Goal: Transaction & Acquisition: Purchase product/service

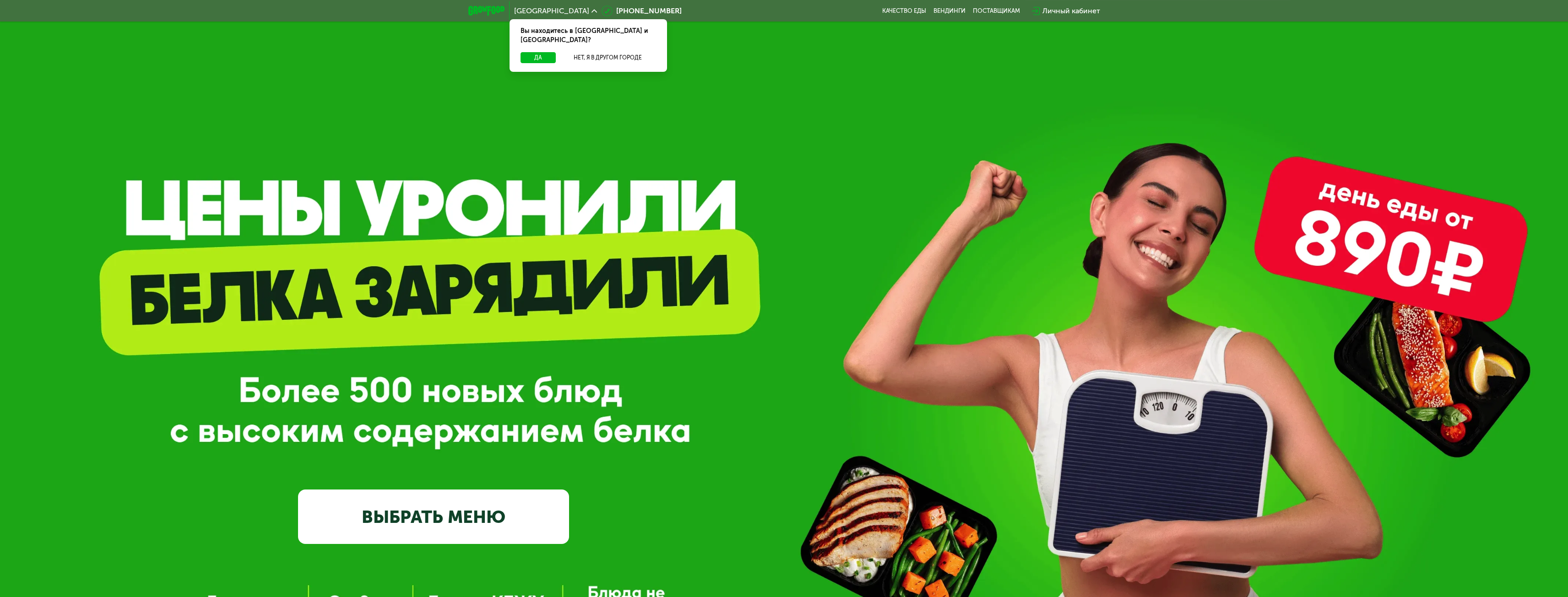
click at [1056, 7] on div "Личный кабинет" at bounding box center [1071, 11] width 57 height 11
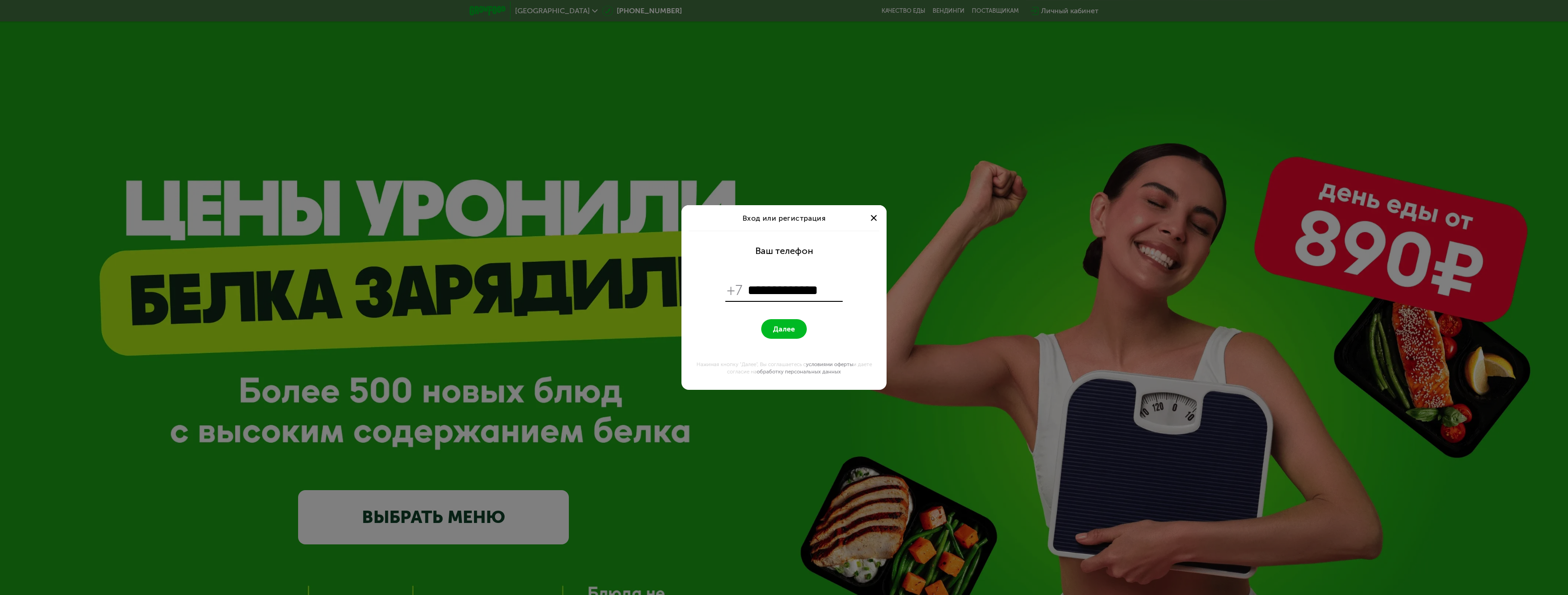
type input "**********"
click at [761, 319] on button "Далее" at bounding box center [784, 329] width 46 height 19
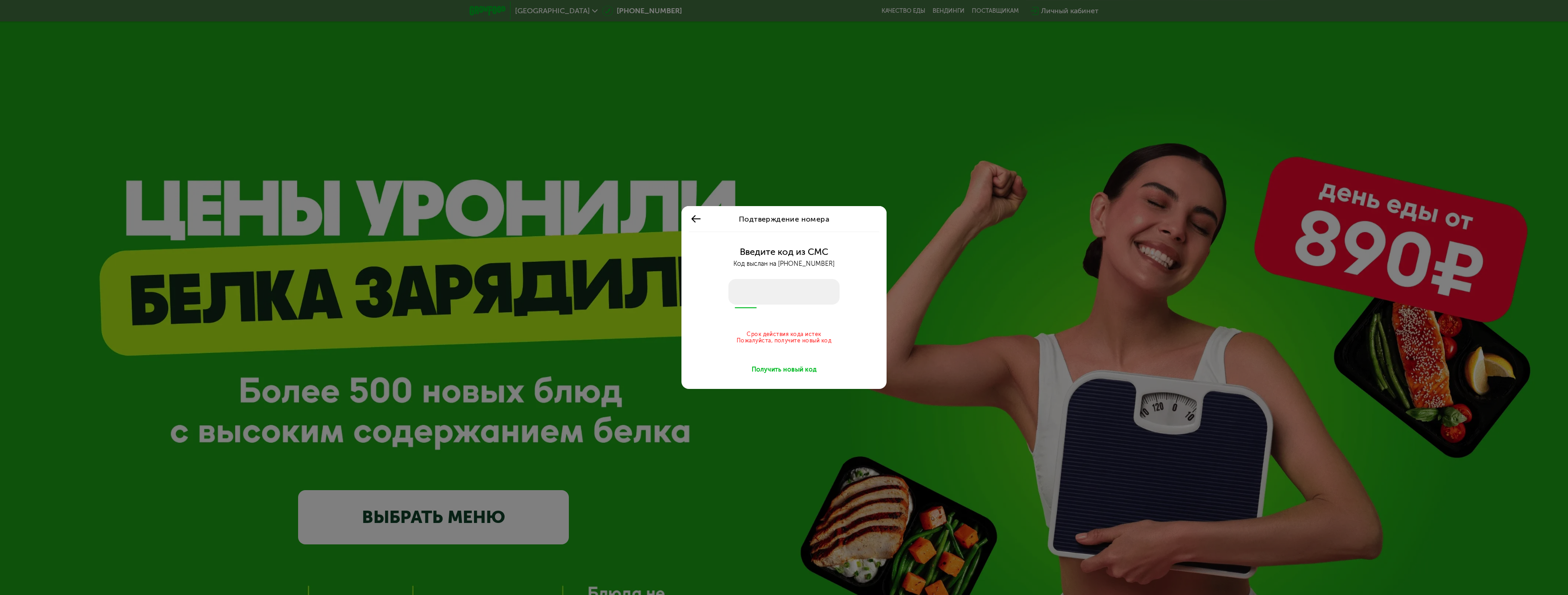
click at [780, 370] on div "Получить новый код" at bounding box center [784, 370] width 65 height 9
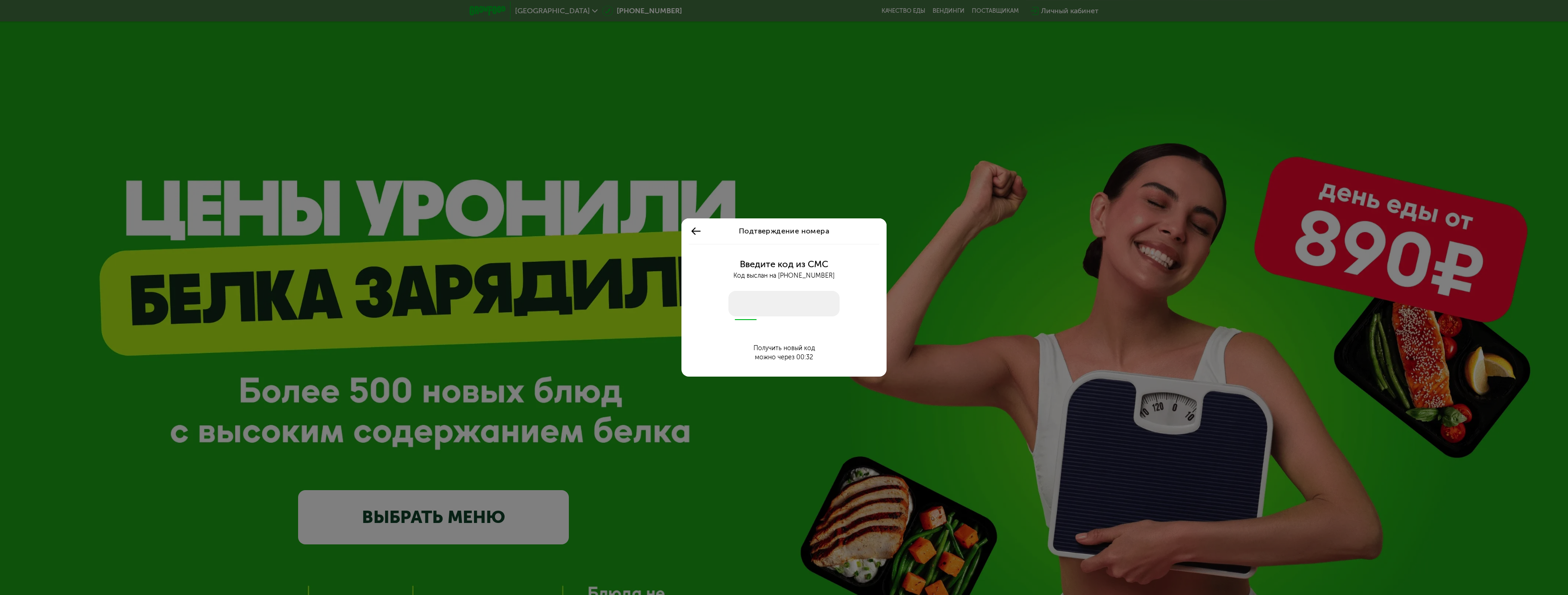
click at [830, 302] on input "number" at bounding box center [784, 304] width 111 height 26
type input "****"
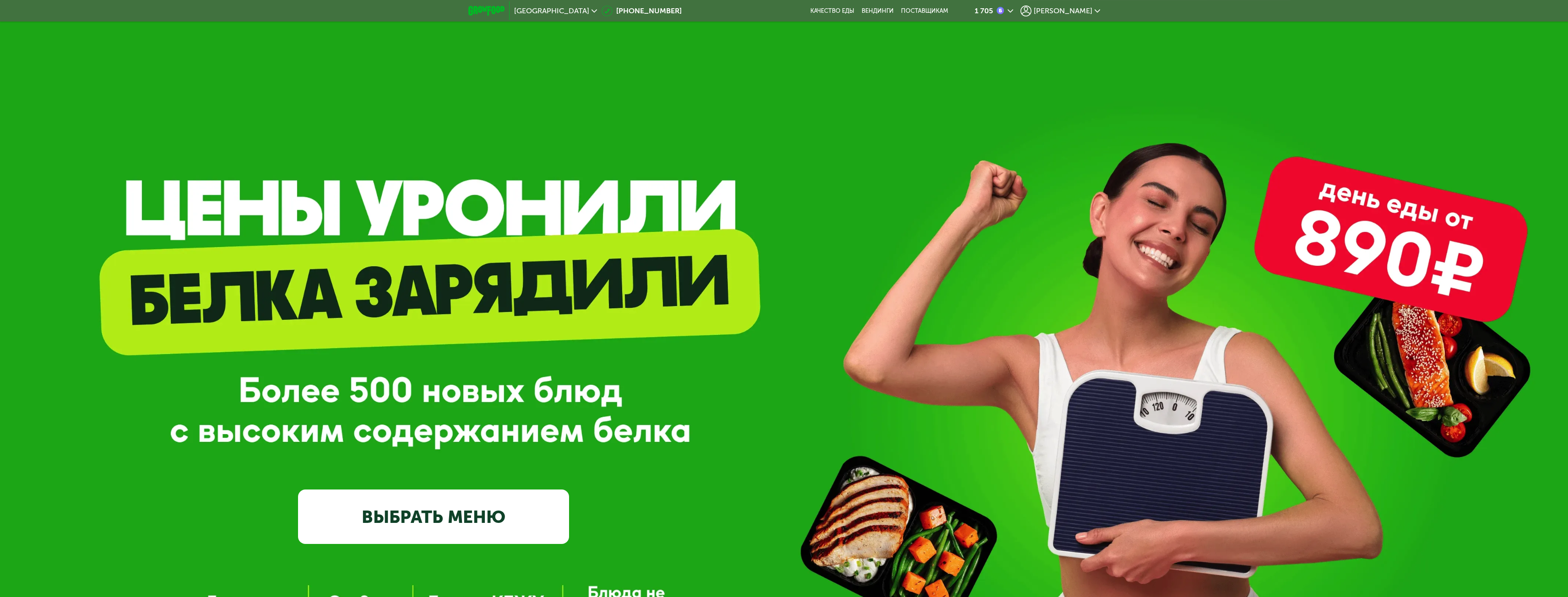
click at [1077, 7] on span "[PERSON_NAME]" at bounding box center [1063, 11] width 59 height 7
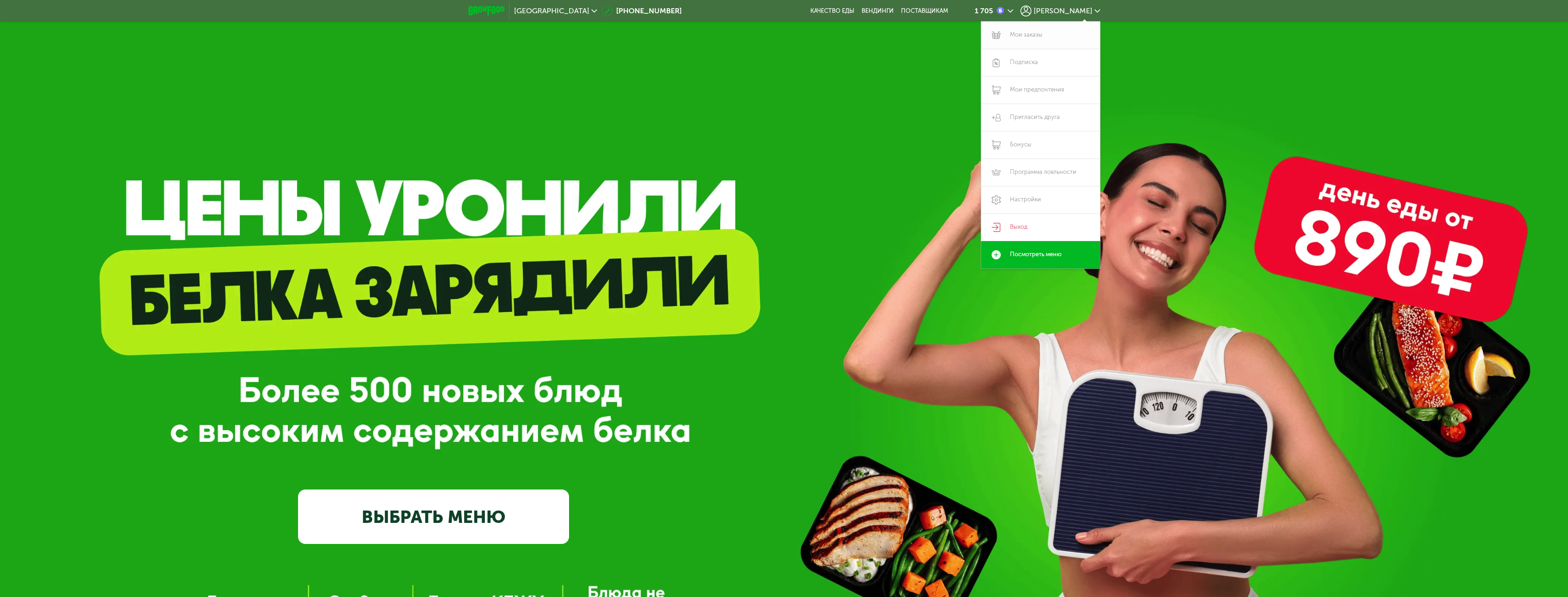
click at [1040, 34] on link "Мои заказы" at bounding box center [1040, 35] width 119 height 27
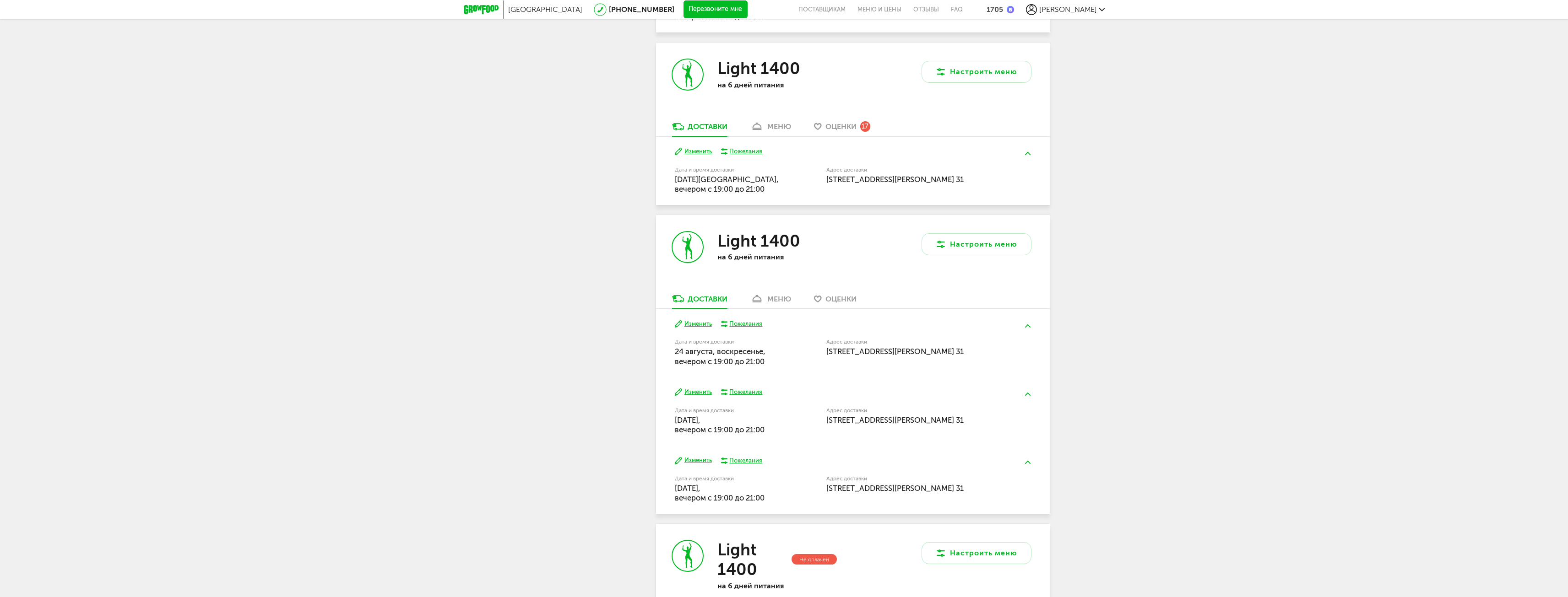
scroll to position [686, 0]
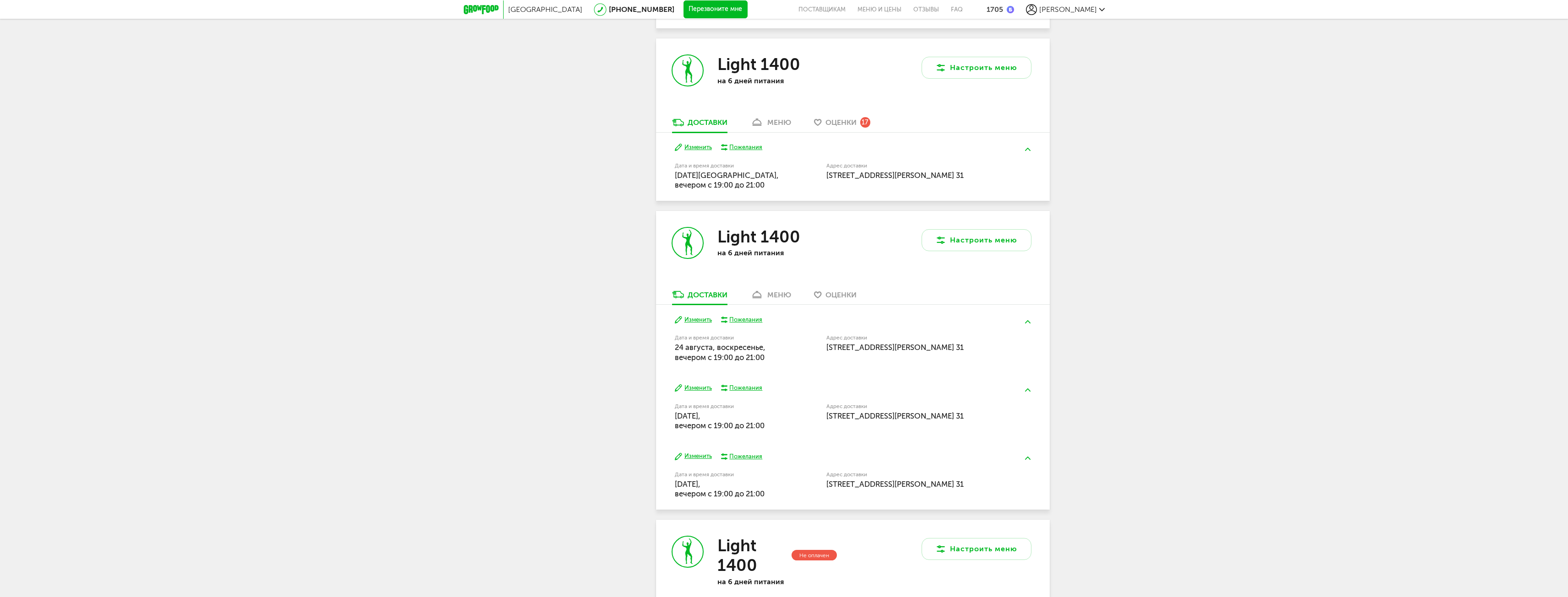
click at [767, 126] on link "меню" at bounding box center [771, 125] width 50 height 15
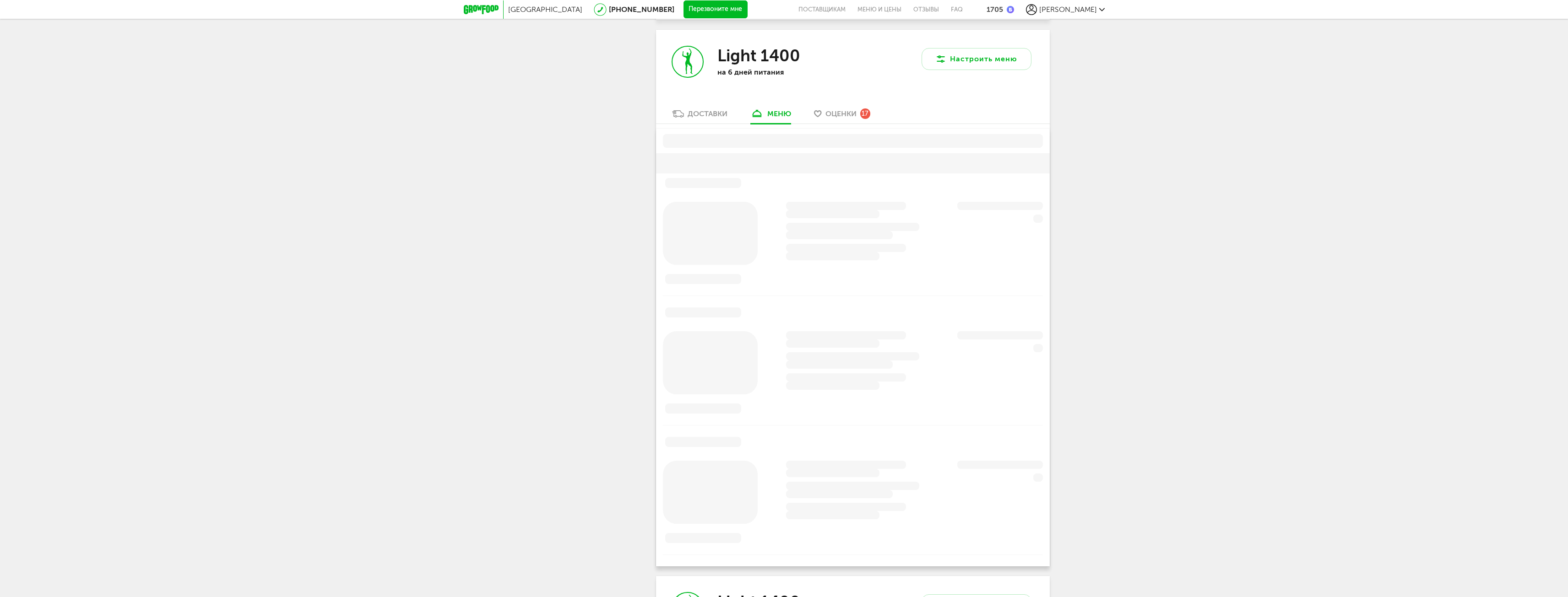
scroll to position [702, 0]
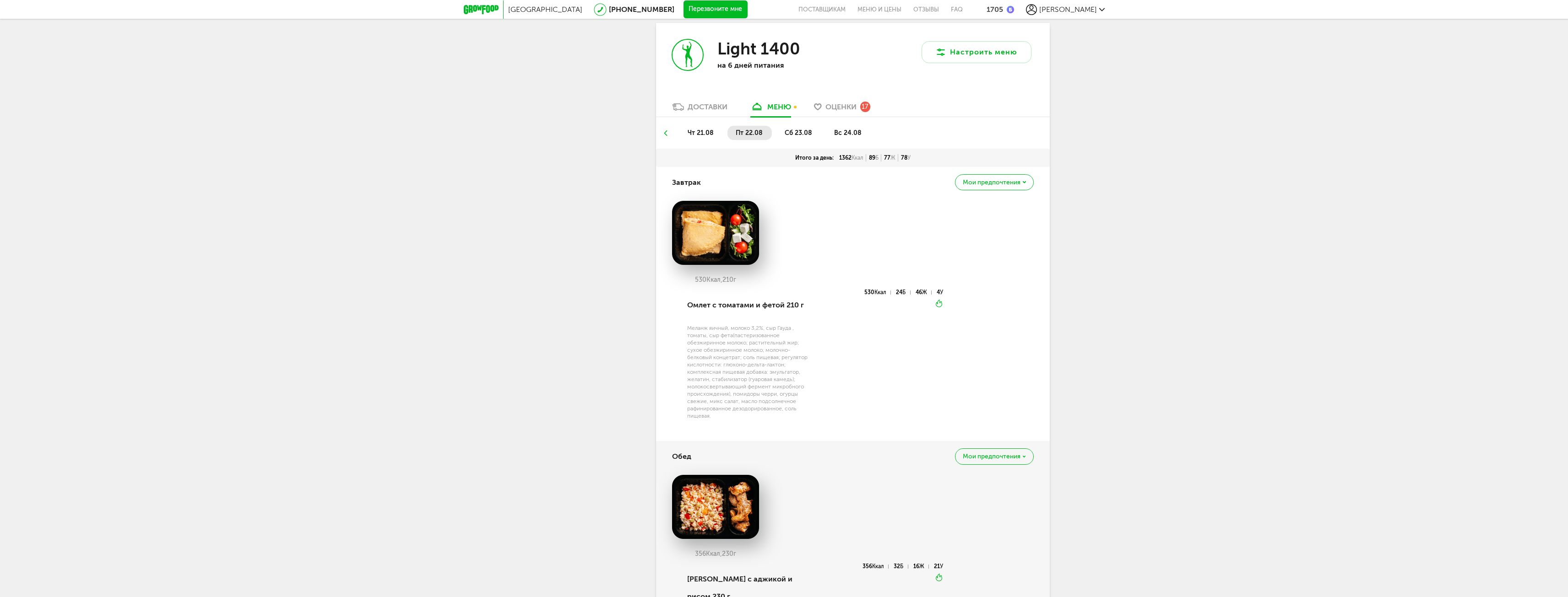
click at [998, 180] on span "Мои предпочтения" at bounding box center [992, 183] width 57 height 6
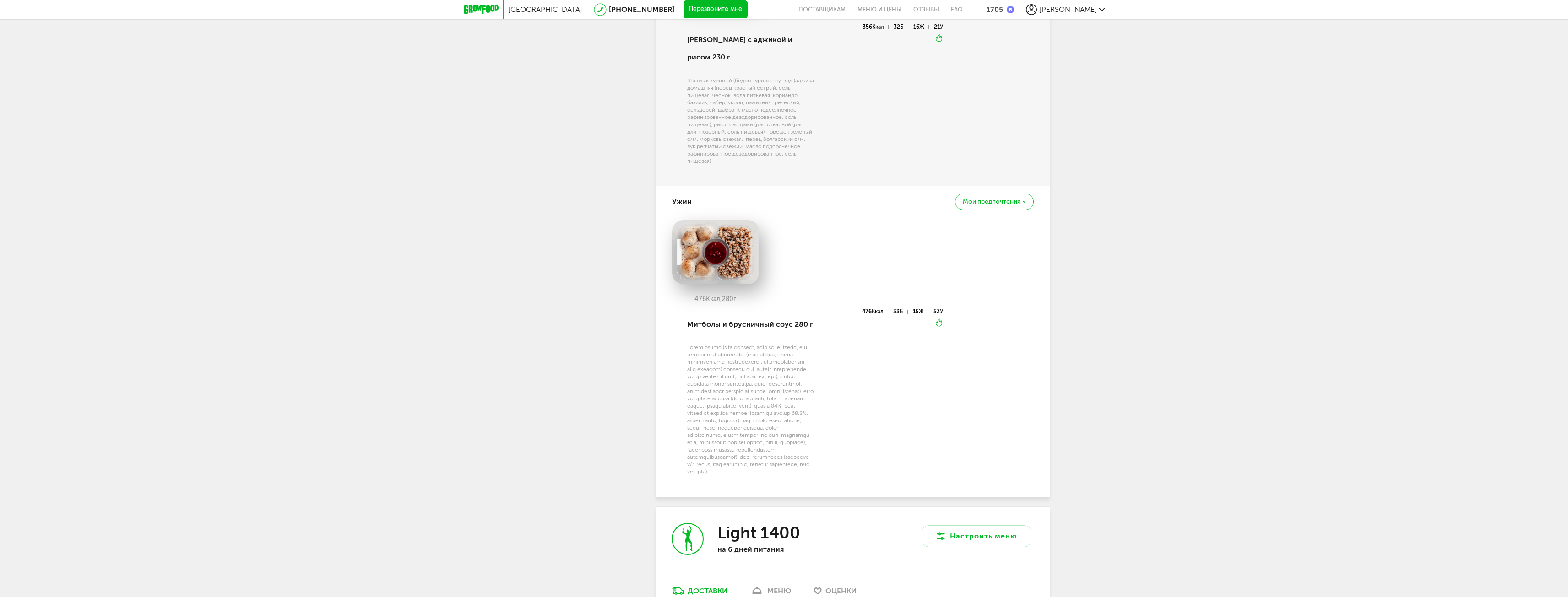
scroll to position [1251, 0]
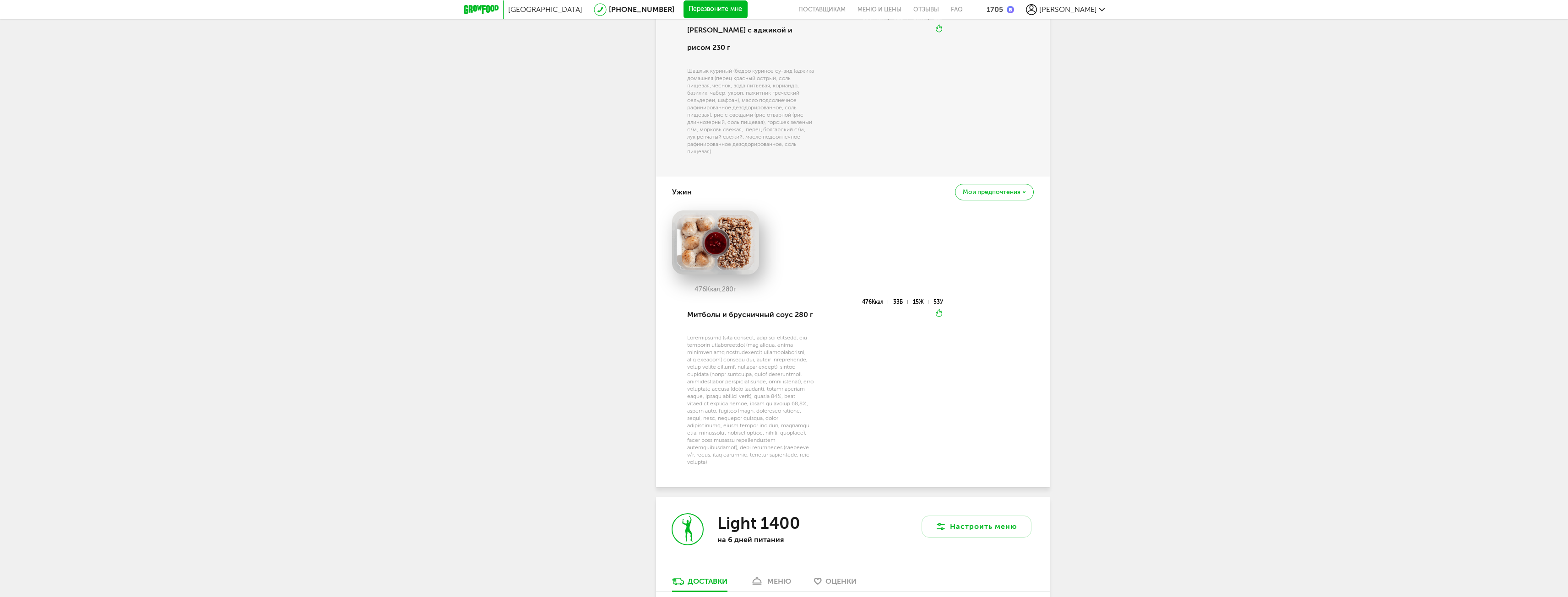
click at [1003, 189] on span "Мои предпочтения" at bounding box center [992, 192] width 57 height 6
click at [578, 242] on div "[PERSON_NAME] [PHONE_NUMBER] Мои заказы Подписка [PERSON_NAME] предпочтения При…" at bounding box center [578, 7] width 119 height 2300
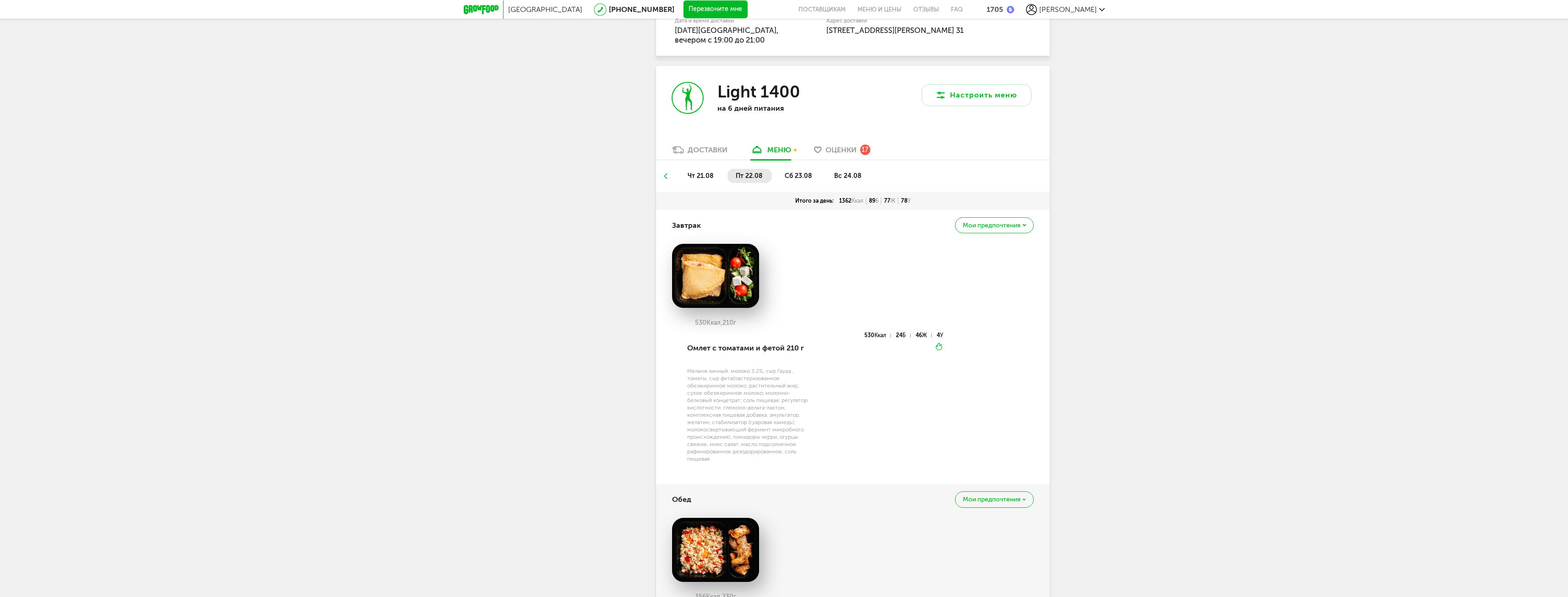
scroll to position [656, 0]
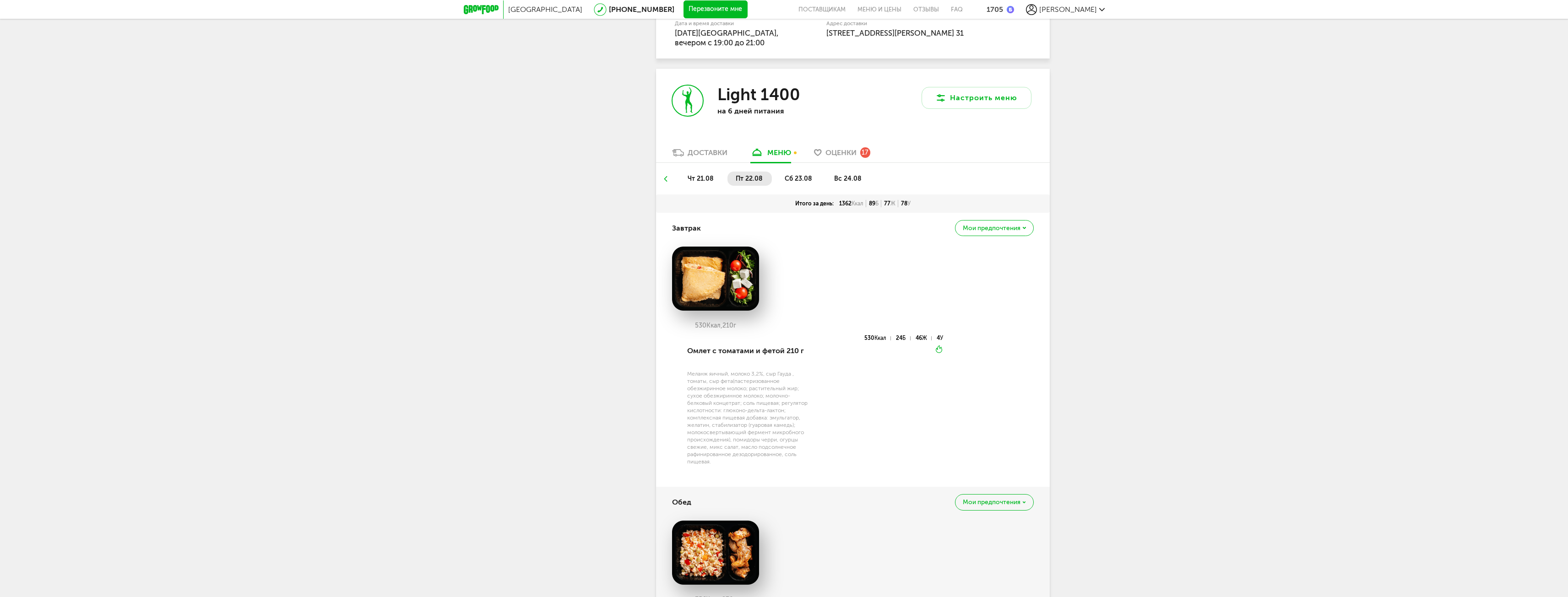
click at [793, 176] on span "сб 23.08" at bounding box center [798, 178] width 28 height 8
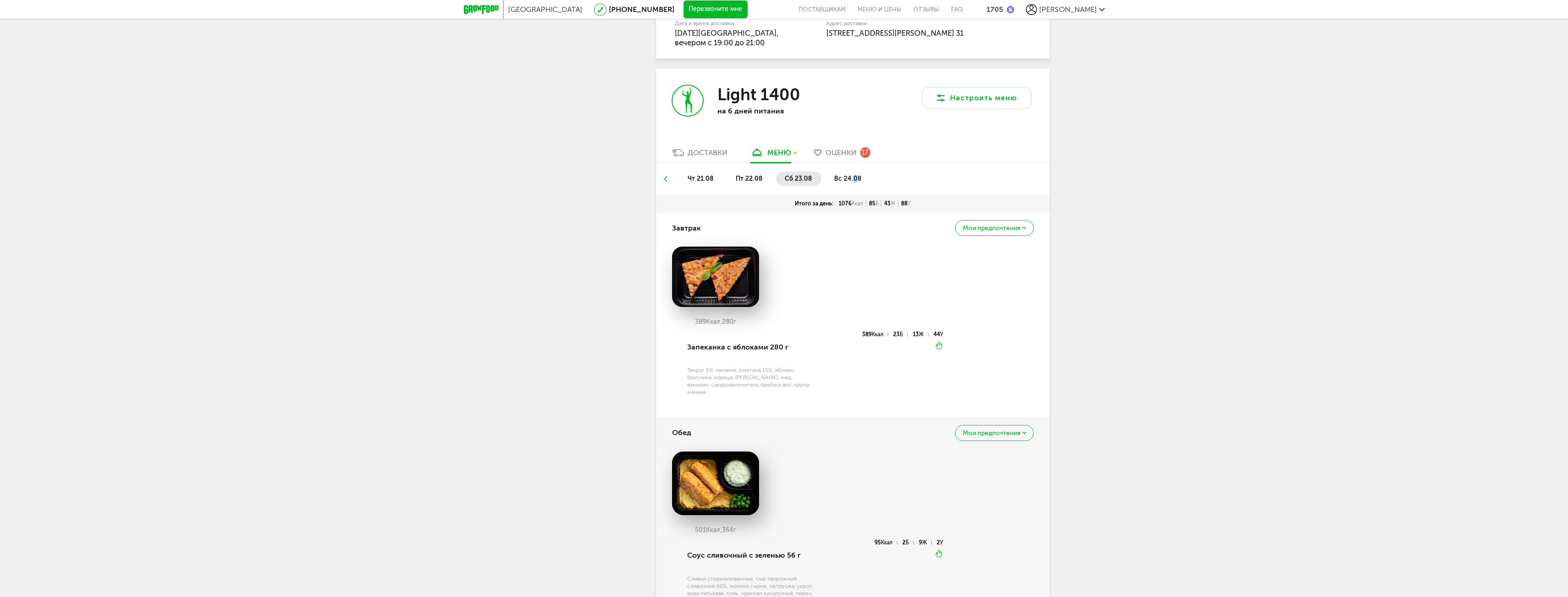
click at [854, 177] on span "вс 24.08" at bounding box center [847, 178] width 28 height 8
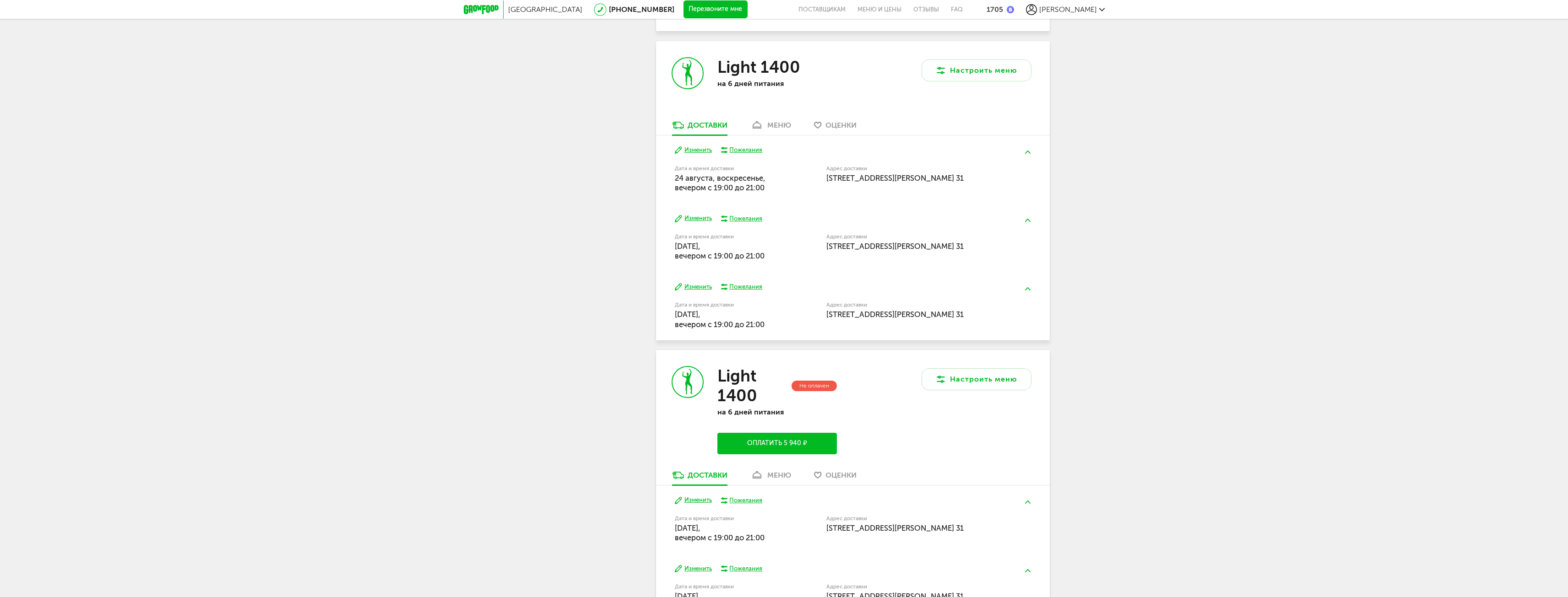
click at [778, 130] on div "меню" at bounding box center [779, 125] width 24 height 9
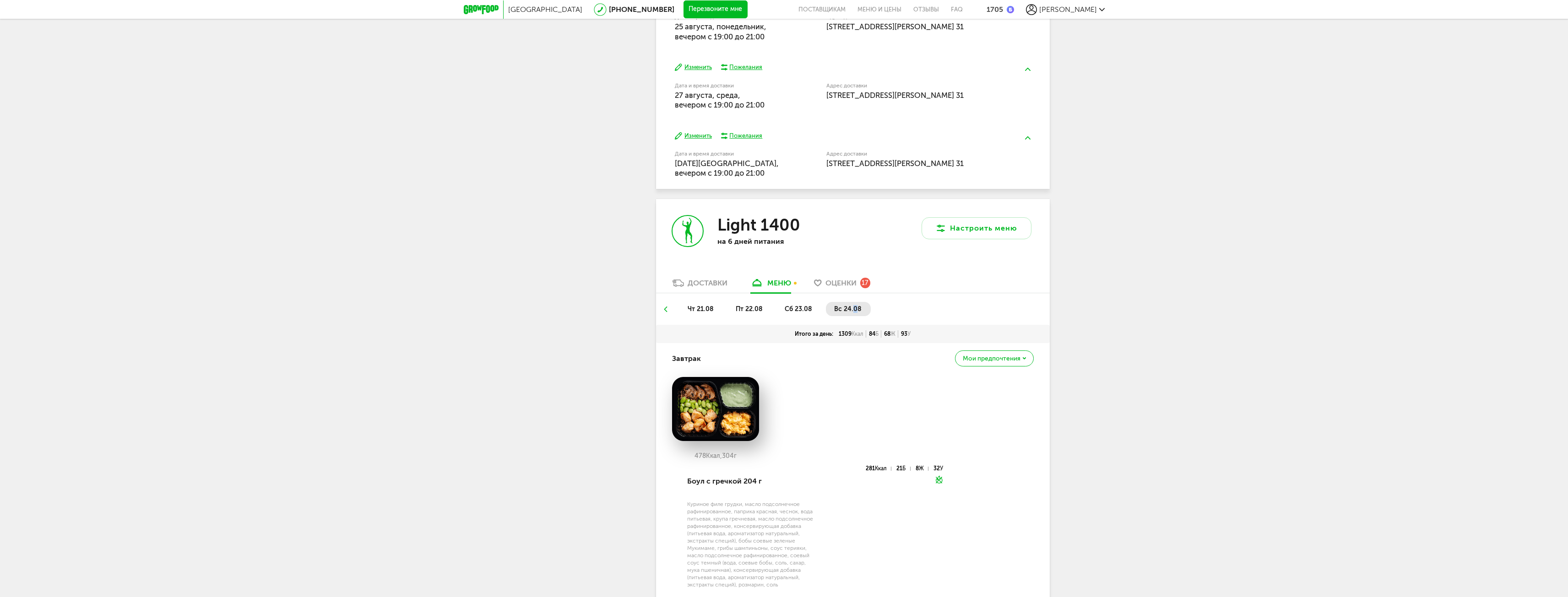
scroll to position [605, 0]
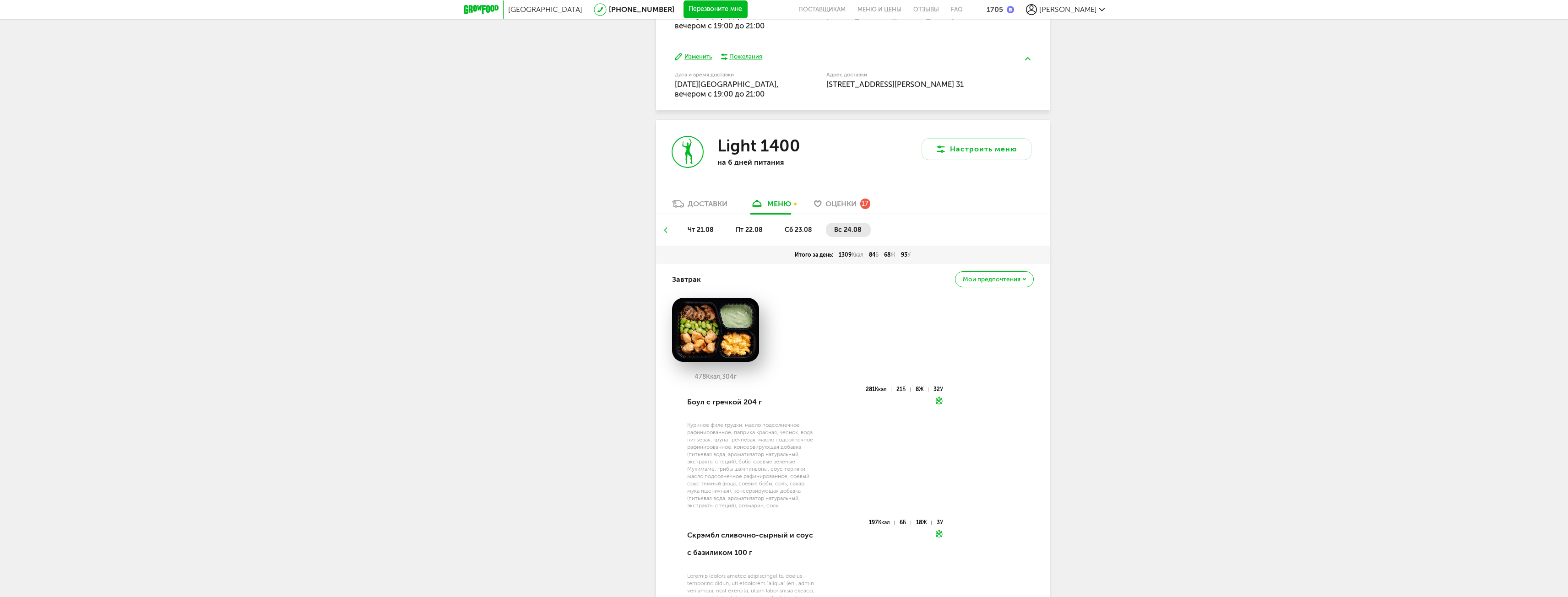
click at [753, 228] on span "пт 22.08" at bounding box center [749, 230] width 27 height 8
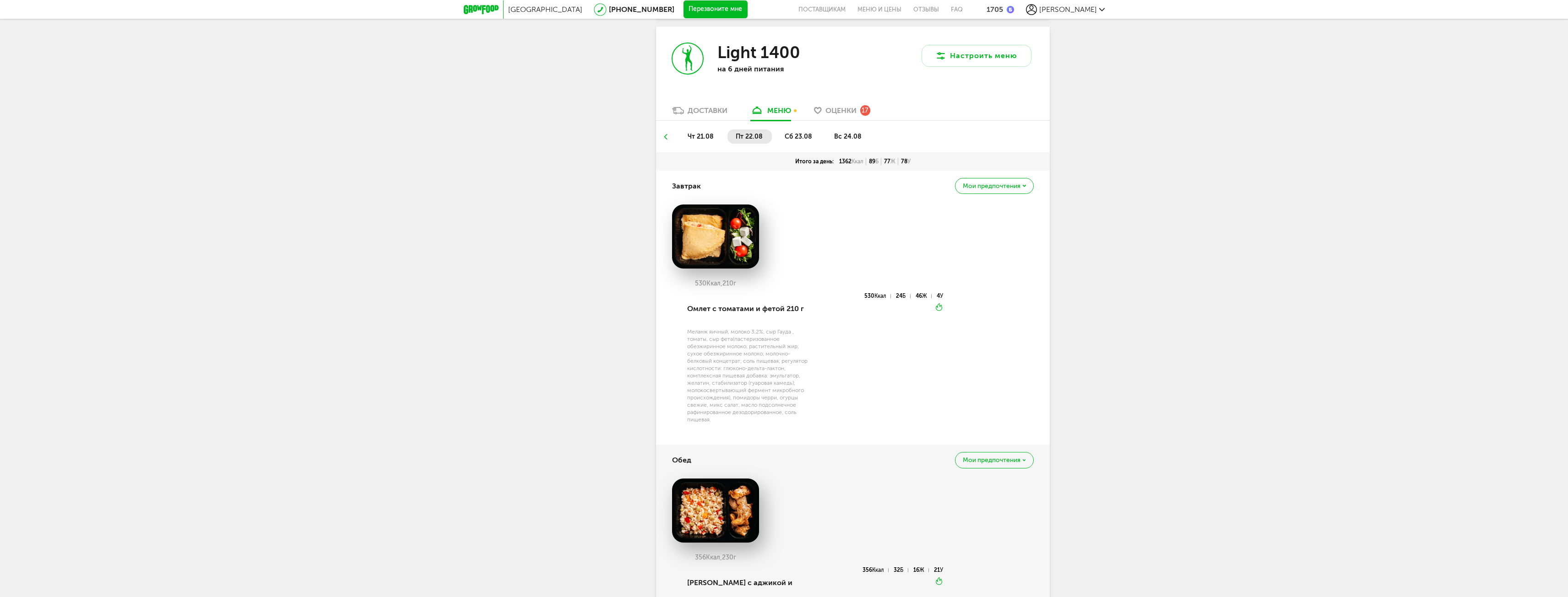
scroll to position [697, 0]
click at [787, 136] on span "сб 23.08" at bounding box center [798, 138] width 28 height 8
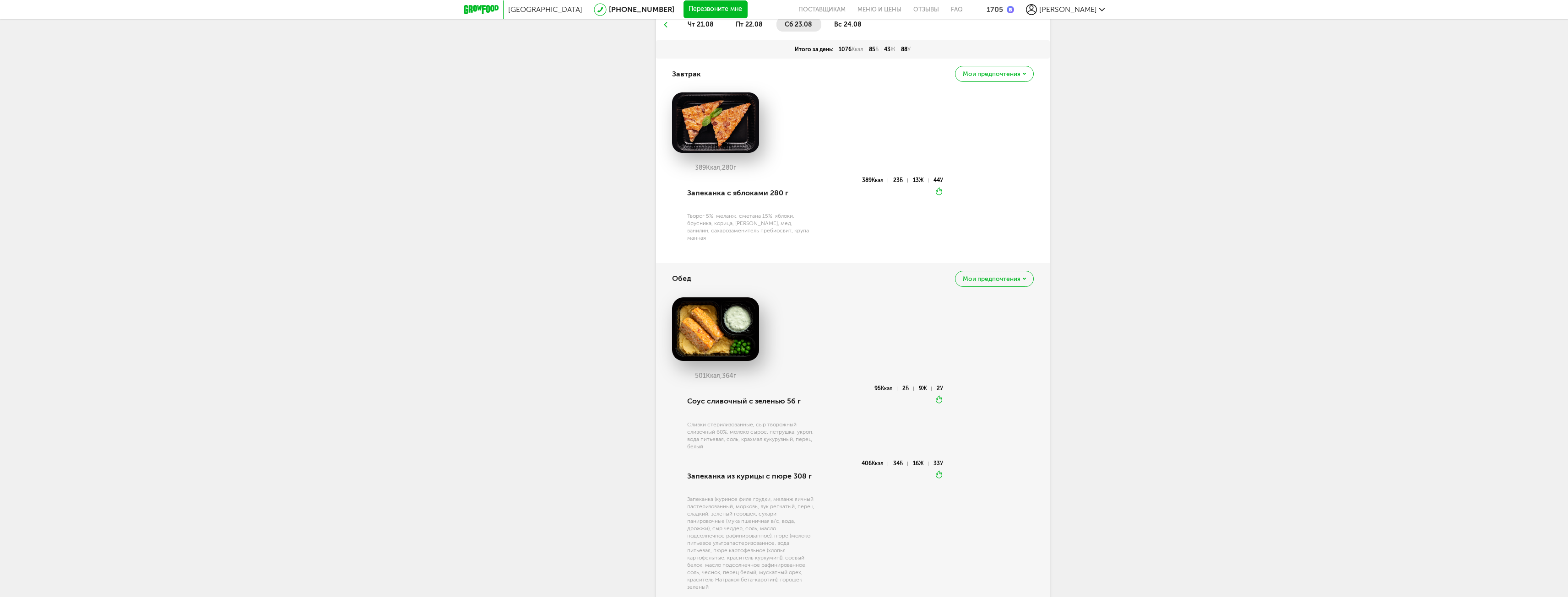
scroll to position [605, 0]
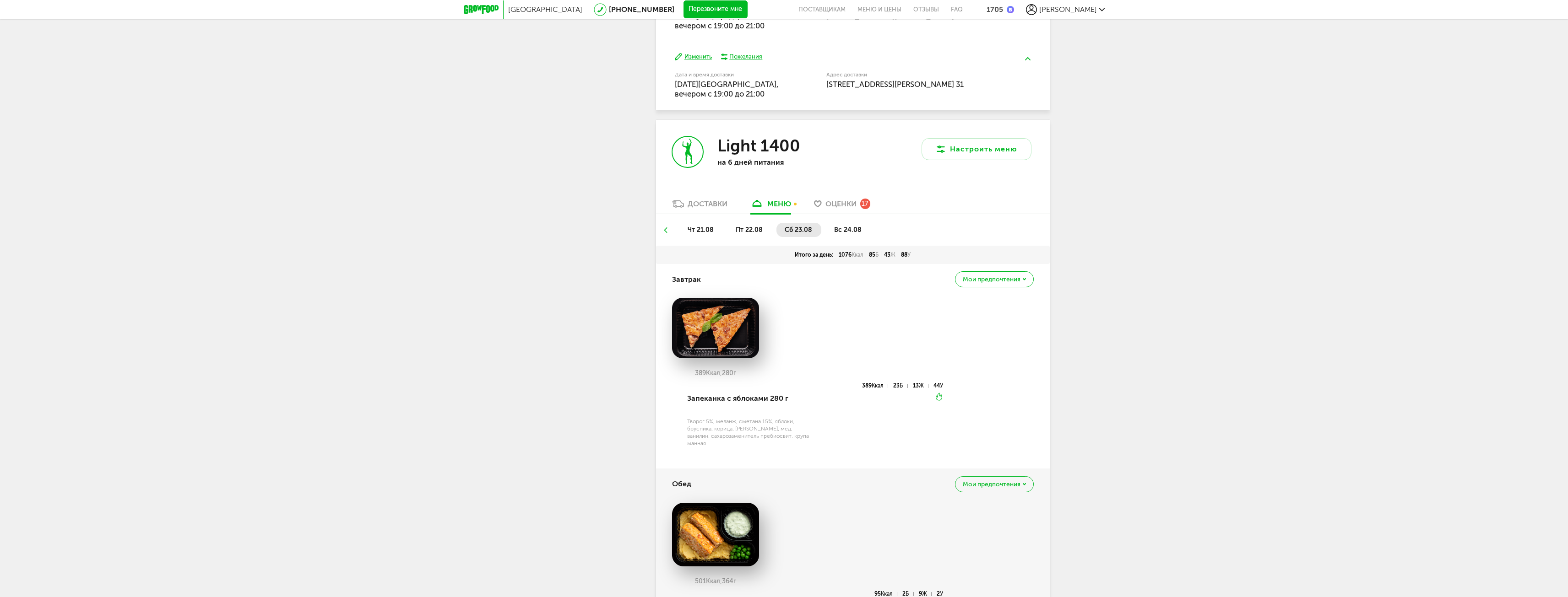
click at [845, 227] on span "вс 24.08" at bounding box center [847, 230] width 28 height 8
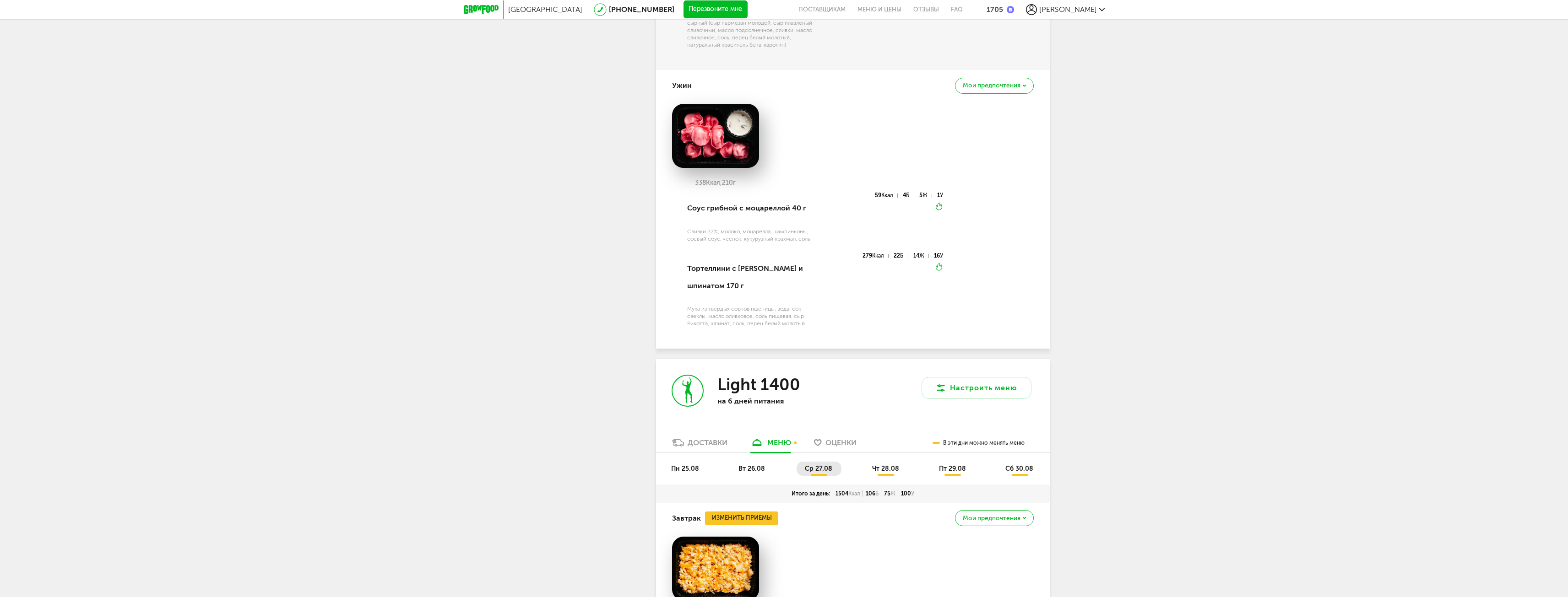
scroll to position [1886, 0]
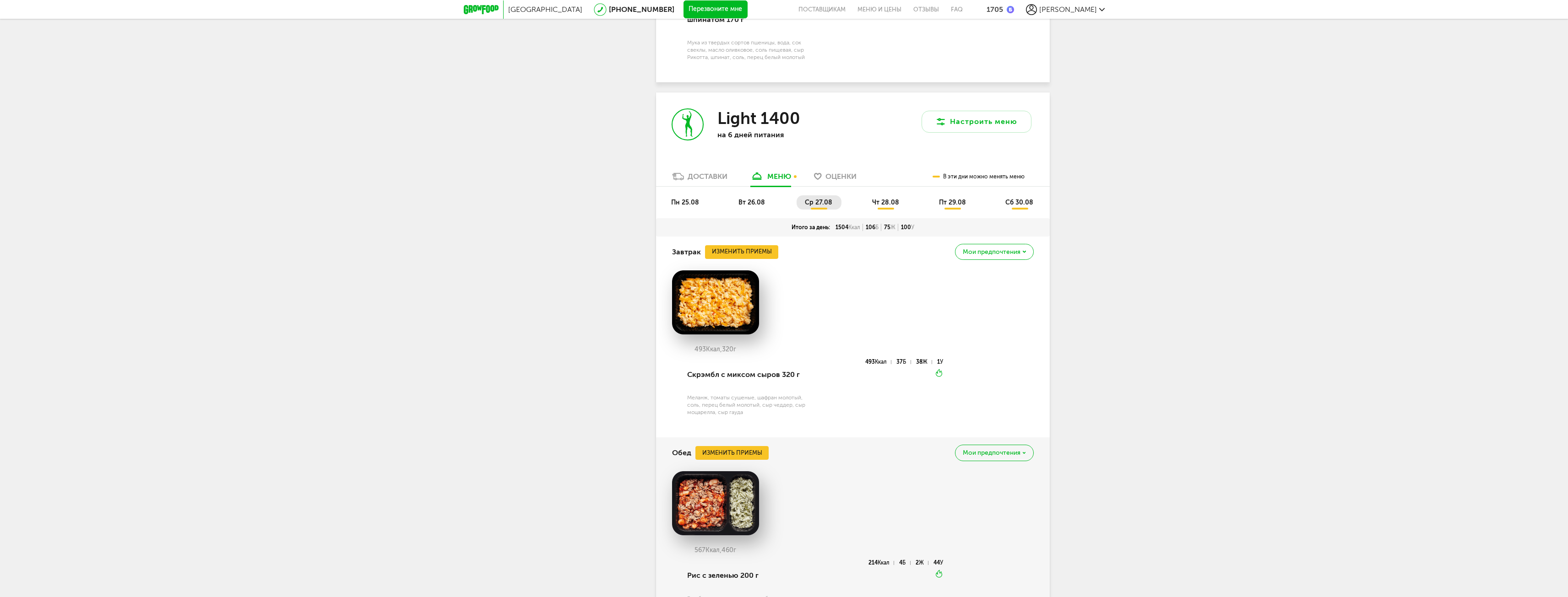
click at [691, 207] on span "пн 25.08" at bounding box center [685, 202] width 28 height 8
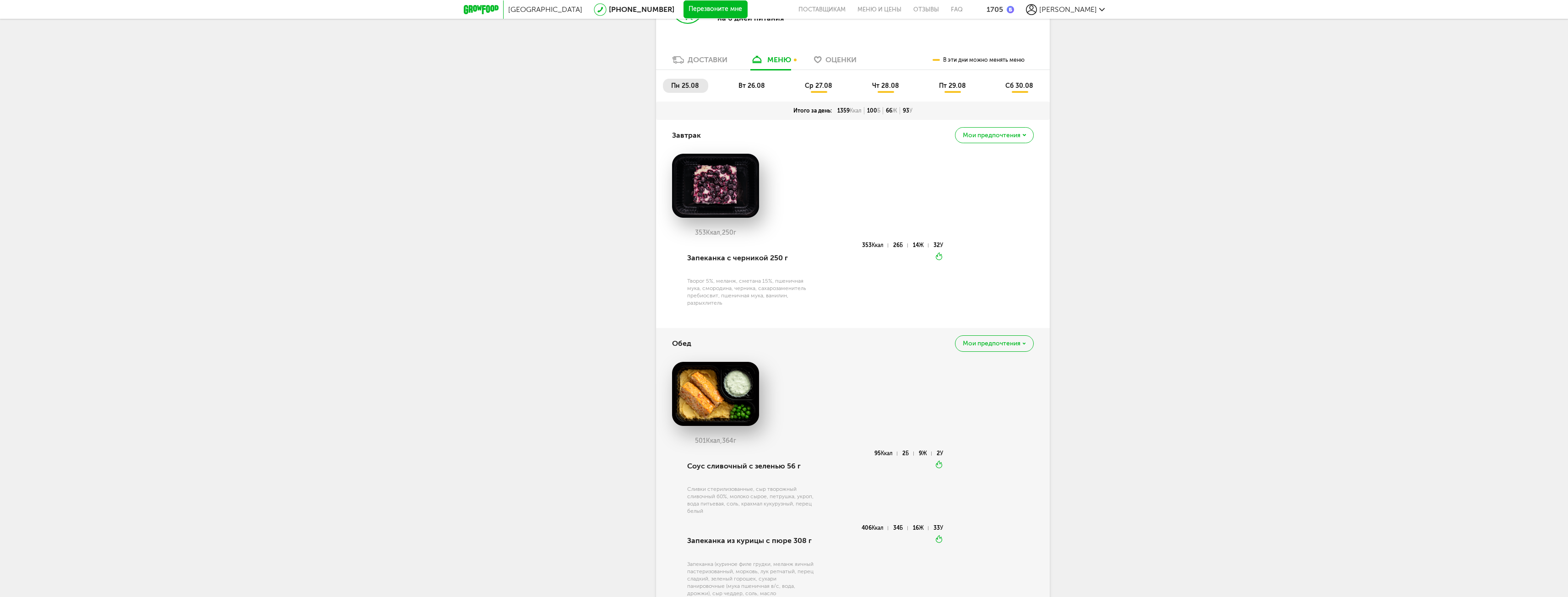
scroll to position [1977, 0]
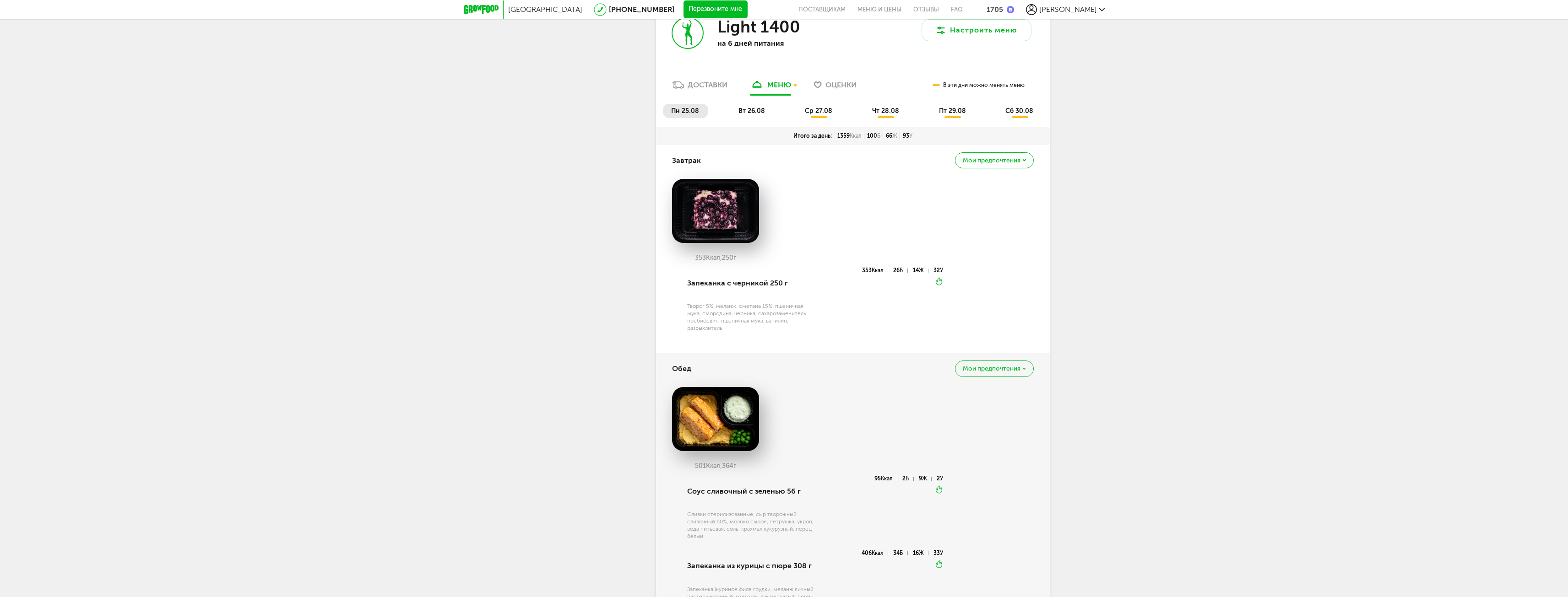
click at [752, 115] on span "вт 26.08" at bounding box center [751, 111] width 26 height 8
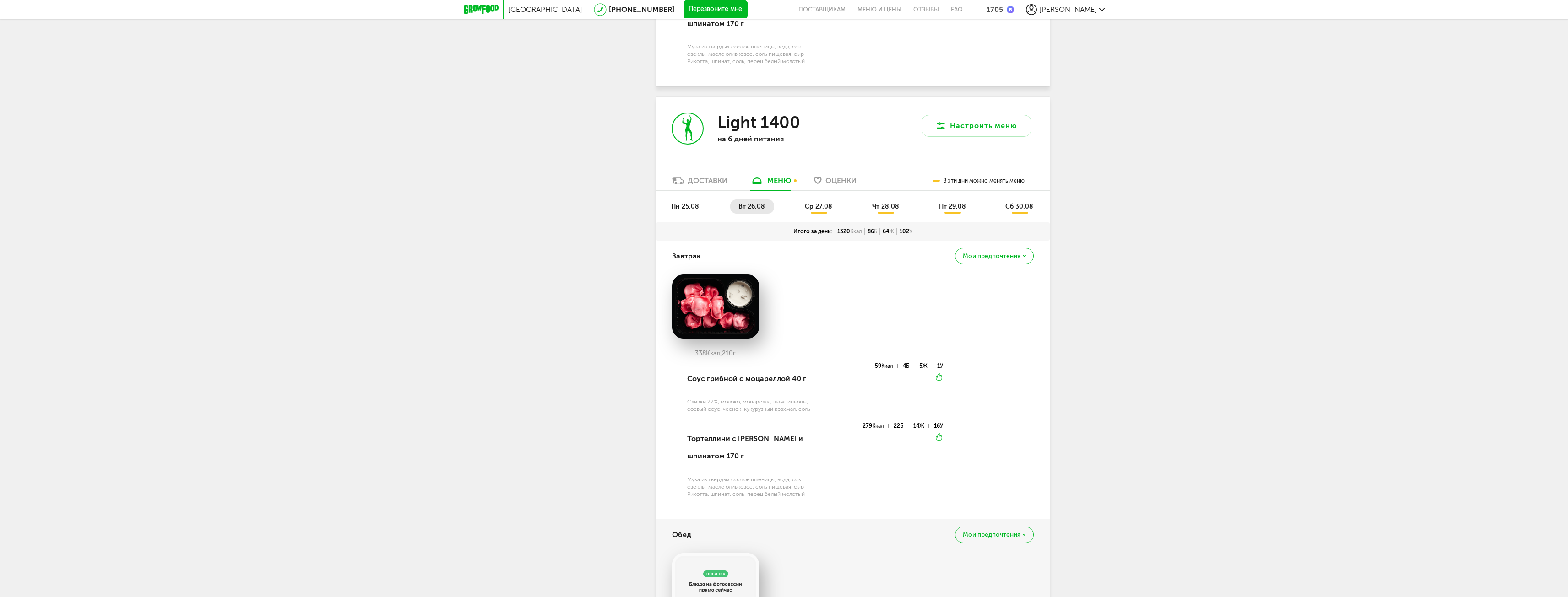
scroll to position [1840, 0]
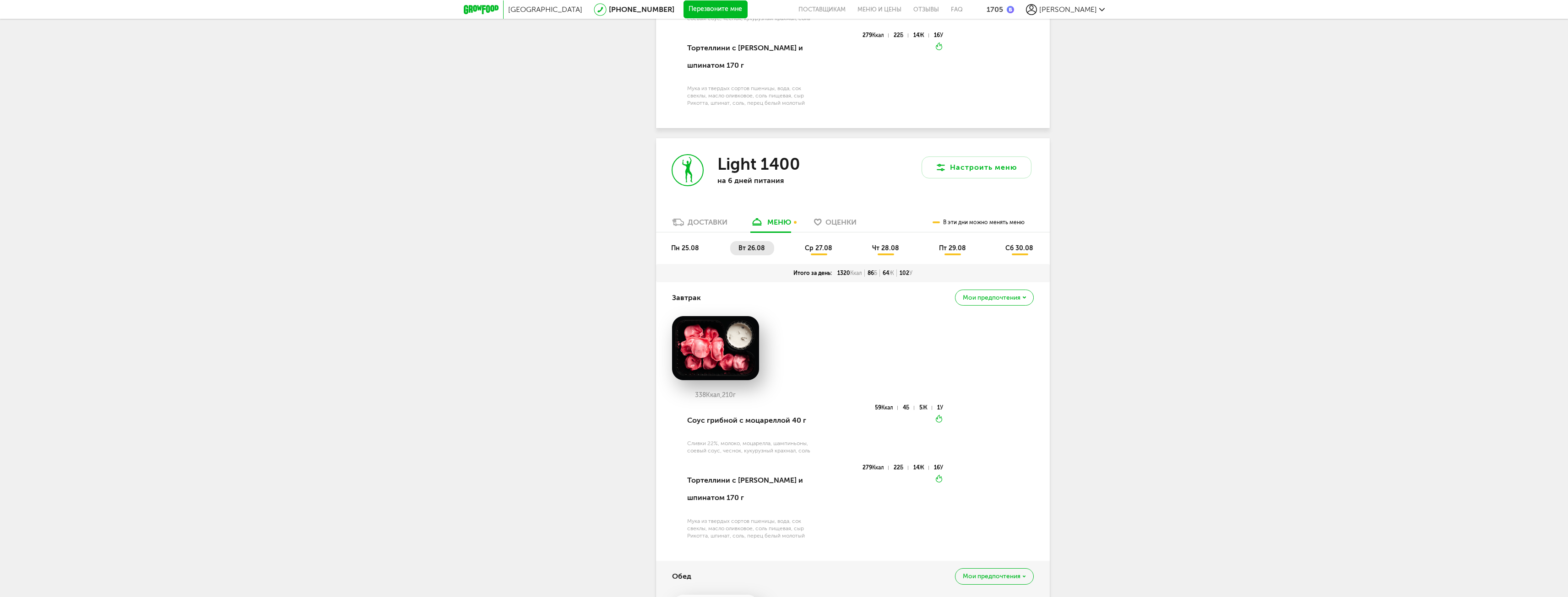
click at [686, 252] on span "пн 25.08" at bounding box center [685, 248] width 28 height 8
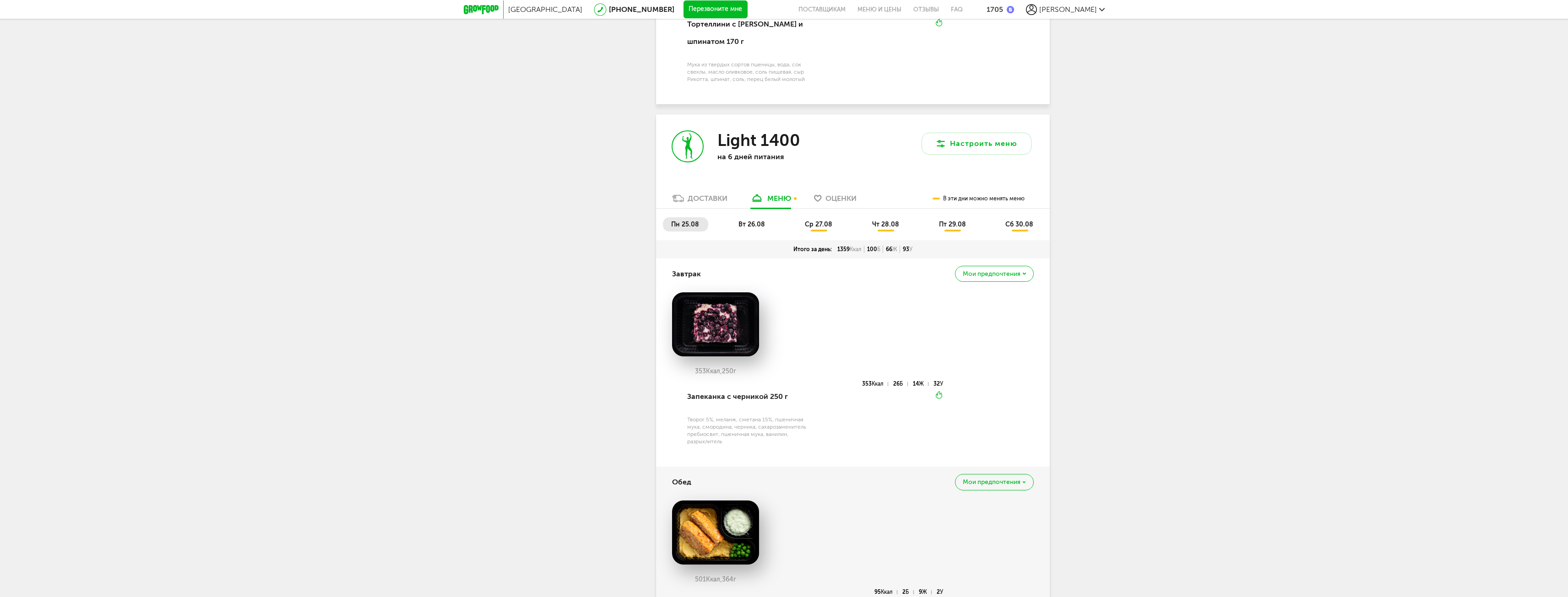
scroll to position [1795, 0]
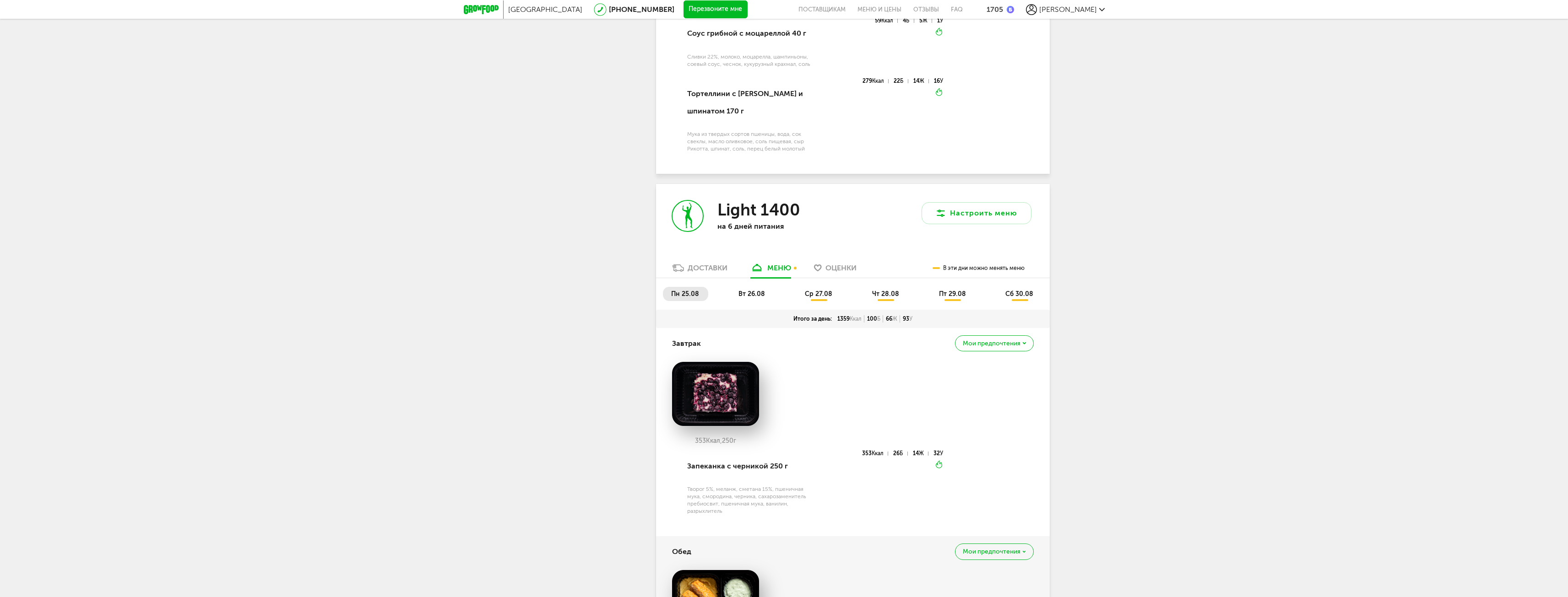
click at [755, 298] on span "вт 26.08" at bounding box center [751, 294] width 26 height 8
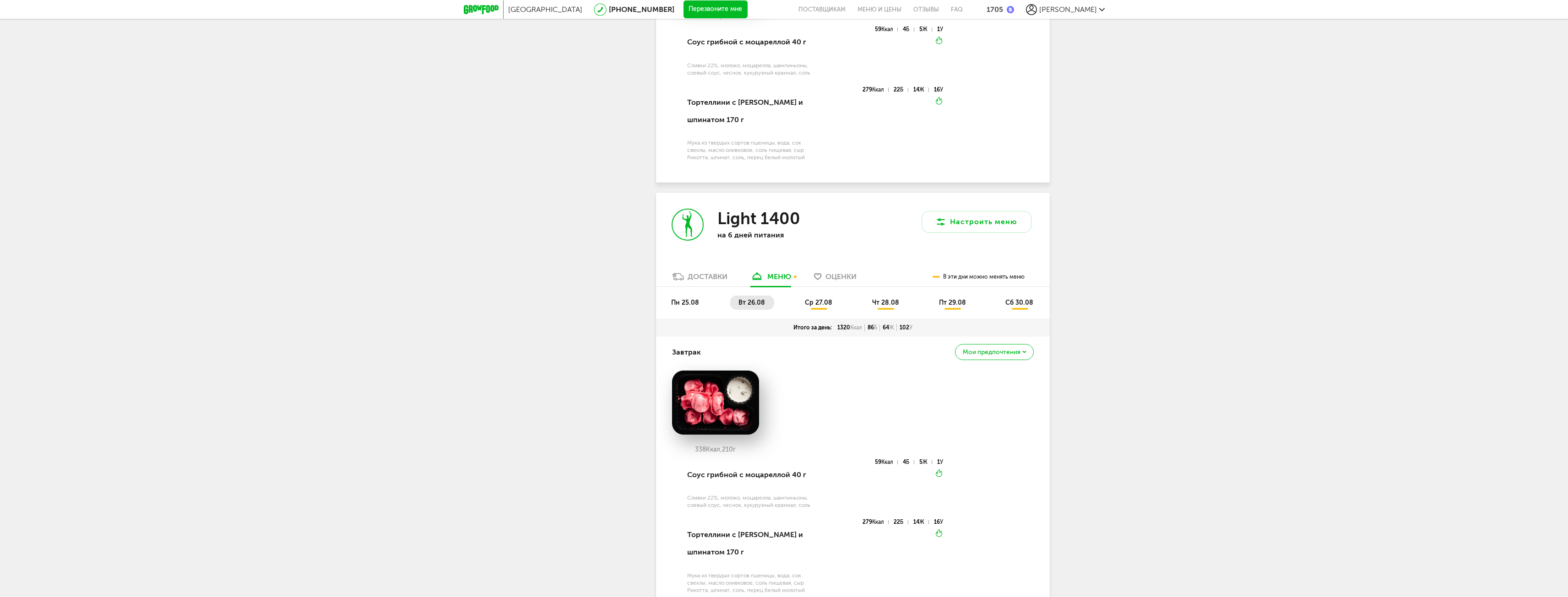
scroll to position [1814, 0]
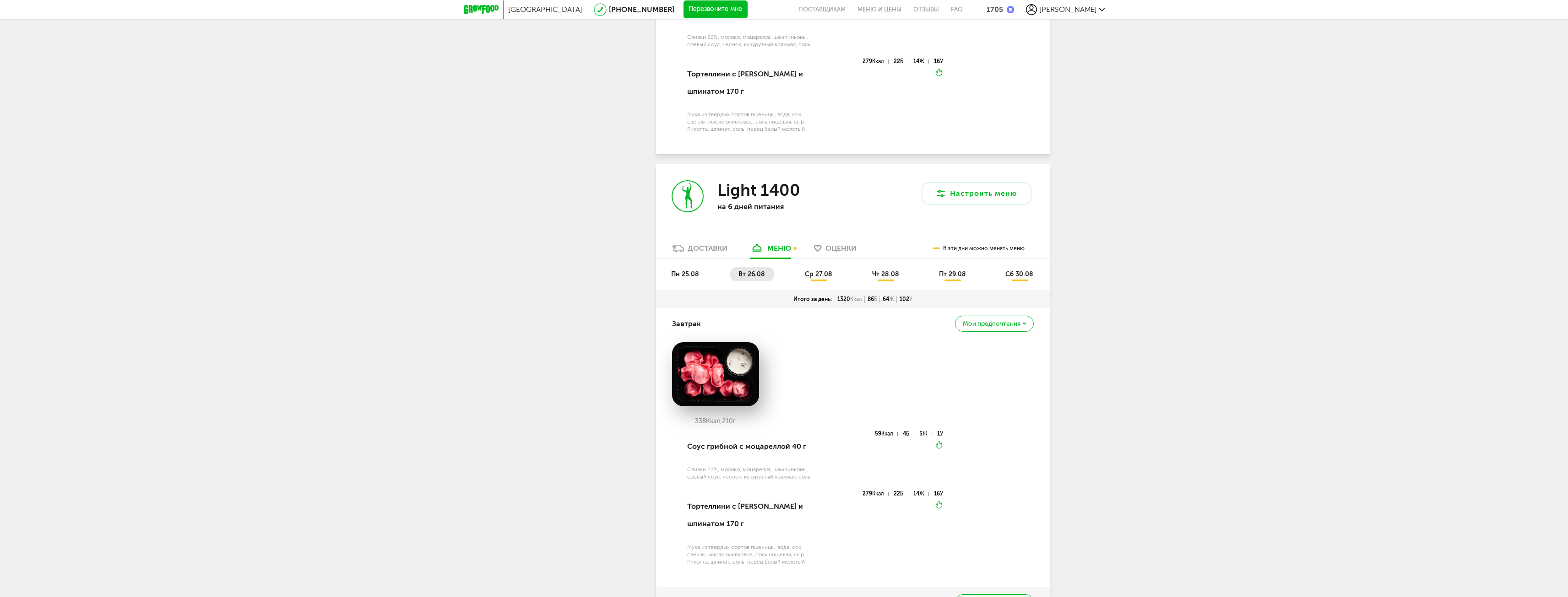
click at [823, 278] on span "ср 27.08" at bounding box center [818, 274] width 28 height 8
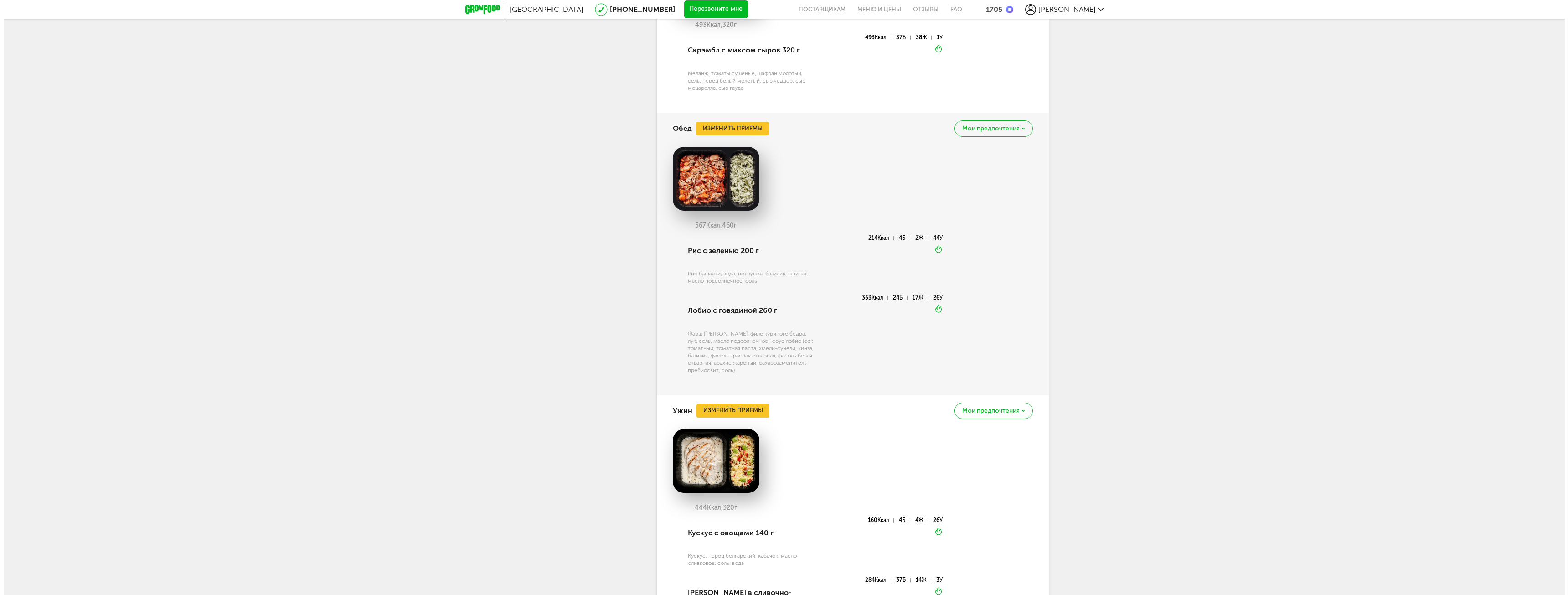
scroll to position [2447, 0]
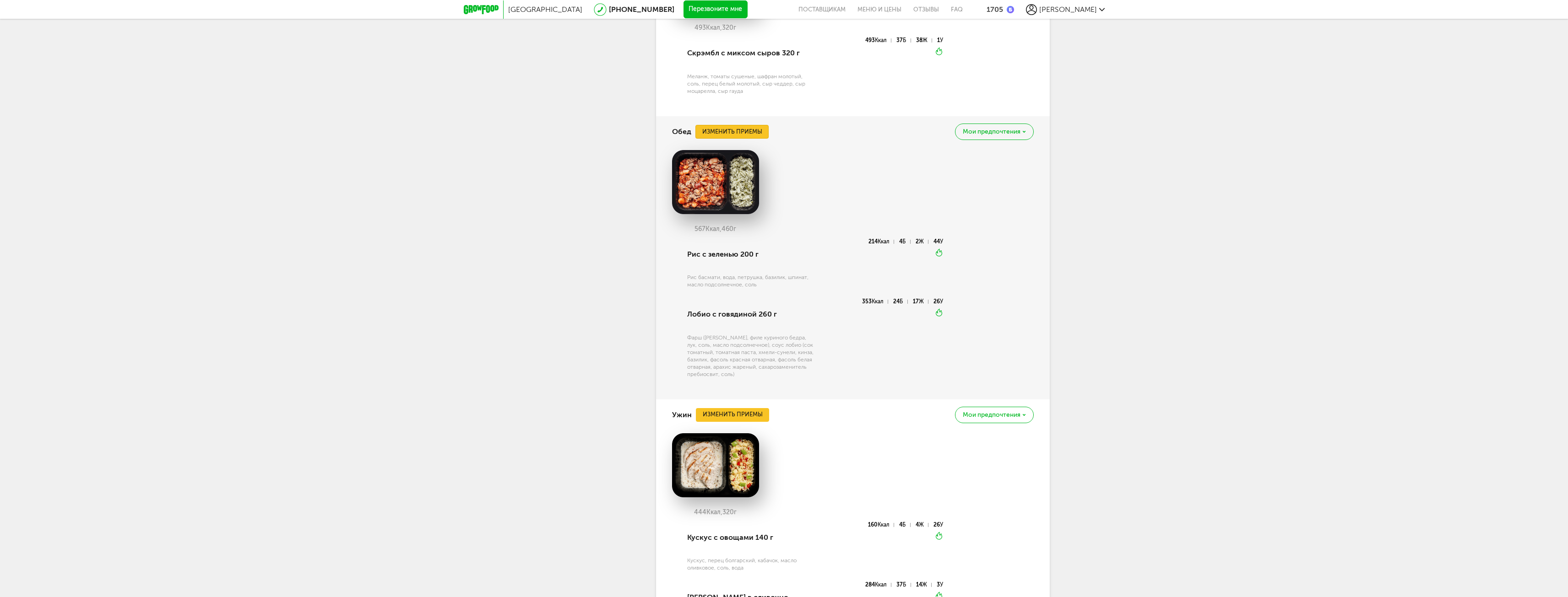
click at [760, 139] on button "Изменить приемы" at bounding box center [732, 131] width 73 height 13
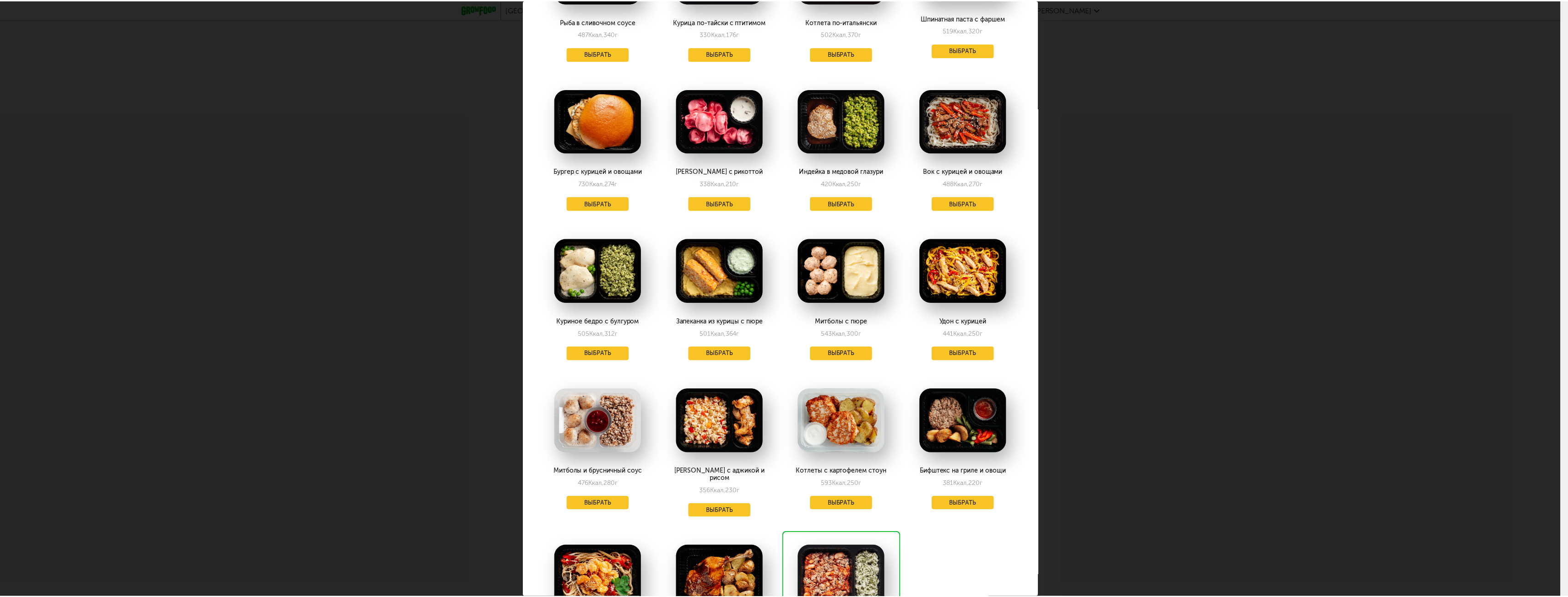
scroll to position [0, 0]
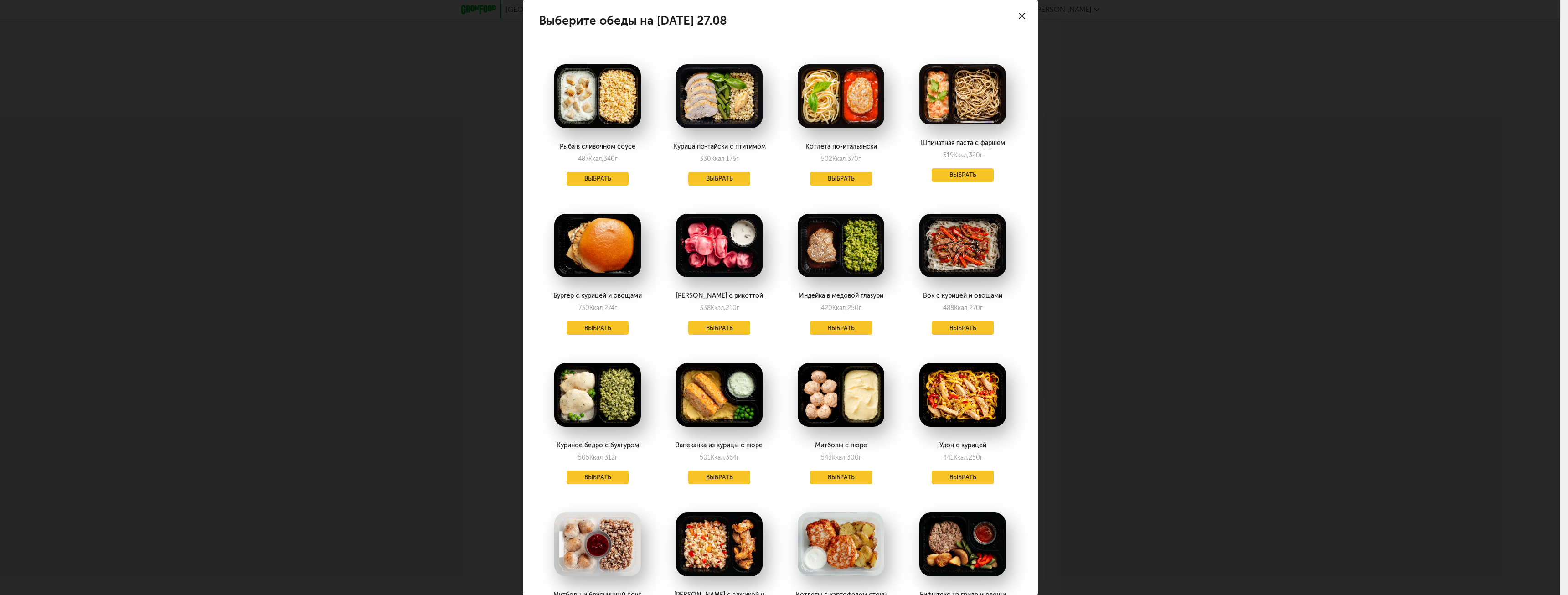
click at [1019, 16] on icon at bounding box center [1022, 16] width 6 height 6
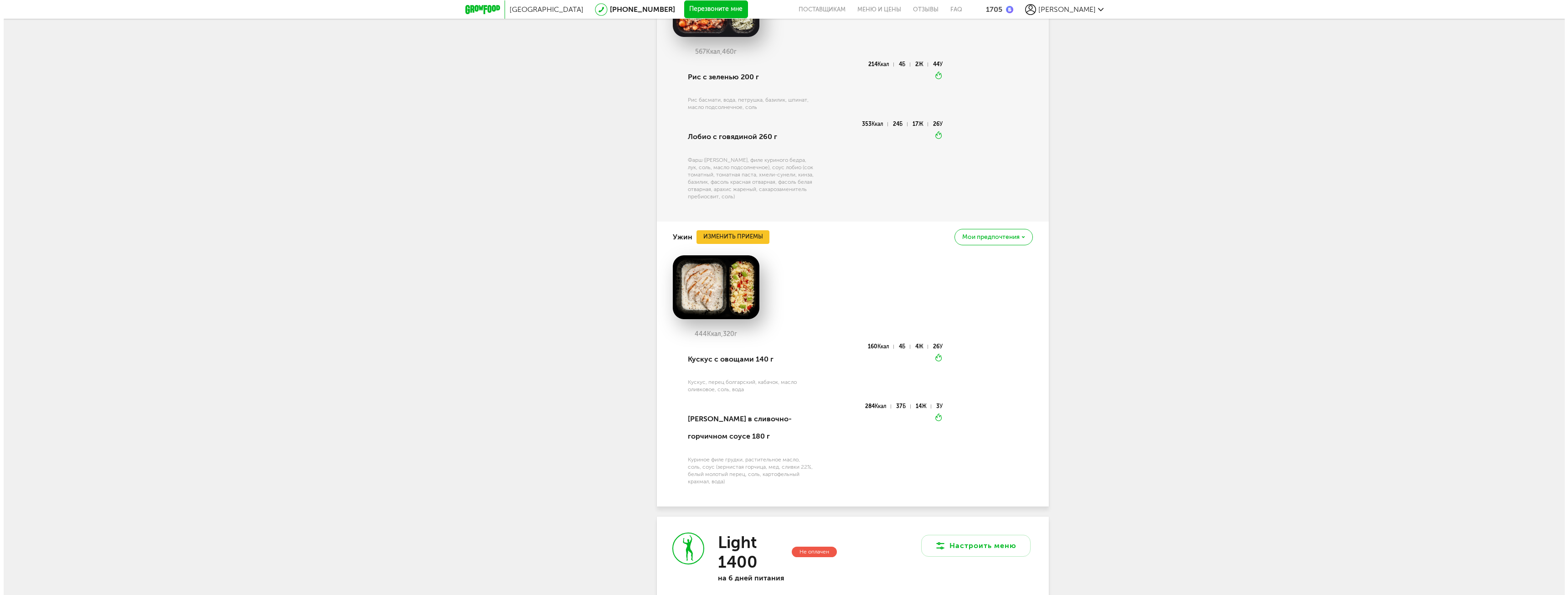
scroll to position [2629, 0]
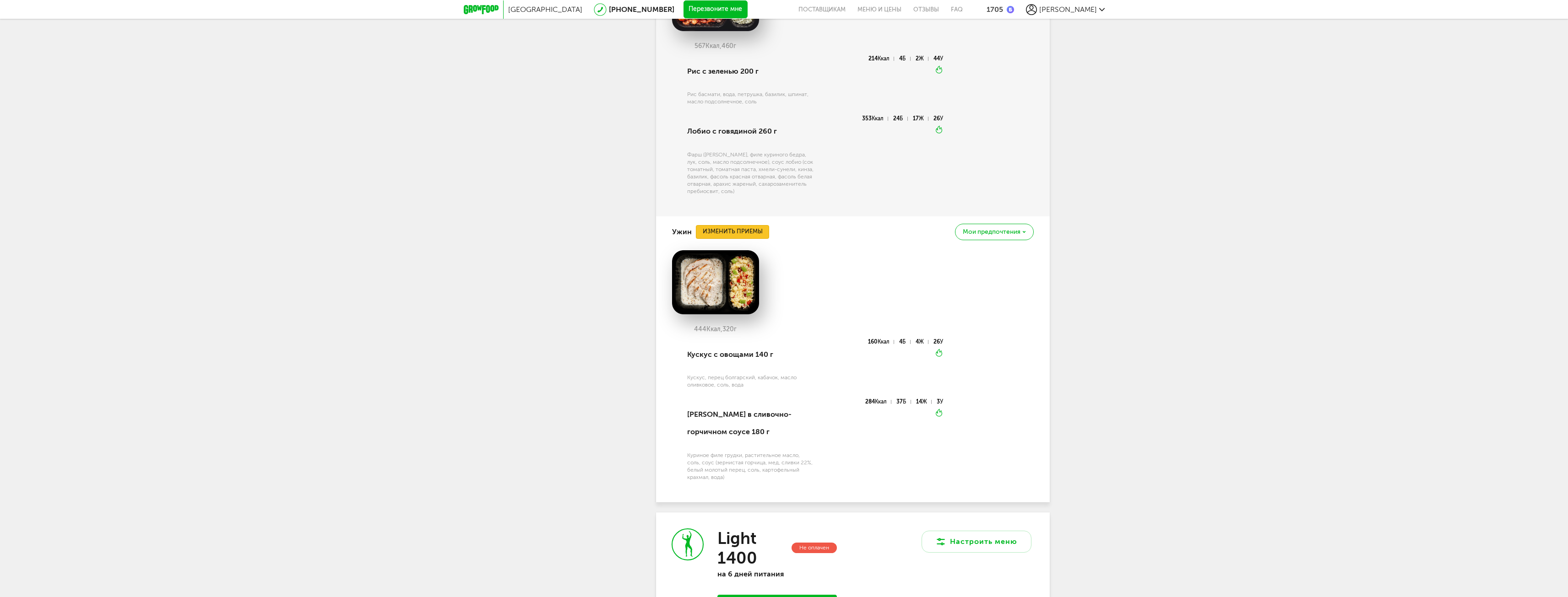
click at [754, 239] on button "Изменить приемы" at bounding box center [732, 232] width 73 height 13
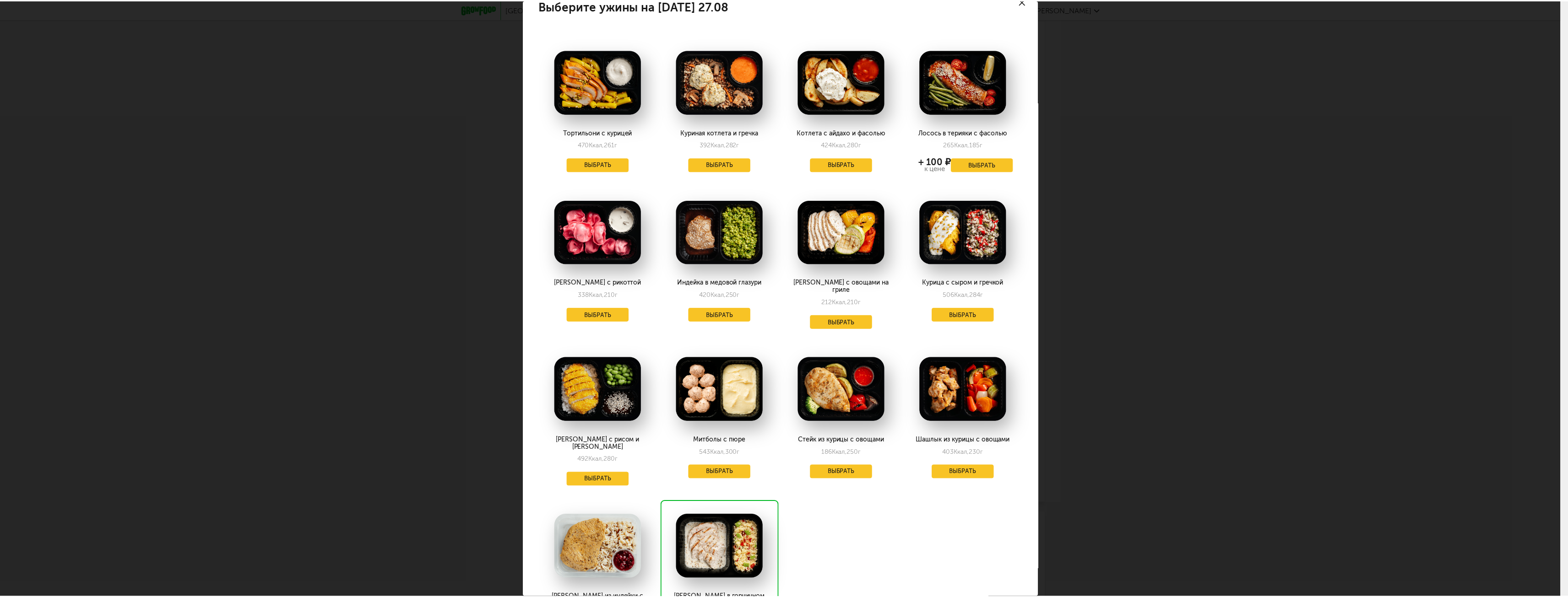
scroll to position [0, 0]
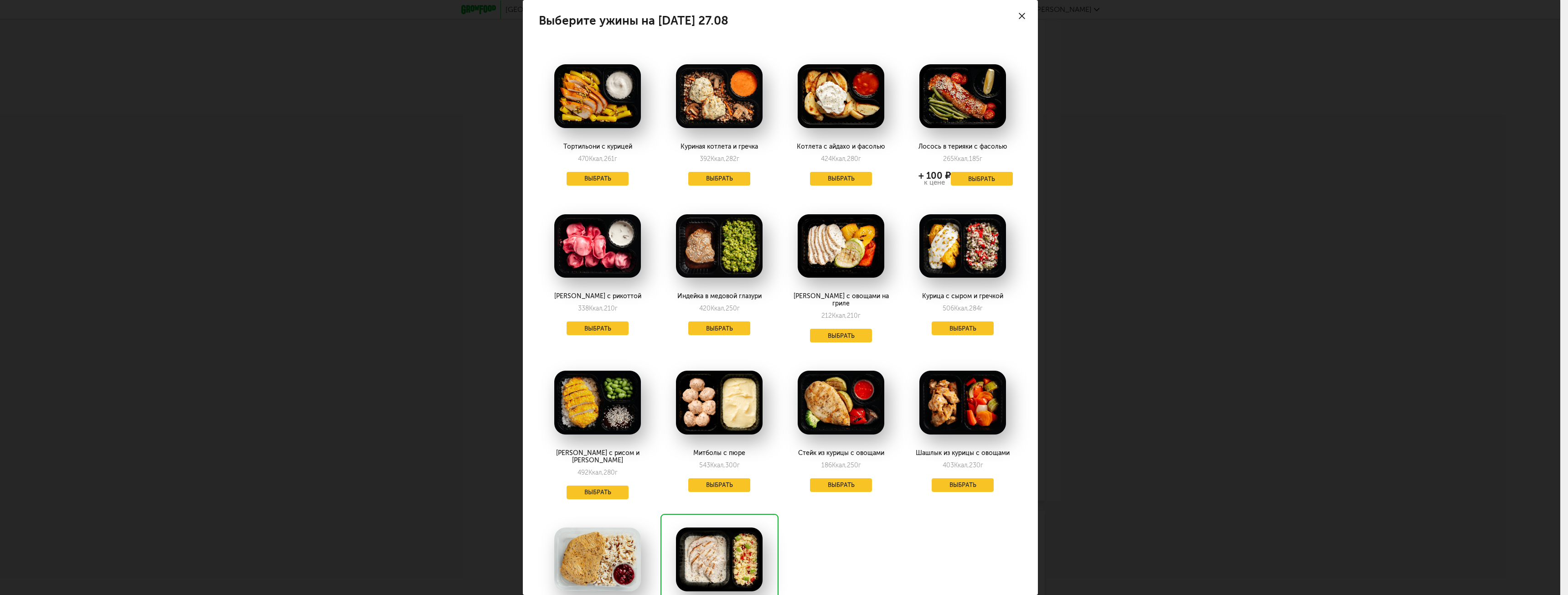
click at [1018, 14] on div at bounding box center [1022, 16] width 32 height 32
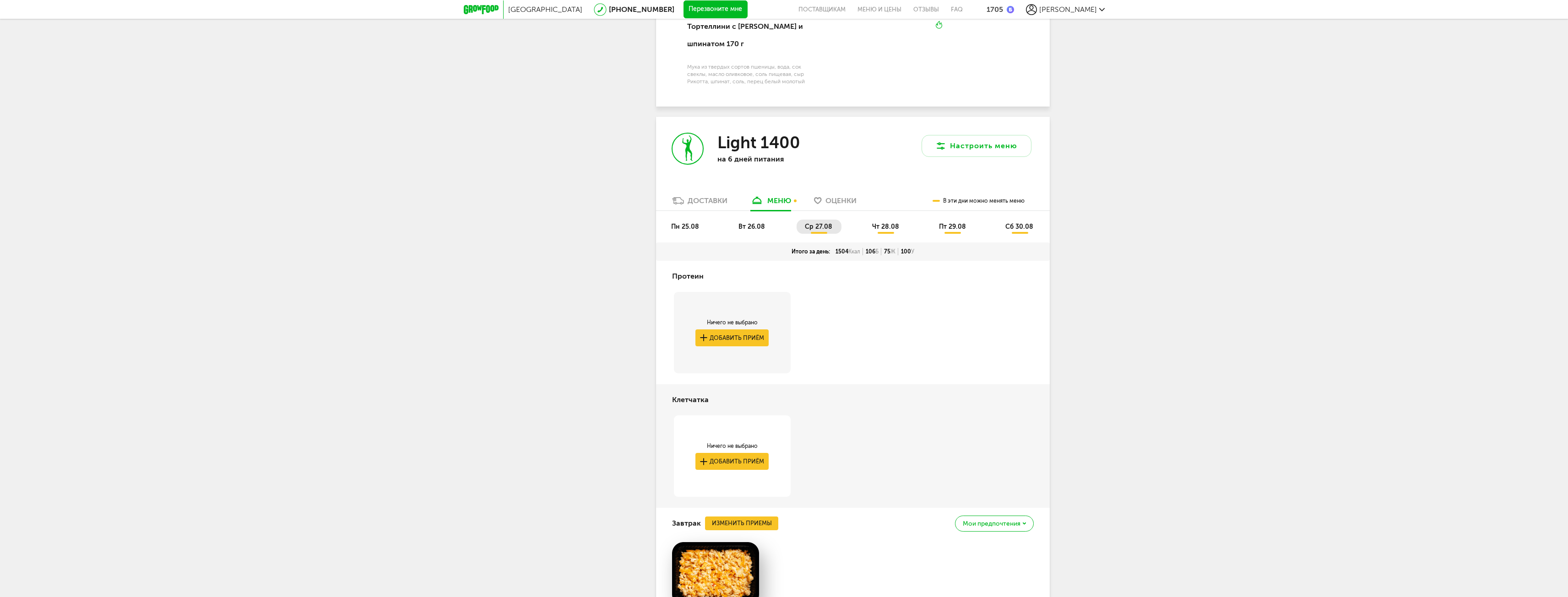
scroll to position [1860, 0]
click at [732, 348] on button "Добавить приём" at bounding box center [732, 340] width 73 height 17
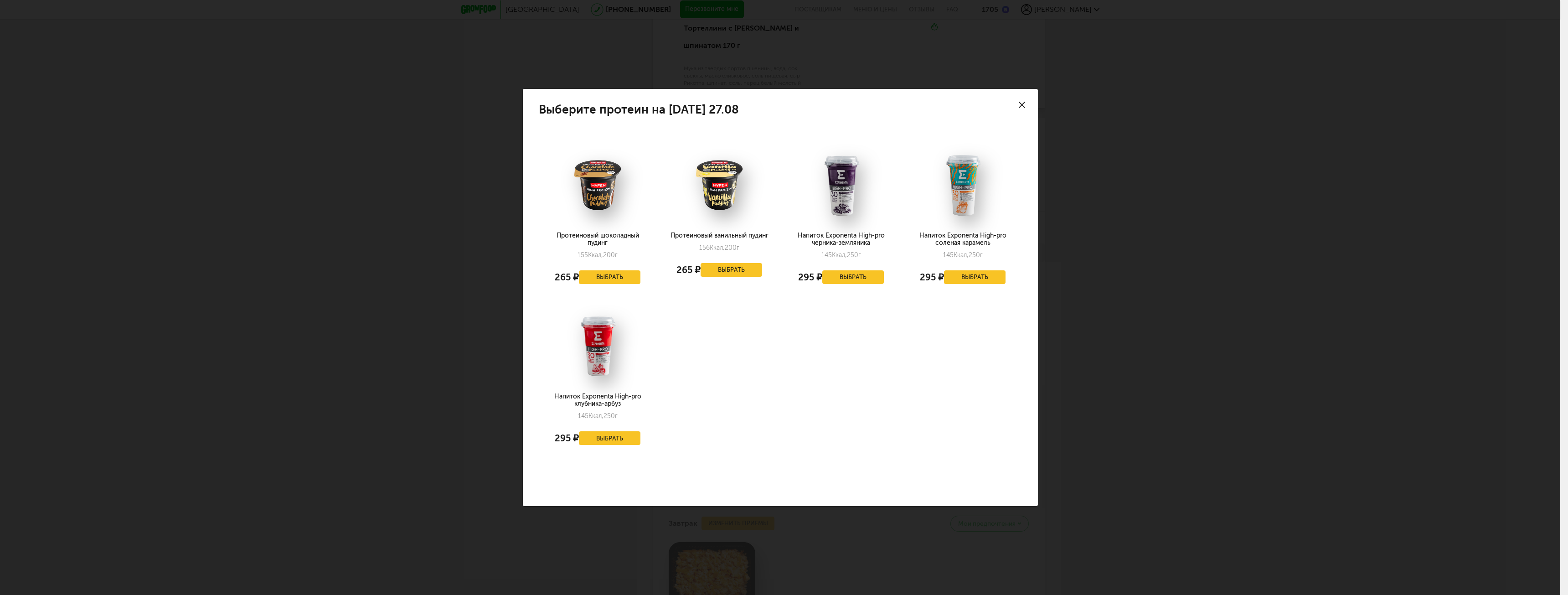
click at [1024, 104] on use at bounding box center [1022, 105] width 6 height 6
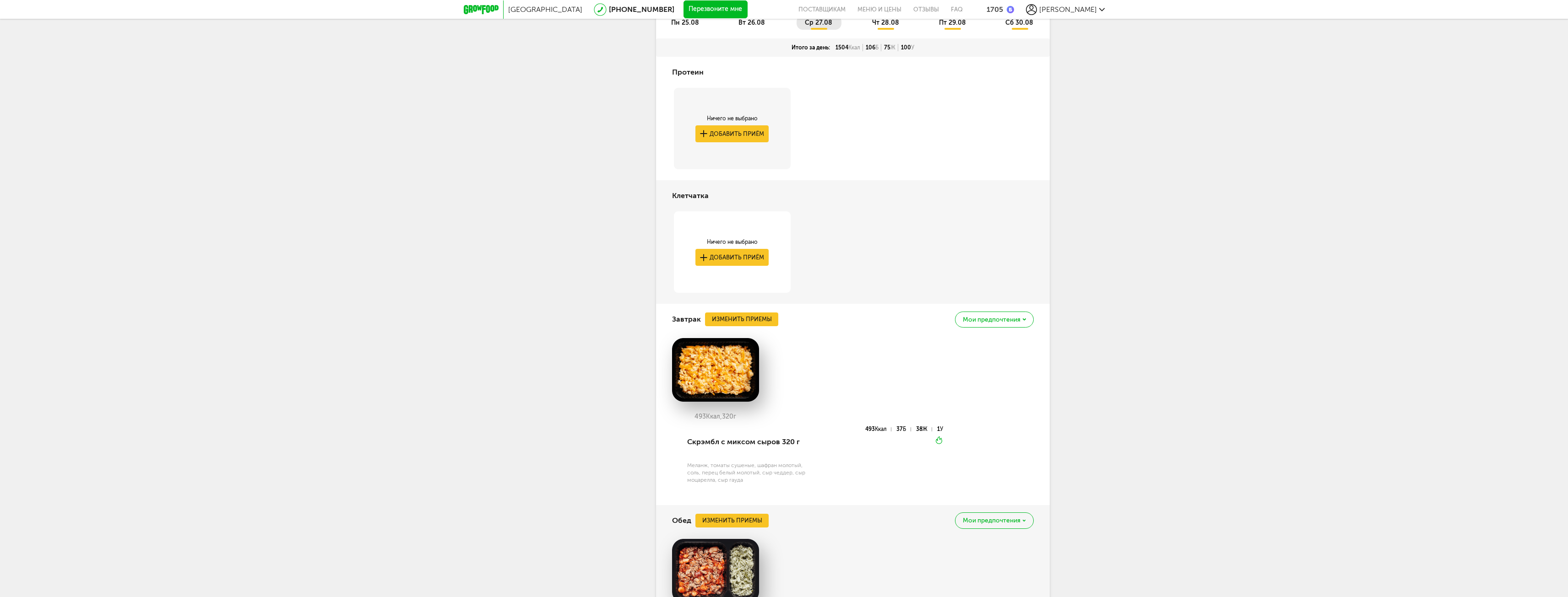
scroll to position [2089, 0]
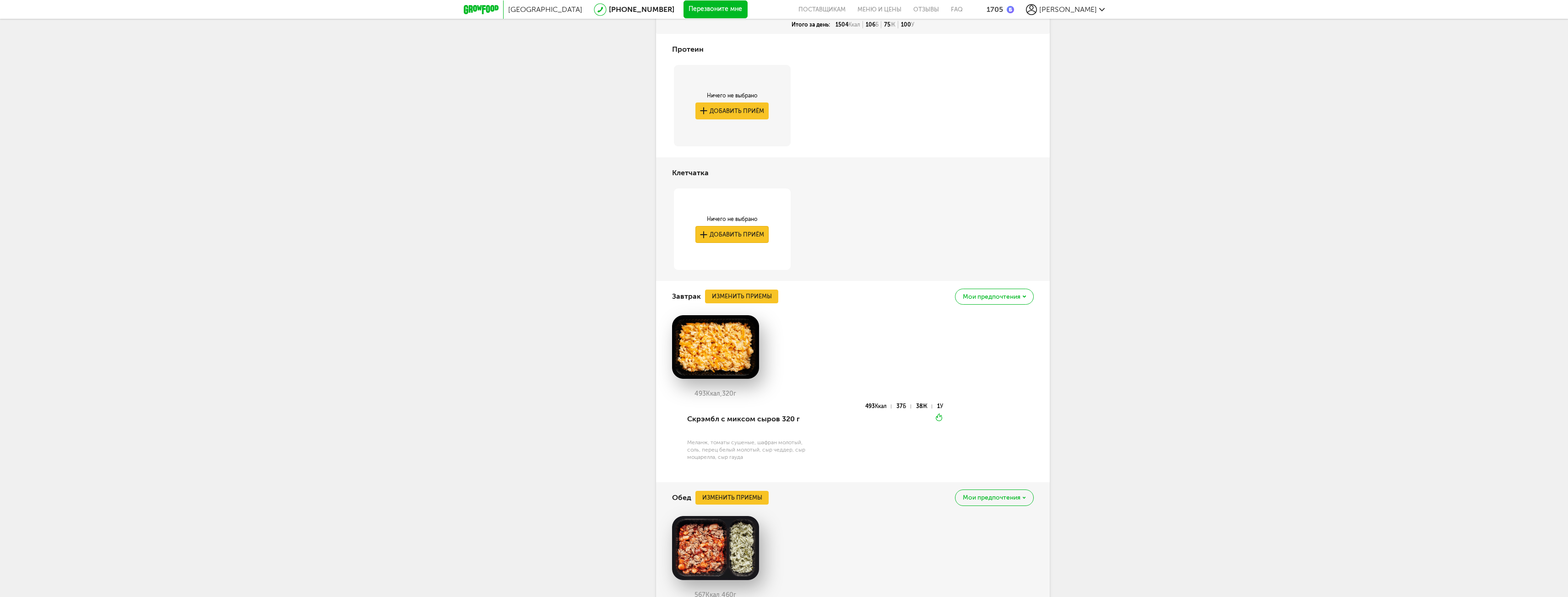
click at [735, 243] on button "Добавить приём" at bounding box center [732, 235] width 73 height 17
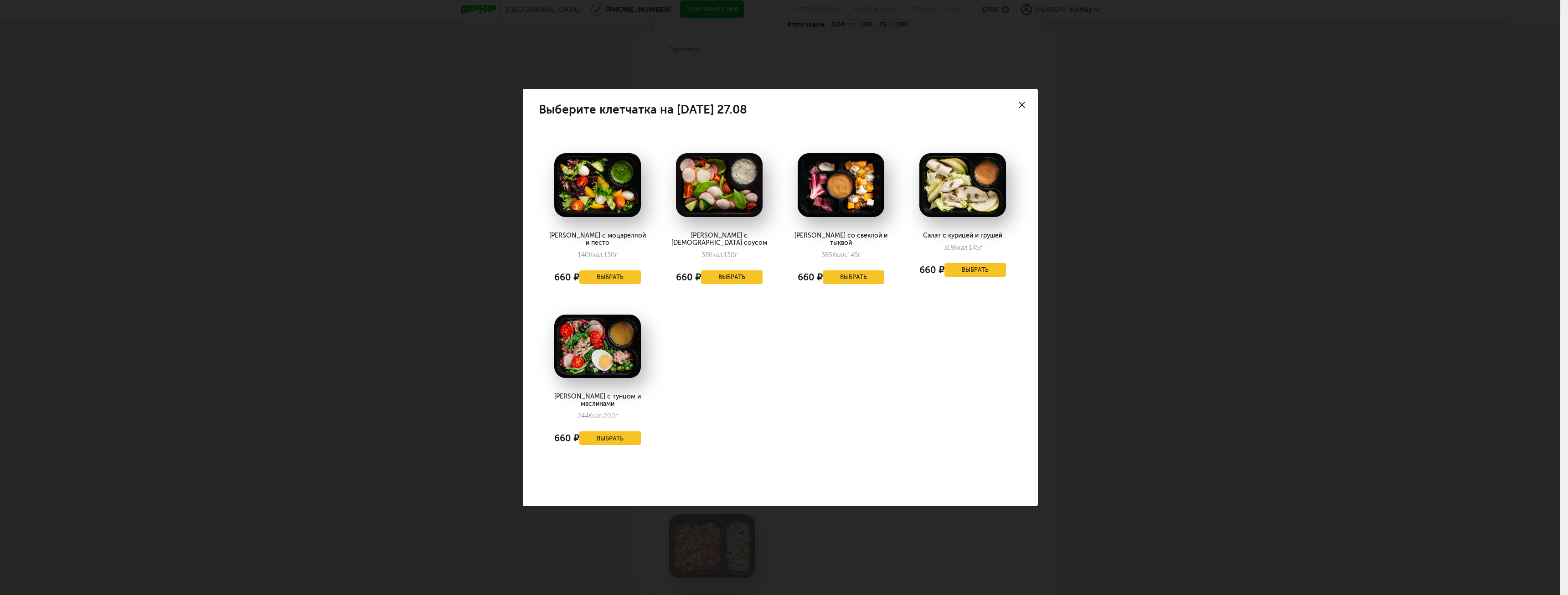
click at [1027, 112] on div at bounding box center [1022, 105] width 32 height 32
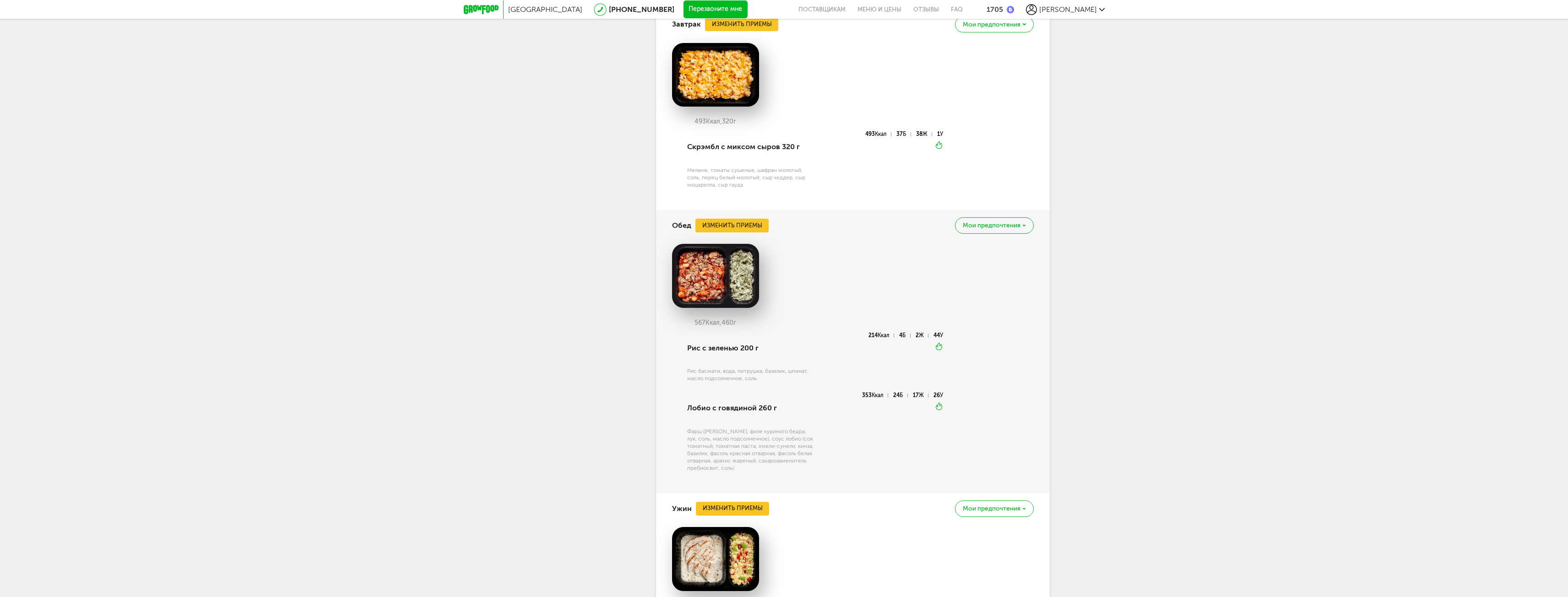
scroll to position [2364, 0]
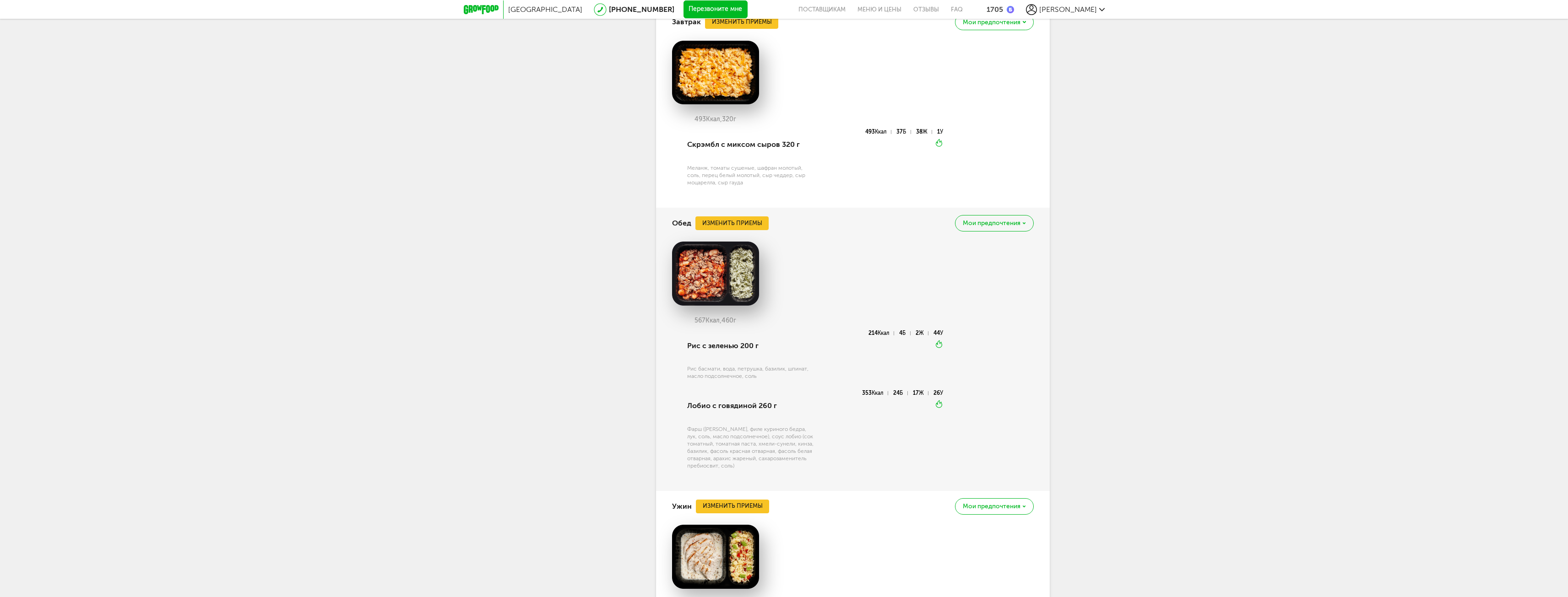
click at [1011, 231] on div "Мои предпочтения" at bounding box center [994, 223] width 78 height 16
click at [1015, 194] on div "493 Ккал, 320 г Скрэмбл с миксом сыров 320 г Меланж, томаты сушеные, шафран мол…" at bounding box center [853, 119] width 362 height 156
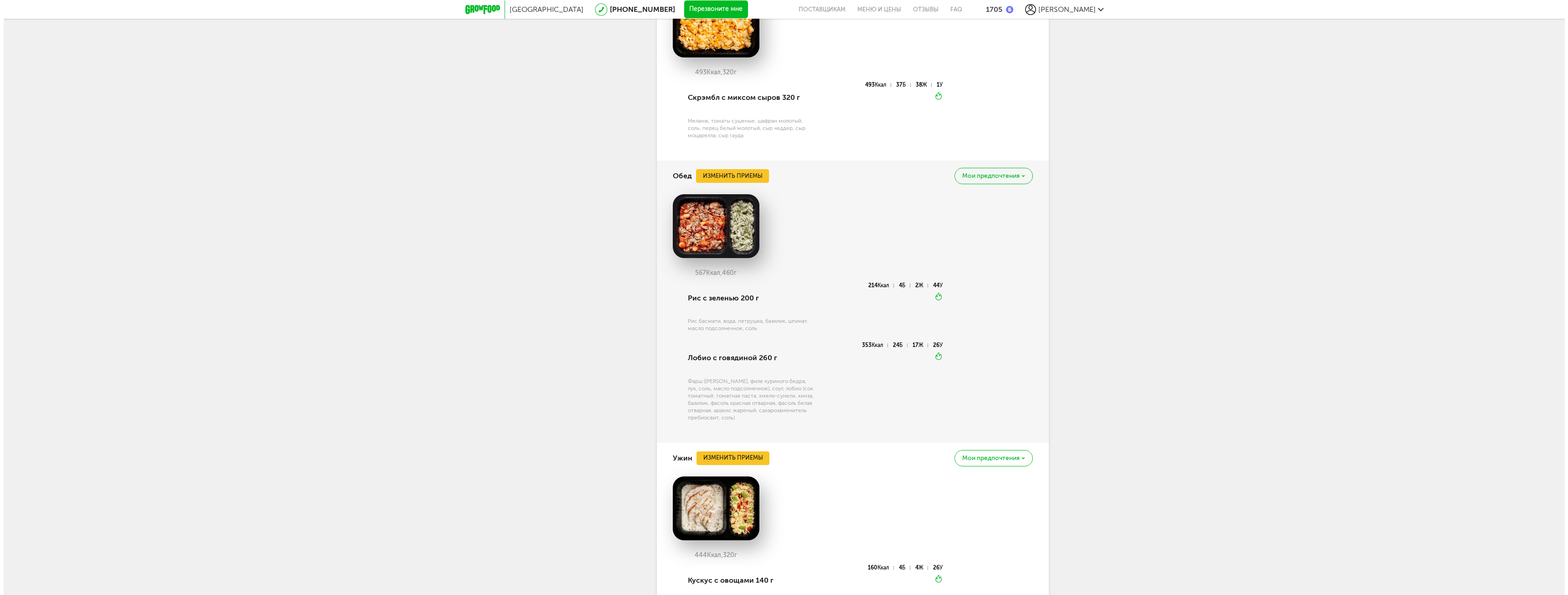
scroll to position [2401, 0]
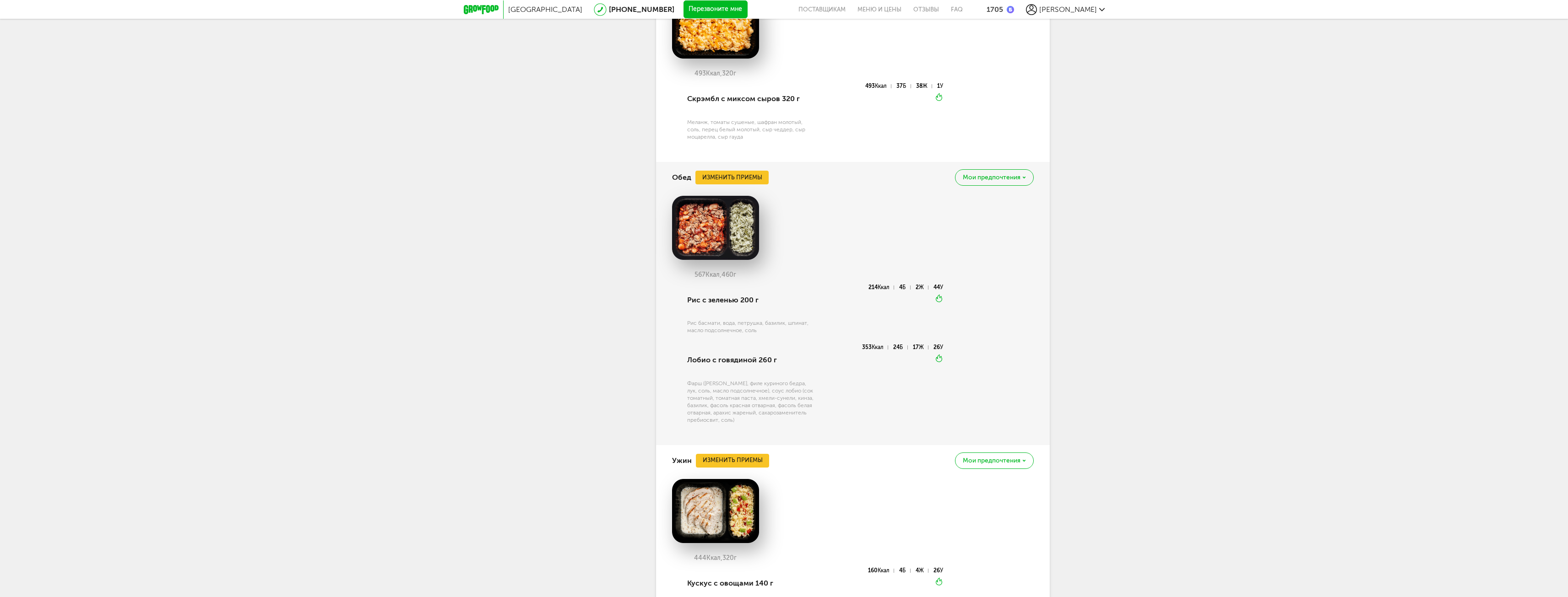
click at [743, 193] on div "Обед Изменить приемы [PERSON_NAME] предпочтения" at bounding box center [853, 177] width 362 height 31
click at [746, 185] on button "Изменить приемы" at bounding box center [732, 177] width 73 height 13
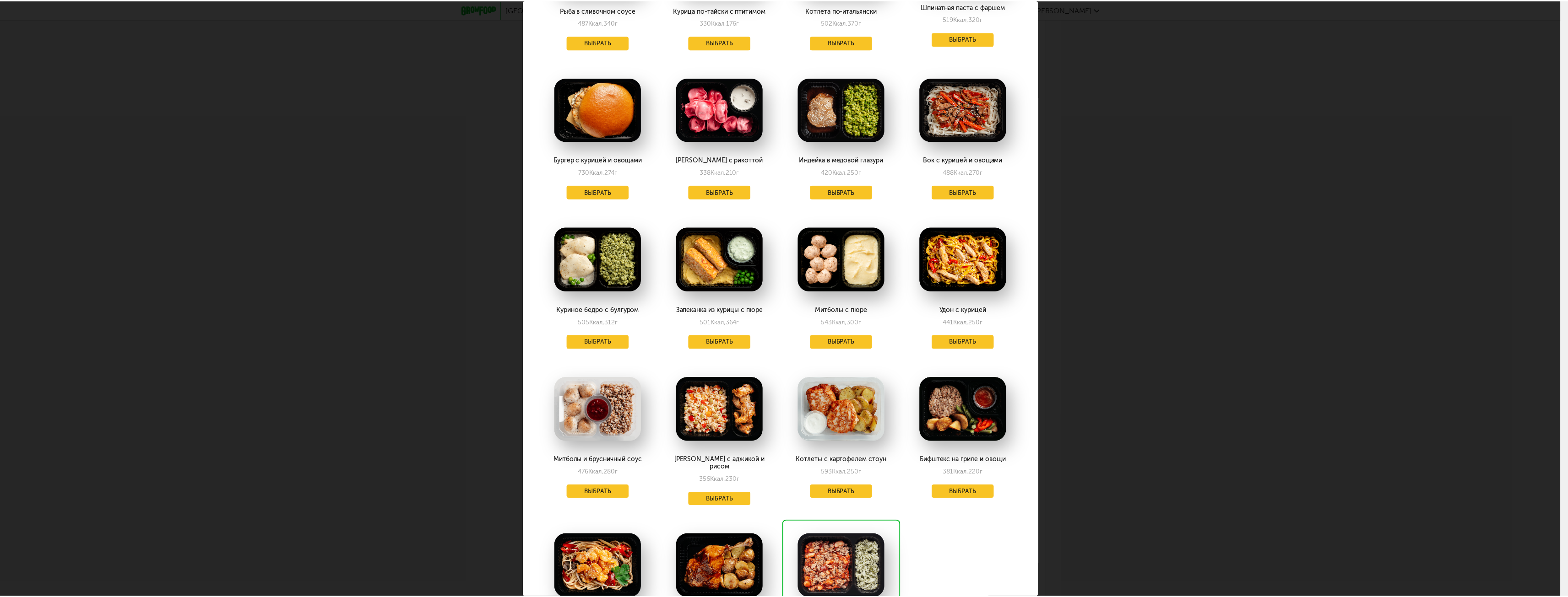
scroll to position [183, 0]
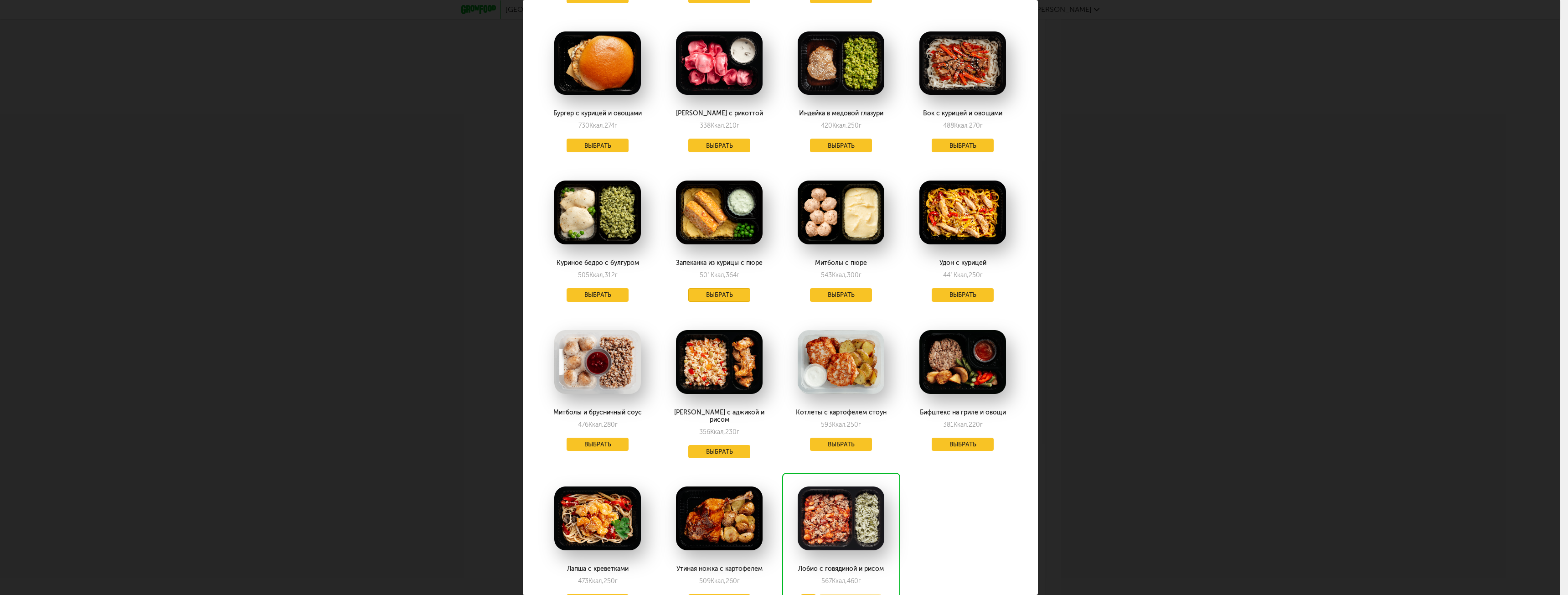
click at [714, 294] on button "Выбрать" at bounding box center [719, 295] width 62 height 13
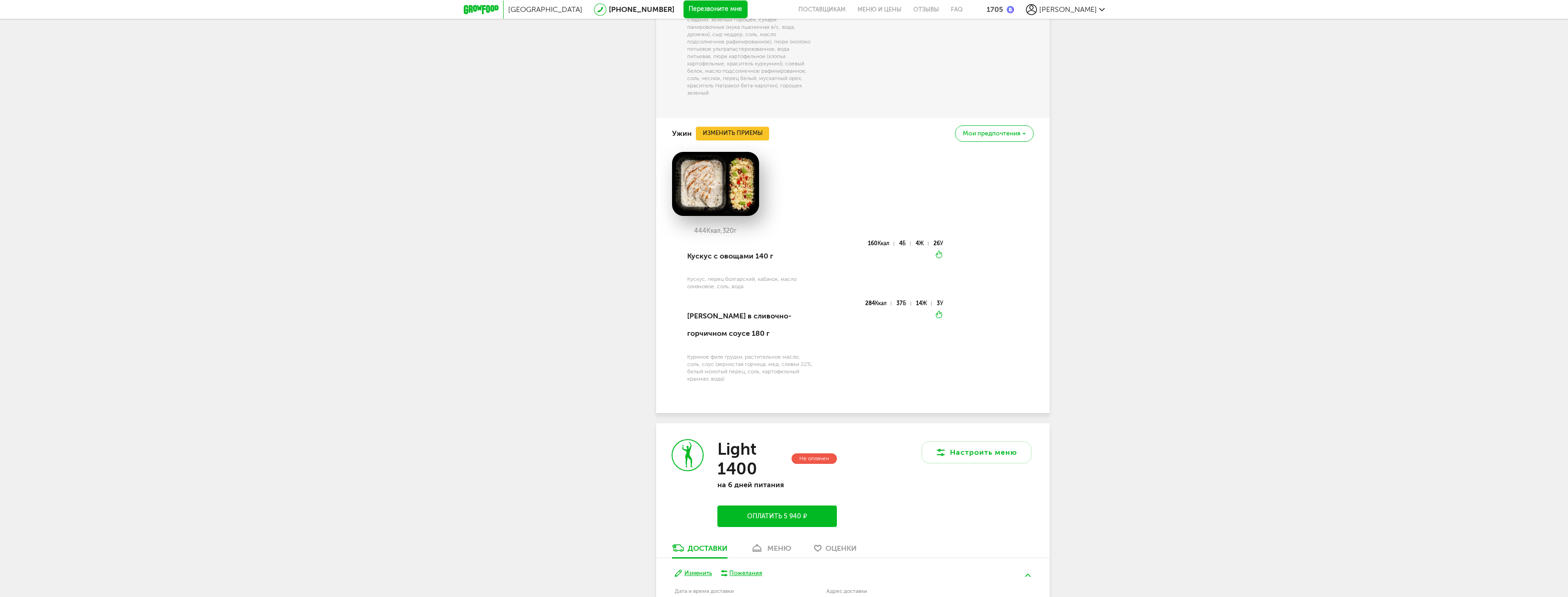
scroll to position [2821, 0]
click at [734, 143] on button "Изменить приемы" at bounding box center [732, 136] width 73 height 13
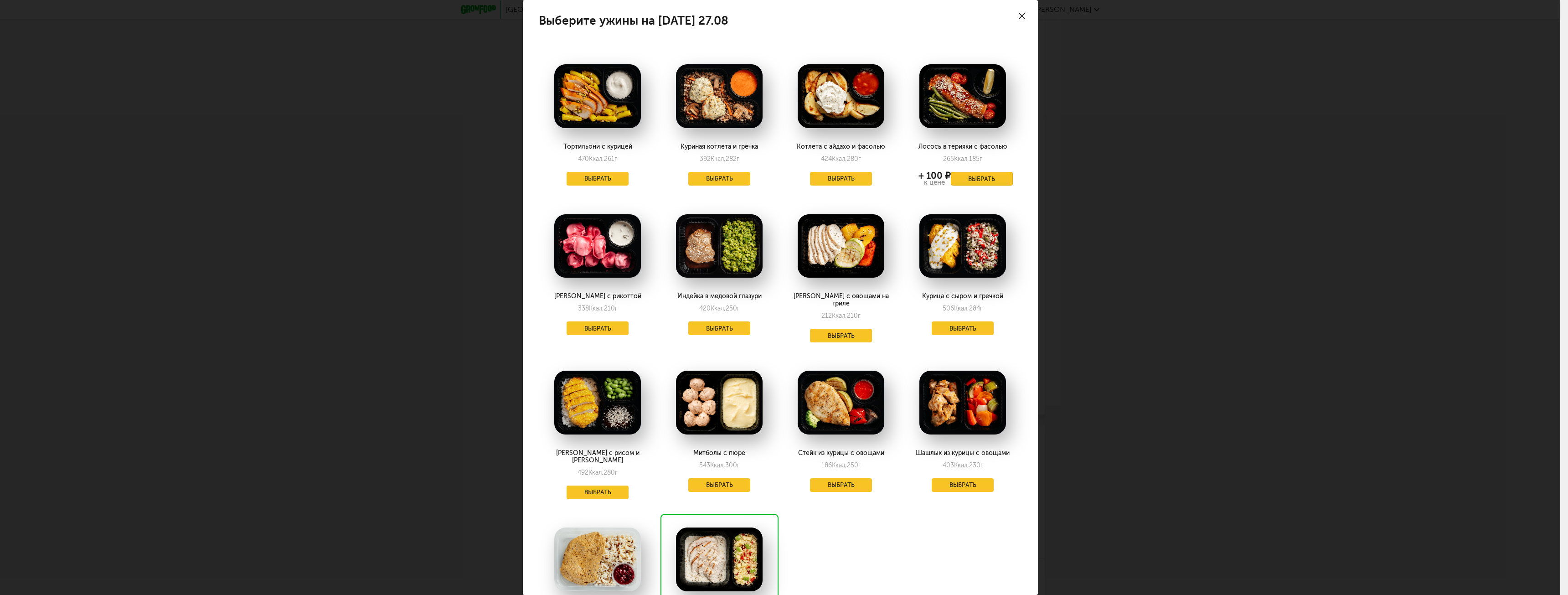
click at [974, 178] on button "Выбрать" at bounding box center [982, 178] width 62 height 13
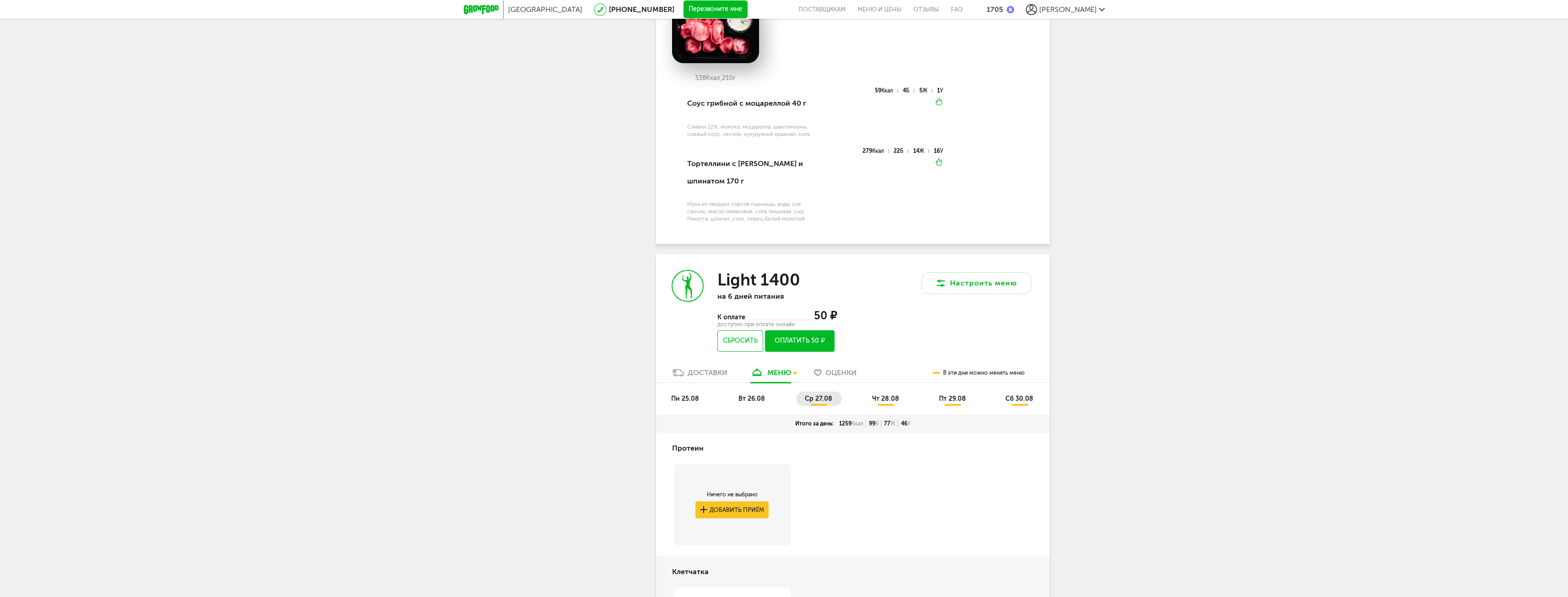
scroll to position [1861, 0]
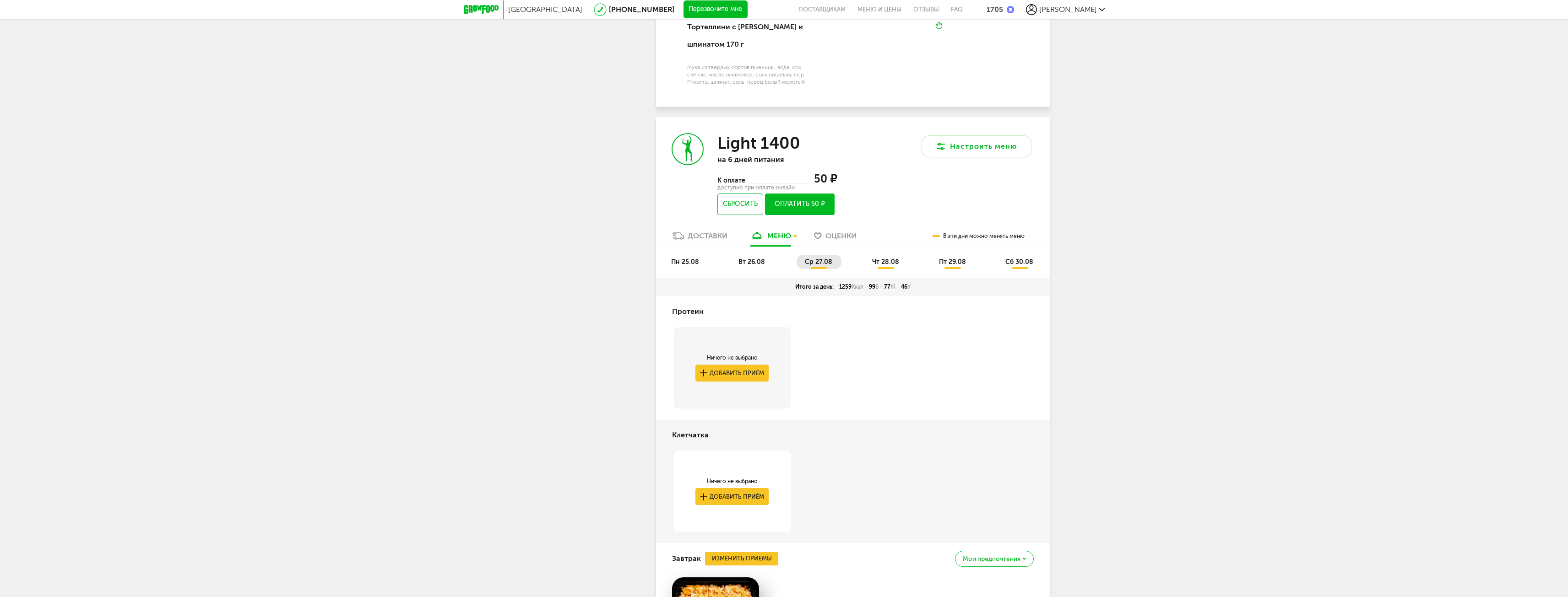
click at [748, 266] on span "вт 26.08" at bounding box center [751, 262] width 26 height 8
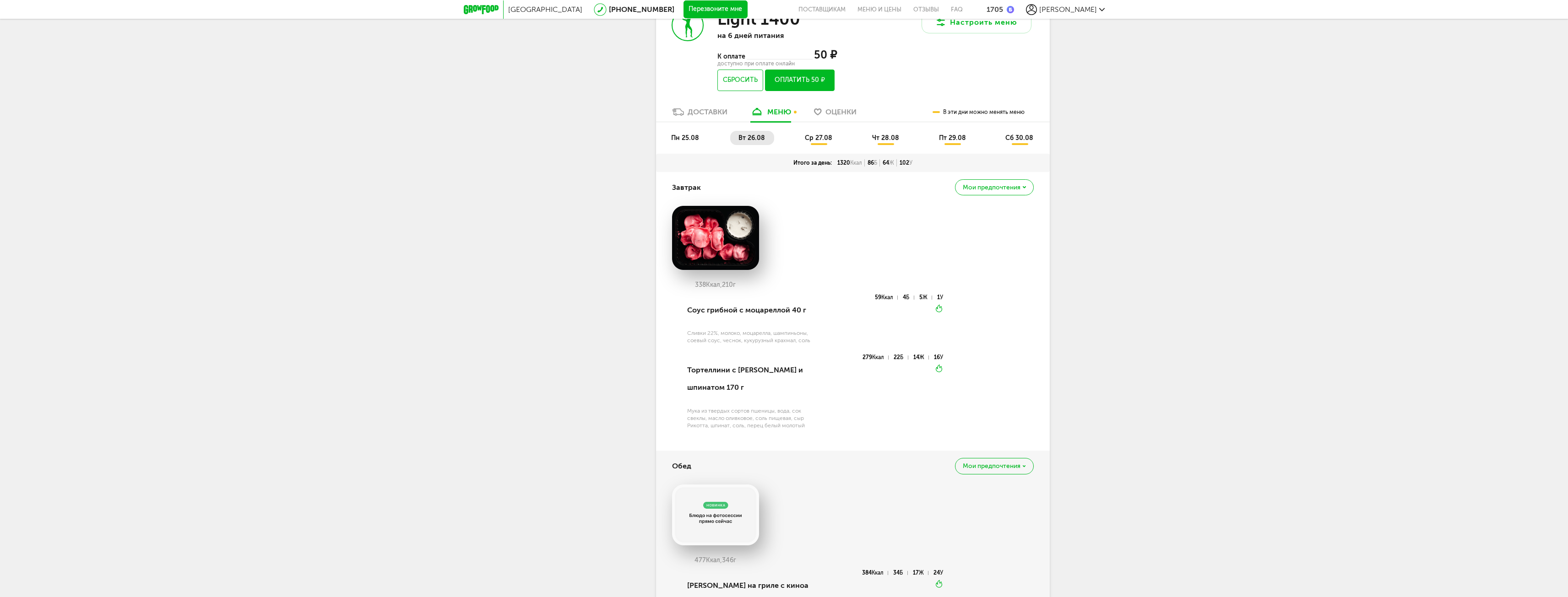
scroll to position [1904, 0]
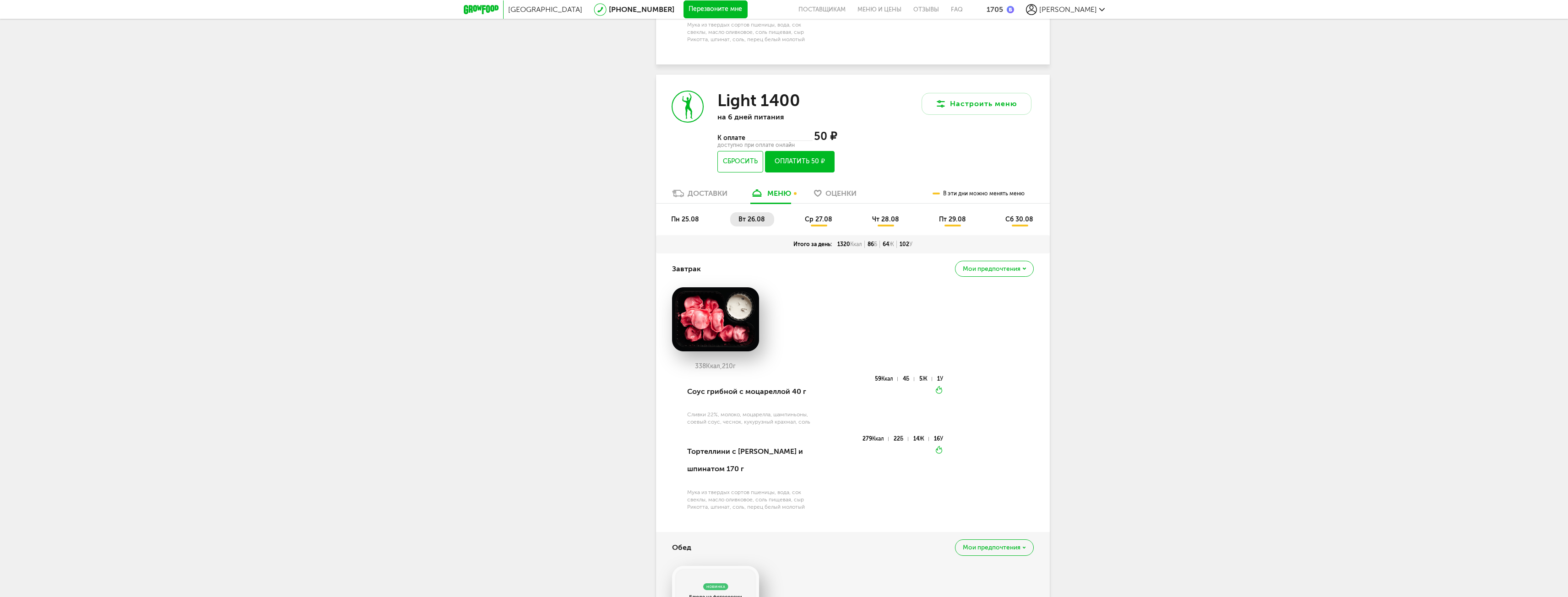
click at [697, 227] on li "пн 25.08" at bounding box center [685, 219] width 45 height 14
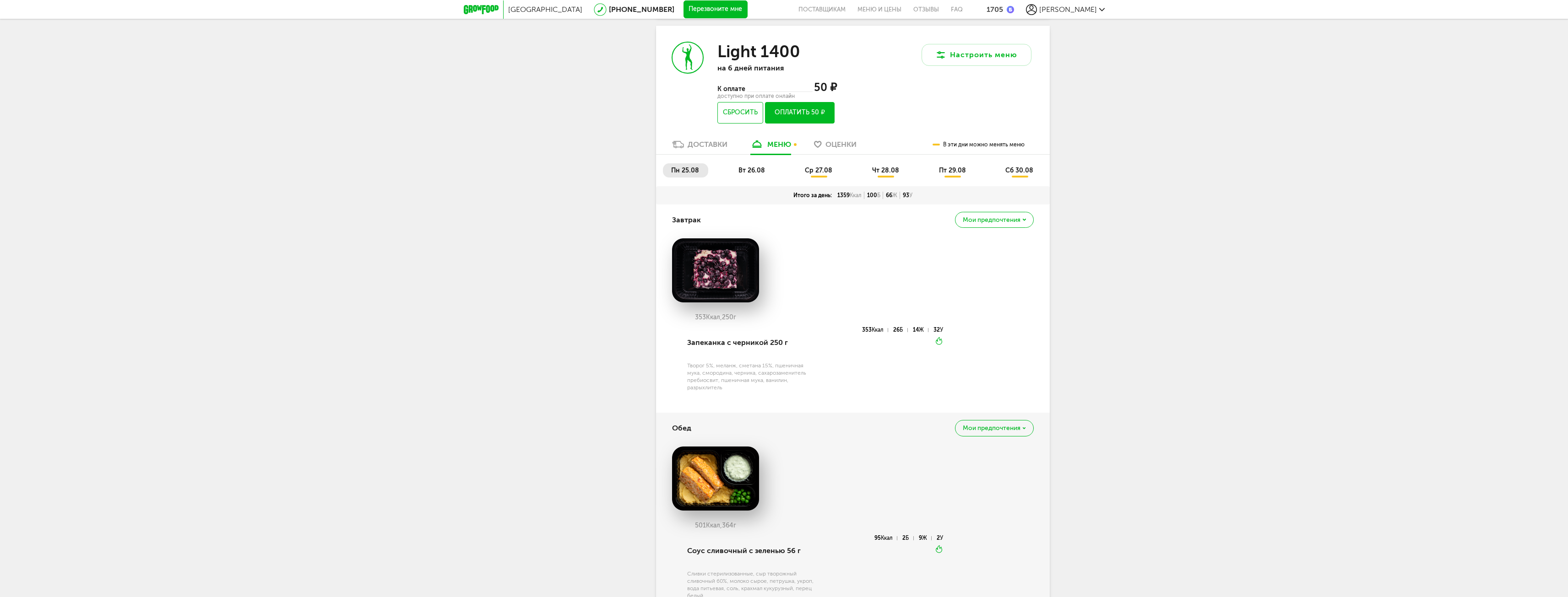
scroll to position [1767, 0]
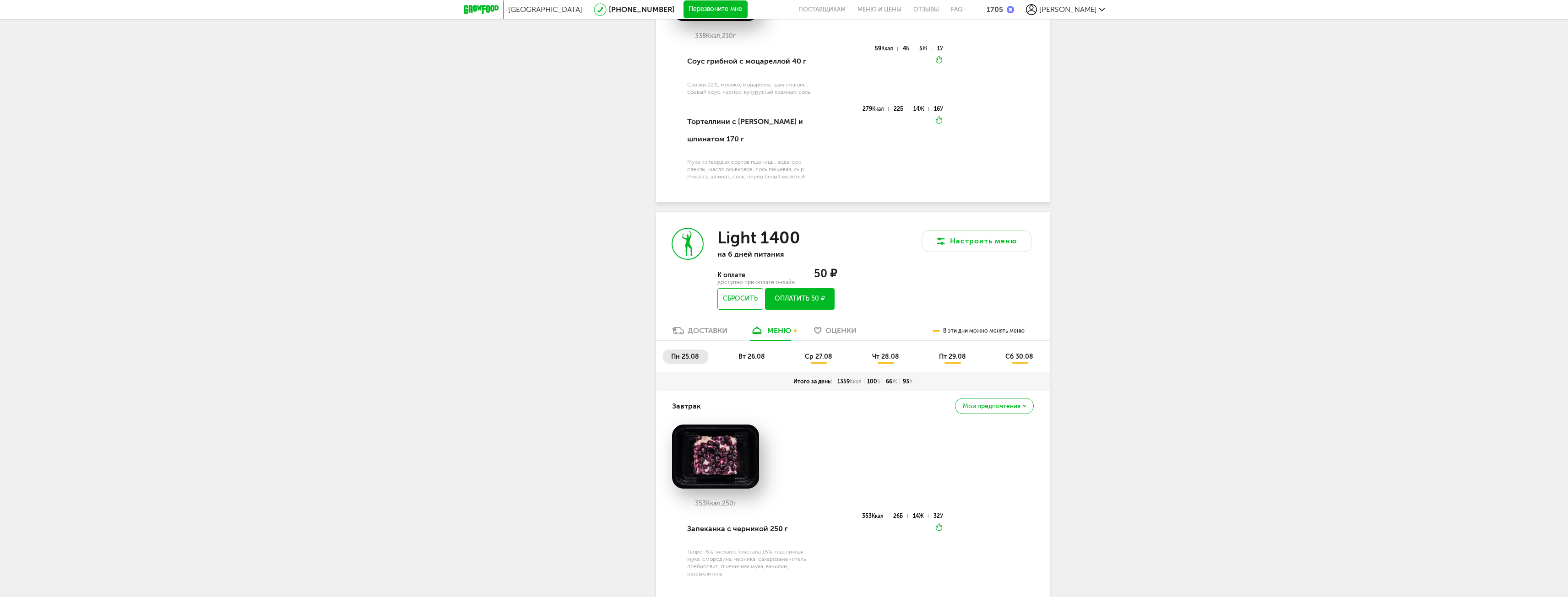
click at [814, 364] on li "ср 27.08" at bounding box center [819, 356] width 45 height 14
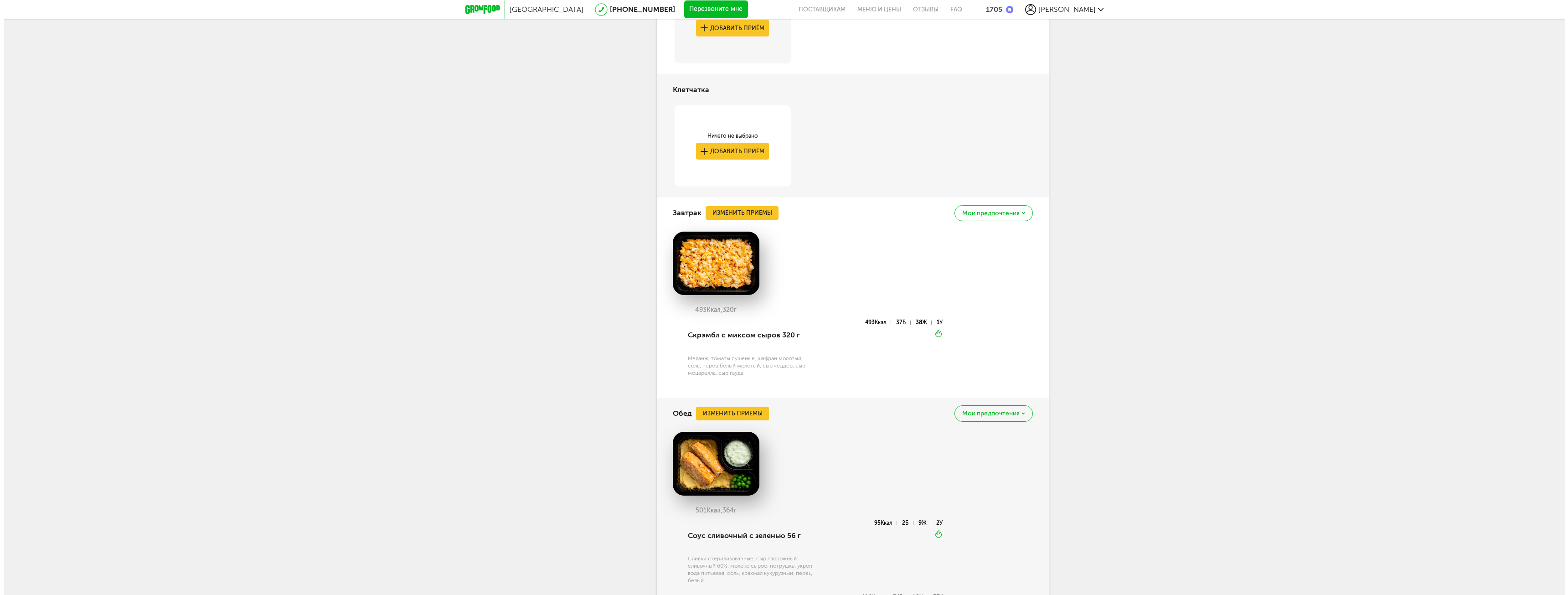
scroll to position [2217, 0]
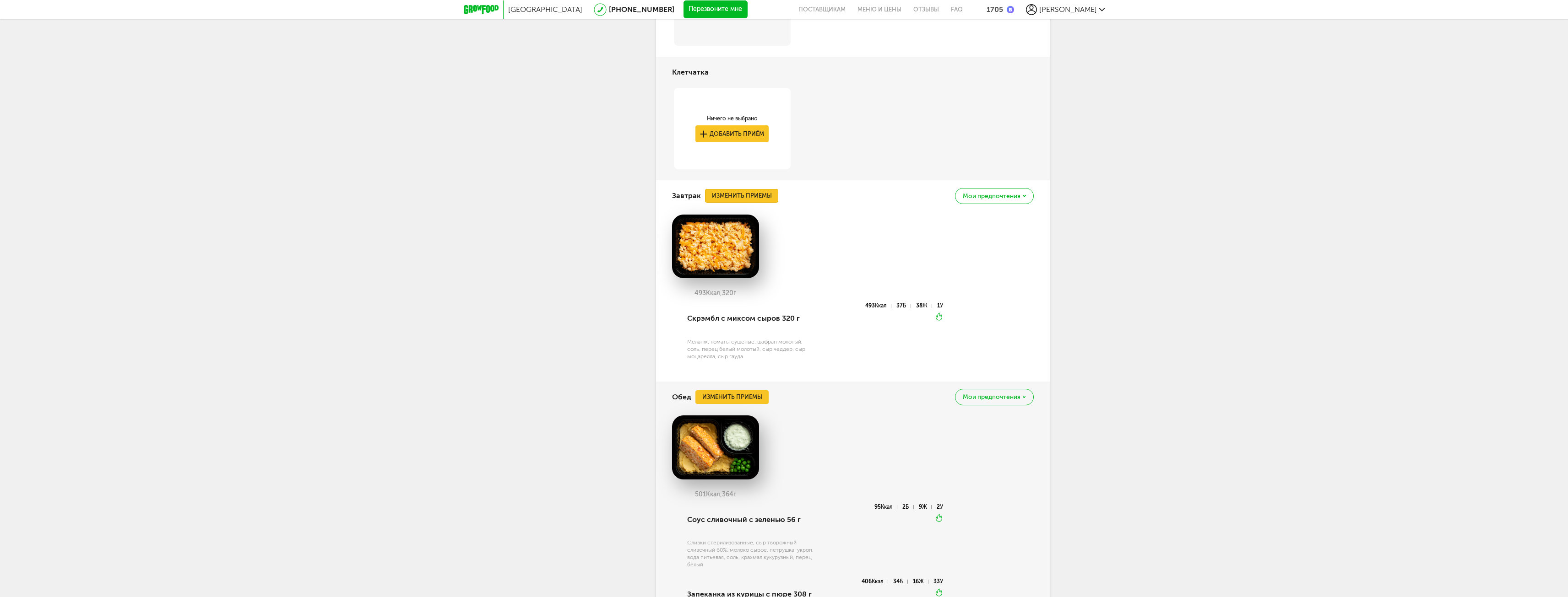
click at [752, 203] on button "Изменить приемы" at bounding box center [742, 196] width 73 height 13
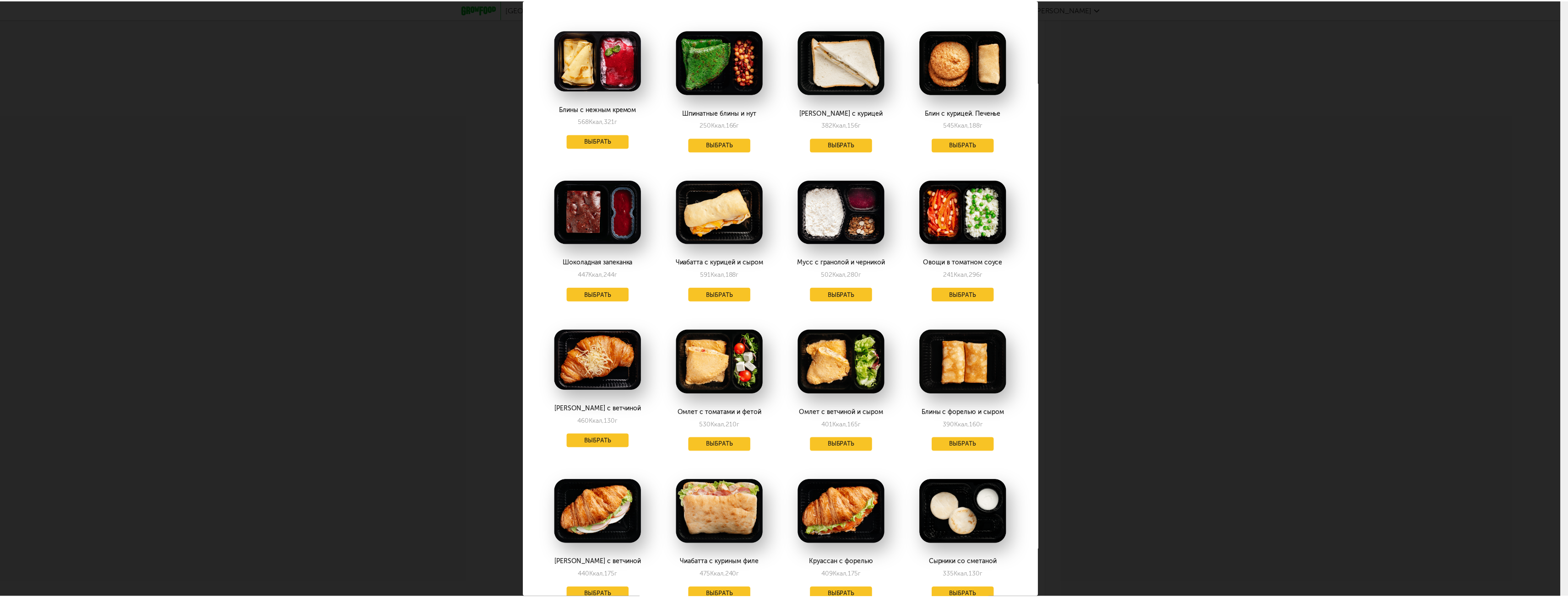
scroll to position [0, 0]
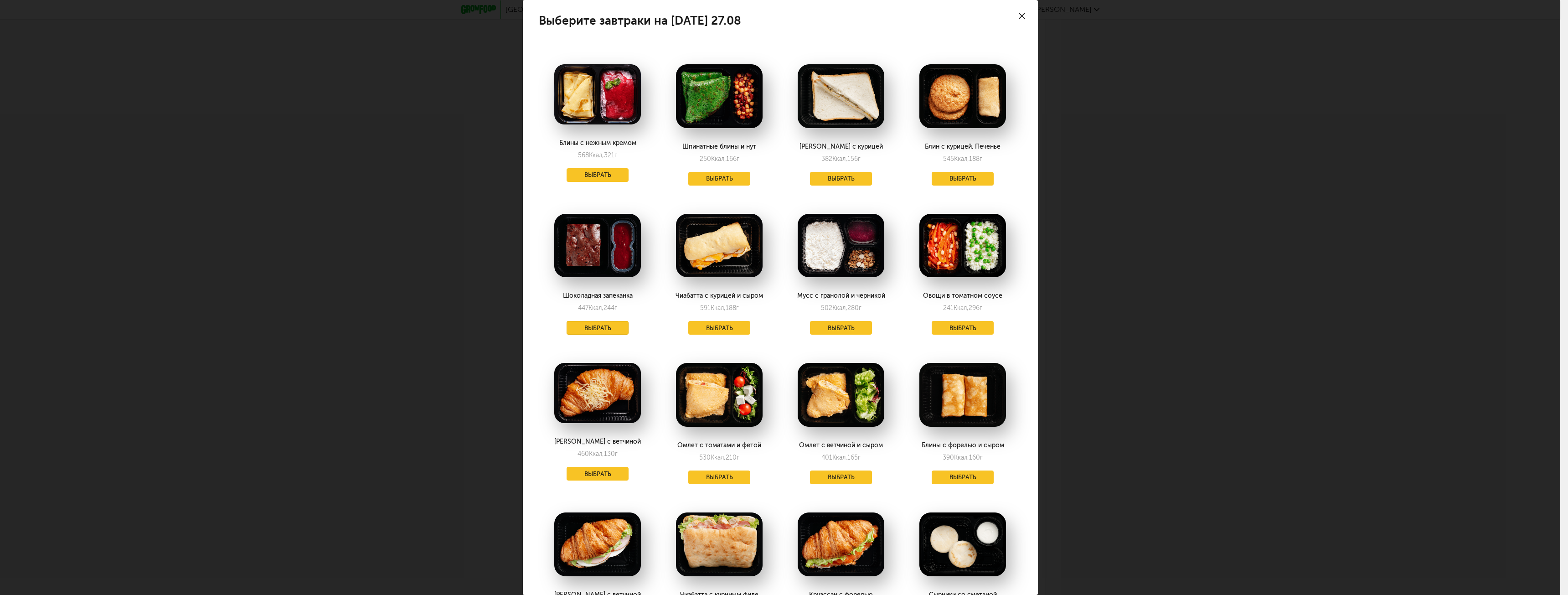
click at [593, 326] on button "Выбрать" at bounding box center [598, 328] width 62 height 13
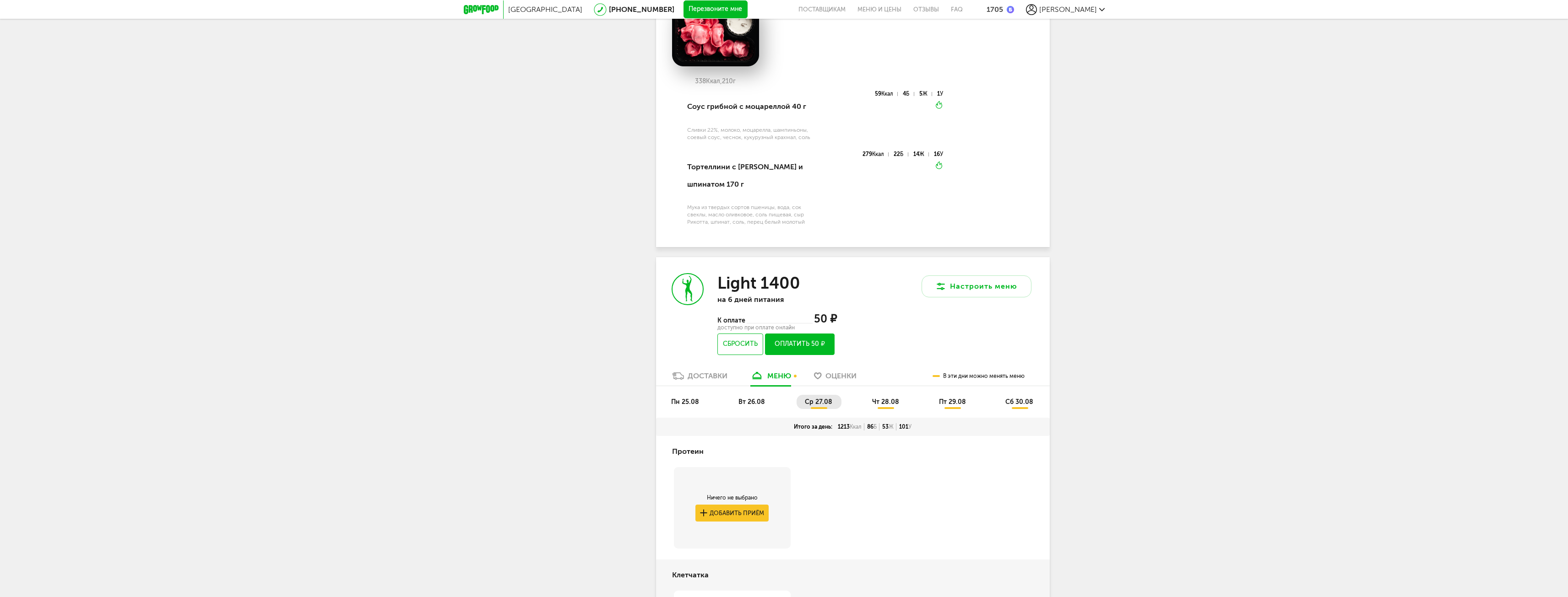
scroll to position [1721, 0]
click at [885, 406] on span "чт 28.08" at bounding box center [886, 402] width 27 height 8
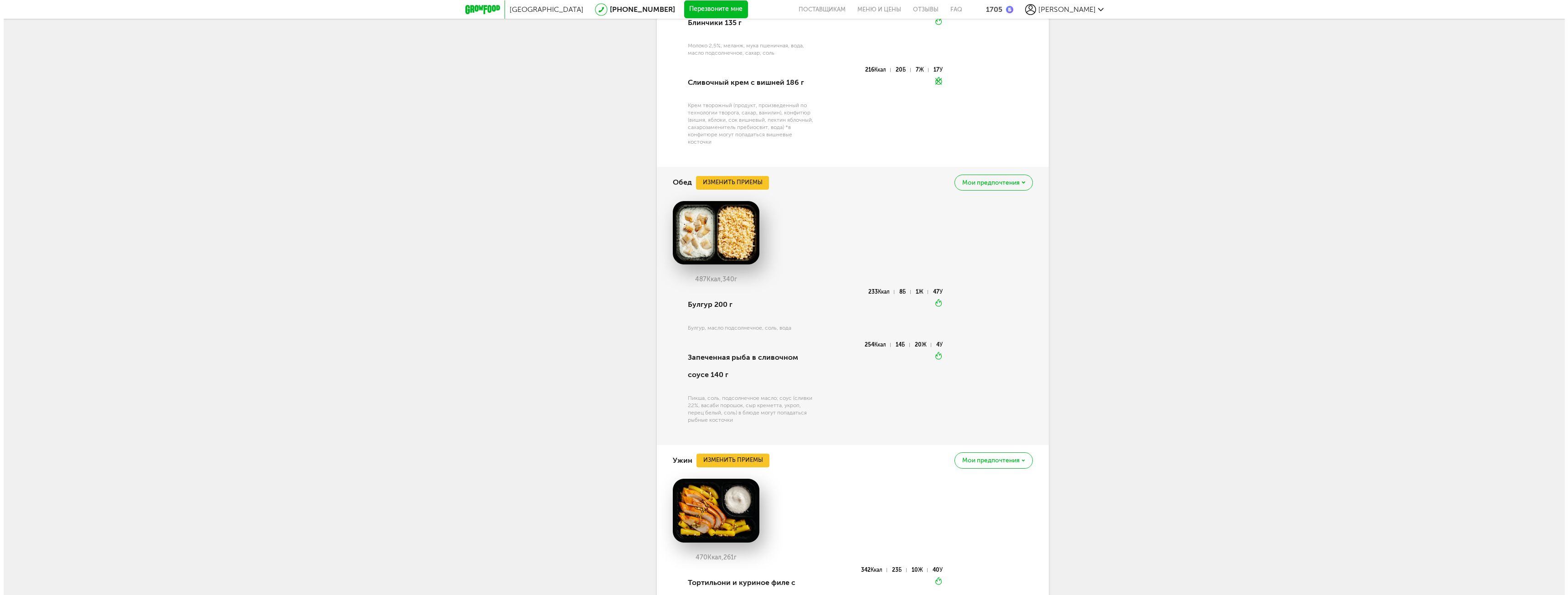
scroll to position [2536, 0]
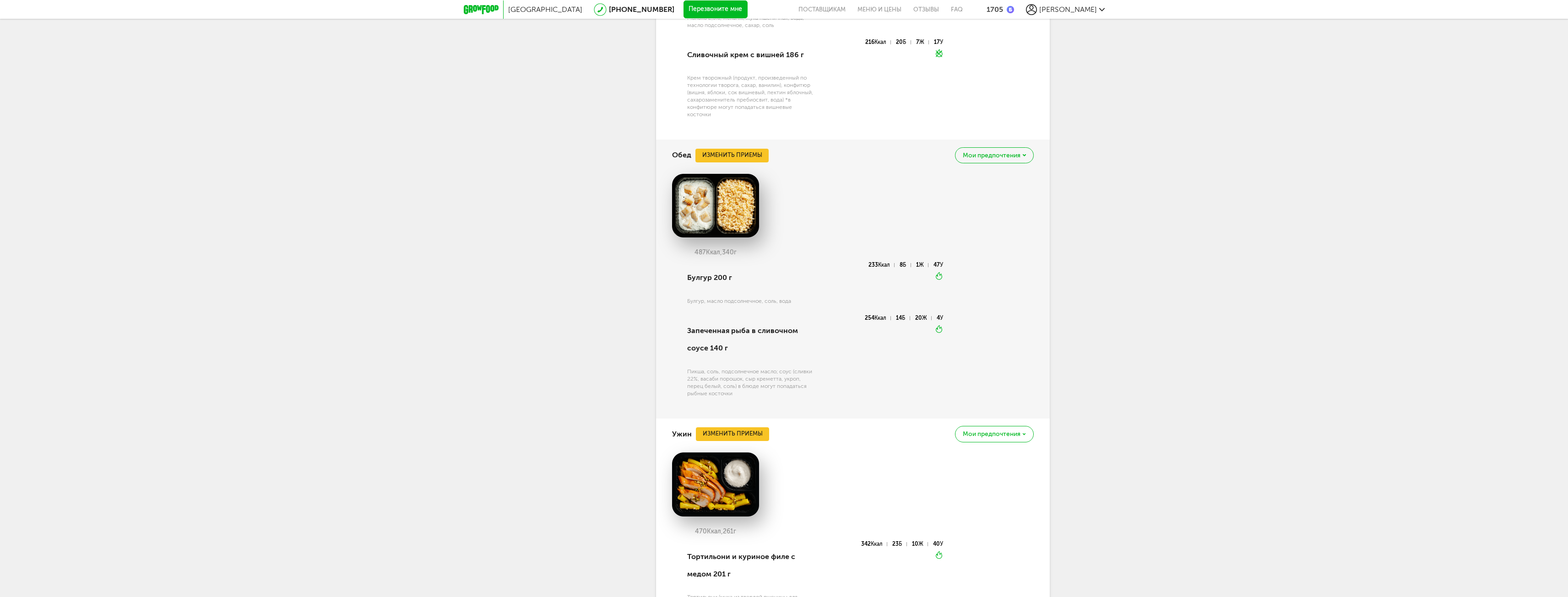
click at [1018, 163] on div "Мои предпочтения" at bounding box center [994, 155] width 78 height 16
click at [989, 202] on p "Это блюдо будет заменено во всех будущих доставках" at bounding box center [966, 194] width 101 height 14
click at [739, 163] on button "Изменить приемы" at bounding box center [732, 155] width 73 height 13
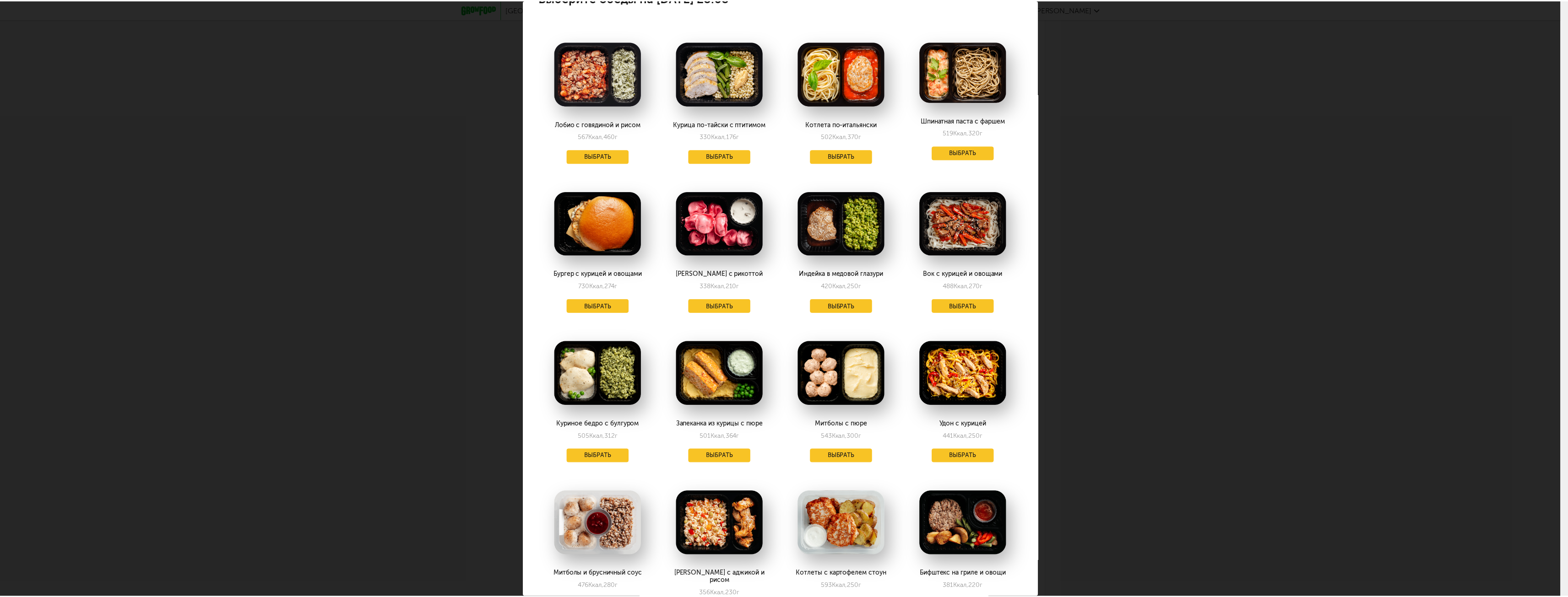
scroll to position [0, 0]
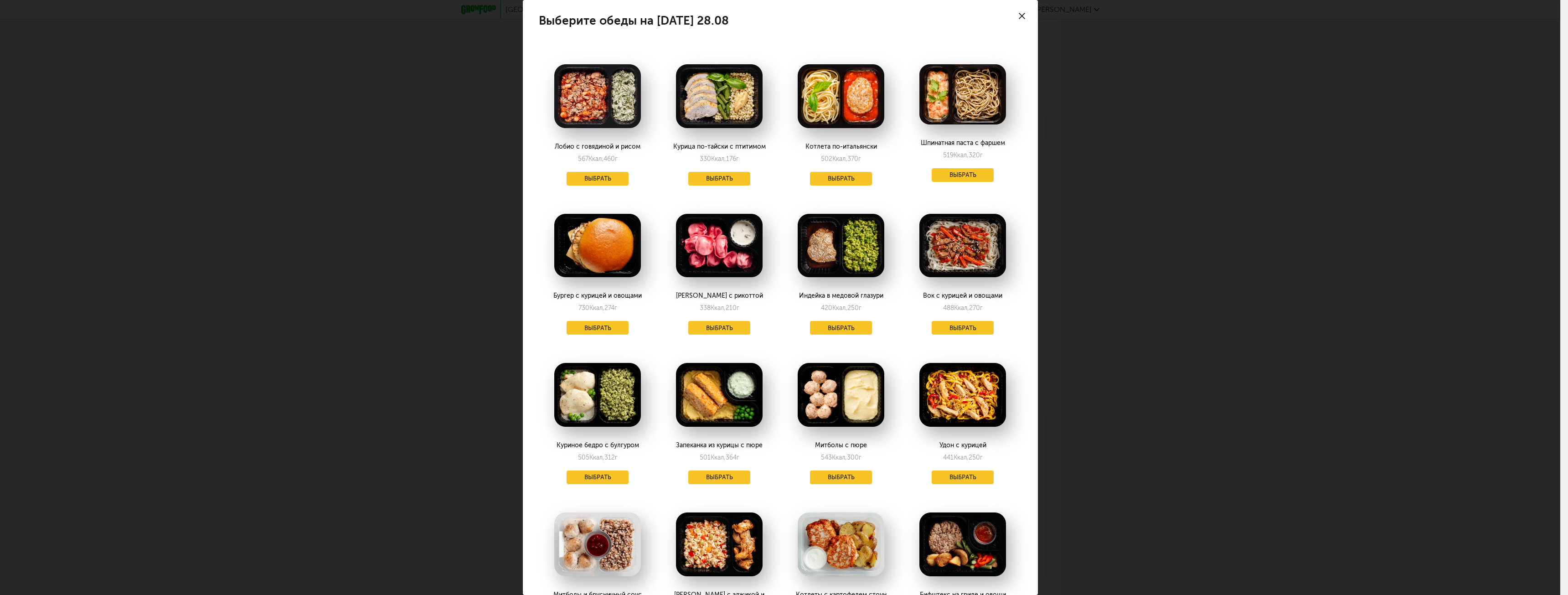
click at [1019, 15] on use at bounding box center [1022, 16] width 6 height 6
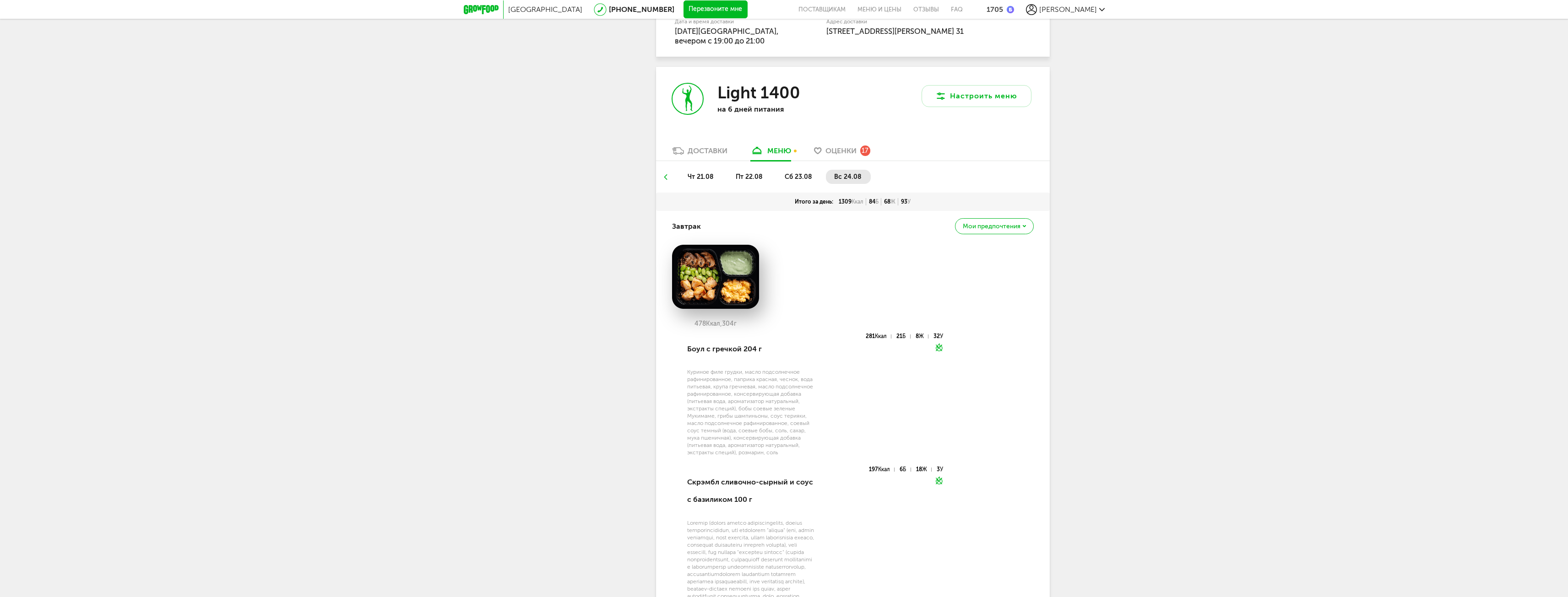
scroll to position [686, 0]
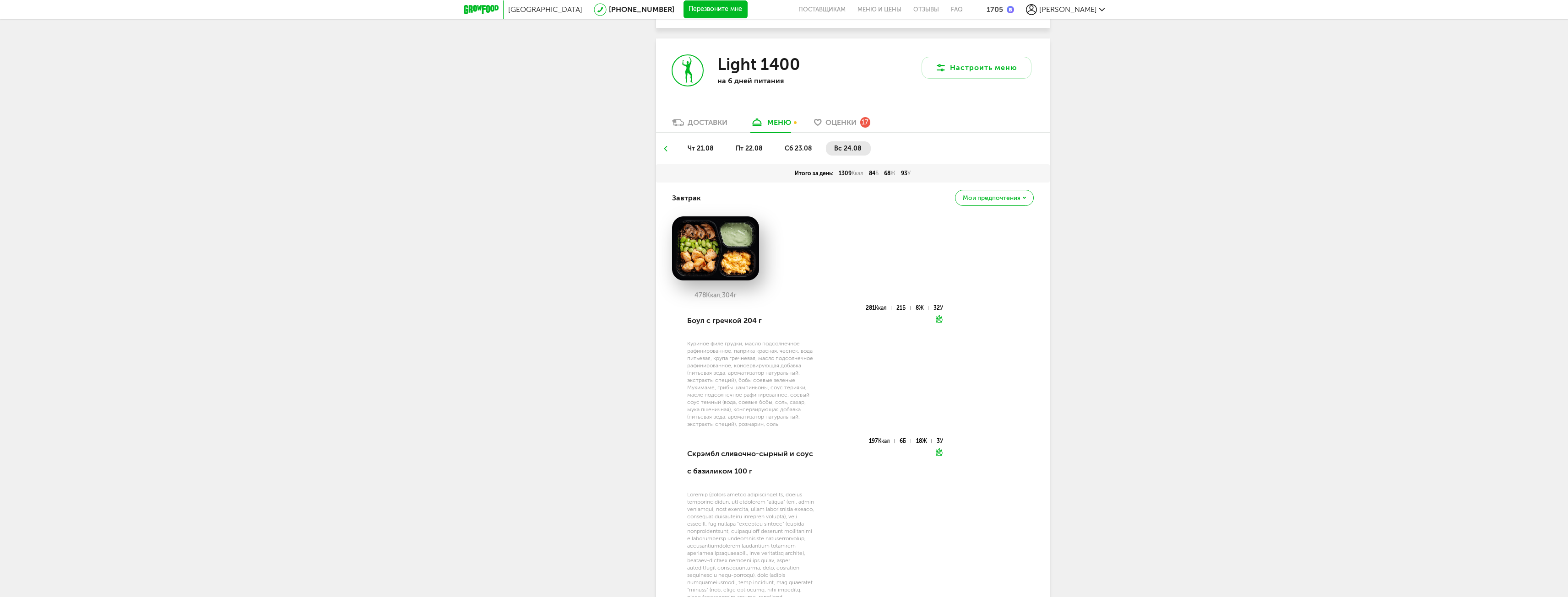
click at [677, 145] on ul "чт 21.08 пт 22.08 сб 23.08 вс 24.08" at bounding box center [853, 152] width 380 height 23
click at [668, 150] on icon at bounding box center [665, 148] width 6 height 5
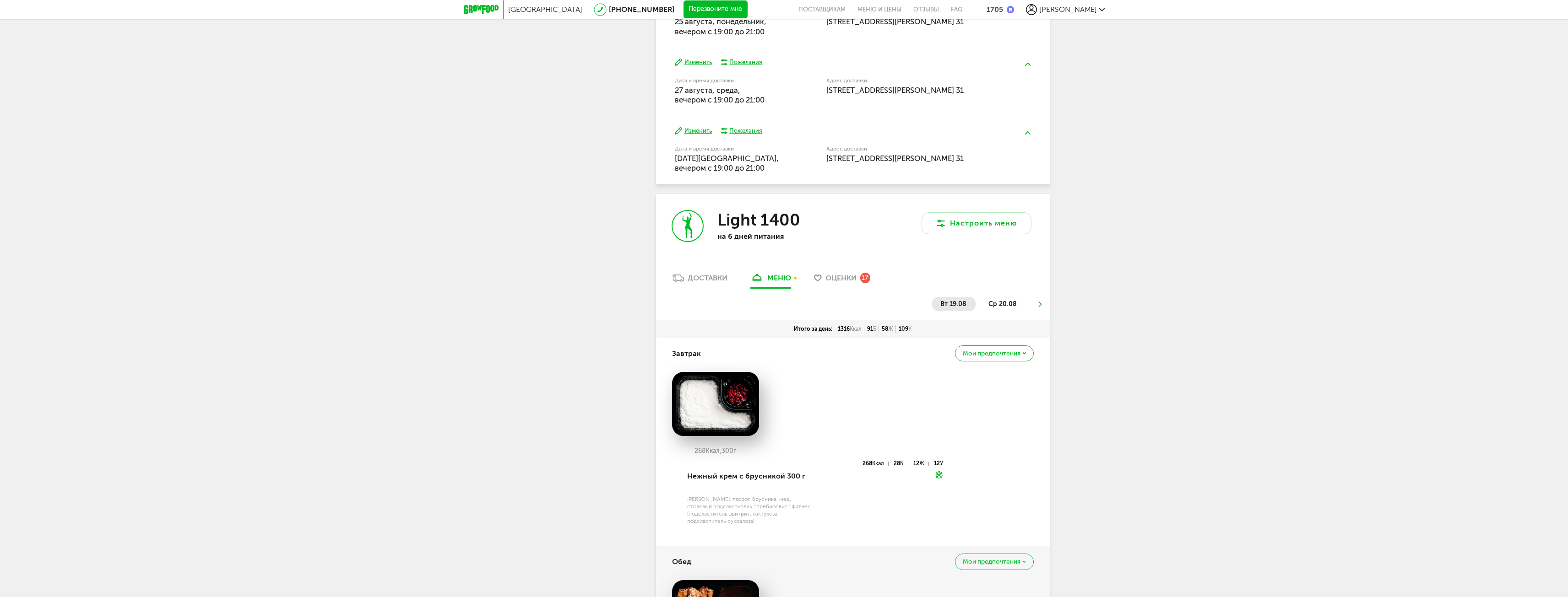
scroll to position [549, 0]
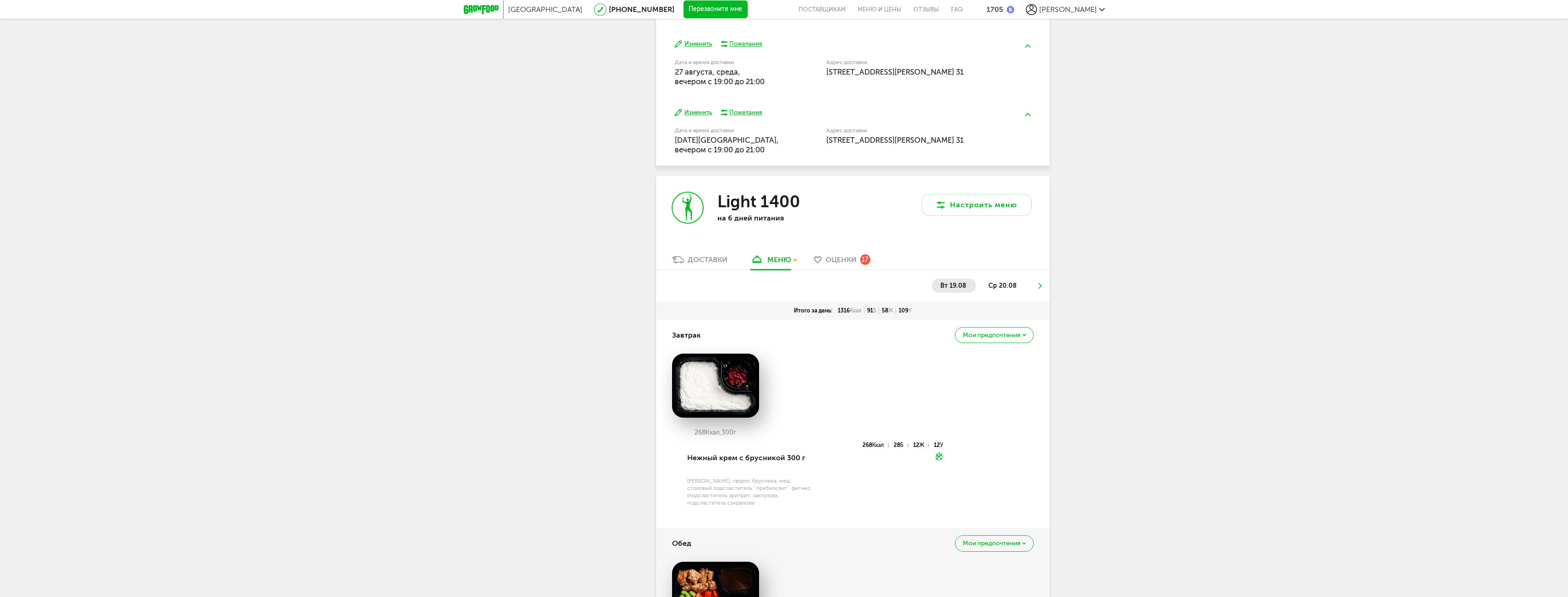
click at [943, 287] on span "вт 19.08" at bounding box center [953, 285] width 26 height 8
click at [990, 284] on span "ср 20.08" at bounding box center [1003, 285] width 28 height 8
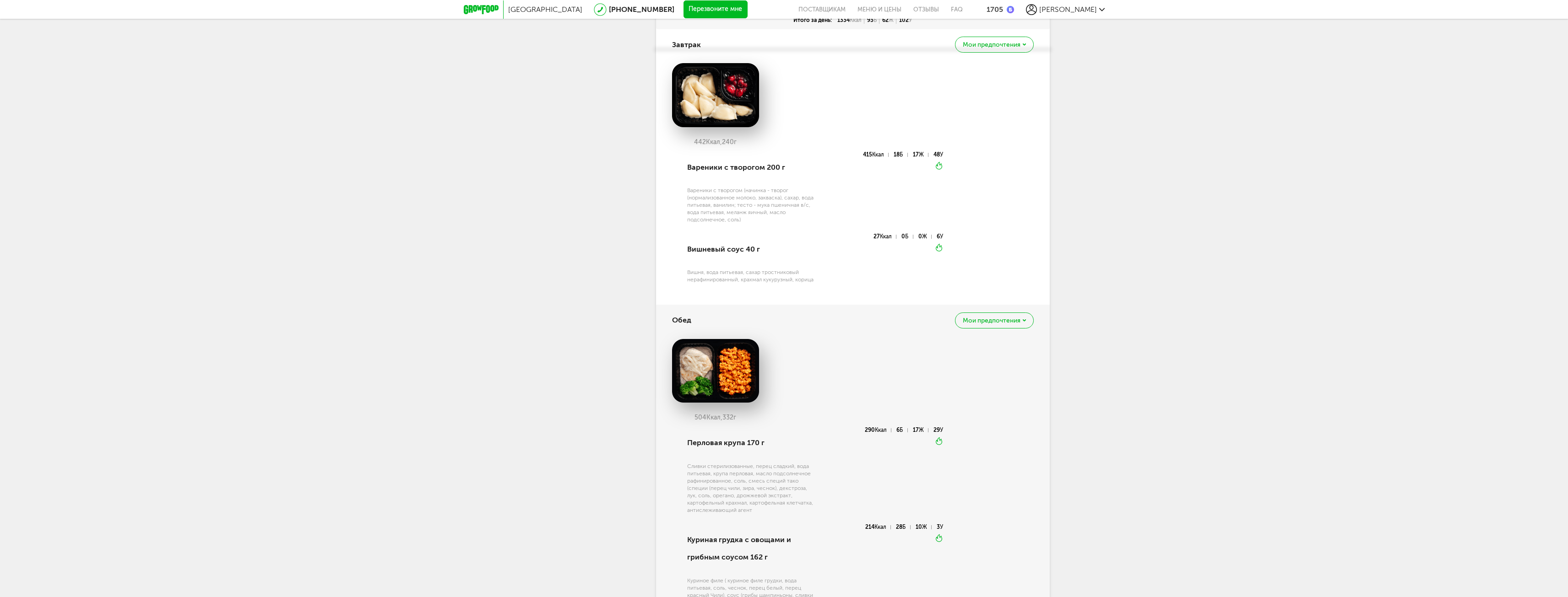
scroll to position [870, 0]
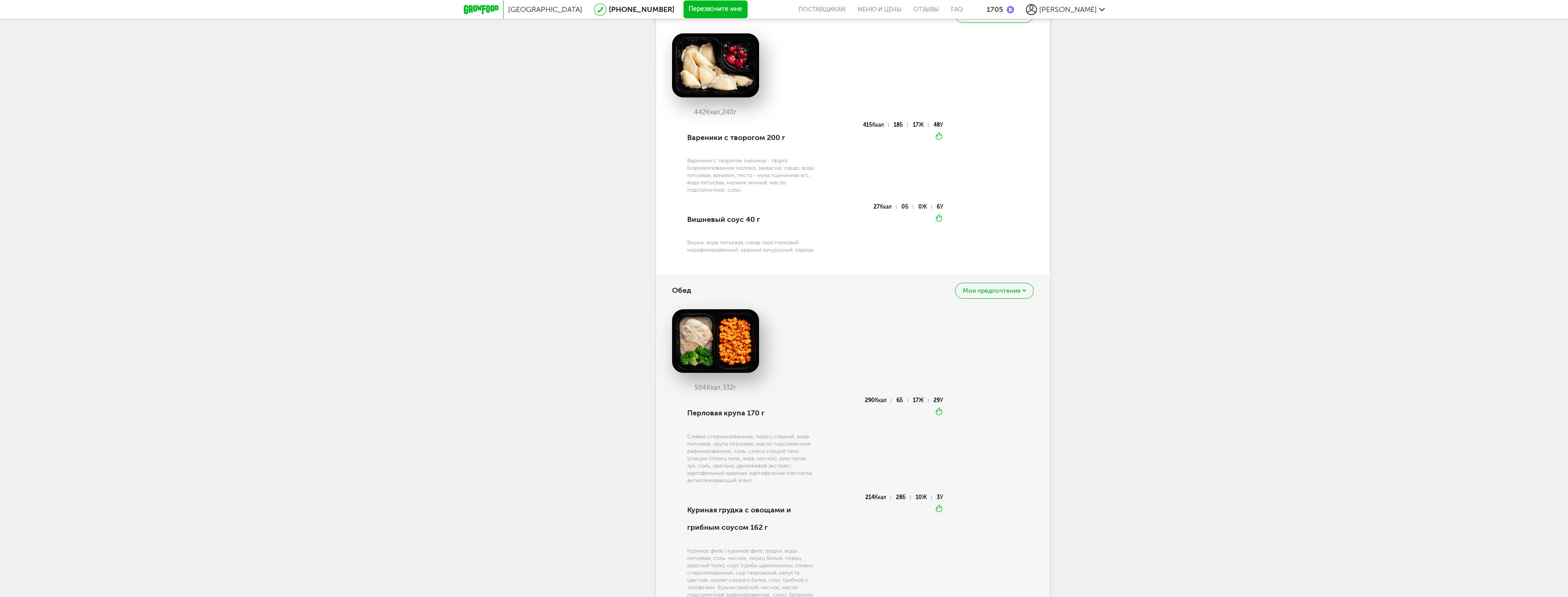
click at [997, 291] on div "Мои предпочтения" at bounding box center [994, 291] width 78 height 16
click at [965, 362] on span "Добавить в избранное" at bounding box center [956, 357] width 81 height 8
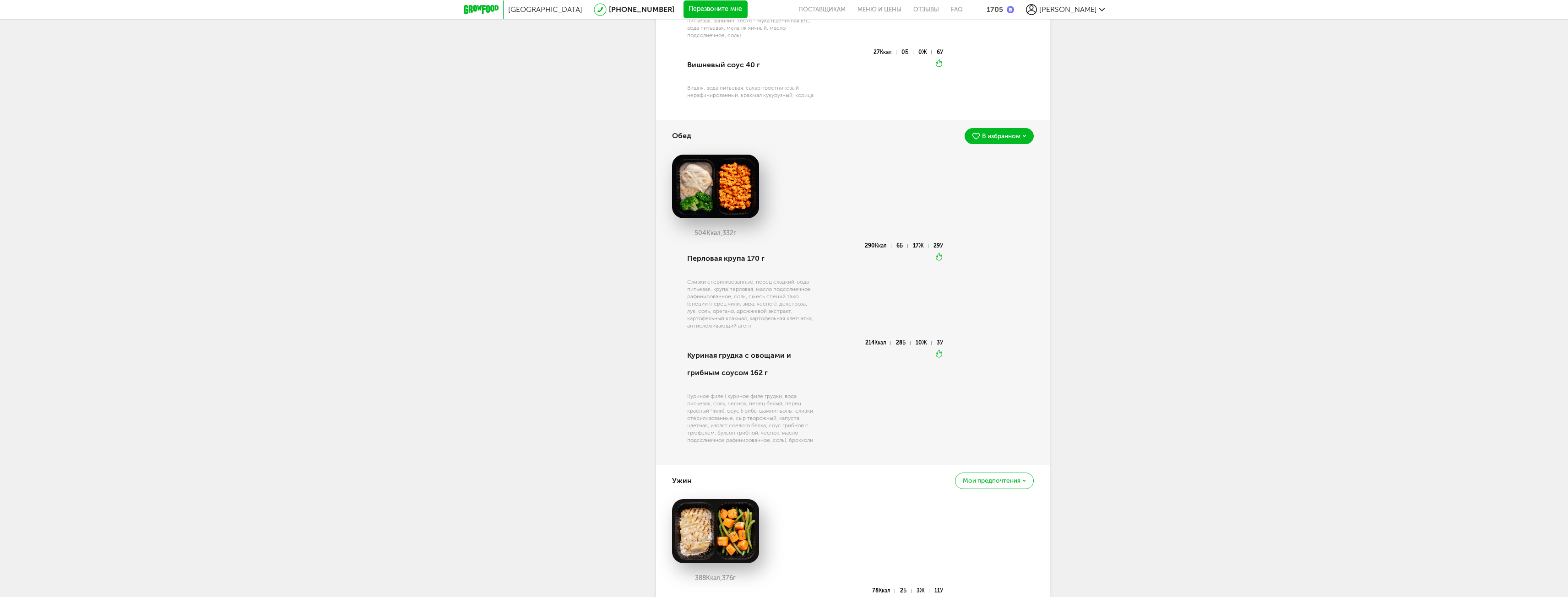
scroll to position [1144, 0]
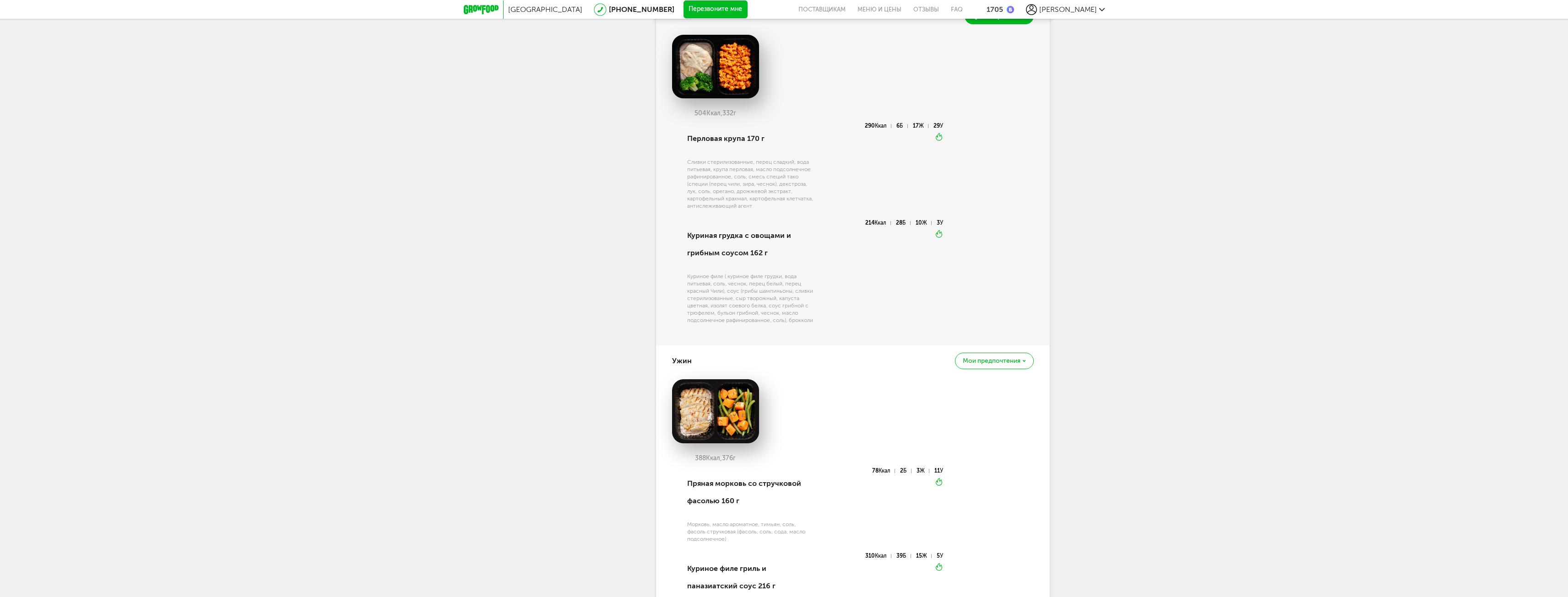
click at [1022, 369] on div "Мои предпочтения" at bounding box center [994, 361] width 78 height 16
click at [966, 453] on p "Мы отметим это блюдо, чтобы вам было легче его найти" at bounding box center [966, 445] width 101 height 14
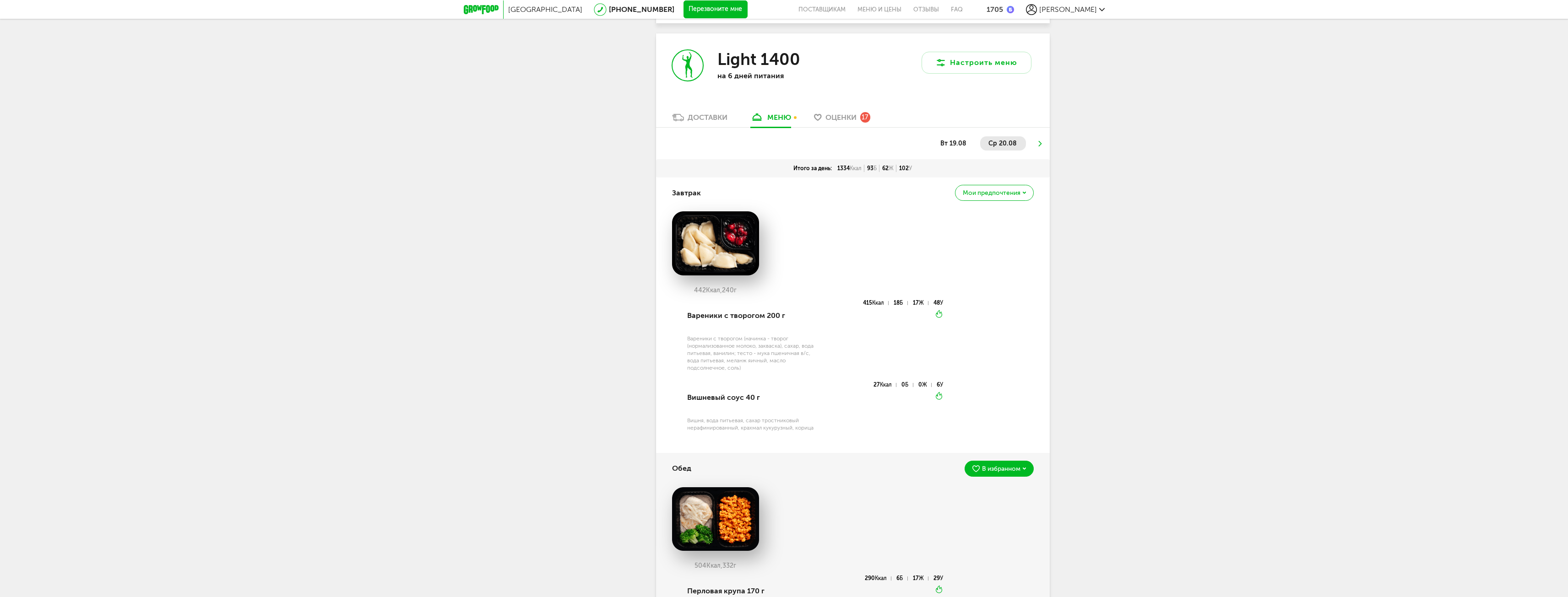
scroll to position [686, 0]
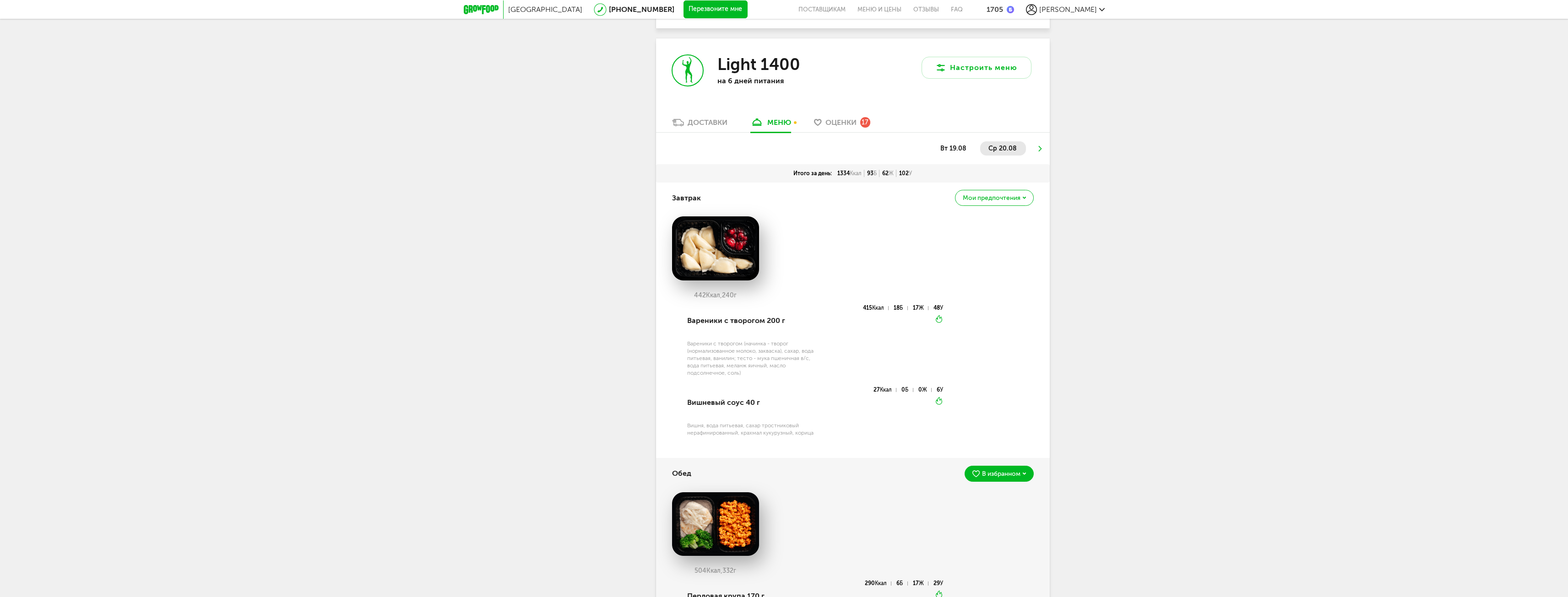
click at [1012, 202] on div "Мои предпочтения" at bounding box center [994, 198] width 78 height 16
click at [959, 254] on li "Добавить в избранное Мы отметим это блюдо, чтобы вам было легче его найти" at bounding box center [961, 275] width 131 height 45
click at [1037, 148] on icon at bounding box center [1040, 148] width 6 height 5
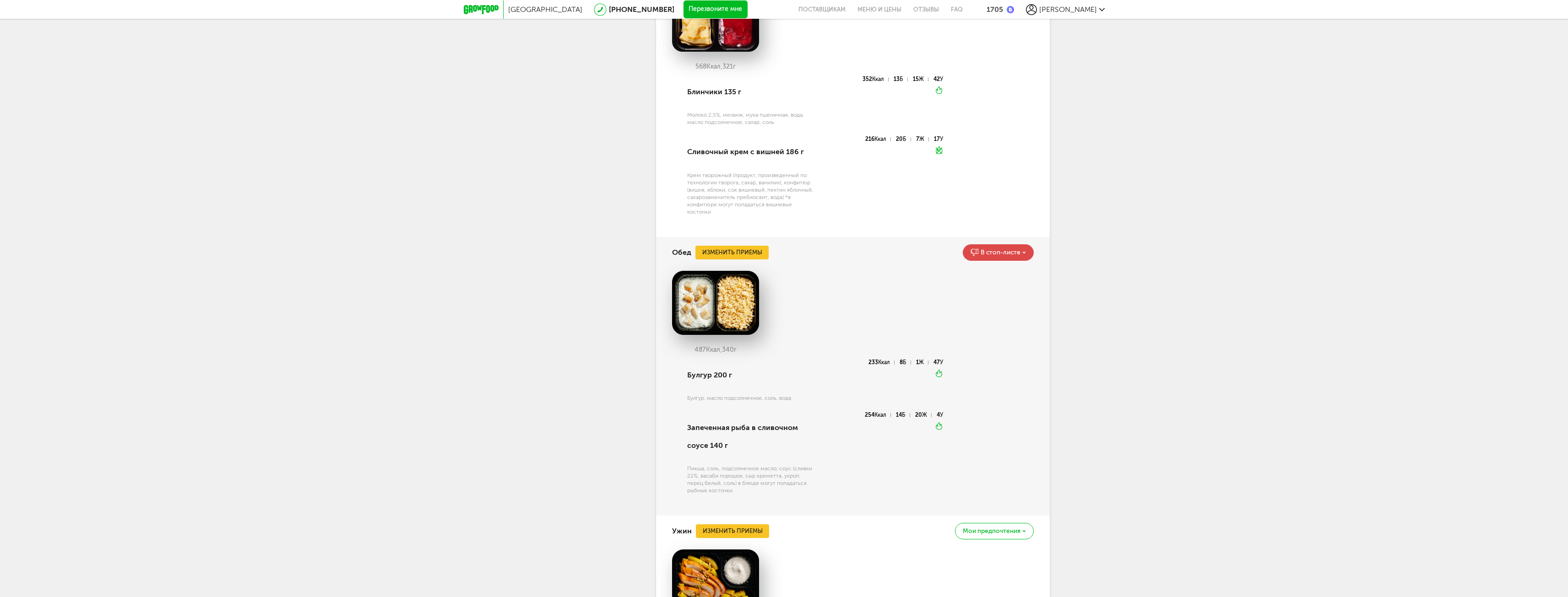
scroll to position [2013, 0]
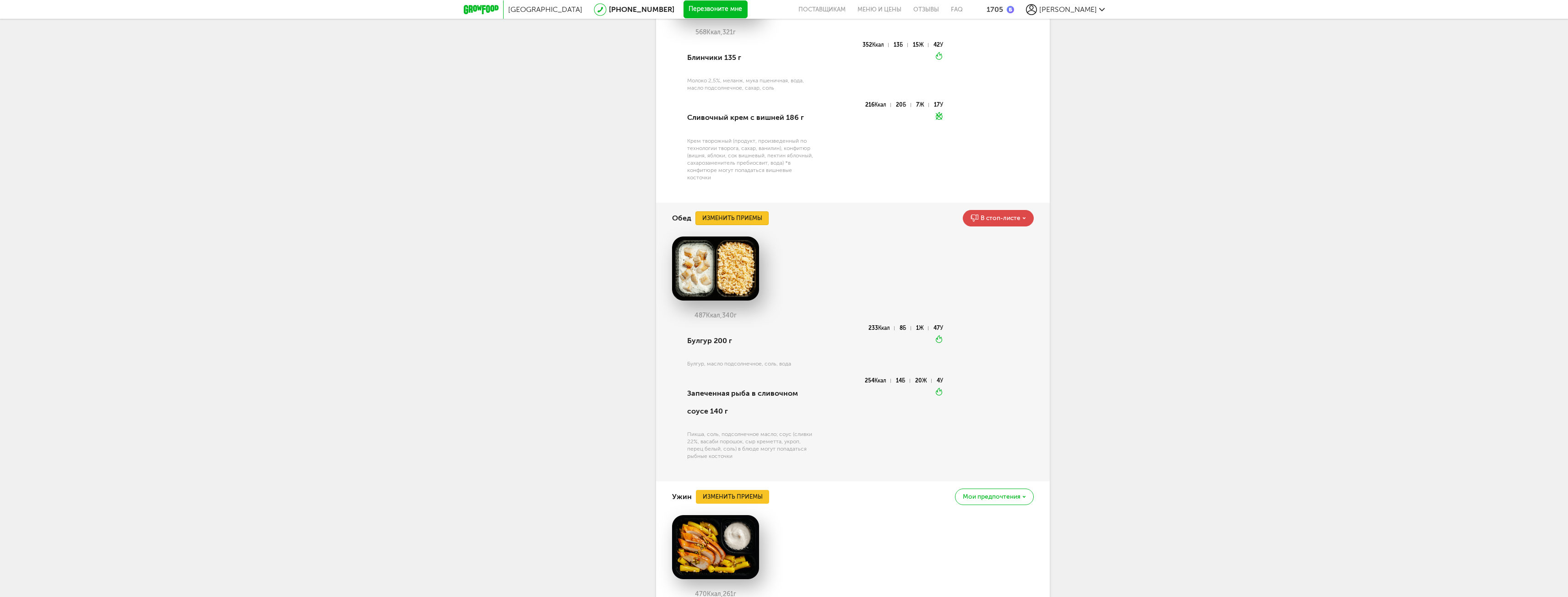
click at [743, 219] on button "Изменить приемы" at bounding box center [732, 218] width 73 height 13
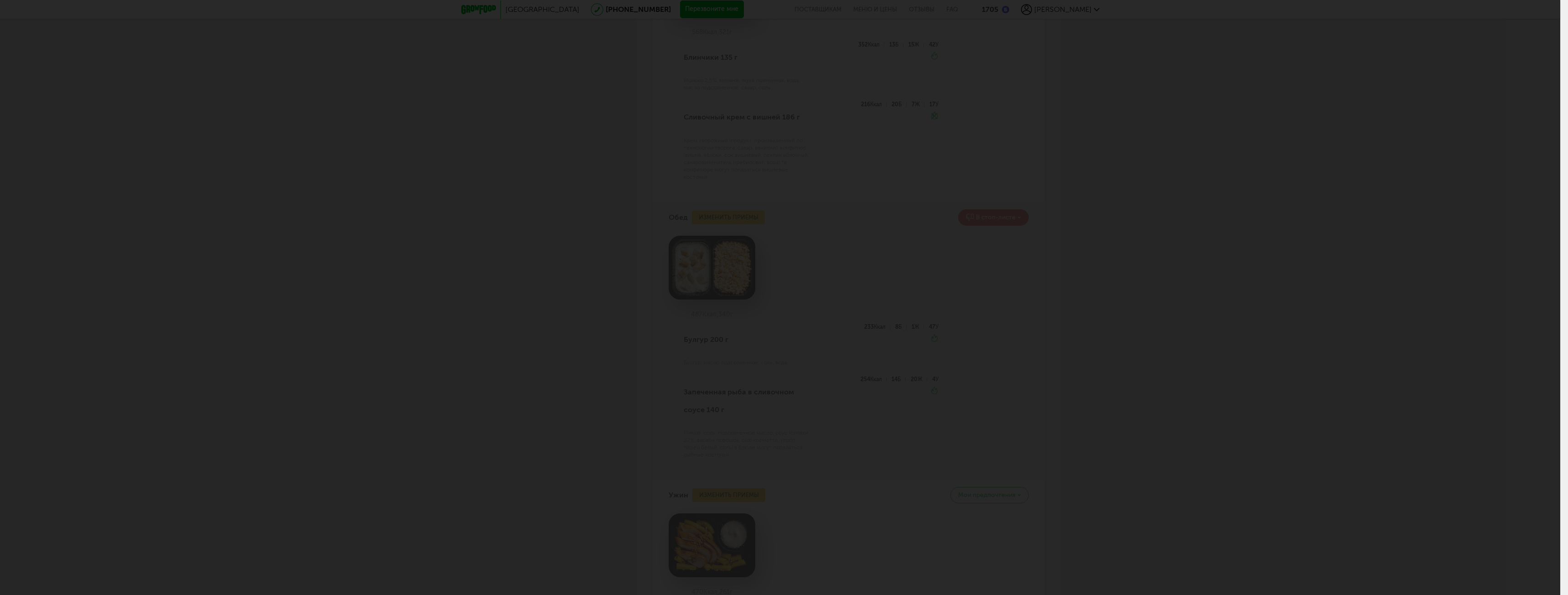
click at [1031, 161] on div at bounding box center [780, 297] width 1560 height 595
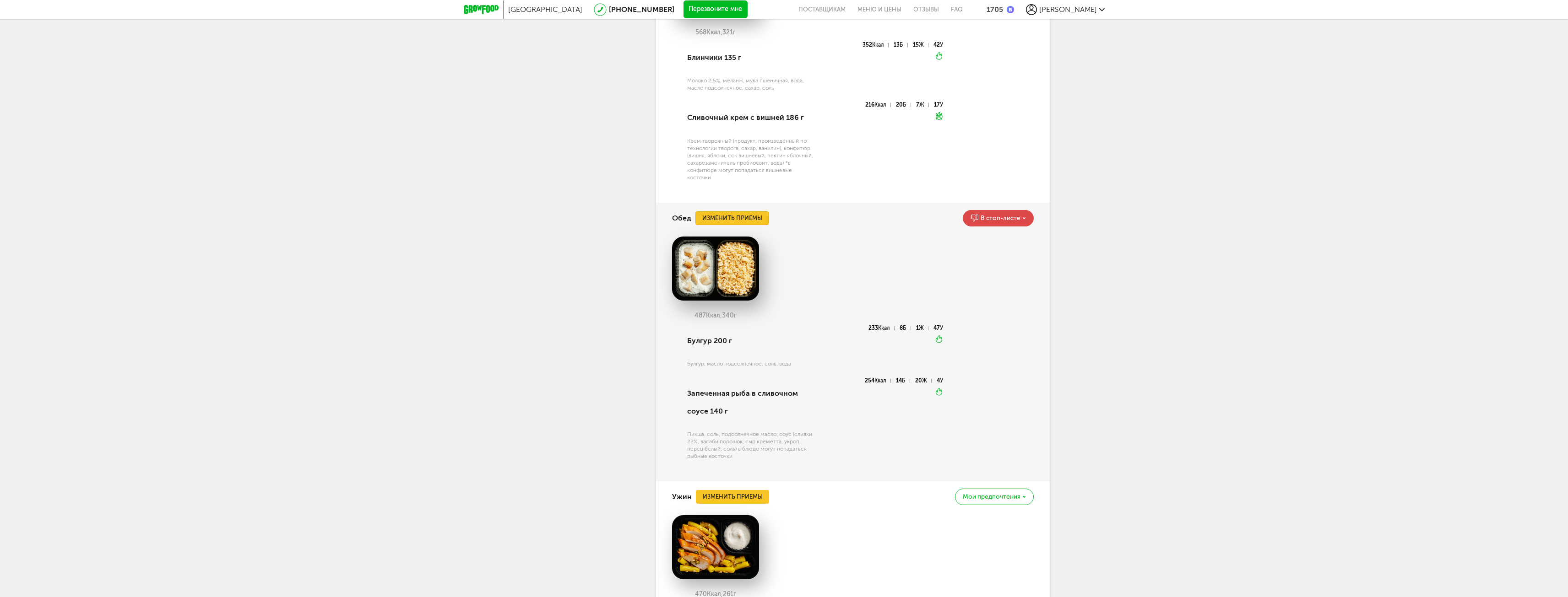
click at [717, 220] on button "Изменить приемы" at bounding box center [732, 218] width 73 height 13
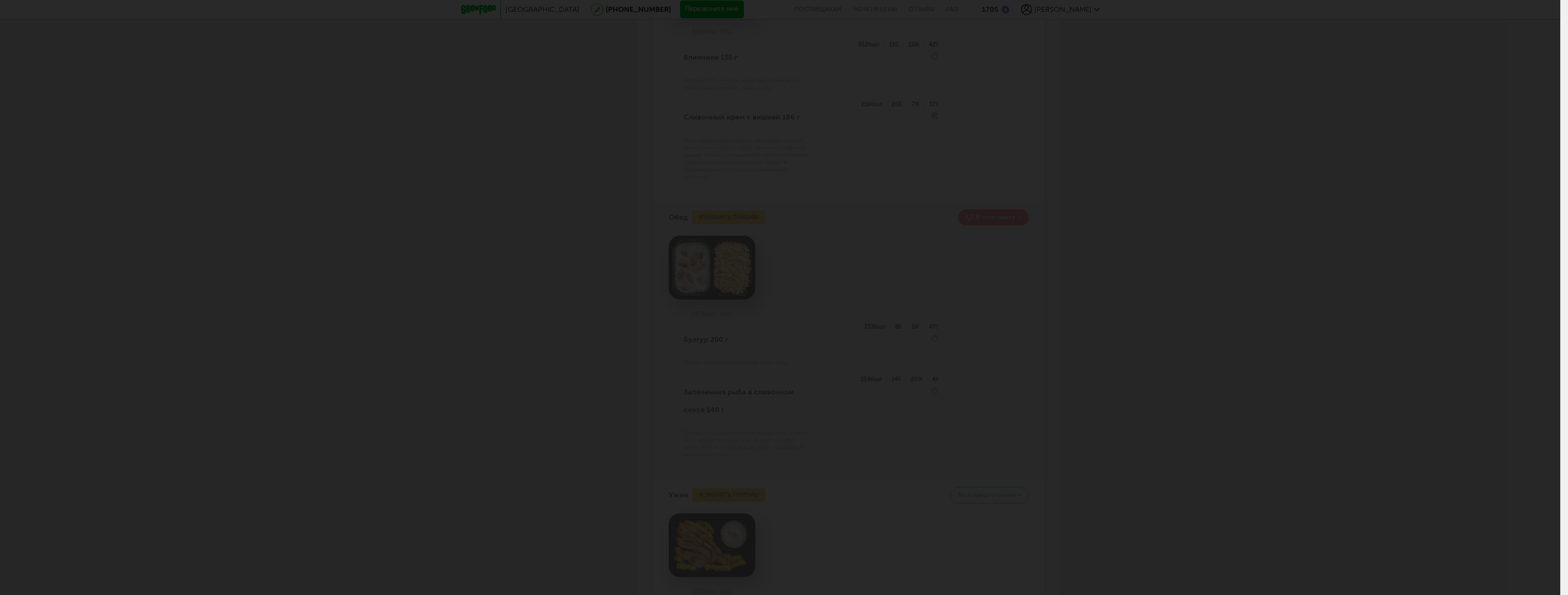
drag, startPoint x: 1143, startPoint y: 394, endPoint x: 1124, endPoint y: 357, distance: 41.6
click at [1339, 172] on div at bounding box center [780, 297] width 1560 height 595
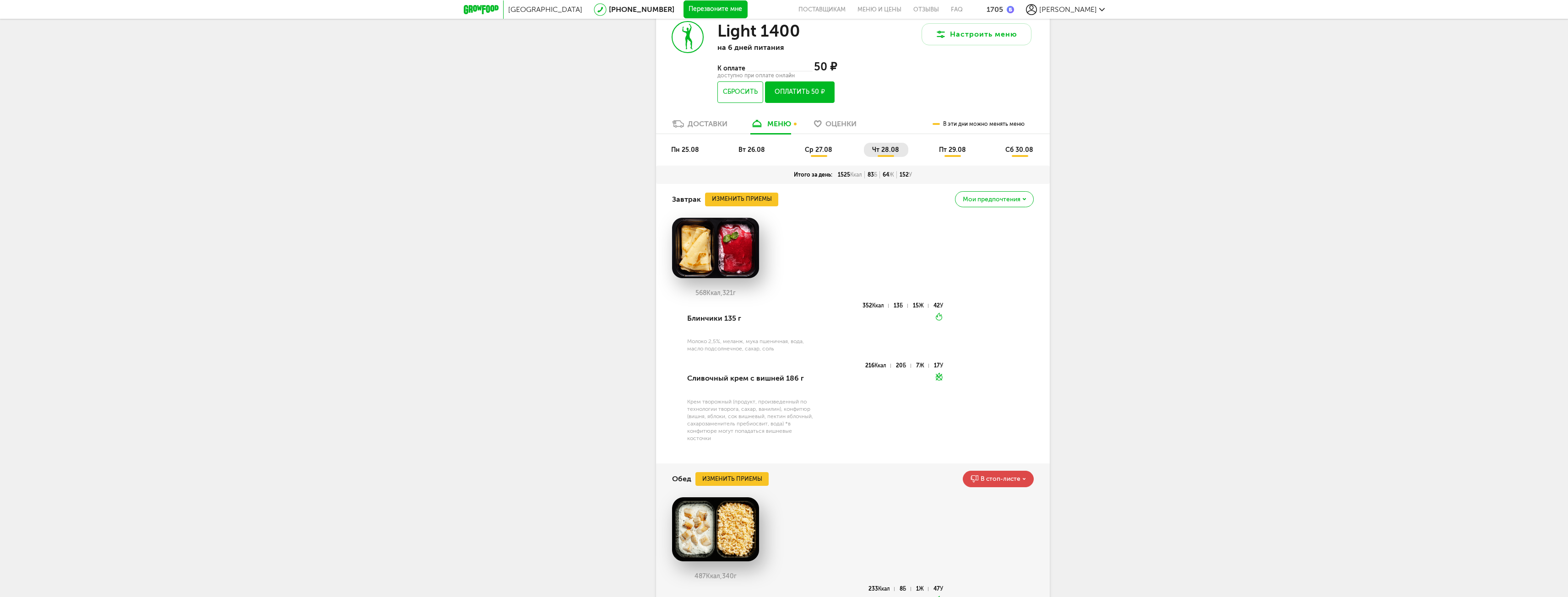
scroll to position [1689, 0]
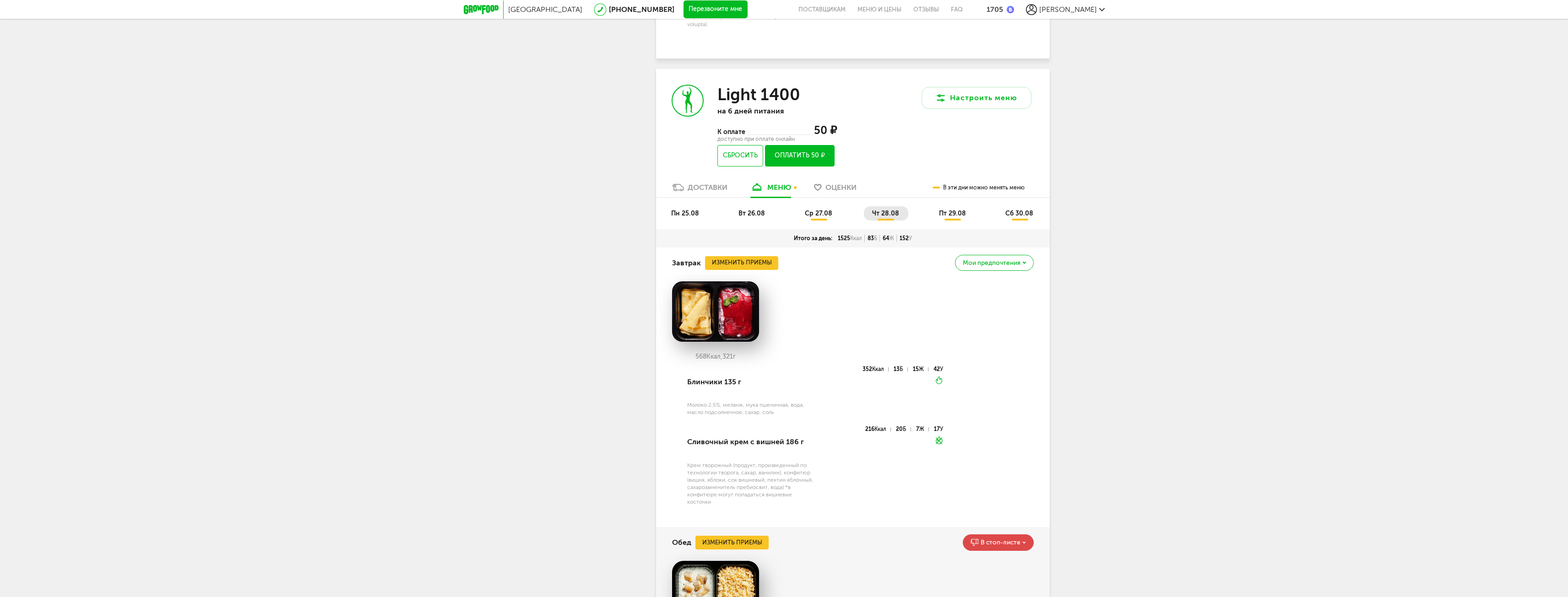
click at [817, 149] on button "Оплатить 50 ₽" at bounding box center [799, 155] width 69 height 21
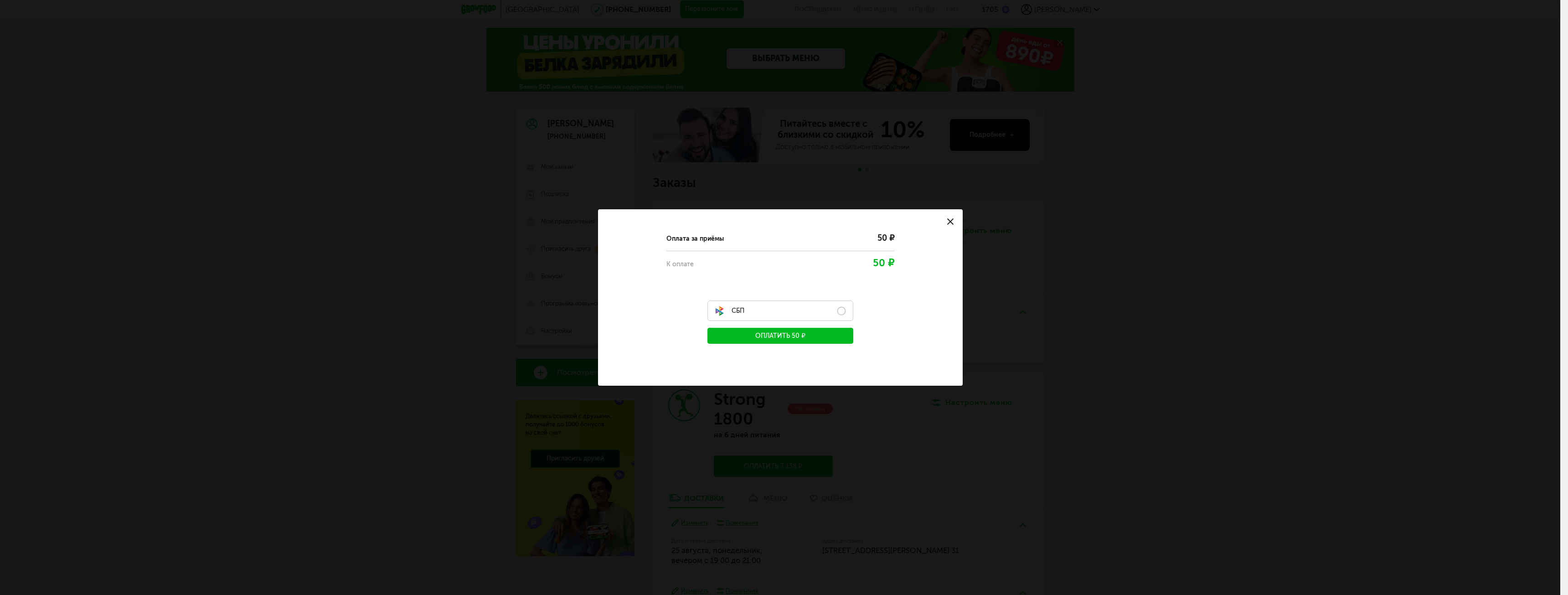
click at [752, 312] on label "СБП" at bounding box center [780, 311] width 146 height 21
click at [745, 337] on button "Оплатить 50 ₽" at bounding box center [780, 336] width 146 height 16
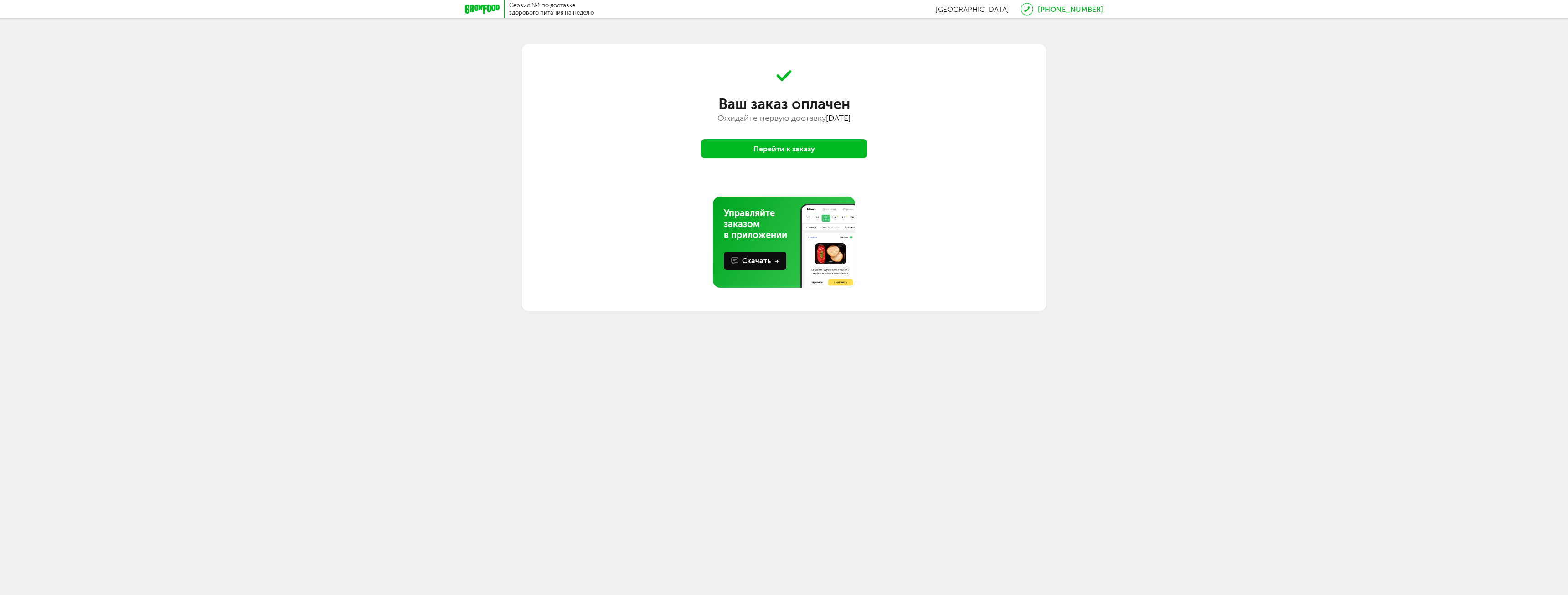
click at [729, 143] on button "Перейти к заказу" at bounding box center [784, 148] width 166 height 19
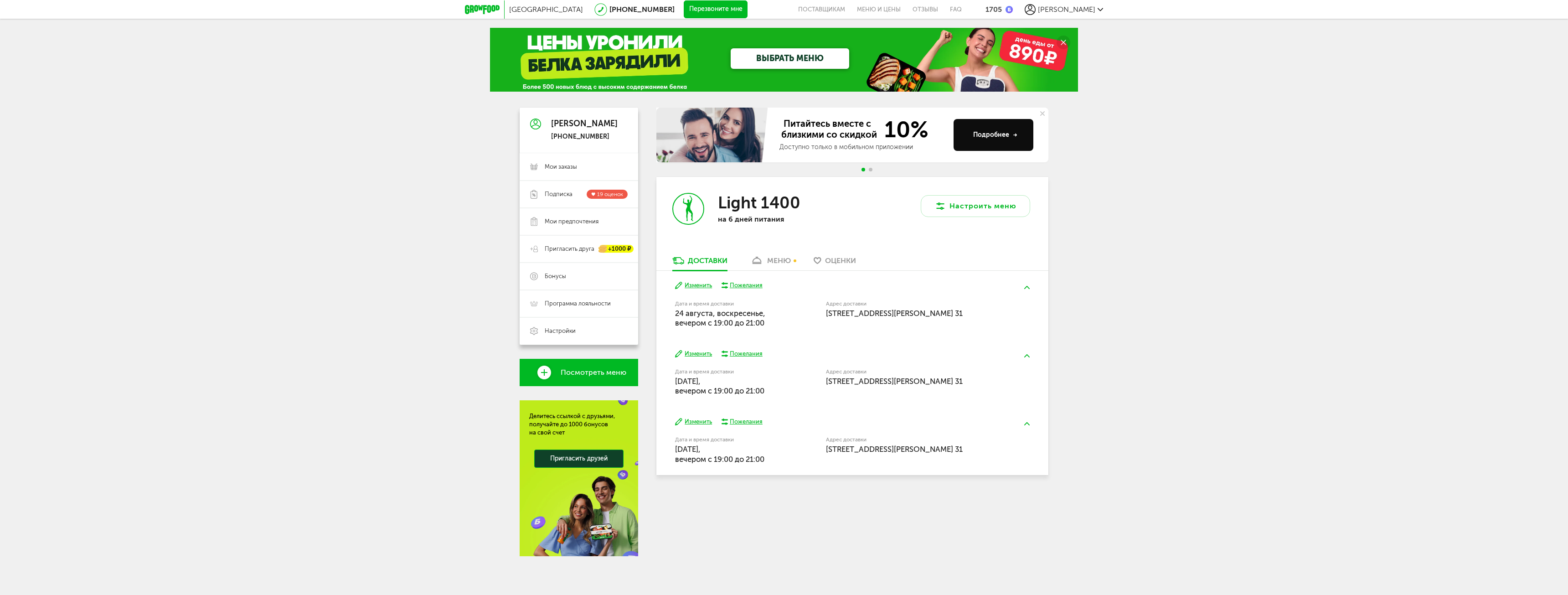
click at [778, 263] on div "меню" at bounding box center [779, 261] width 24 height 9
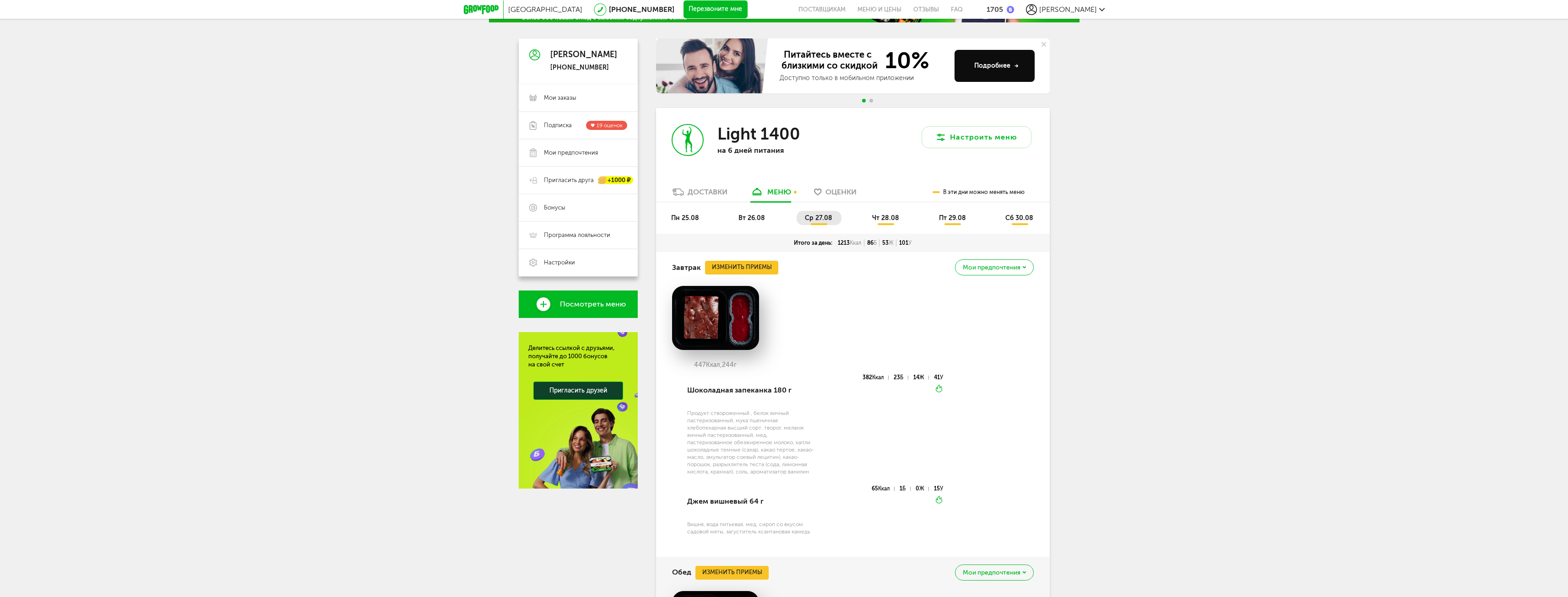
scroll to position [46, 0]
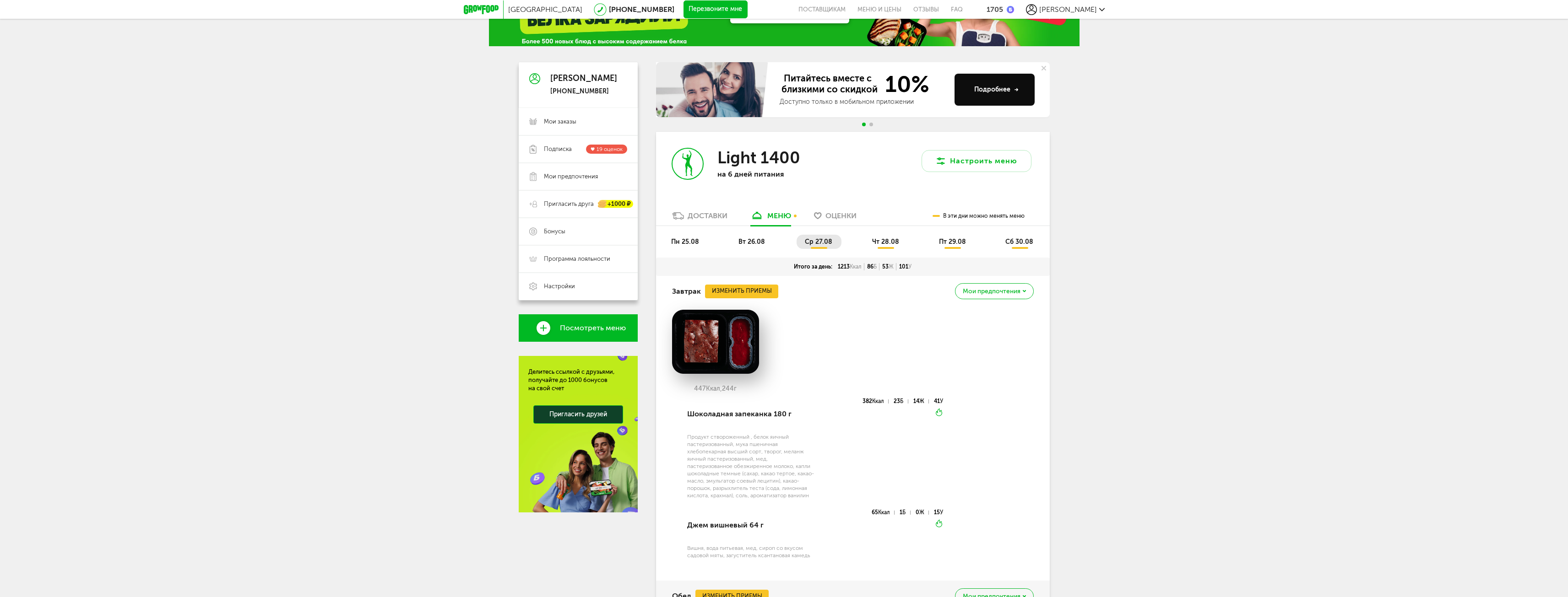
click at [891, 239] on span "чт 28.08" at bounding box center [886, 241] width 27 height 8
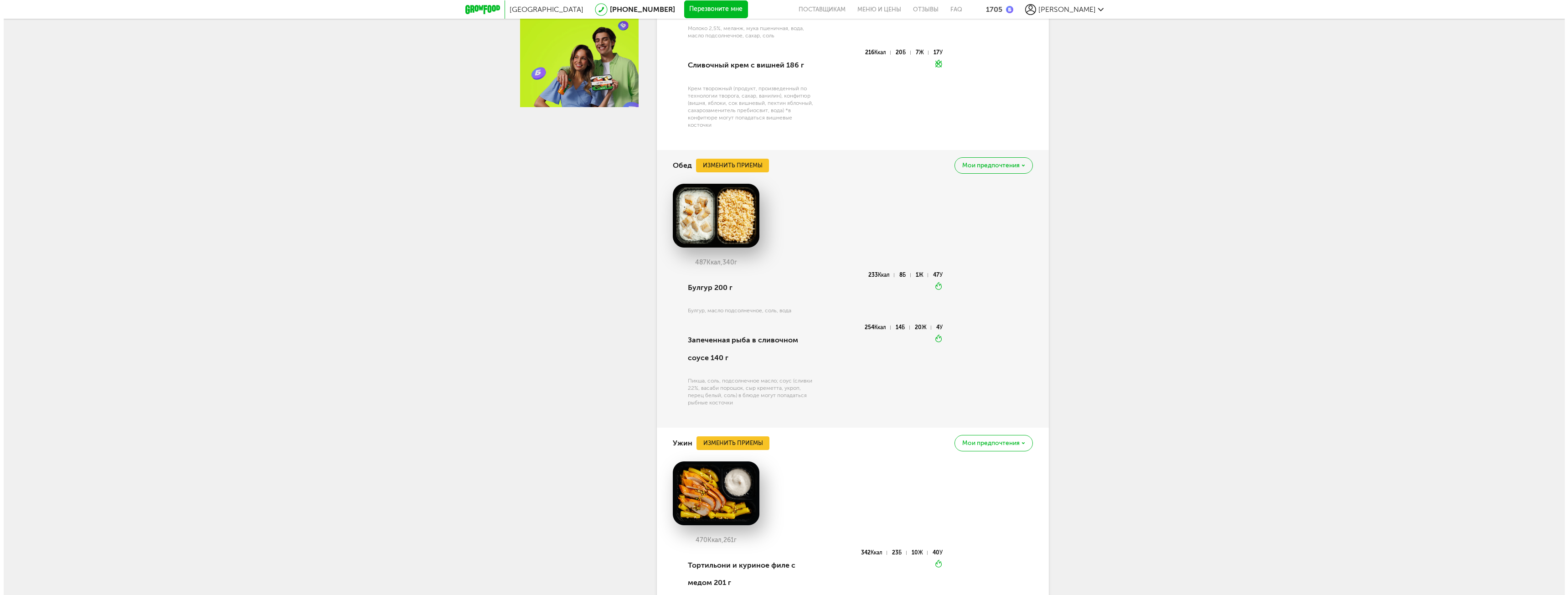
scroll to position [456, 0]
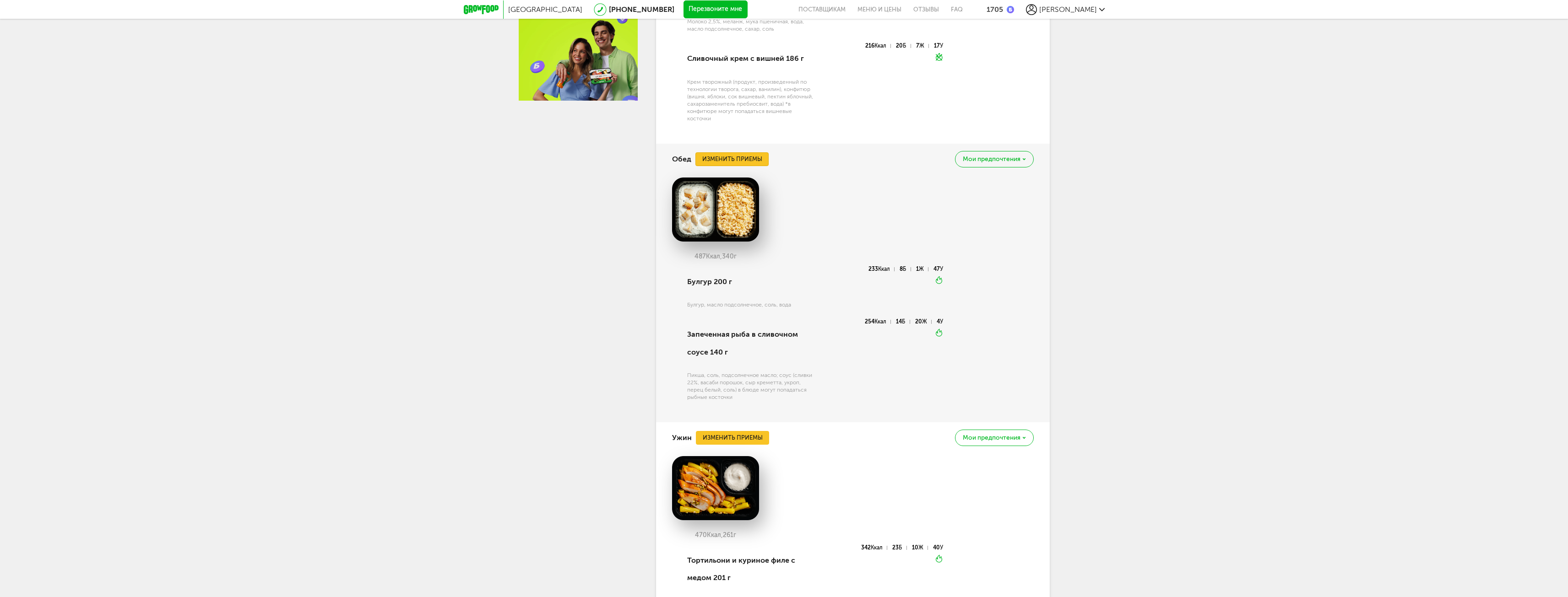
click at [730, 161] on button "Изменить приемы" at bounding box center [732, 159] width 73 height 13
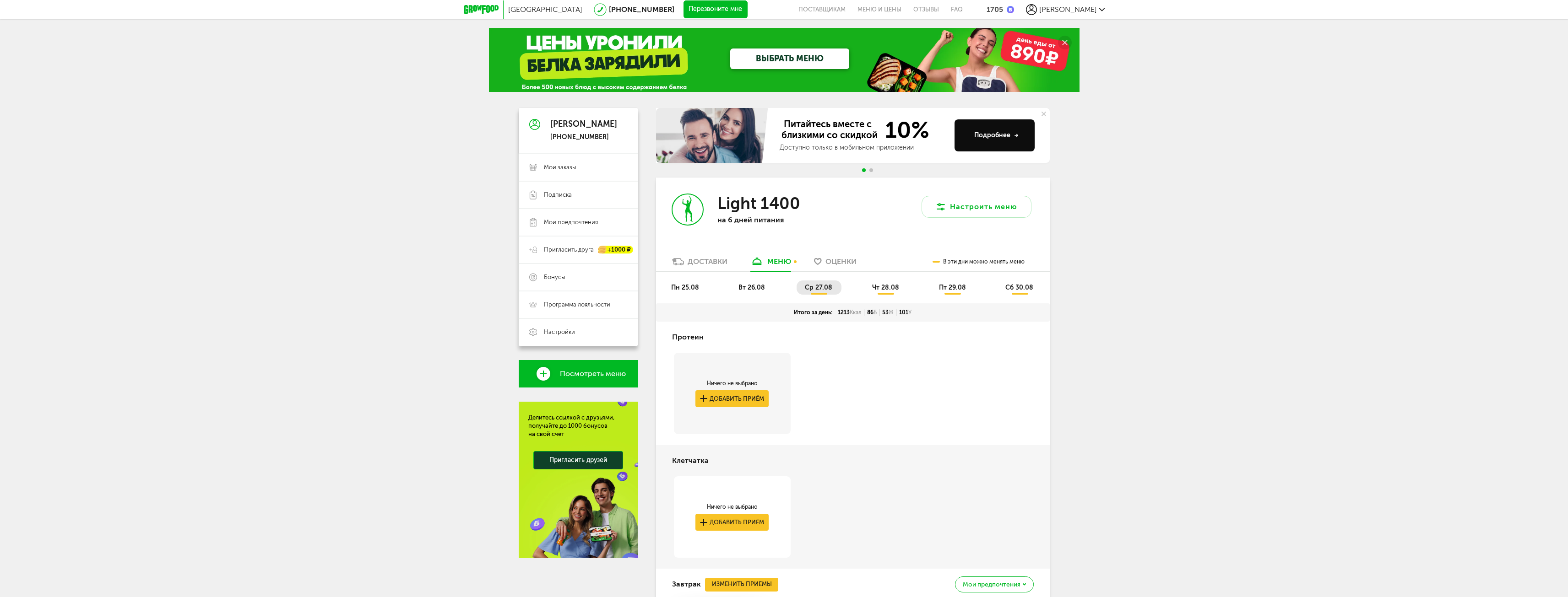
click at [886, 286] on span "чт 28.08" at bounding box center [886, 287] width 27 height 8
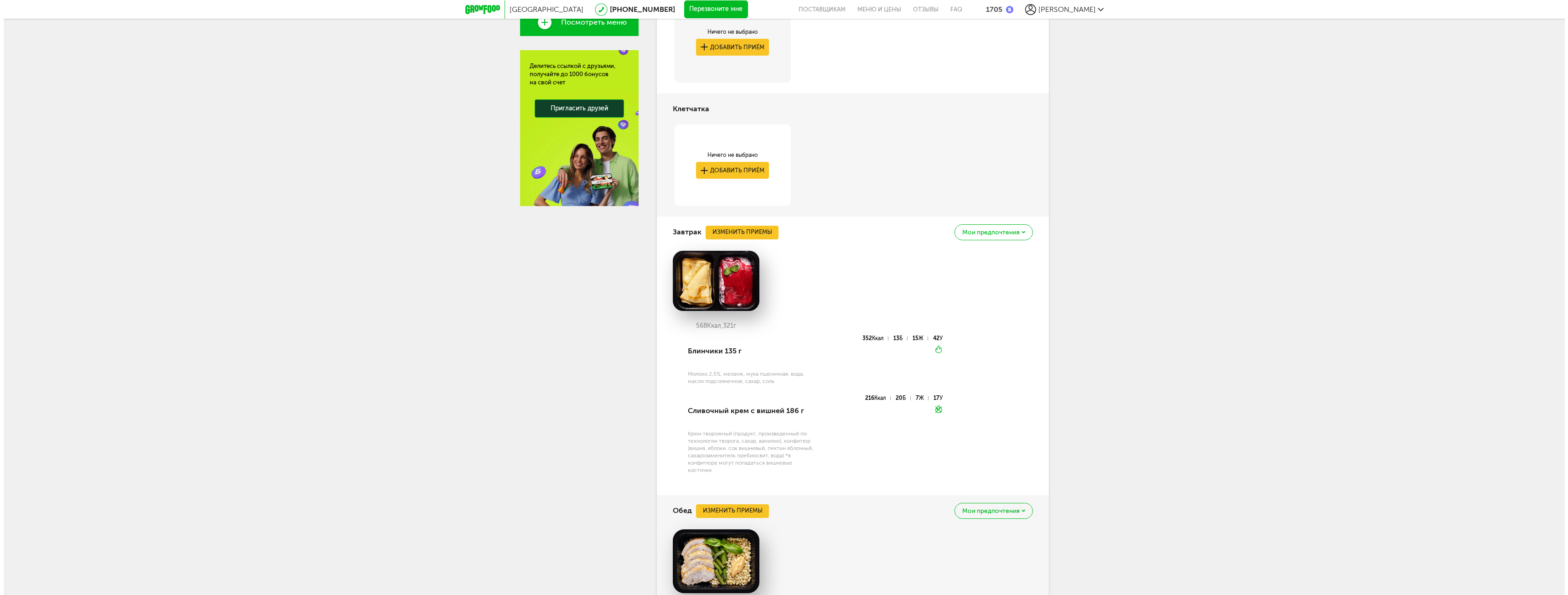
scroll to position [502, 0]
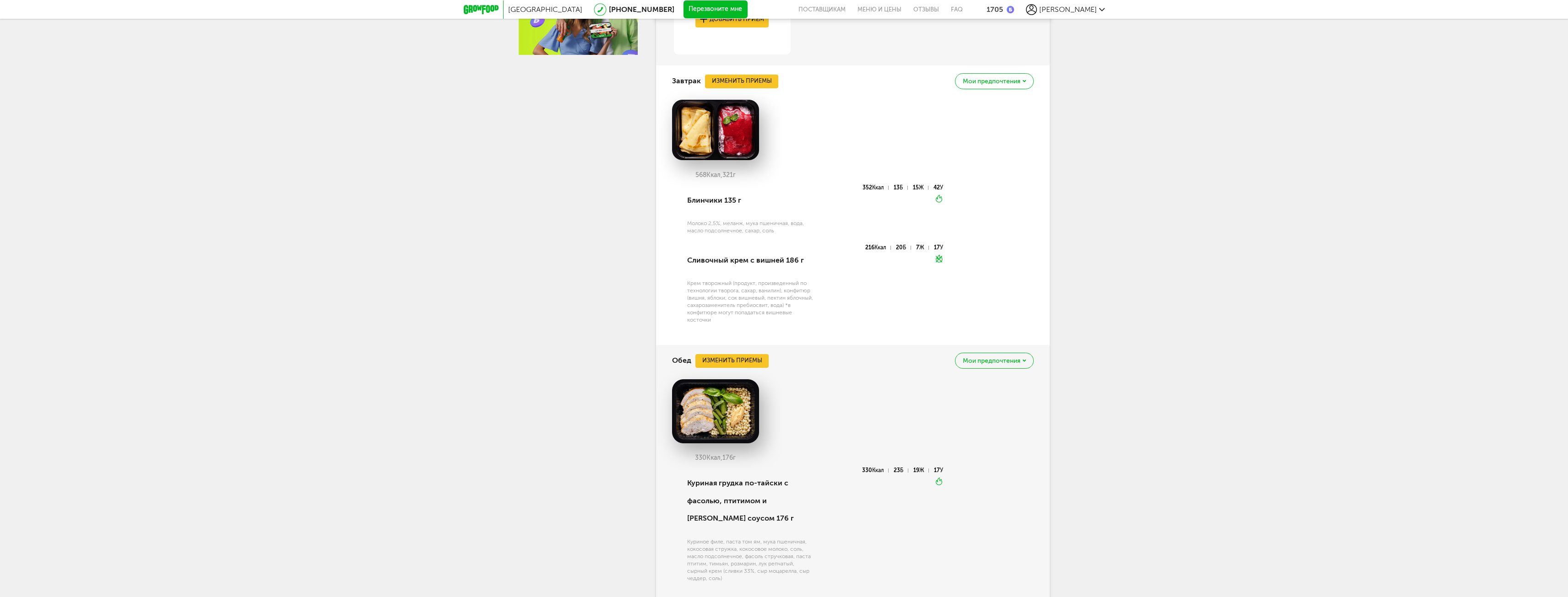
click at [743, 353] on div "Обед Изменить приемы [PERSON_NAME] предпочтения" at bounding box center [853, 361] width 362 height 31
click at [746, 362] on button "Изменить приемы" at bounding box center [732, 361] width 73 height 13
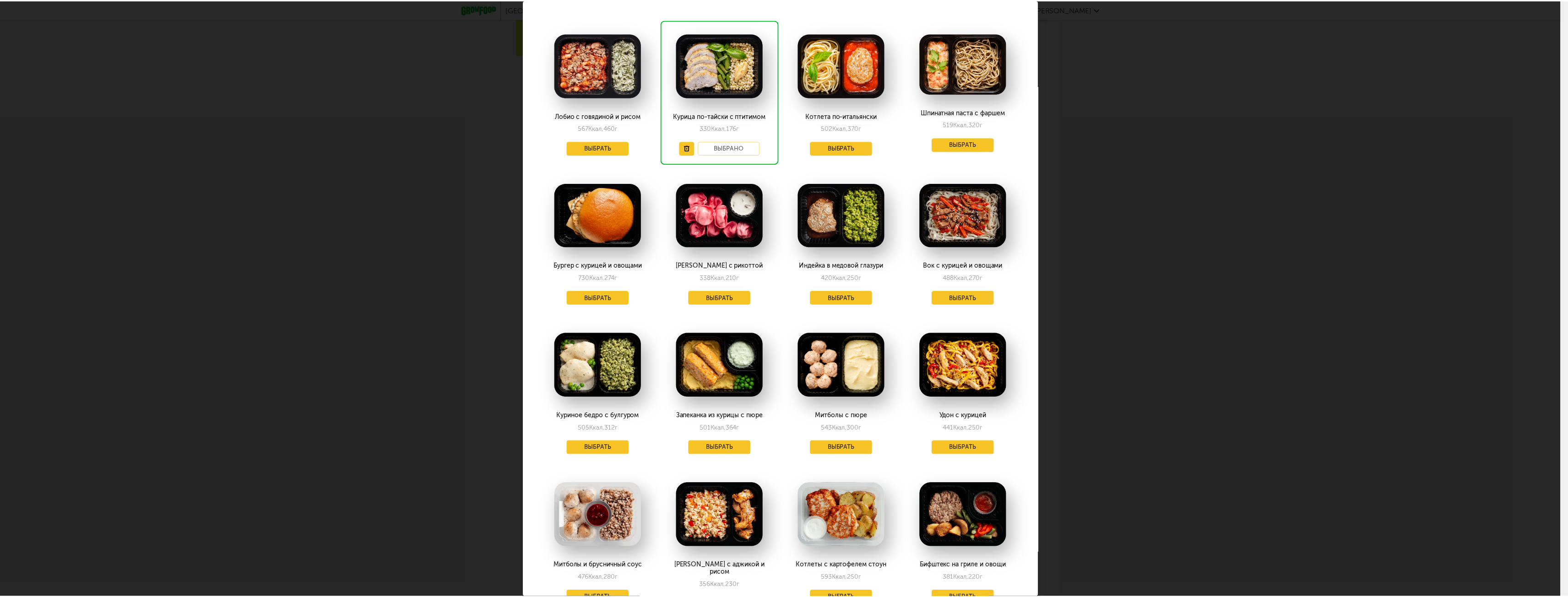
scroll to position [0, 0]
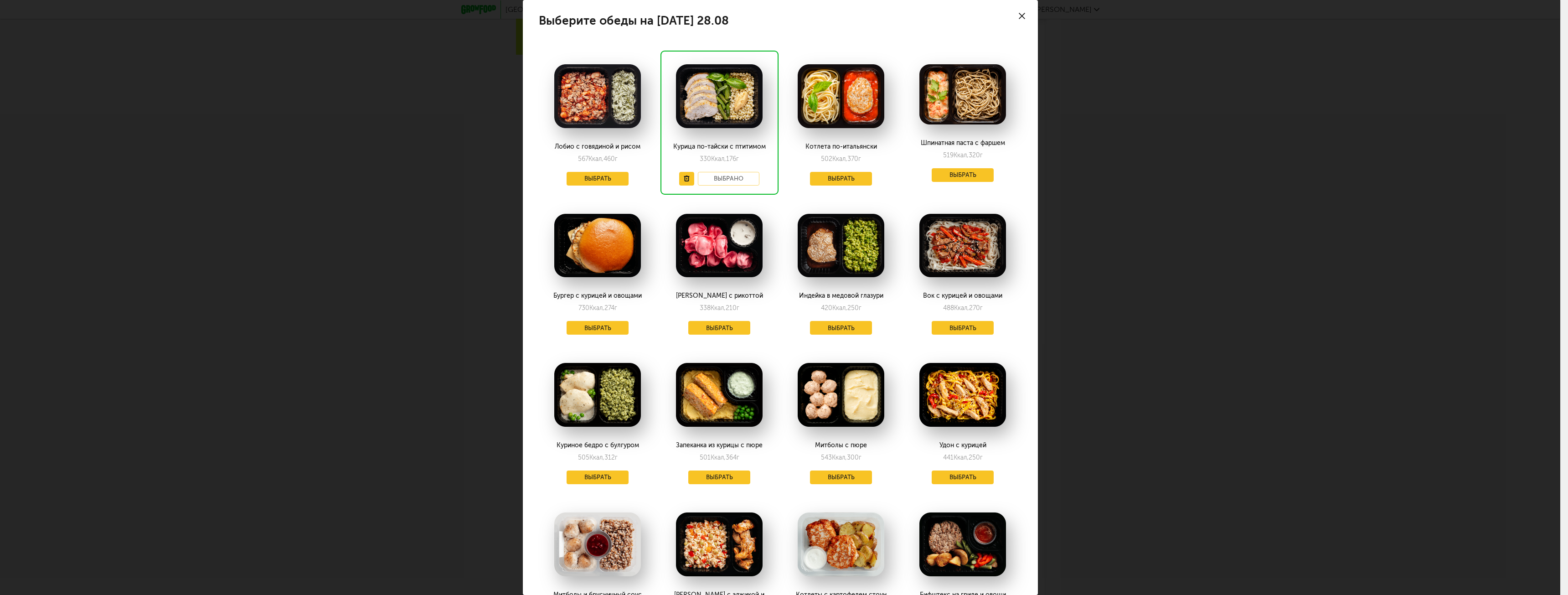
click at [720, 180] on div "Выбрано" at bounding box center [719, 178] width 81 height 13
click at [1013, 19] on div at bounding box center [1022, 16] width 32 height 32
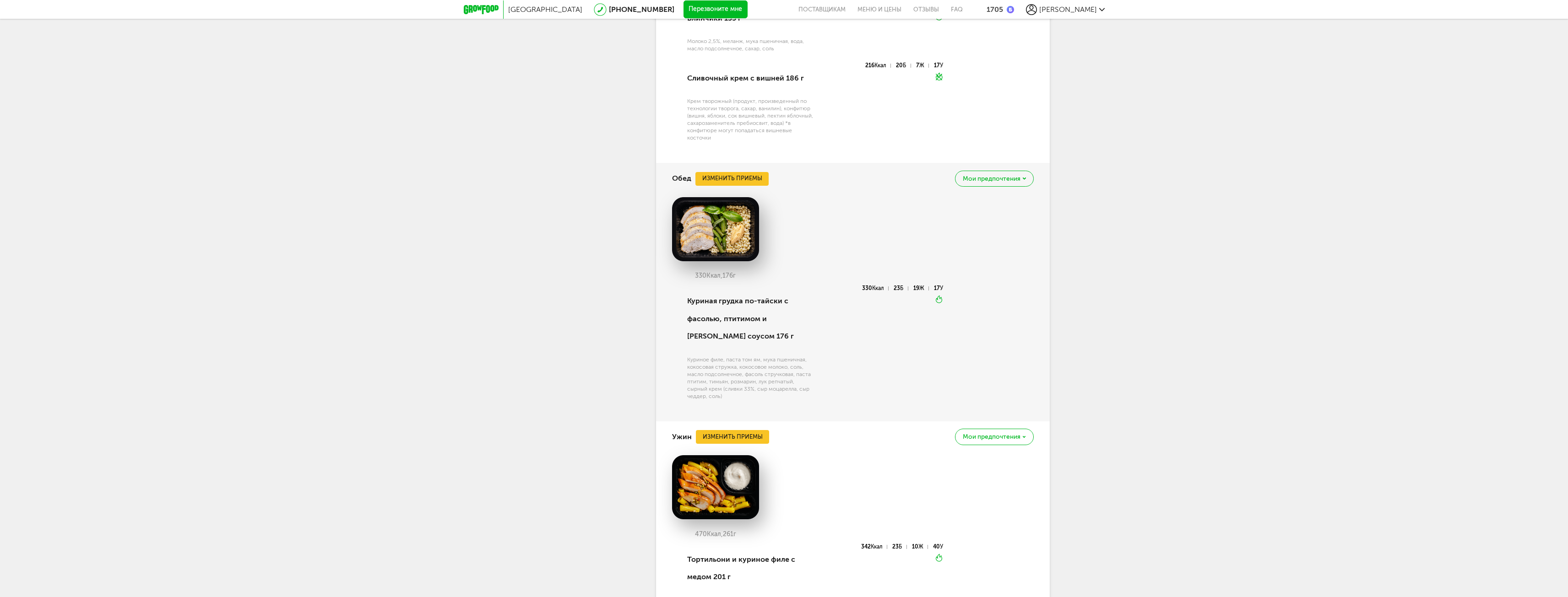
scroll to position [686, 0]
click at [1009, 181] on span "Мои предпочтения" at bounding box center [992, 178] width 57 height 6
click at [816, 200] on div "330 Ккал, 176 г" at bounding box center [853, 240] width 362 height 89
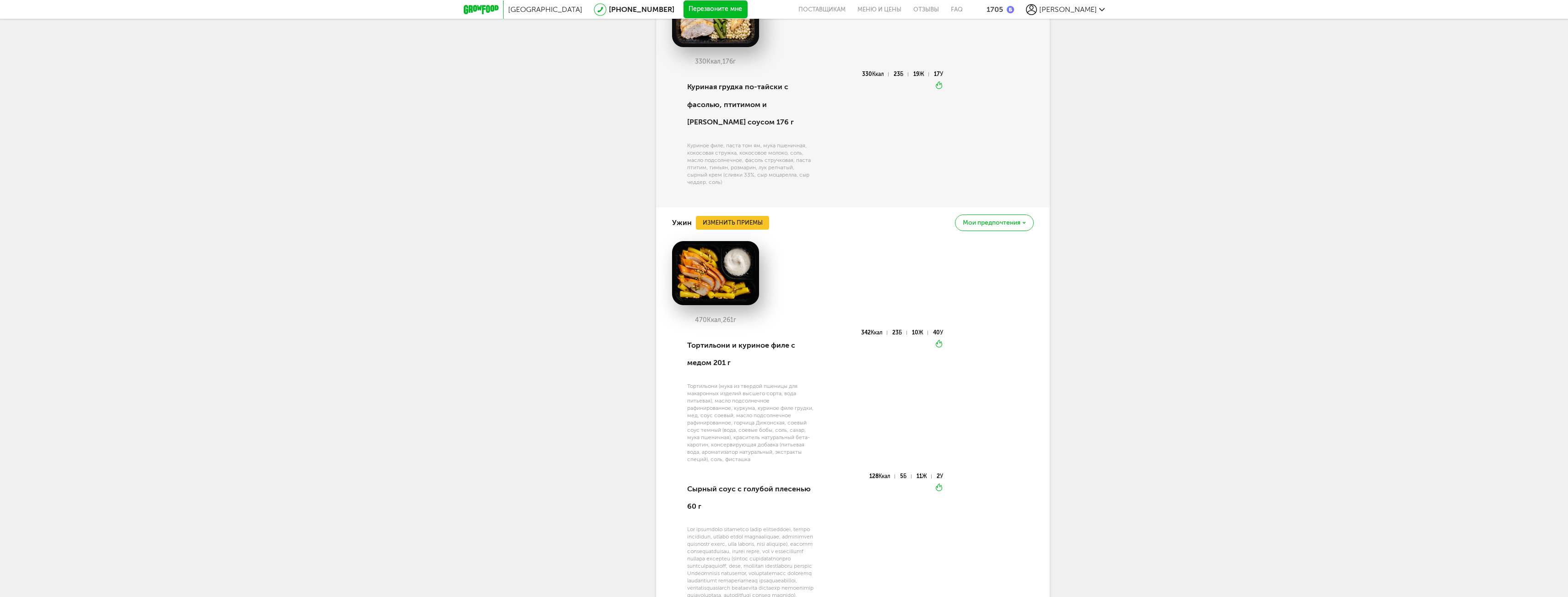
scroll to position [961, 0]
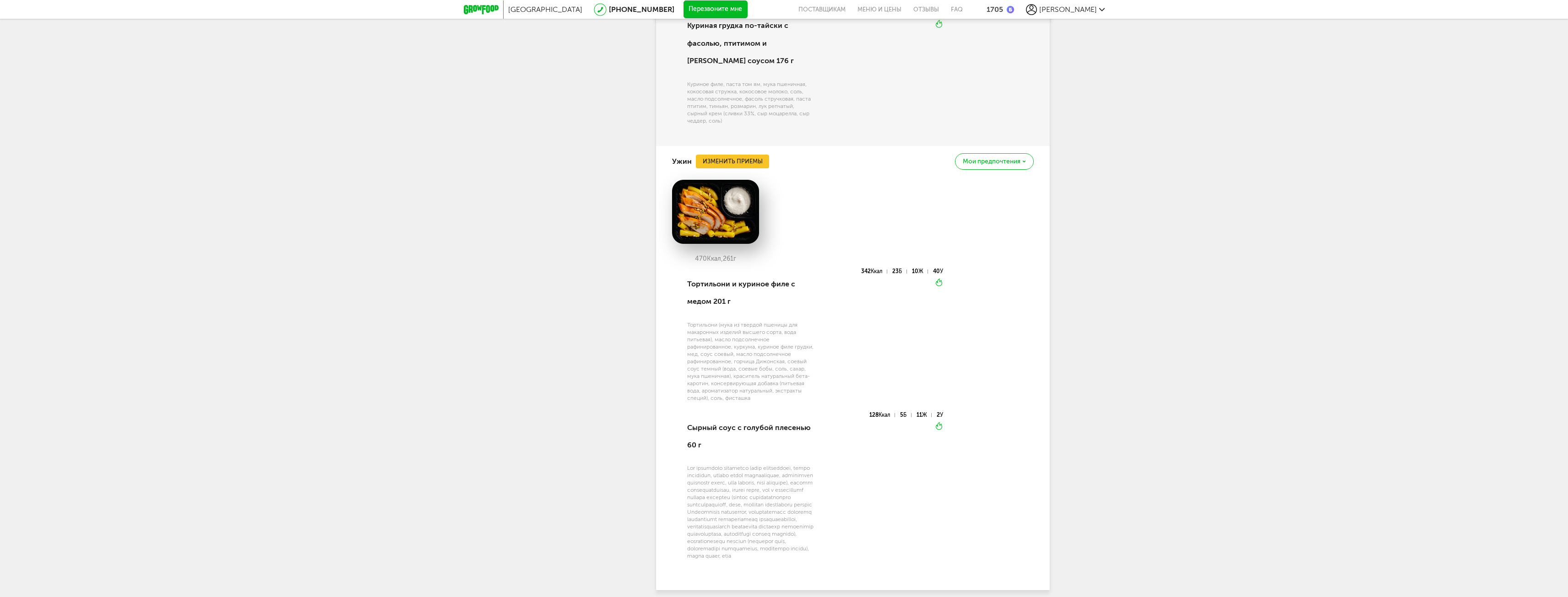
click at [714, 214] on img at bounding box center [715, 211] width 87 height 64
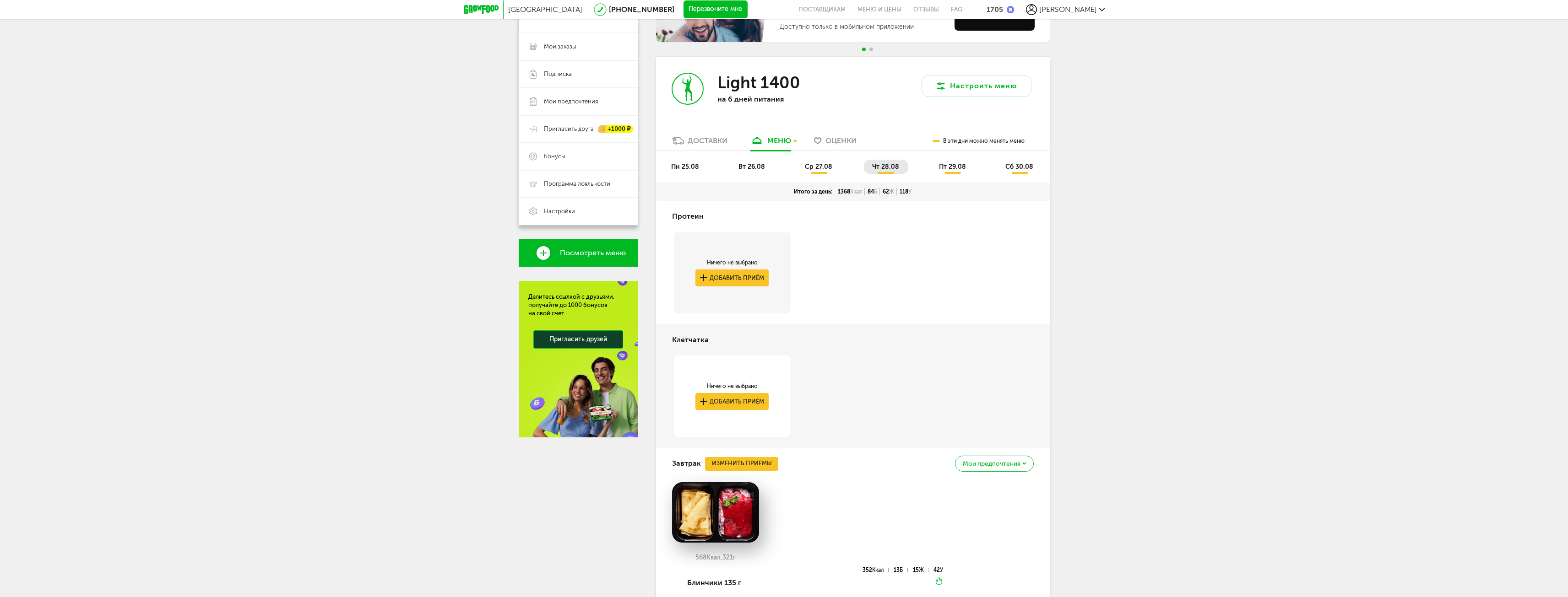
scroll to position [0, 0]
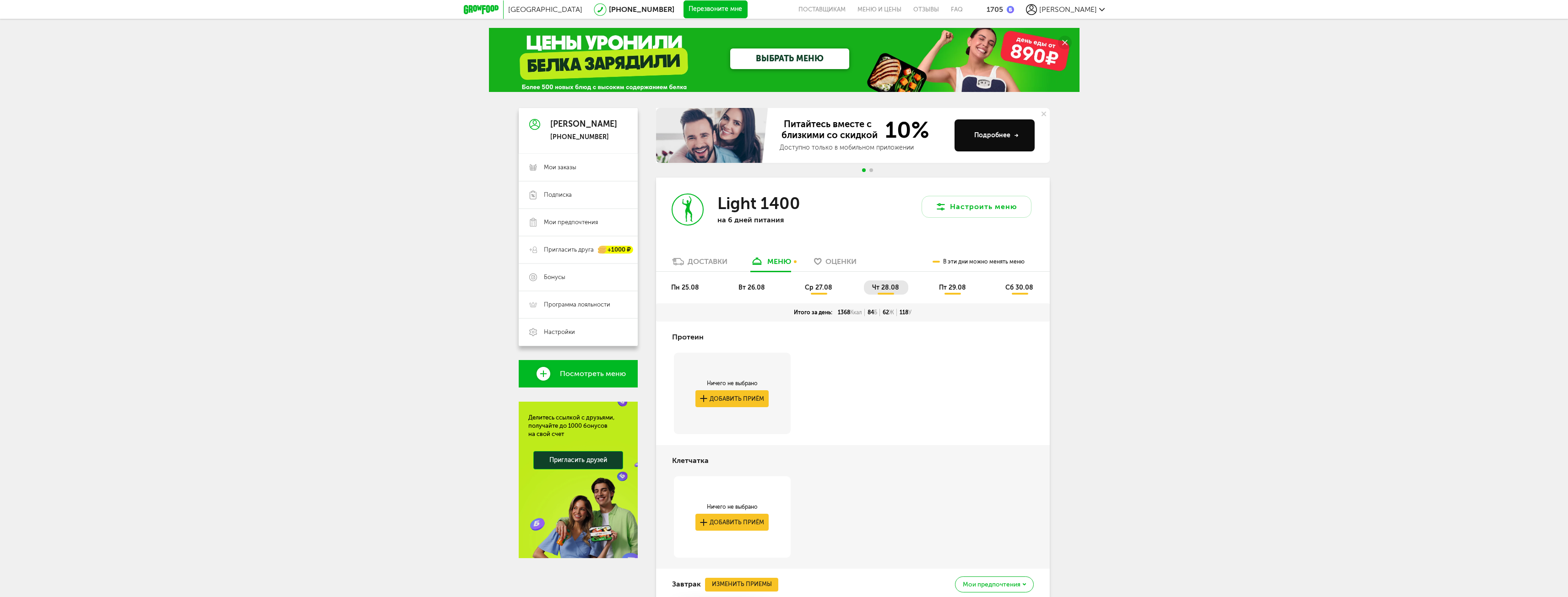
click at [960, 287] on span "пт 29.08" at bounding box center [952, 287] width 27 height 8
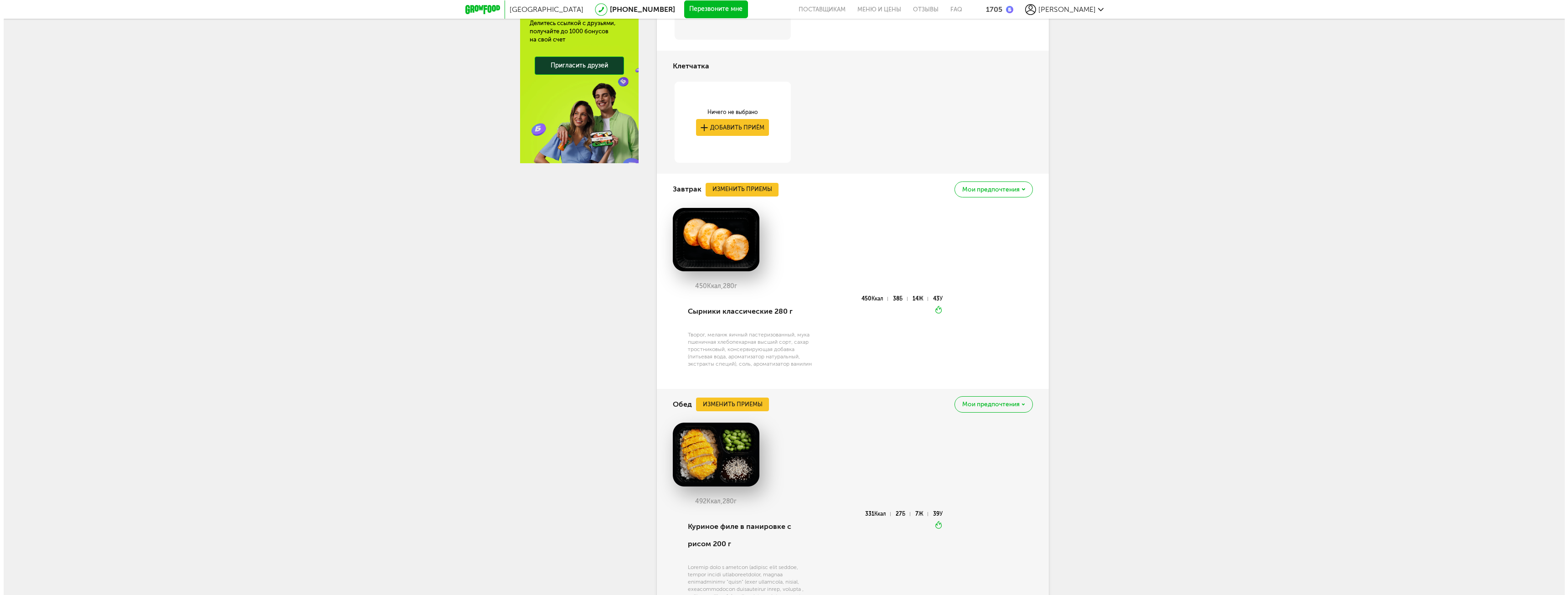
scroll to position [410, 0]
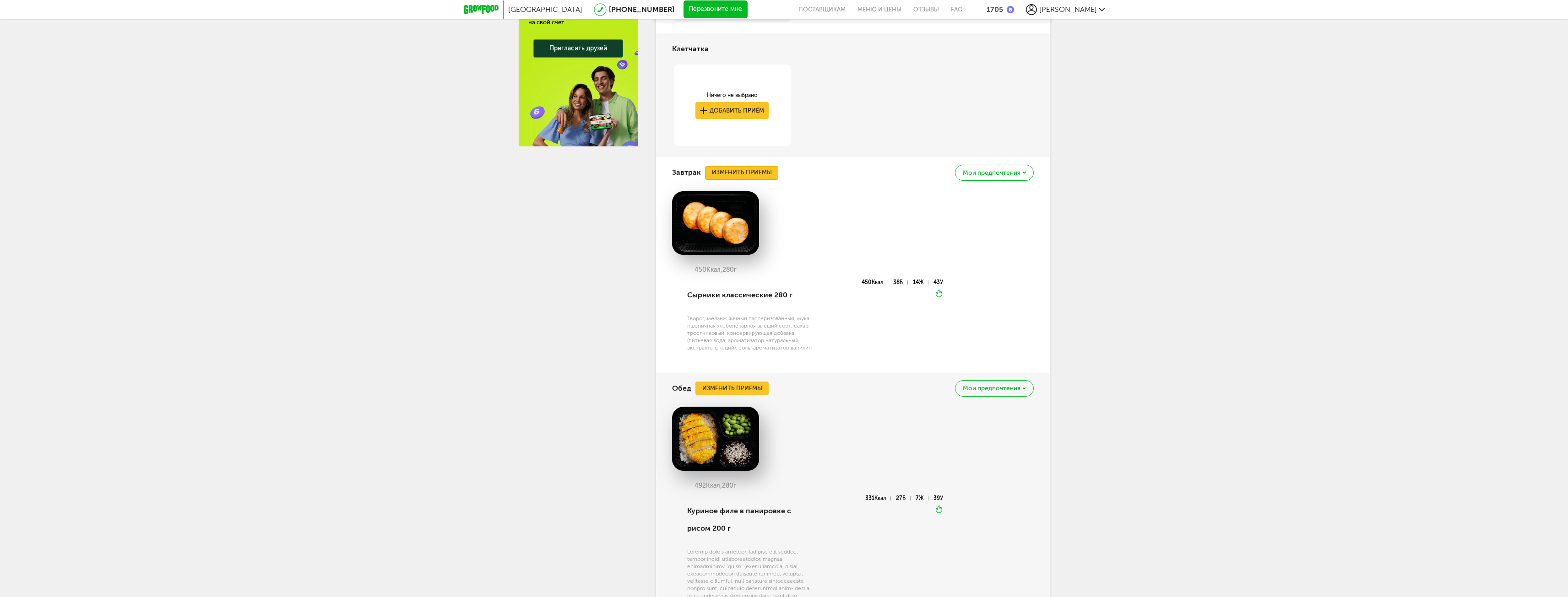
click at [749, 174] on button "Изменить приемы" at bounding box center [742, 173] width 73 height 13
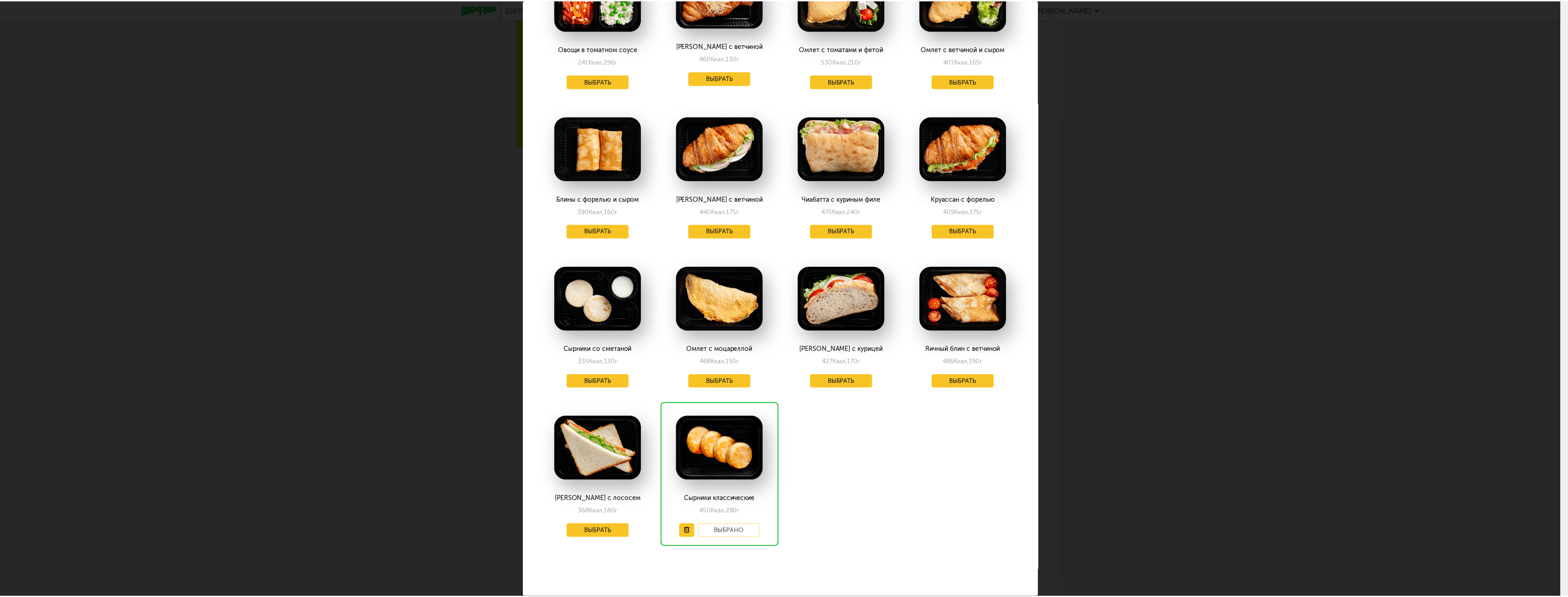
scroll to position [254, 0]
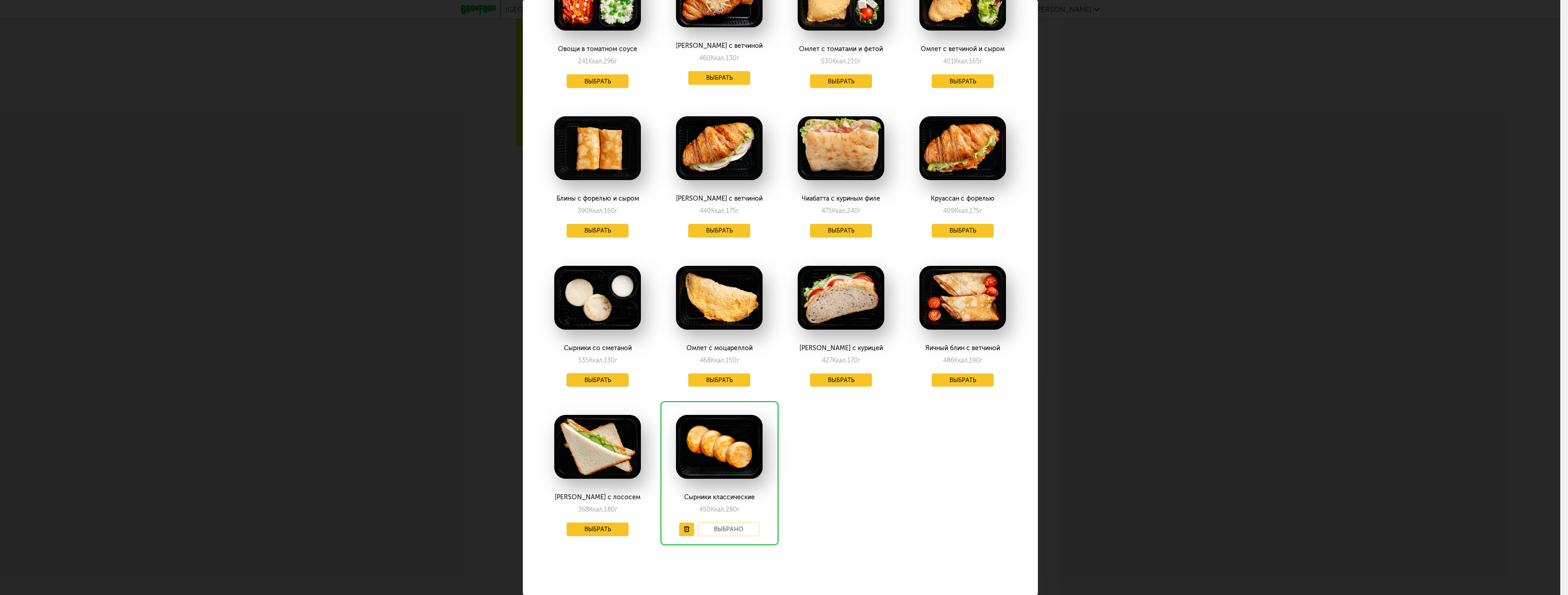
click at [594, 373] on button "Выбрать" at bounding box center [598, 380] width 62 height 13
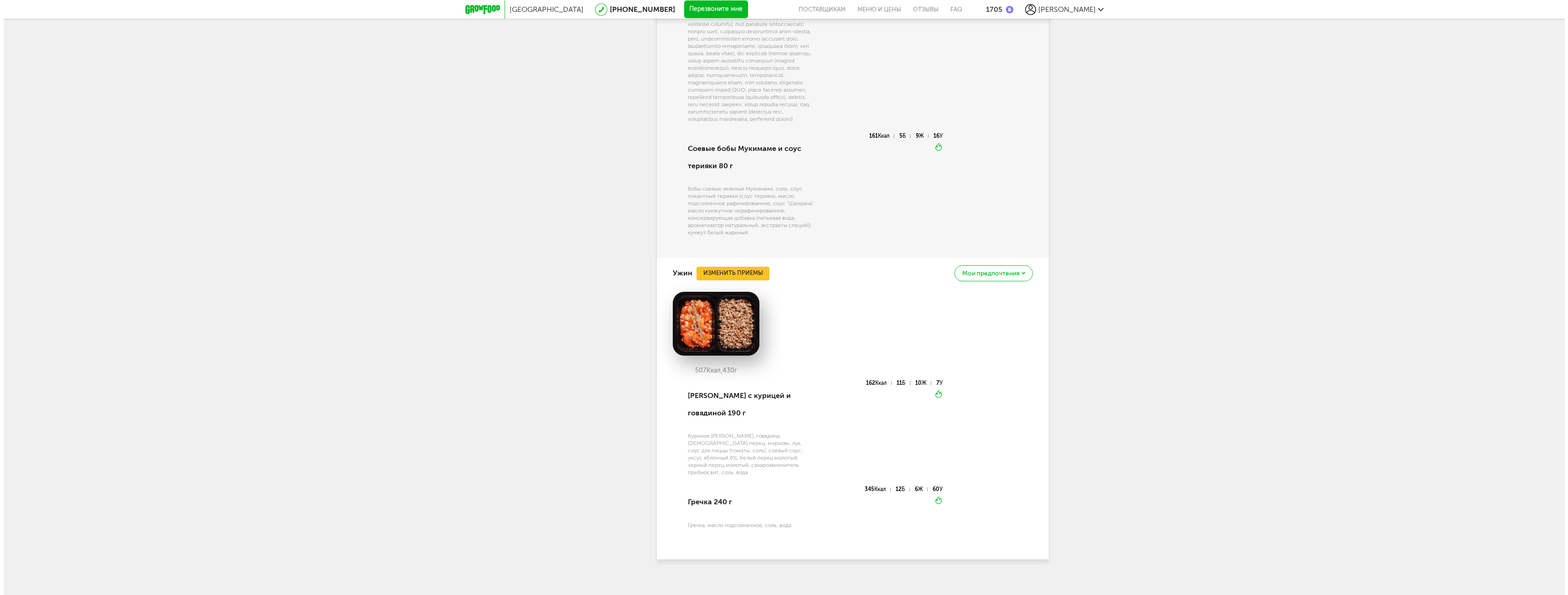
scroll to position [973, 0]
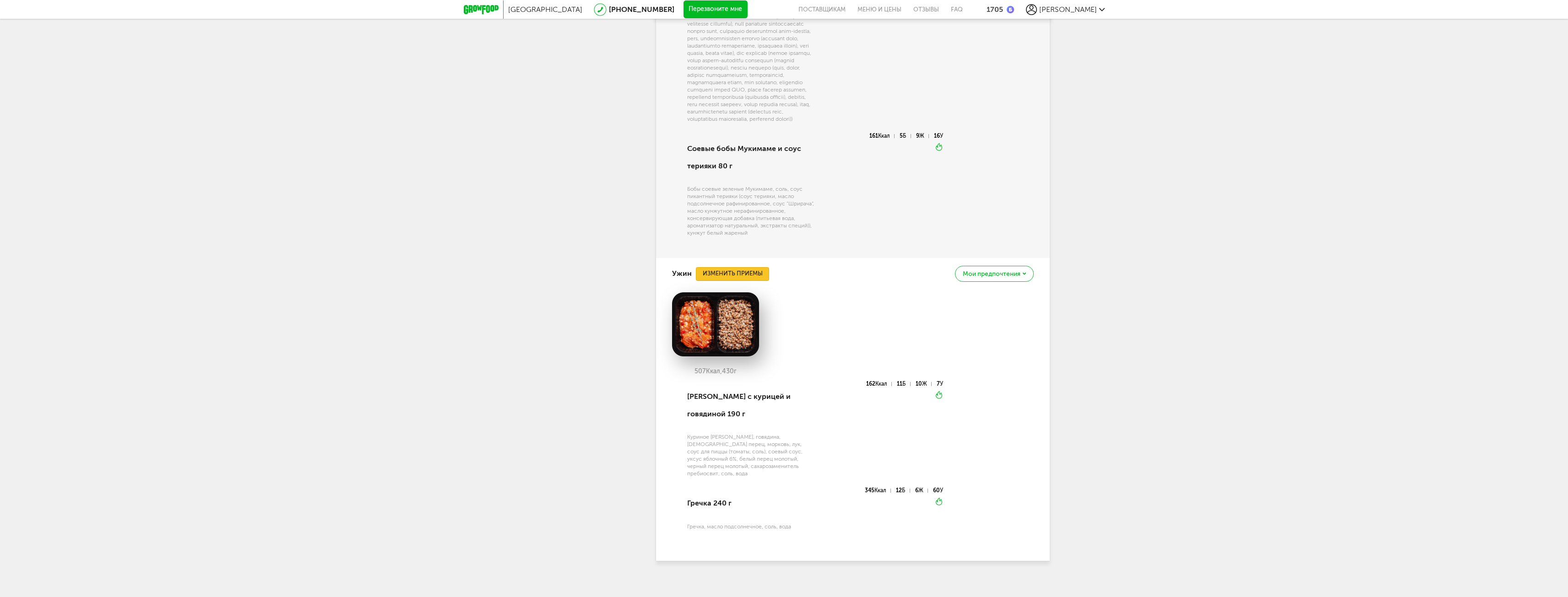
click at [753, 281] on button "Изменить приемы" at bounding box center [732, 274] width 73 height 13
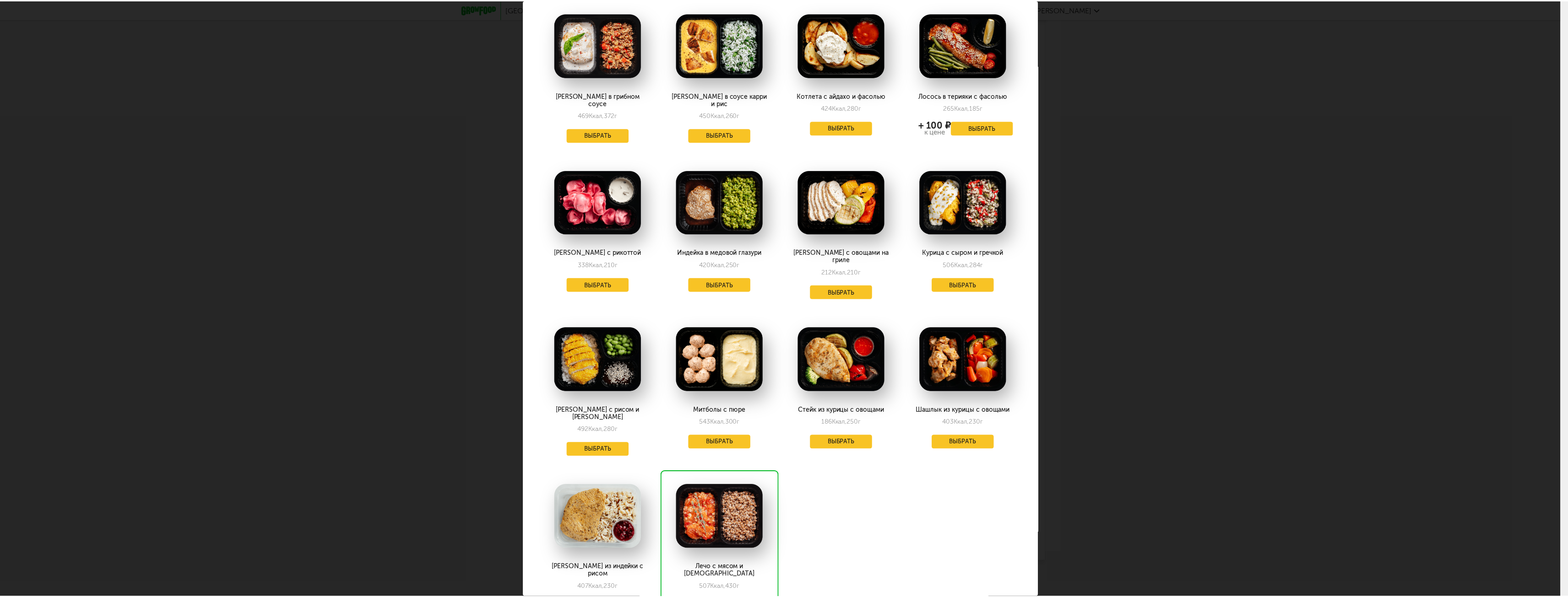
scroll to position [13, 0]
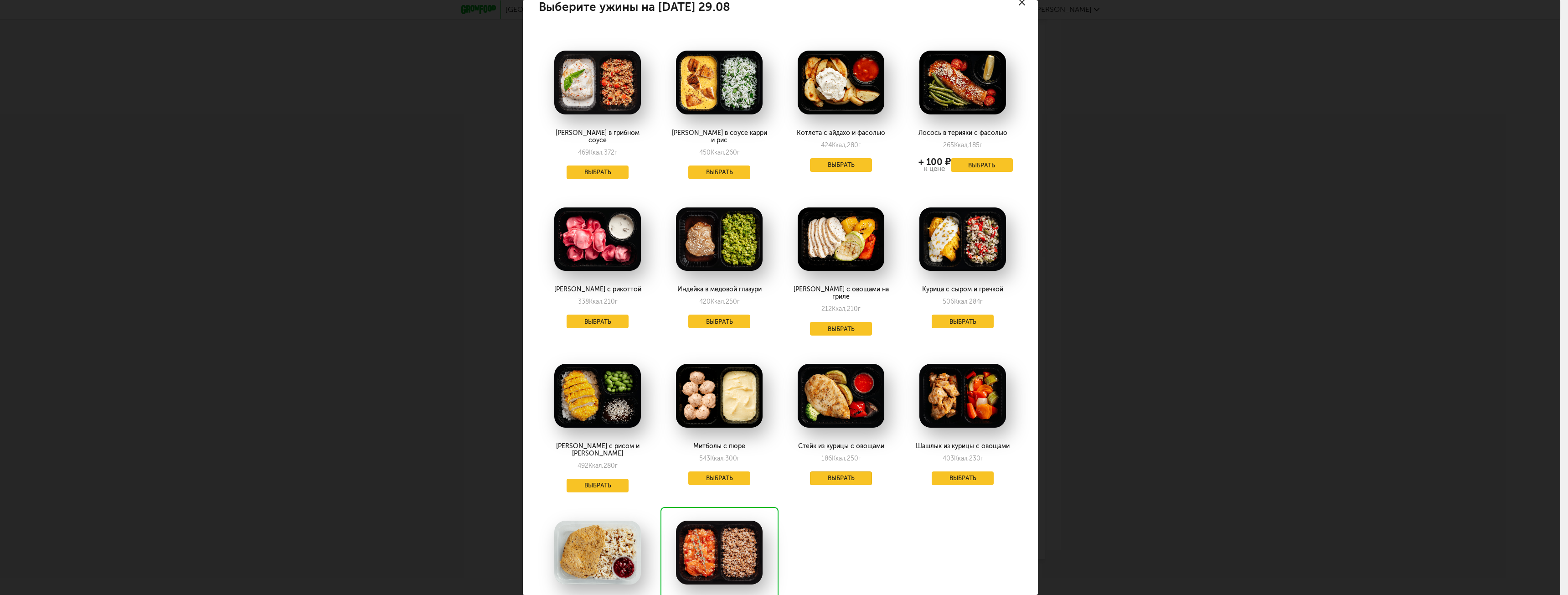
click at [828, 471] on button "Выбрать" at bounding box center [841, 478] width 62 height 13
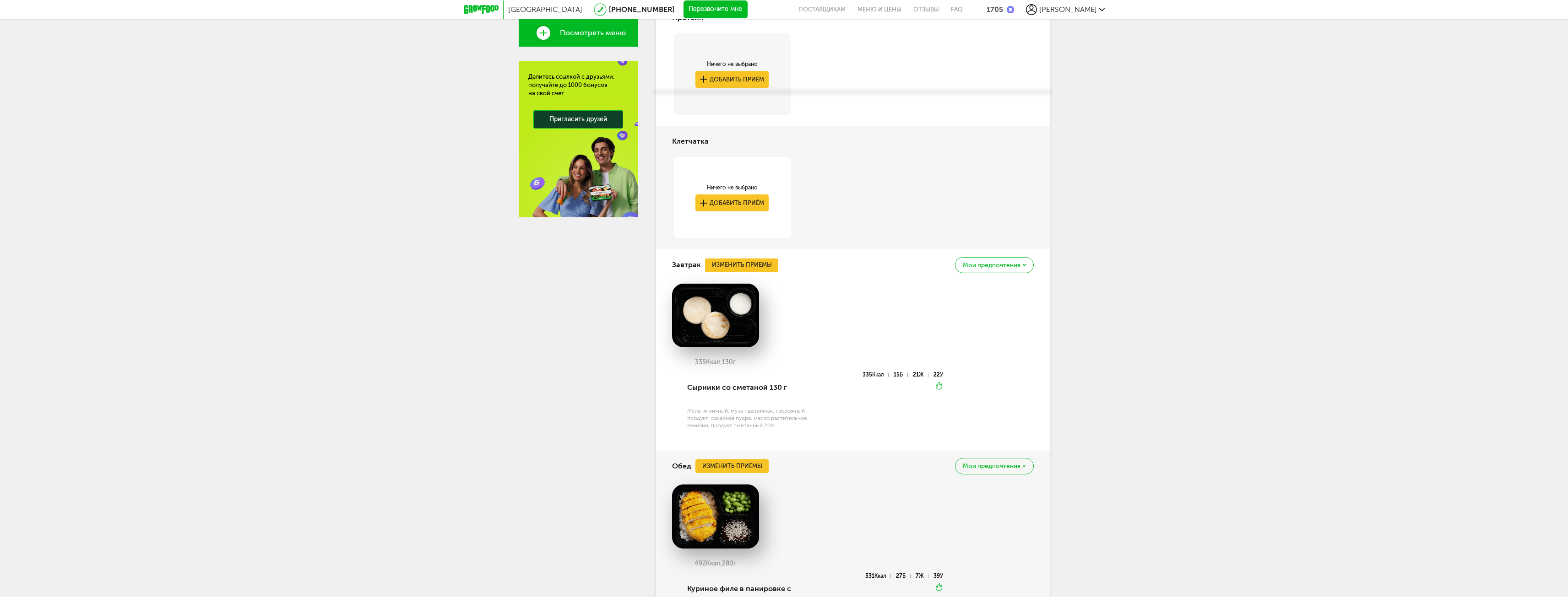
scroll to position [290, 0]
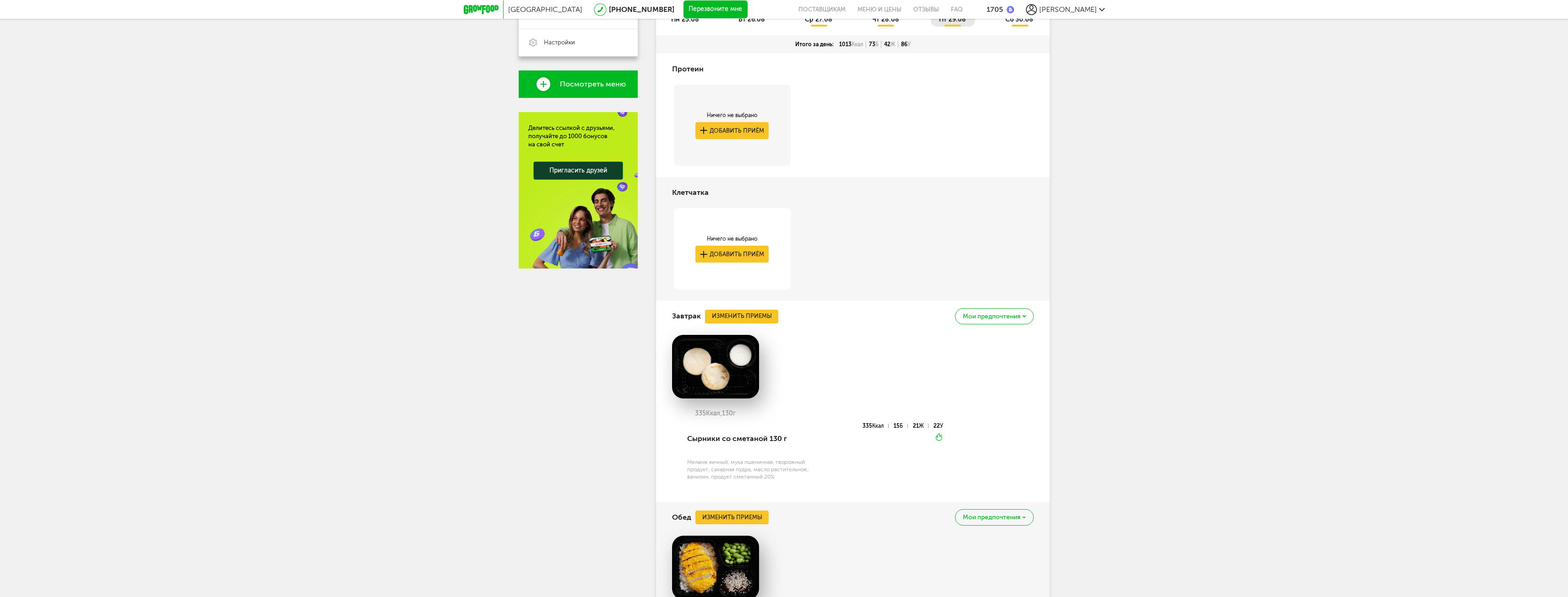
drag, startPoint x: 834, startPoint y: 43, endPoint x: 861, endPoint y: 49, distance: 27.7
click at [861, 49] on div "Итого за день: 1013 Ккал 73 Б 42 Ж 86 У" at bounding box center [853, 45] width 394 height 18
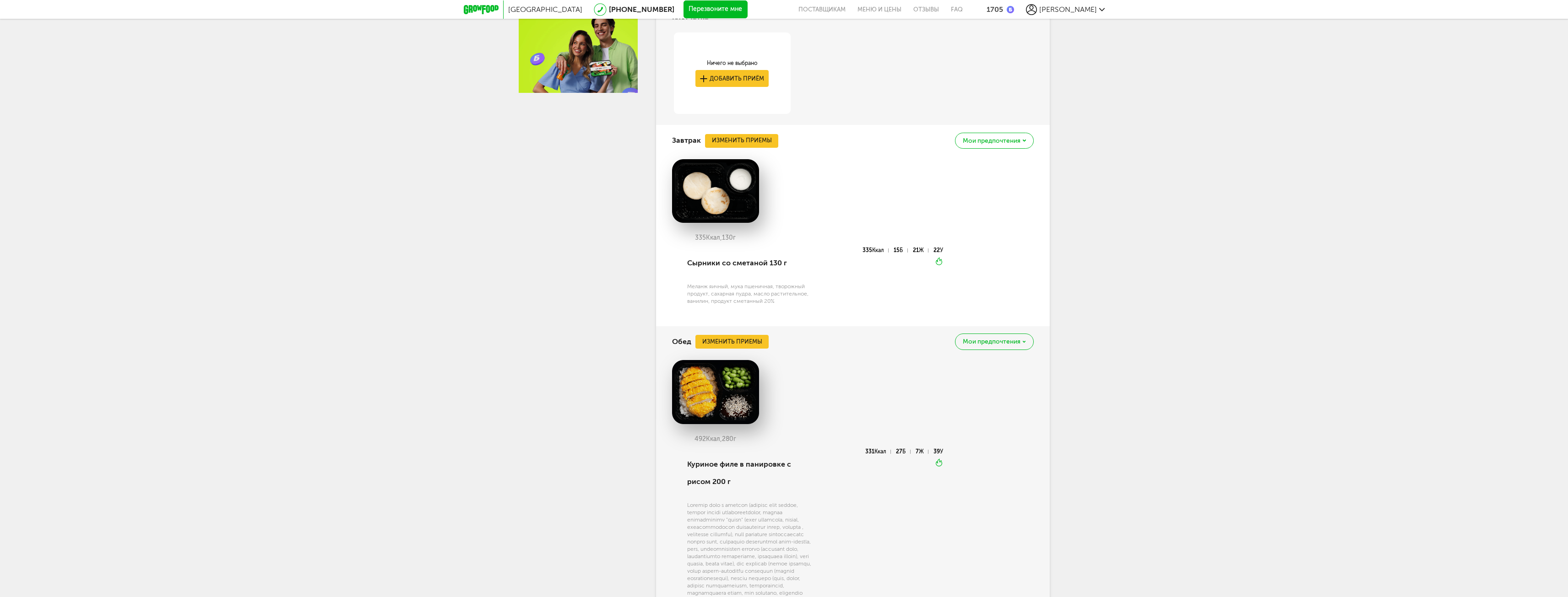
scroll to position [610, 0]
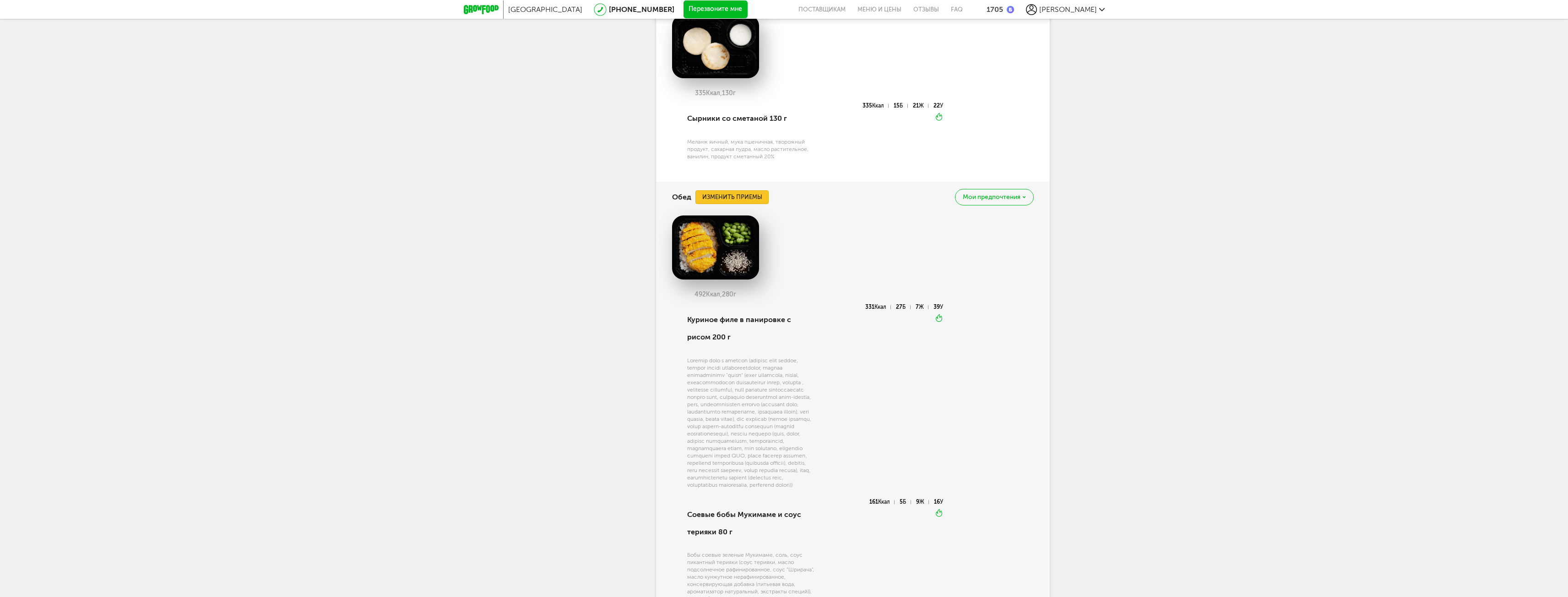
click at [754, 196] on button "Изменить приемы" at bounding box center [732, 197] width 73 height 13
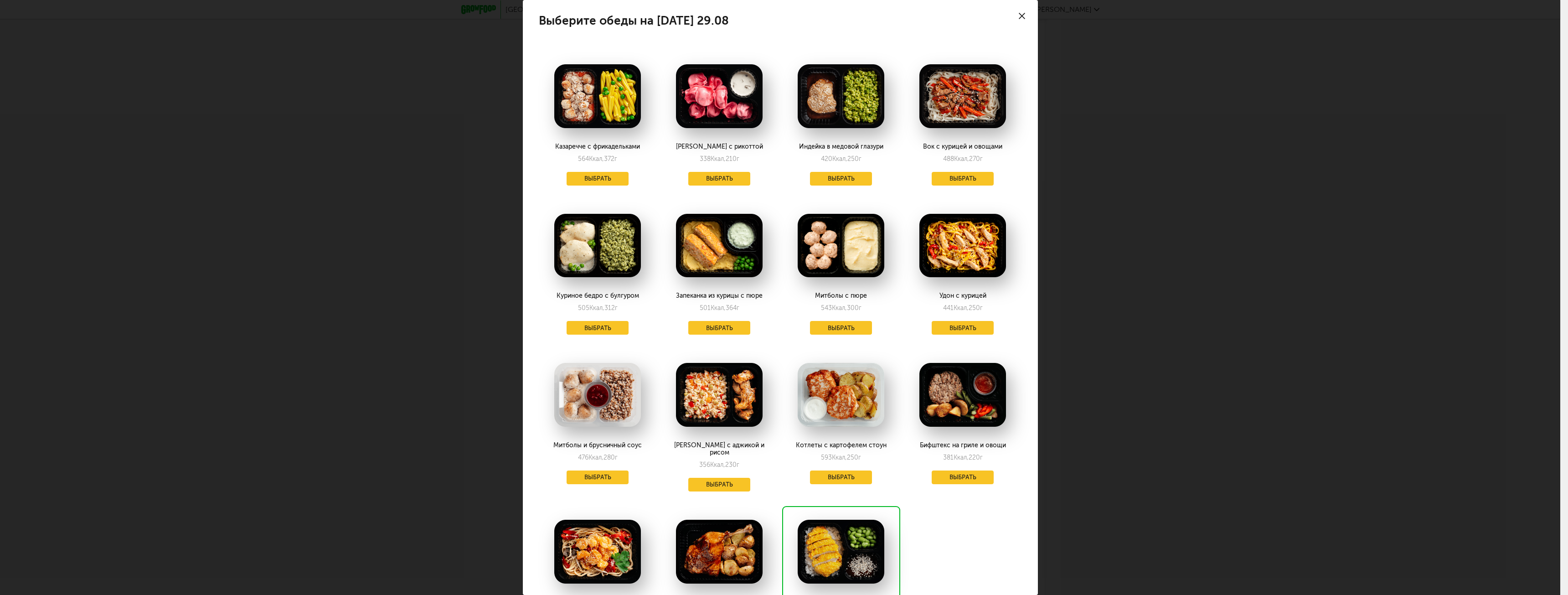
click at [1009, 17] on div at bounding box center [1022, 16] width 32 height 32
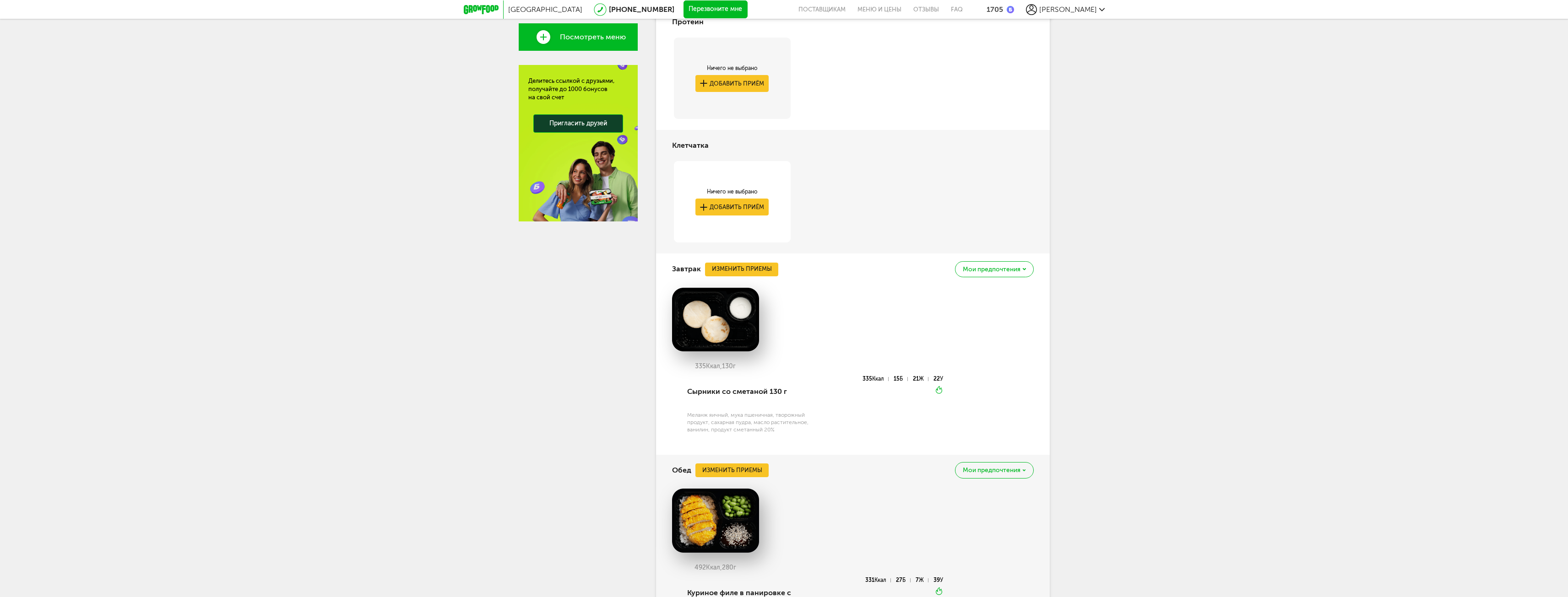
scroll to position [335, 0]
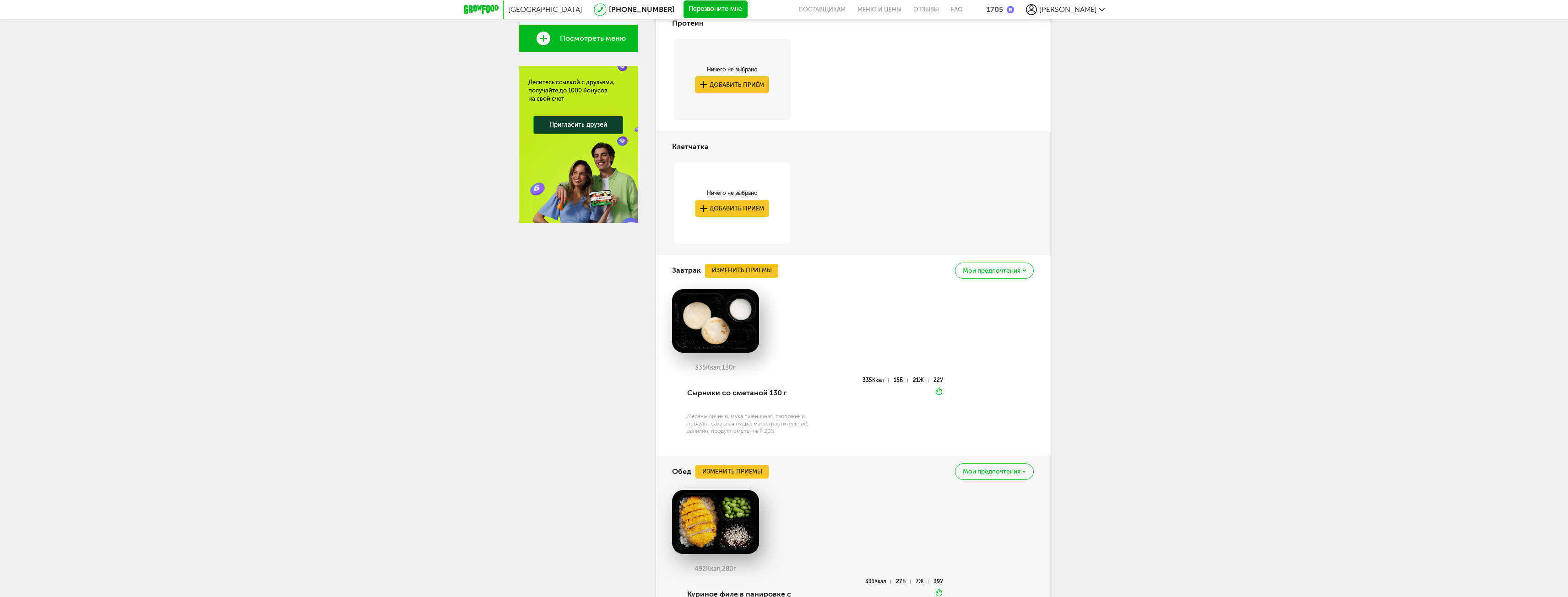
click at [729, 89] on button "Добавить приём" at bounding box center [732, 85] width 73 height 17
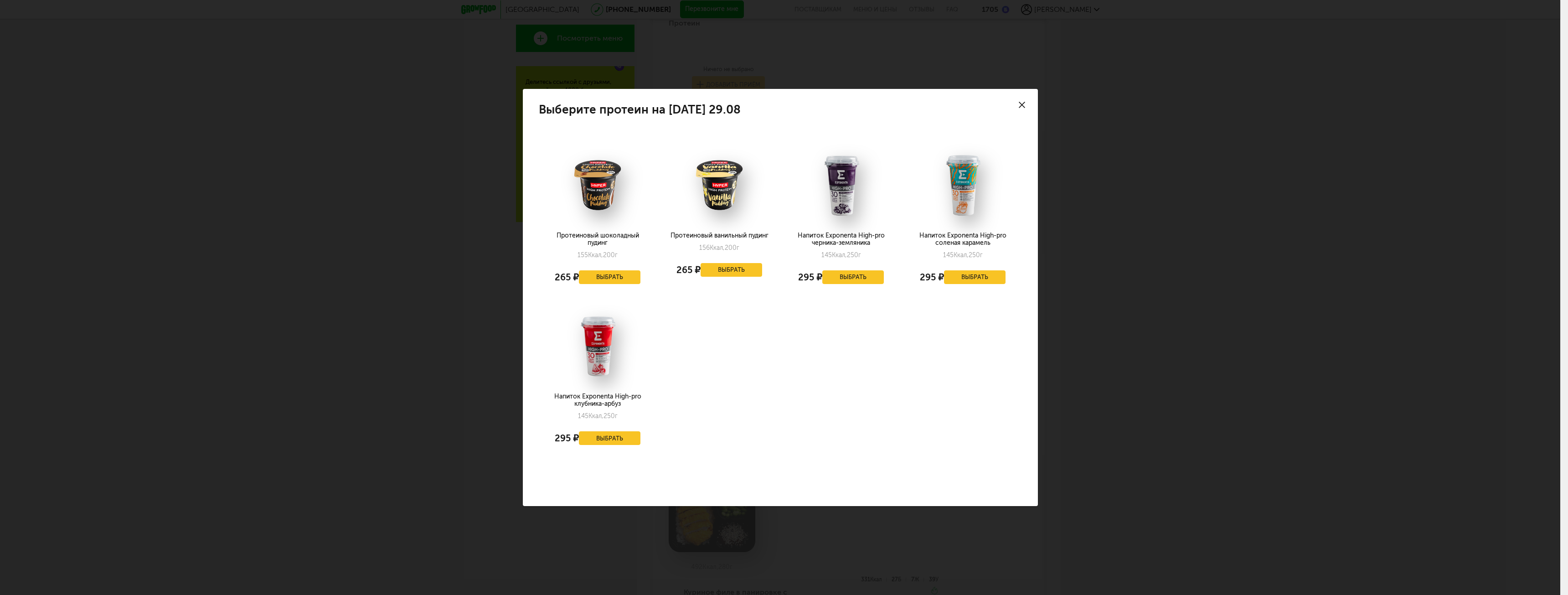
click at [1024, 103] on icon at bounding box center [1022, 105] width 6 height 6
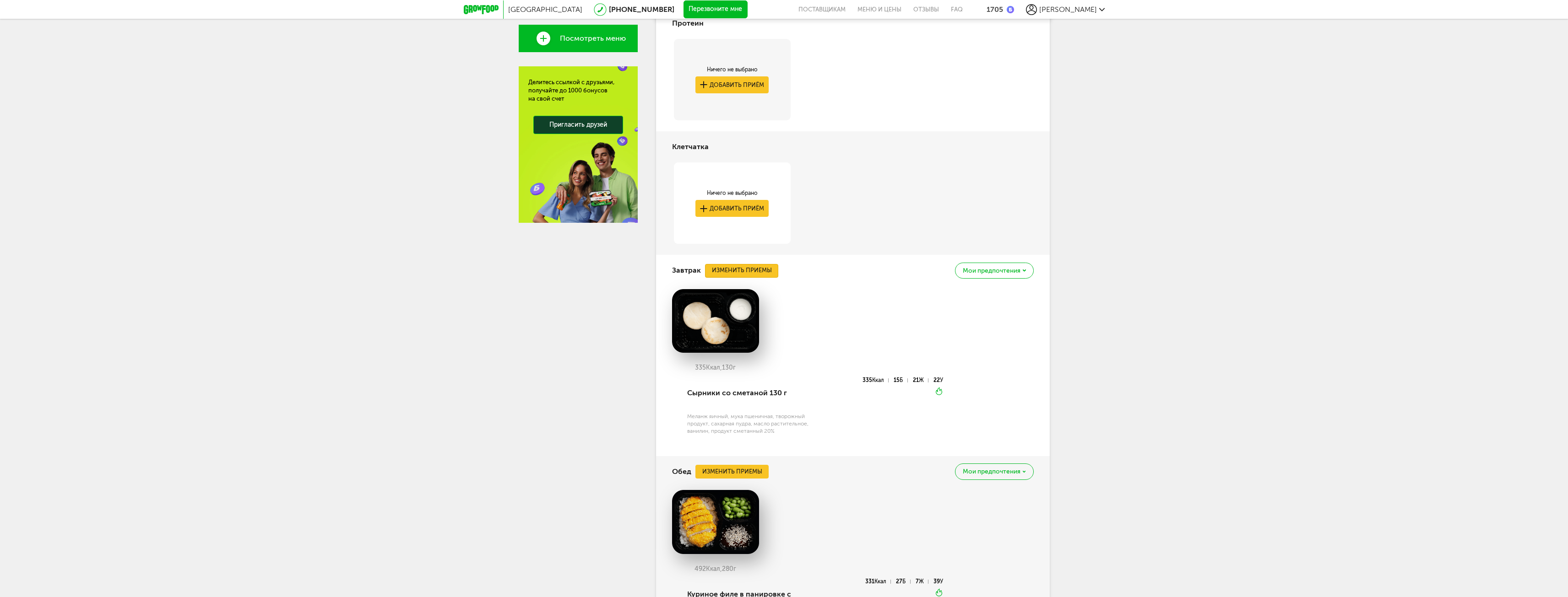
click at [757, 274] on button "Изменить приемы" at bounding box center [742, 271] width 73 height 13
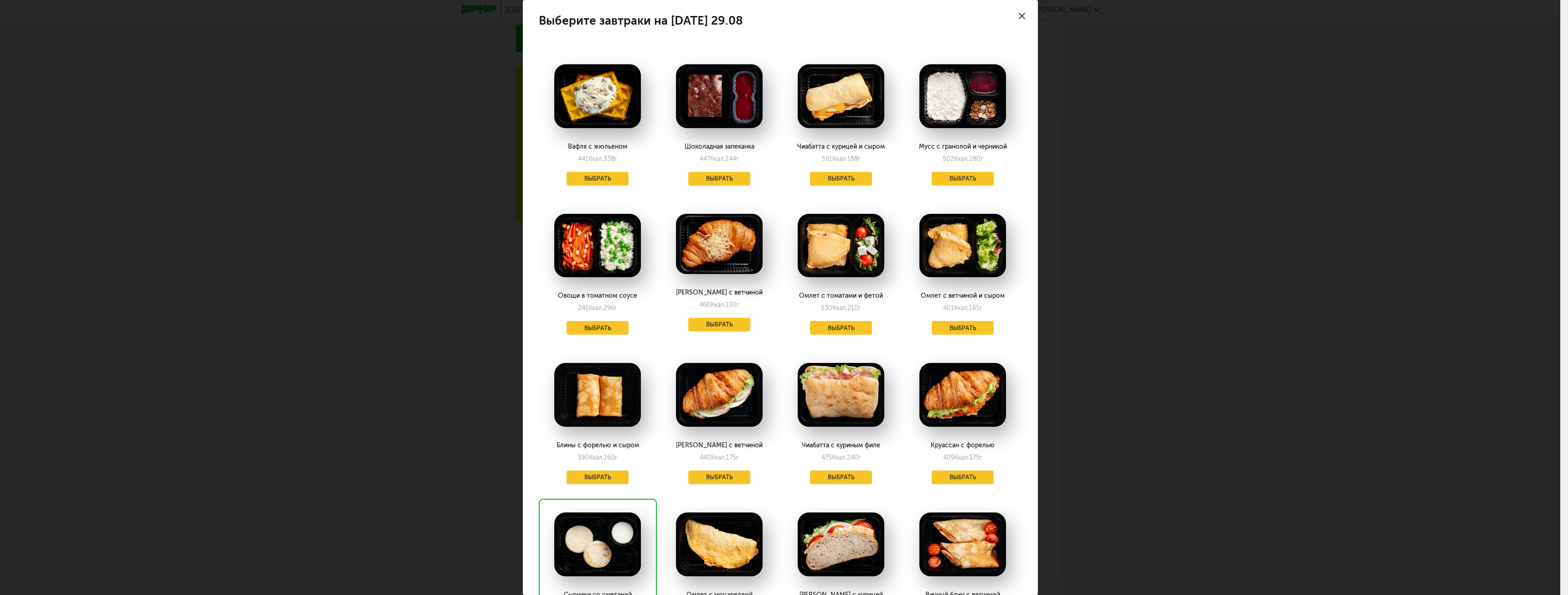
click at [1011, 12] on div at bounding box center [1022, 16] width 32 height 32
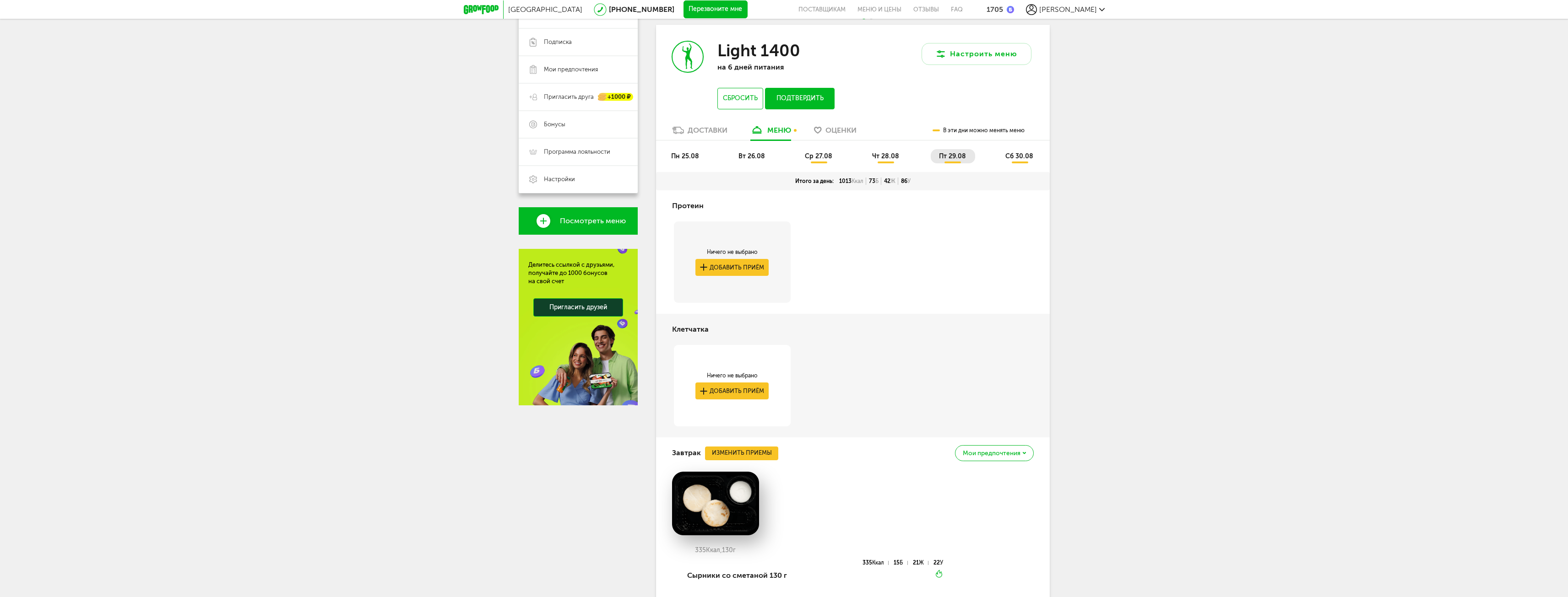
scroll to position [152, 0]
click at [724, 384] on button "Добавить приём" at bounding box center [732, 392] width 73 height 17
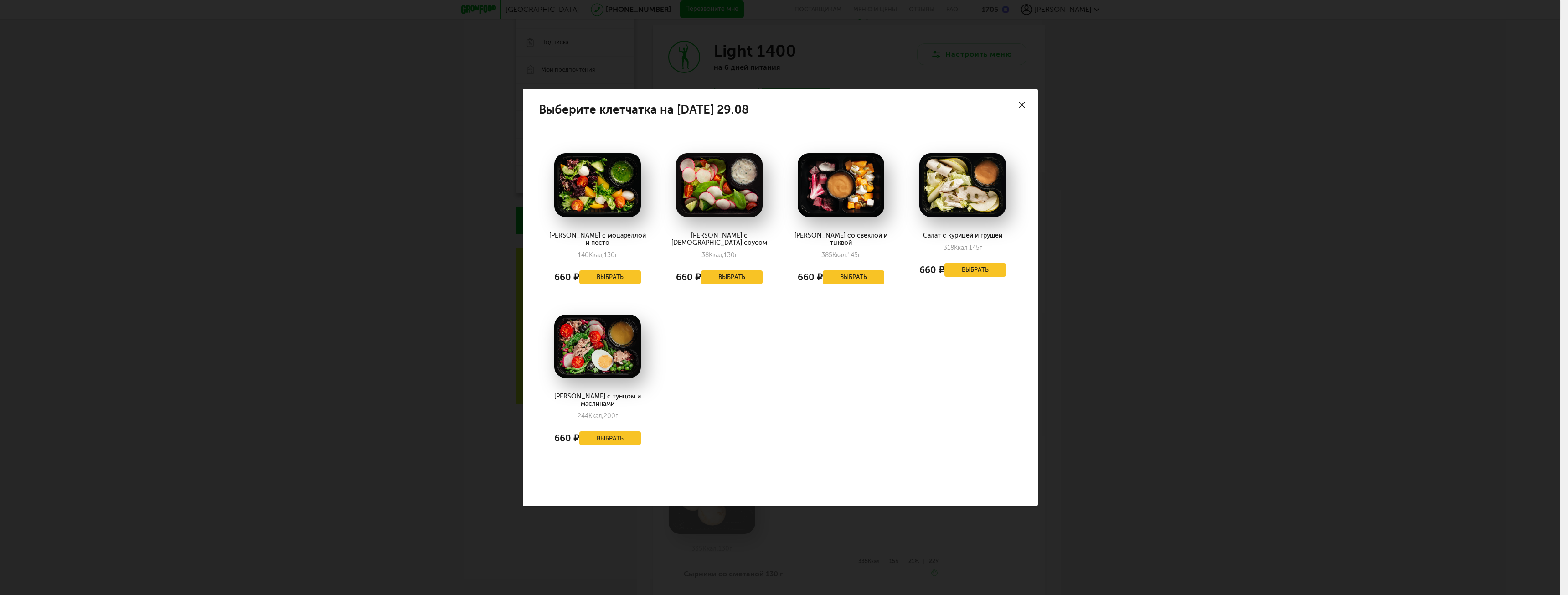
click at [1020, 105] on icon at bounding box center [1022, 105] width 6 height 6
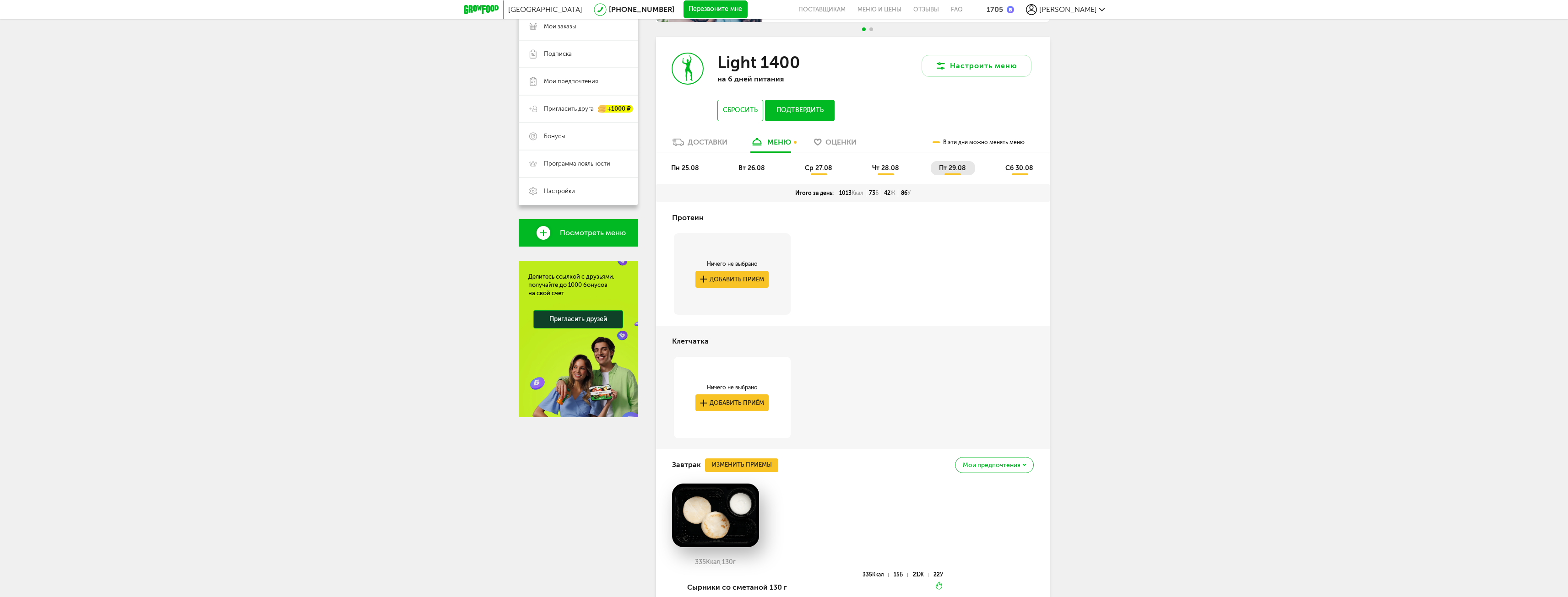
scroll to position [120, 0]
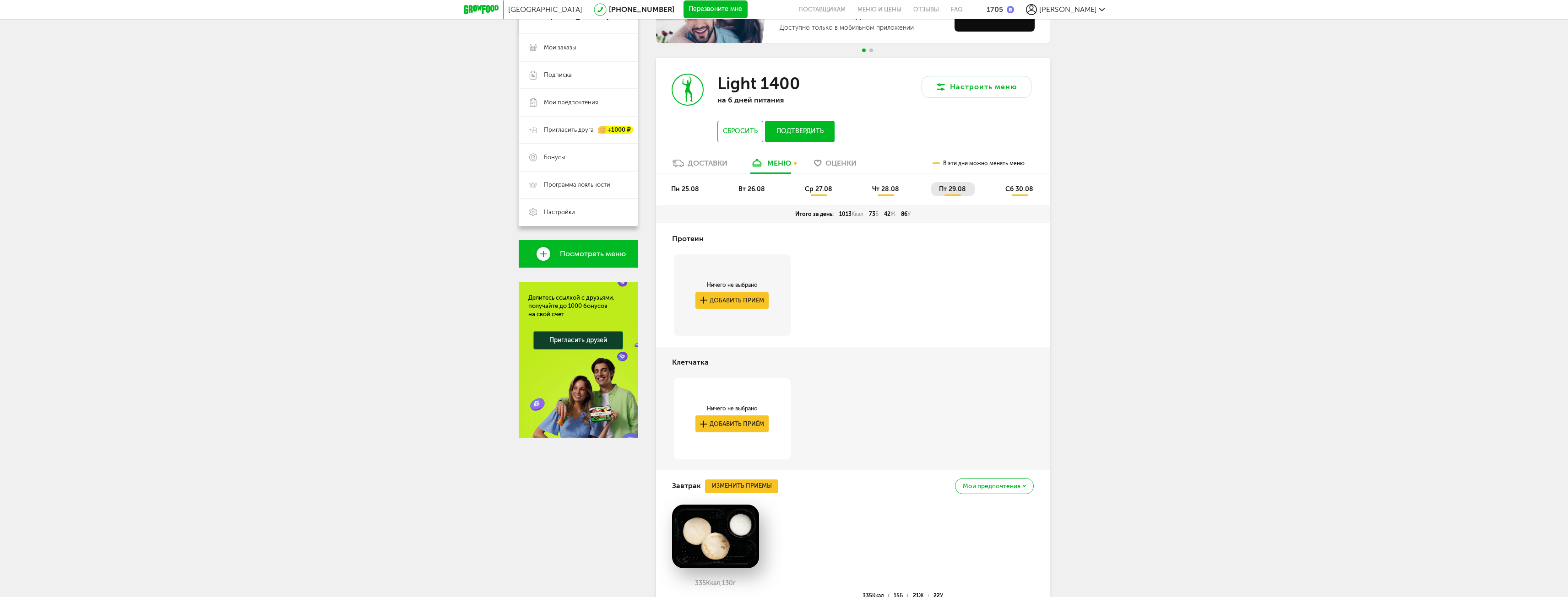
click at [1020, 188] on span "сб 30.08" at bounding box center [1019, 189] width 28 height 8
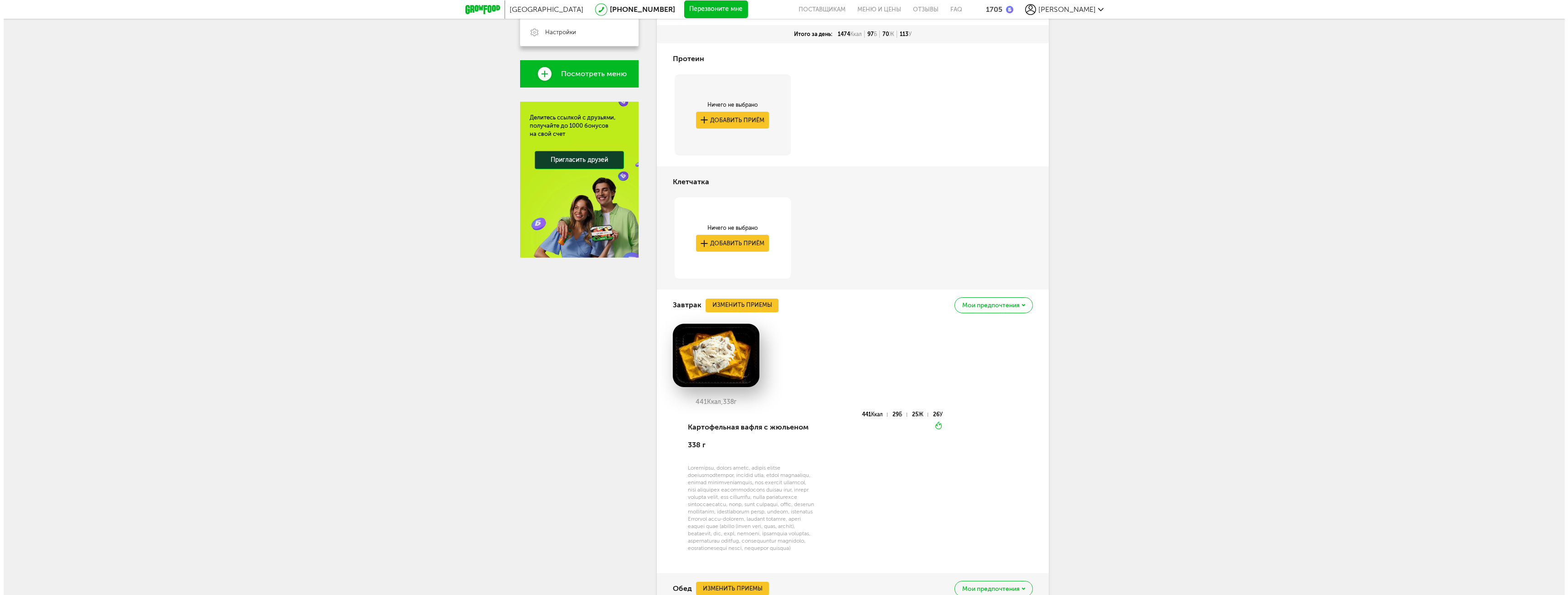
scroll to position [302, 0]
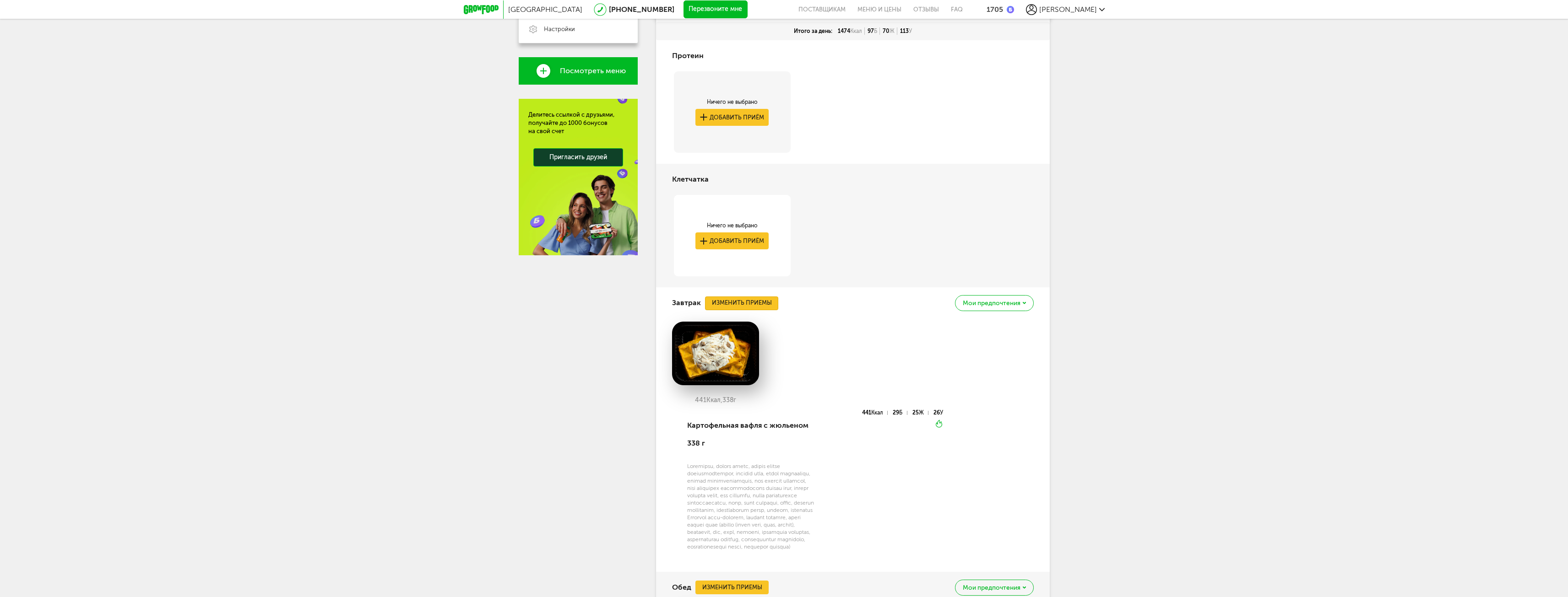
click at [753, 309] on button "Изменить приемы" at bounding box center [742, 303] width 73 height 13
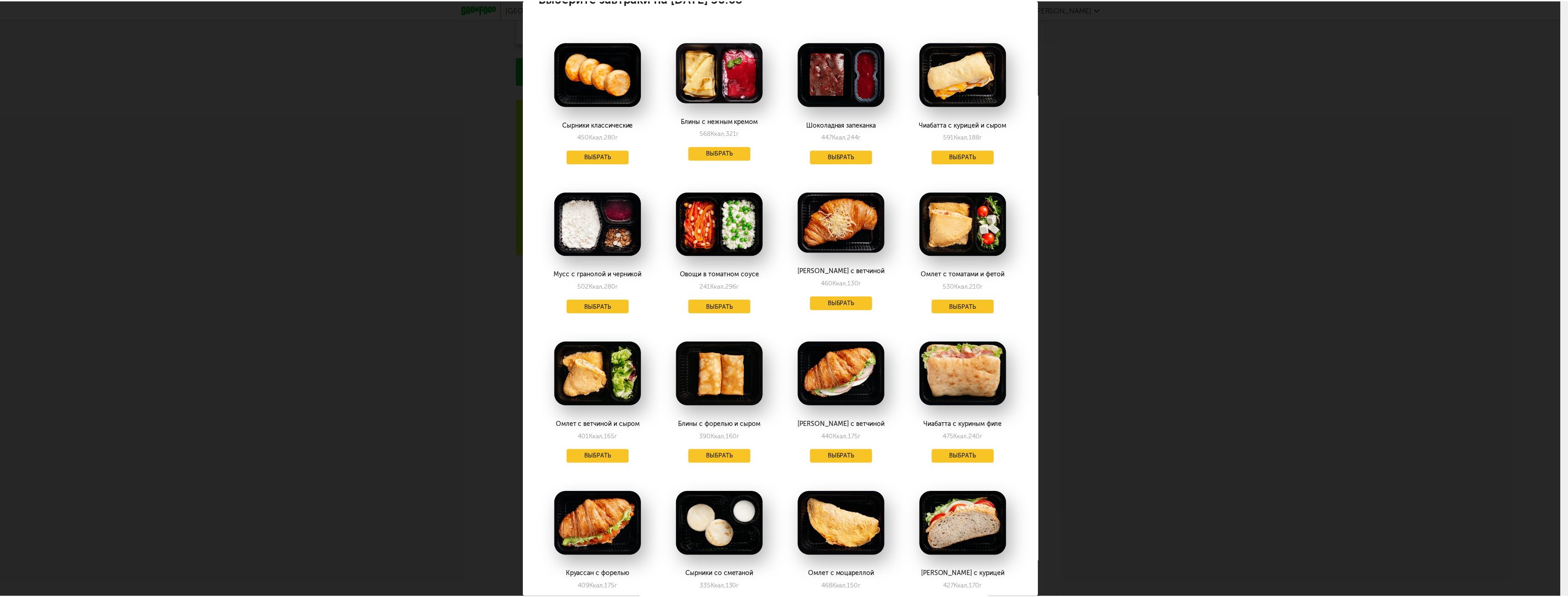
scroll to position [0, 0]
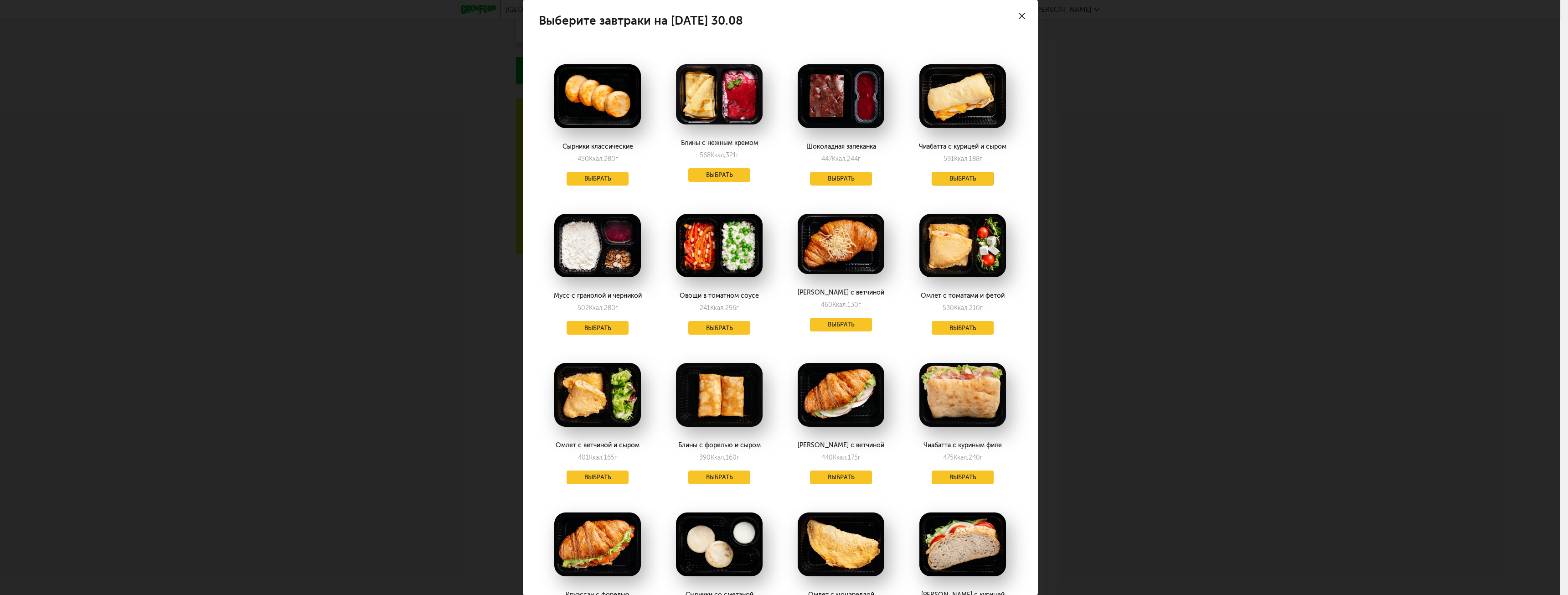
click at [956, 183] on button "Выбрать" at bounding box center [963, 178] width 62 height 13
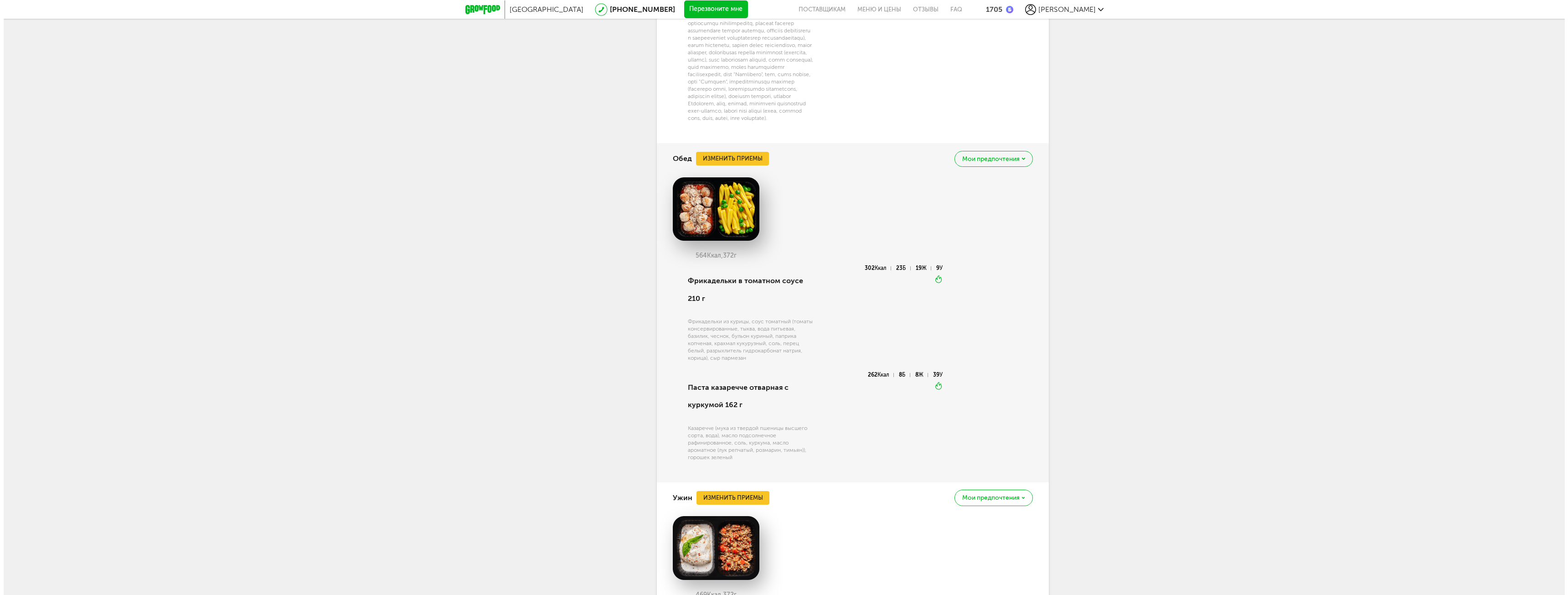
scroll to position [895, 0]
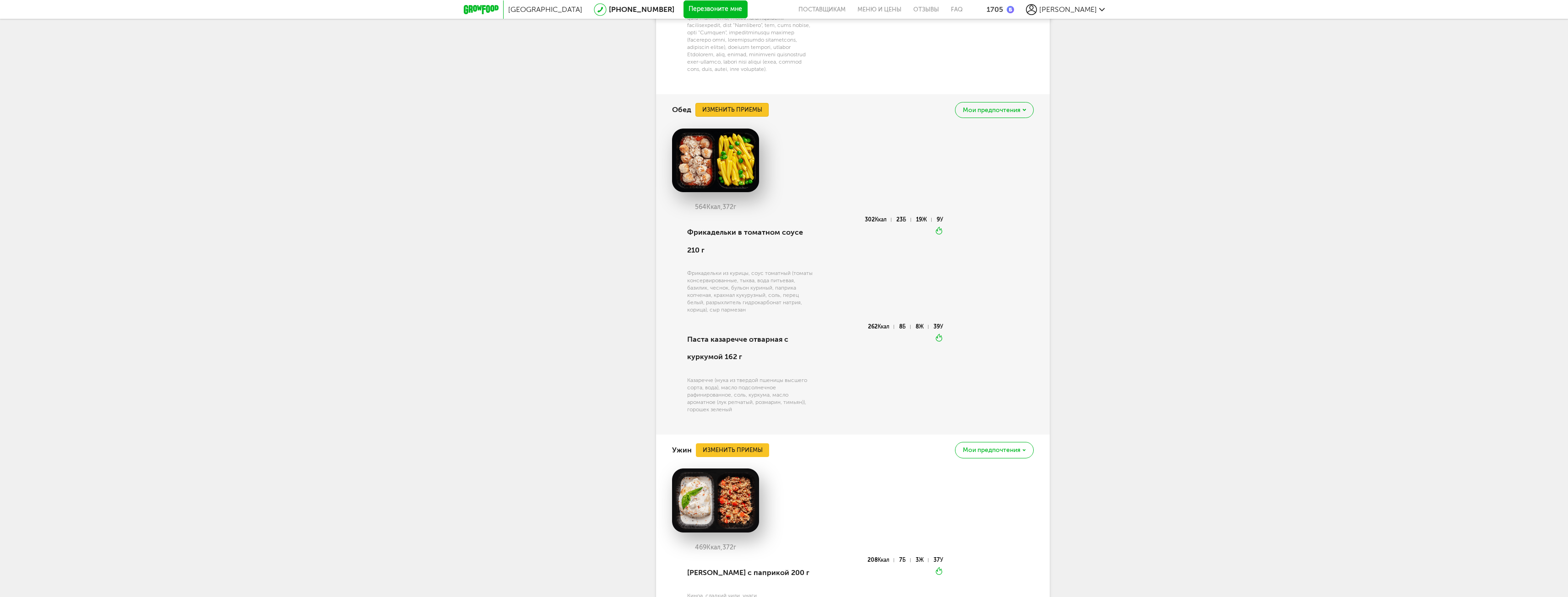
click at [750, 117] on button "Изменить приемы" at bounding box center [732, 109] width 73 height 13
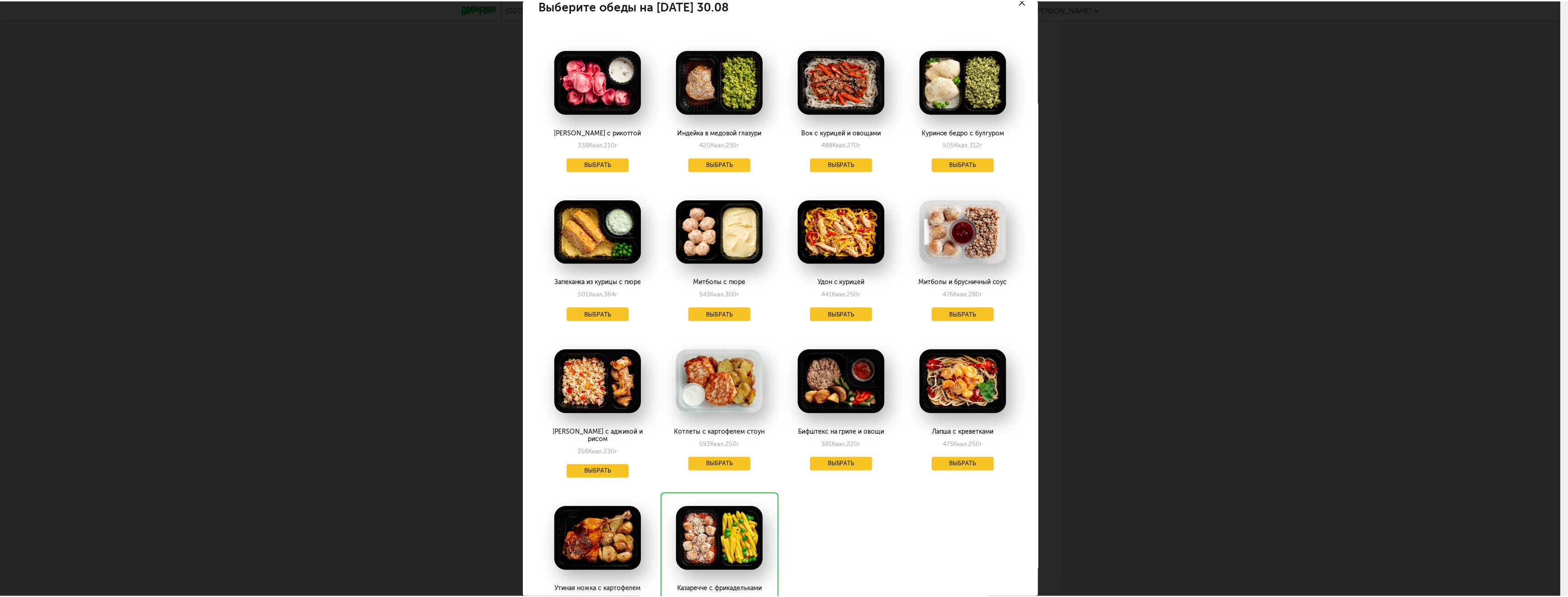
scroll to position [0, 0]
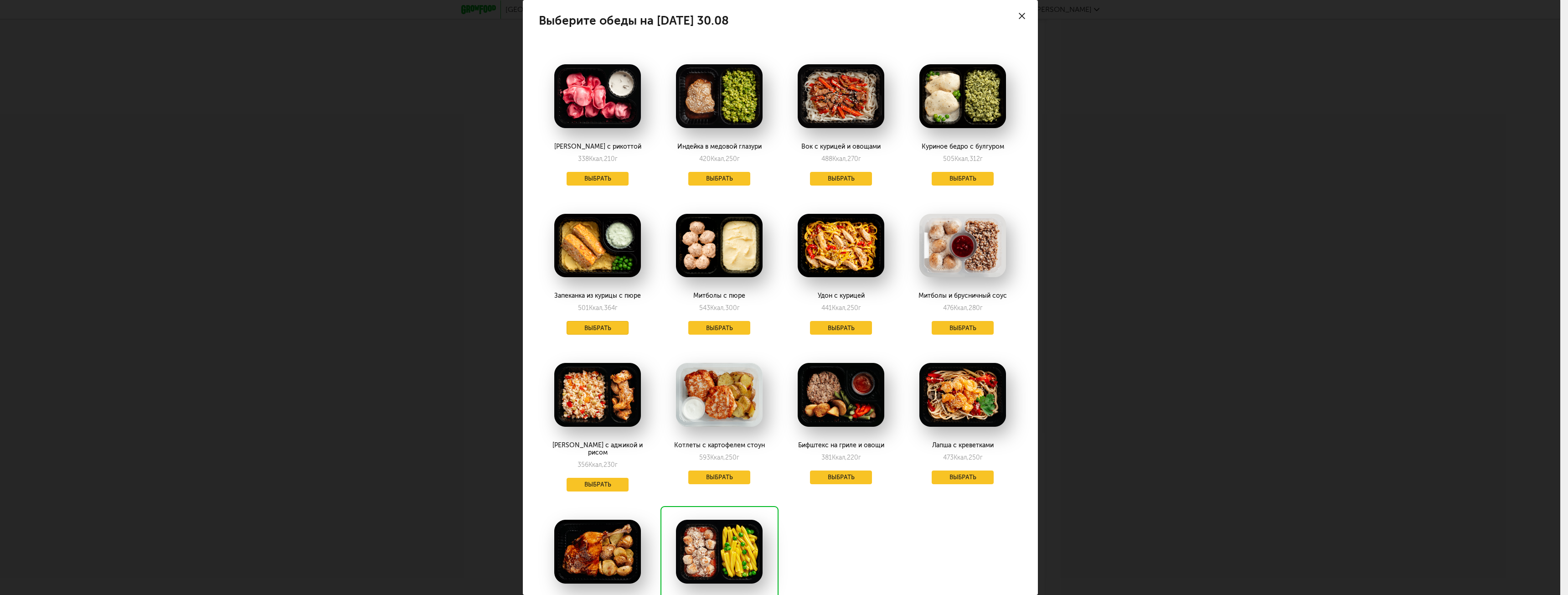
click at [605, 330] on button "Выбрать" at bounding box center [598, 328] width 62 height 13
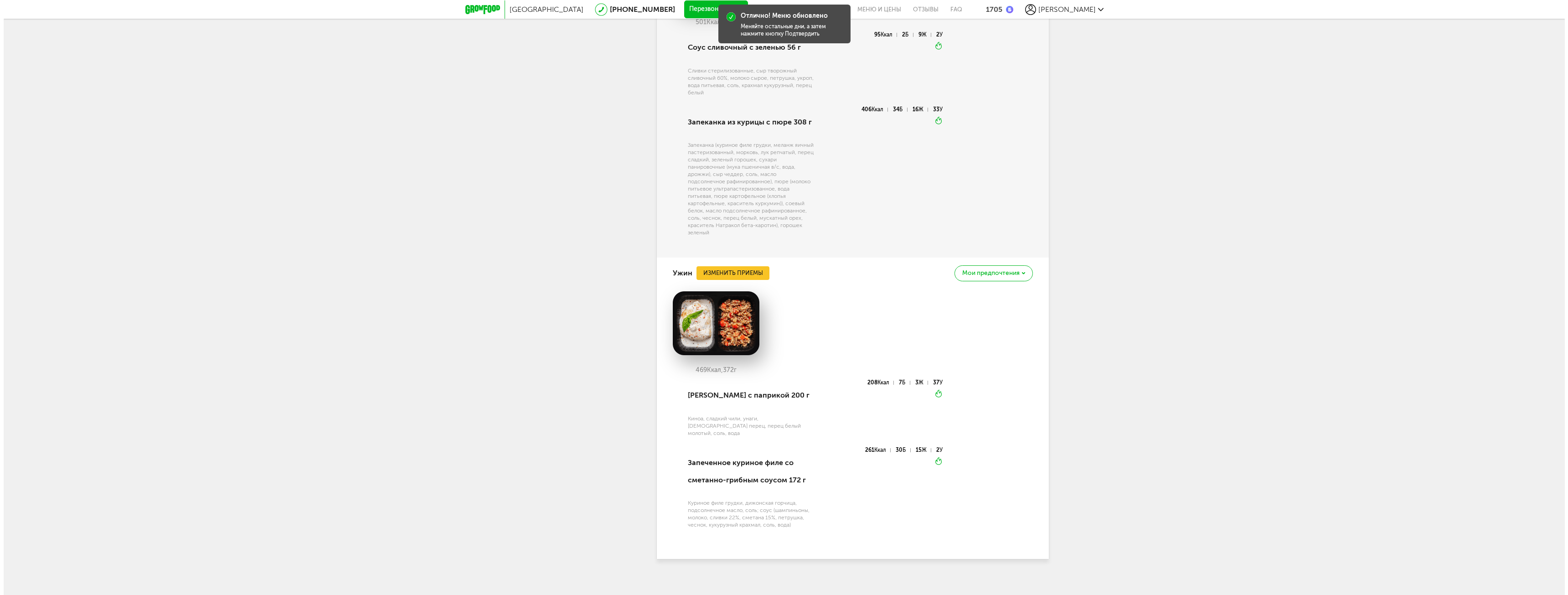
scroll to position [1104, 0]
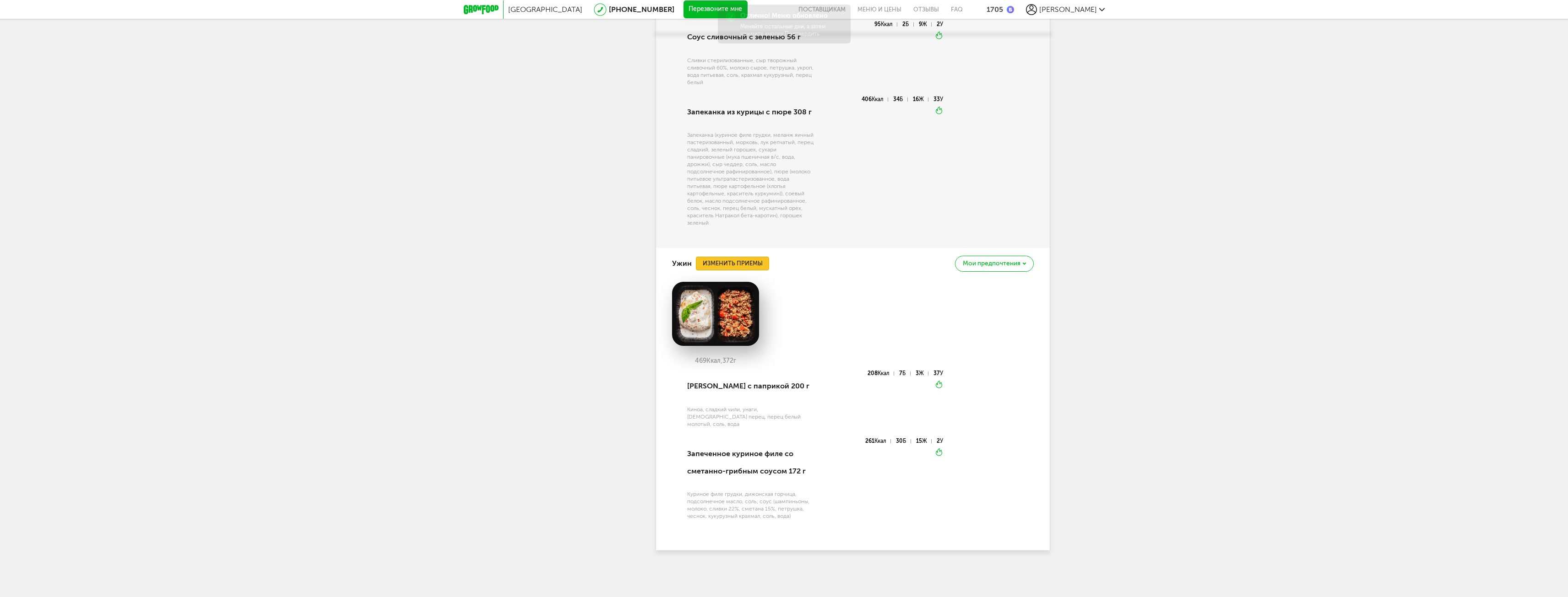
click at [745, 267] on button "Изменить приемы" at bounding box center [732, 263] width 73 height 13
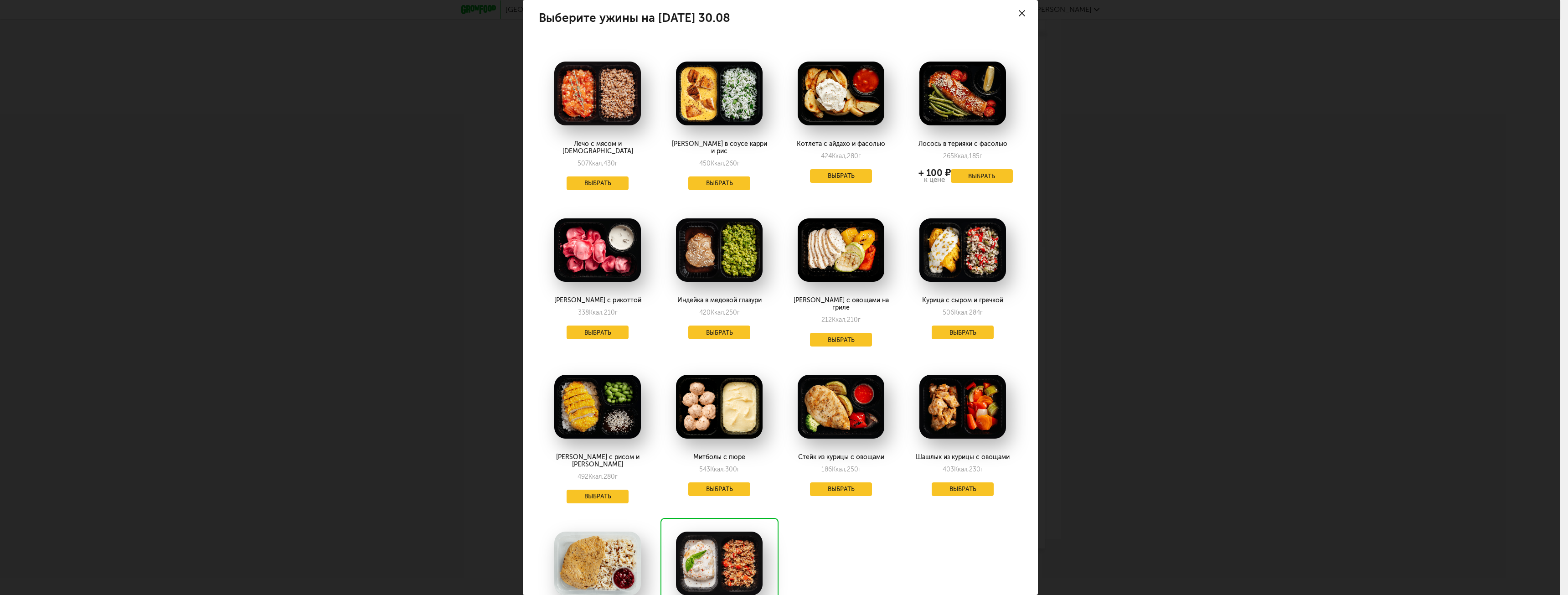
scroll to position [0, 0]
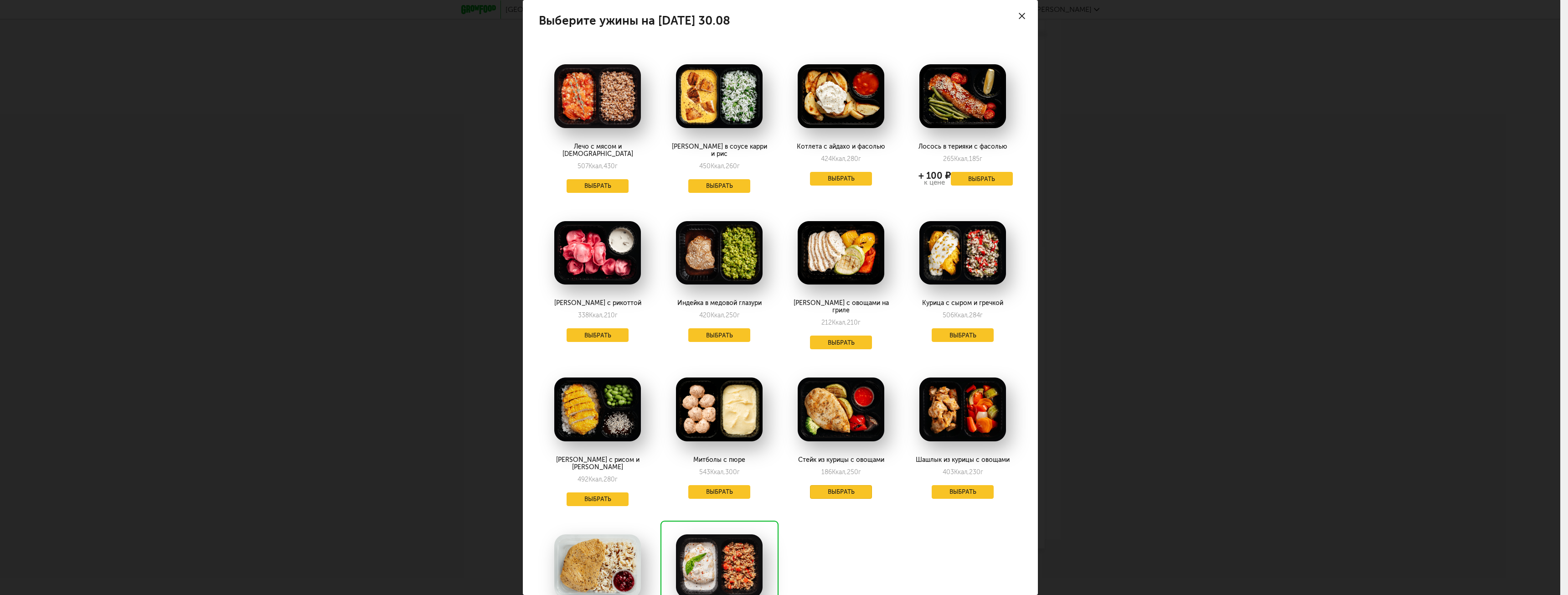
click at [838, 485] on button "Выбрать" at bounding box center [841, 492] width 62 height 13
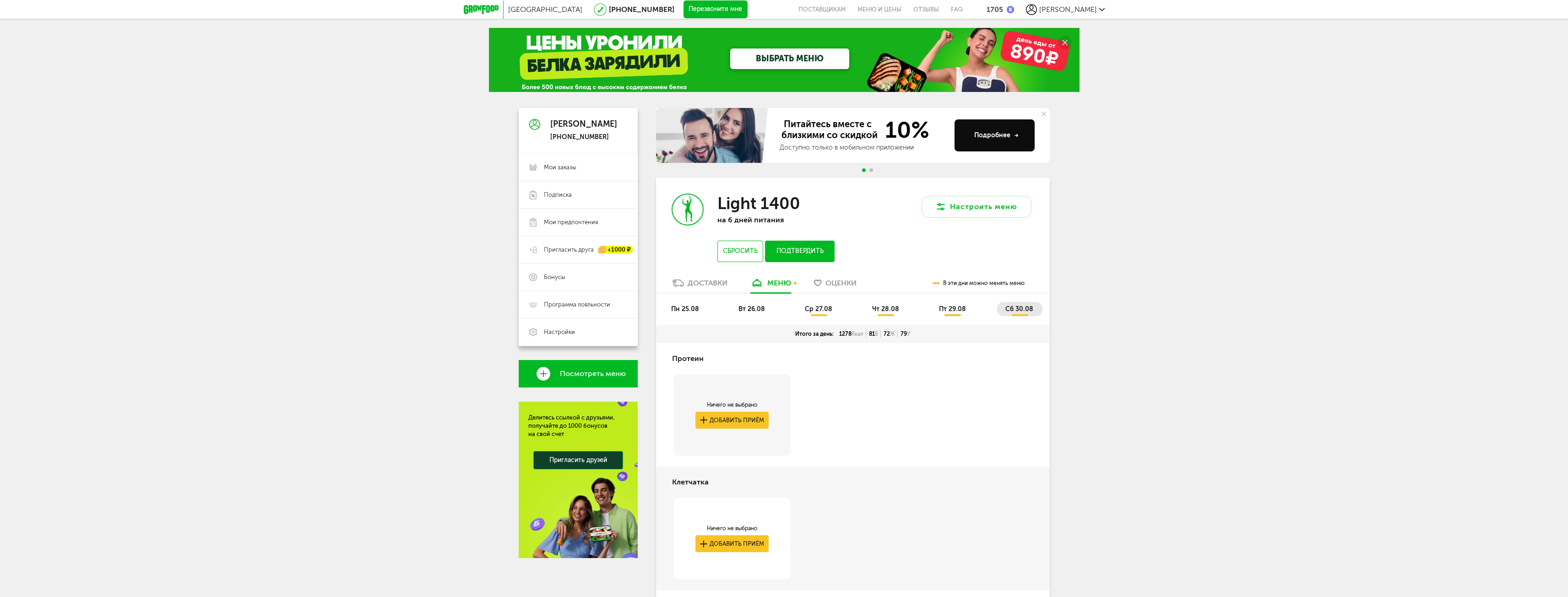
drag, startPoint x: 556, startPoint y: 423, endPoint x: 573, endPoint y: 265, distance: 158.9
click at [797, 258] on button "Подтвердить" at bounding box center [799, 251] width 69 height 21
click at [804, 251] on button "Подтвердить" at bounding box center [799, 251] width 69 height 21
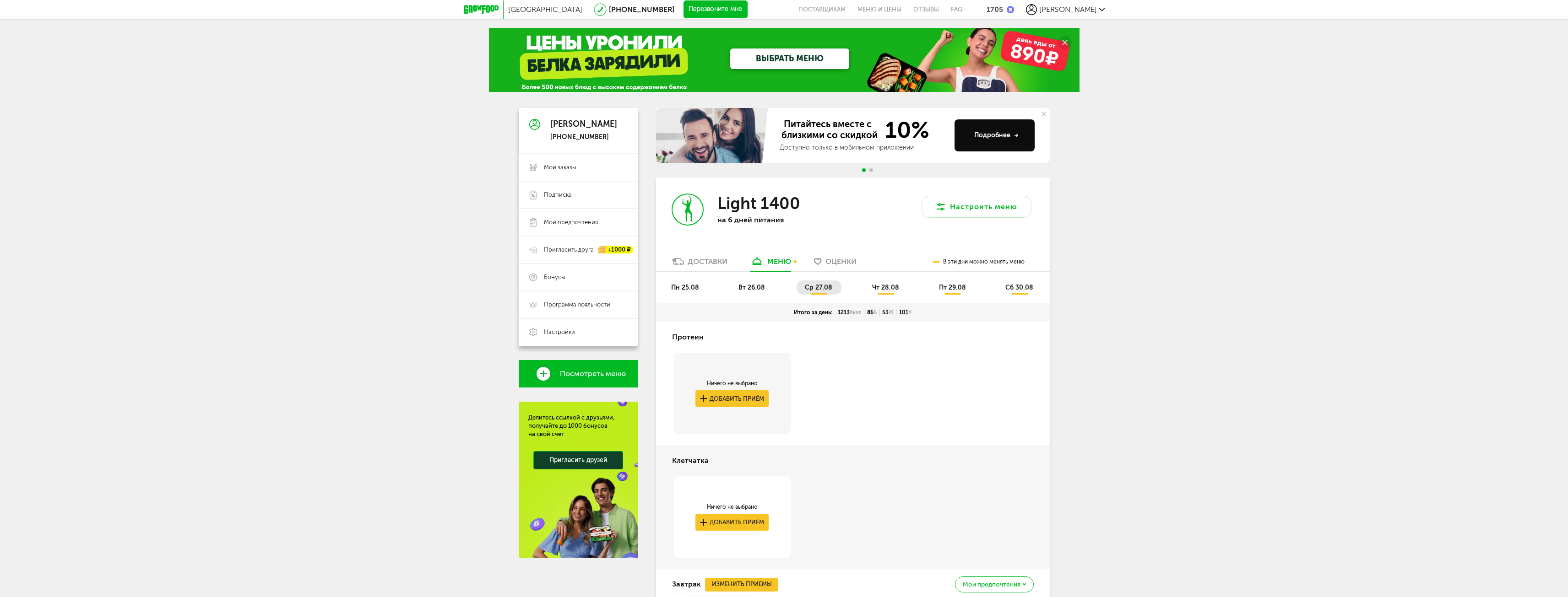
click at [890, 290] on span "чт 28.08" at bounding box center [886, 287] width 27 height 8
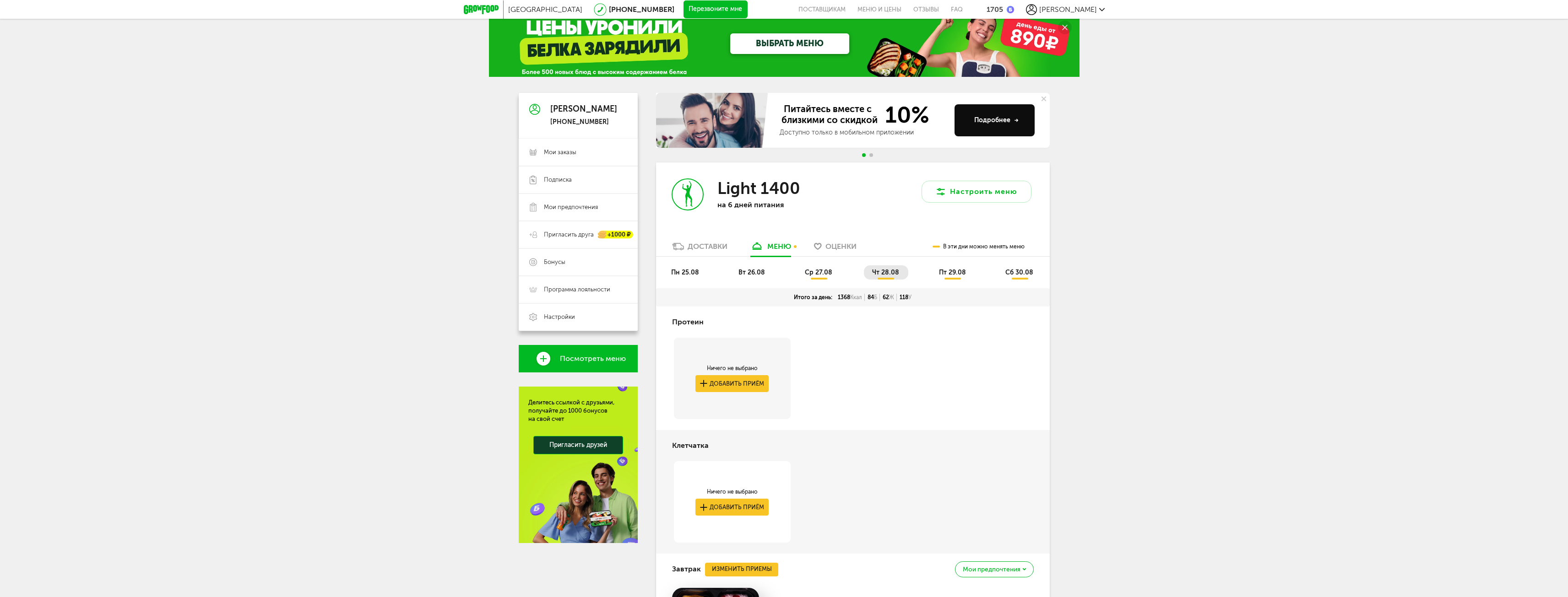
scroll to position [9, 0]
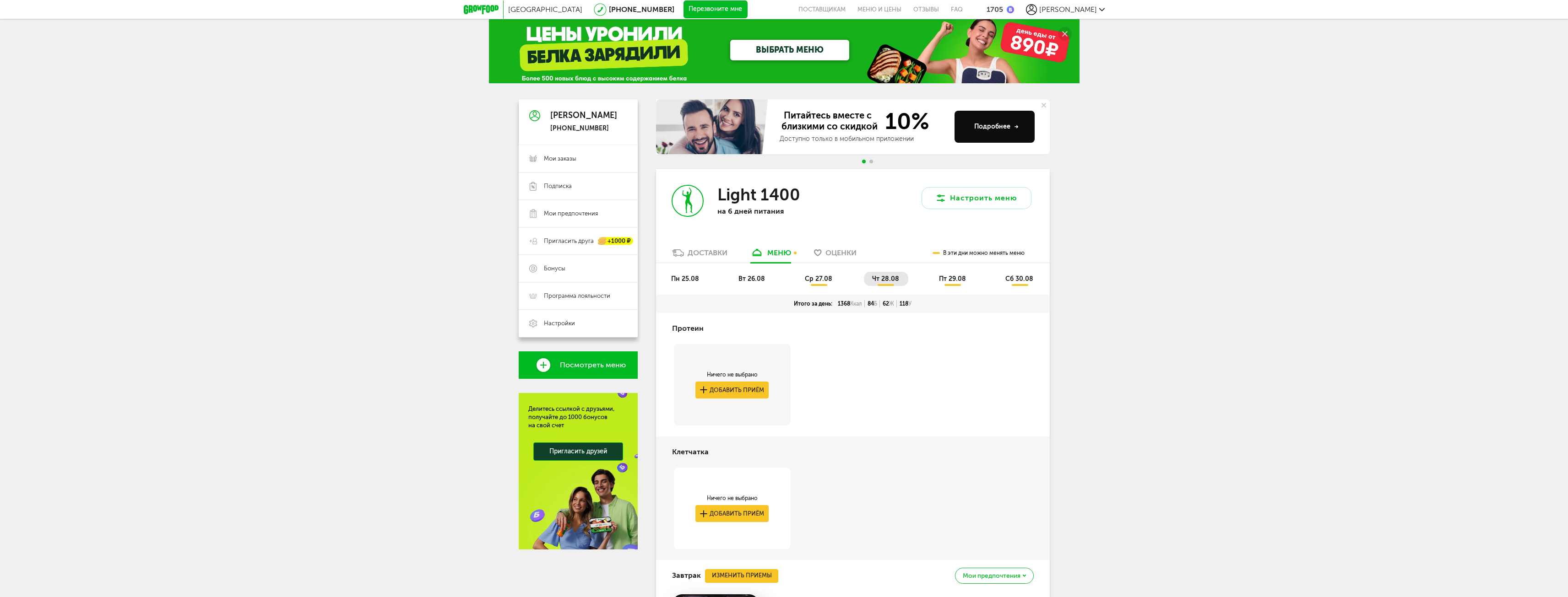
click at [954, 284] on li "пт 29.08" at bounding box center [952, 279] width 45 height 14
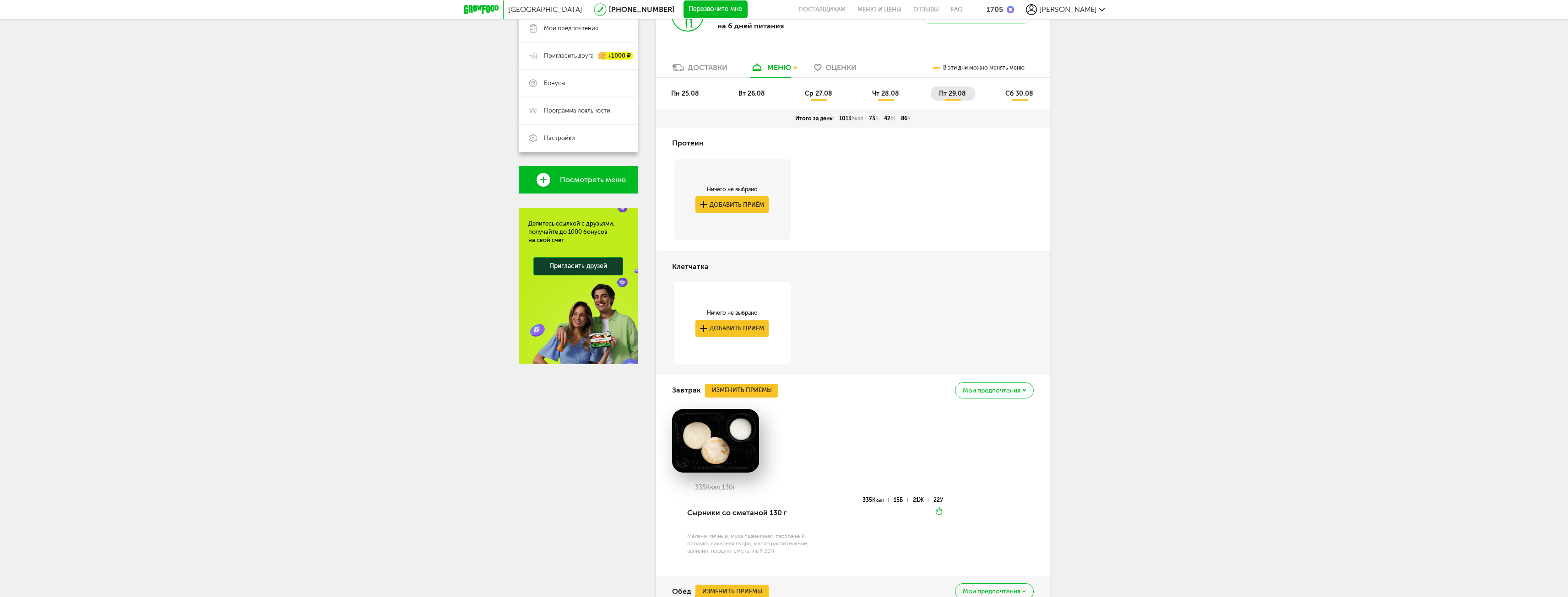
scroll to position [53, 0]
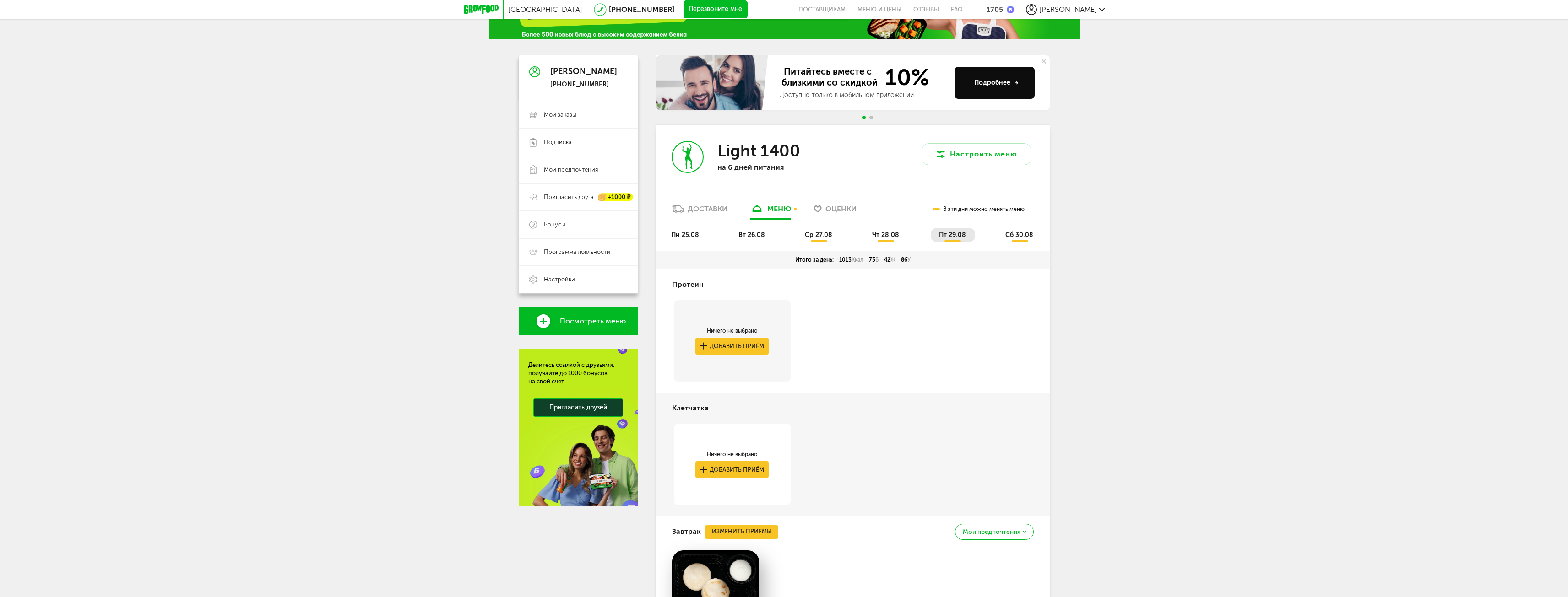
click at [1026, 235] on span "сб 30.08" at bounding box center [1019, 235] width 28 height 8
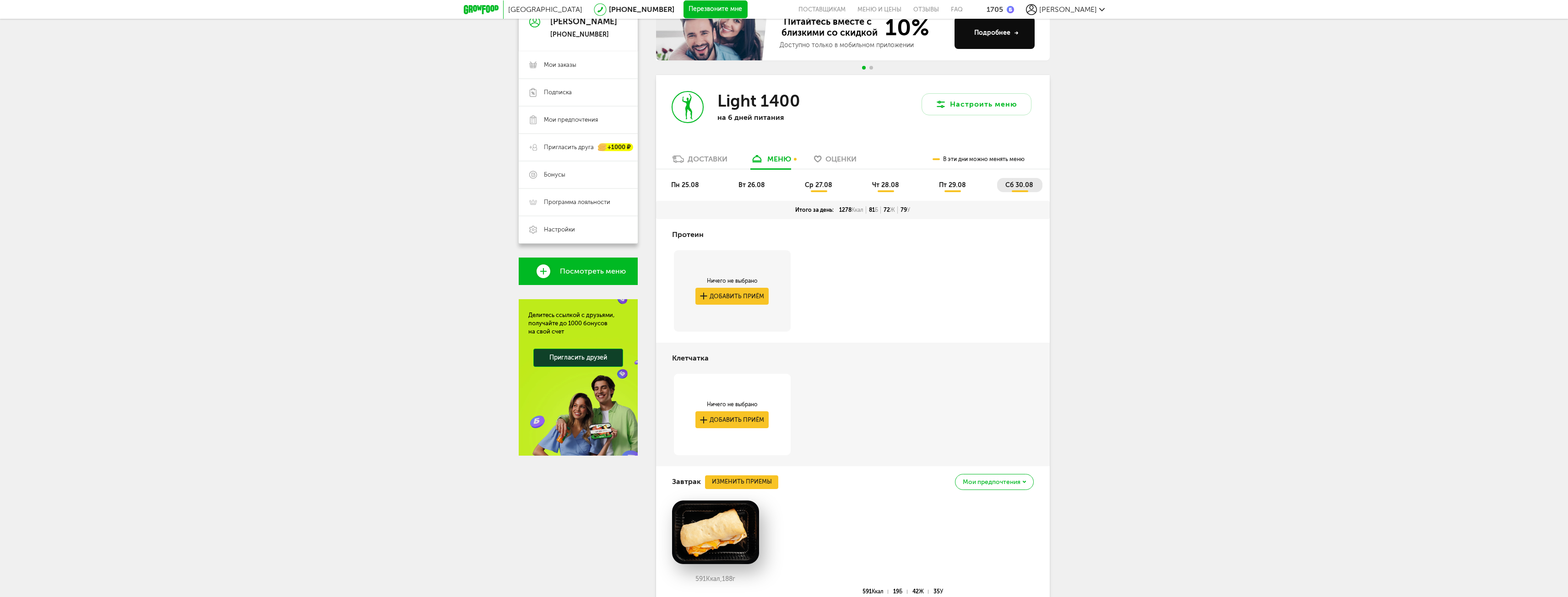
scroll to position [75, 0]
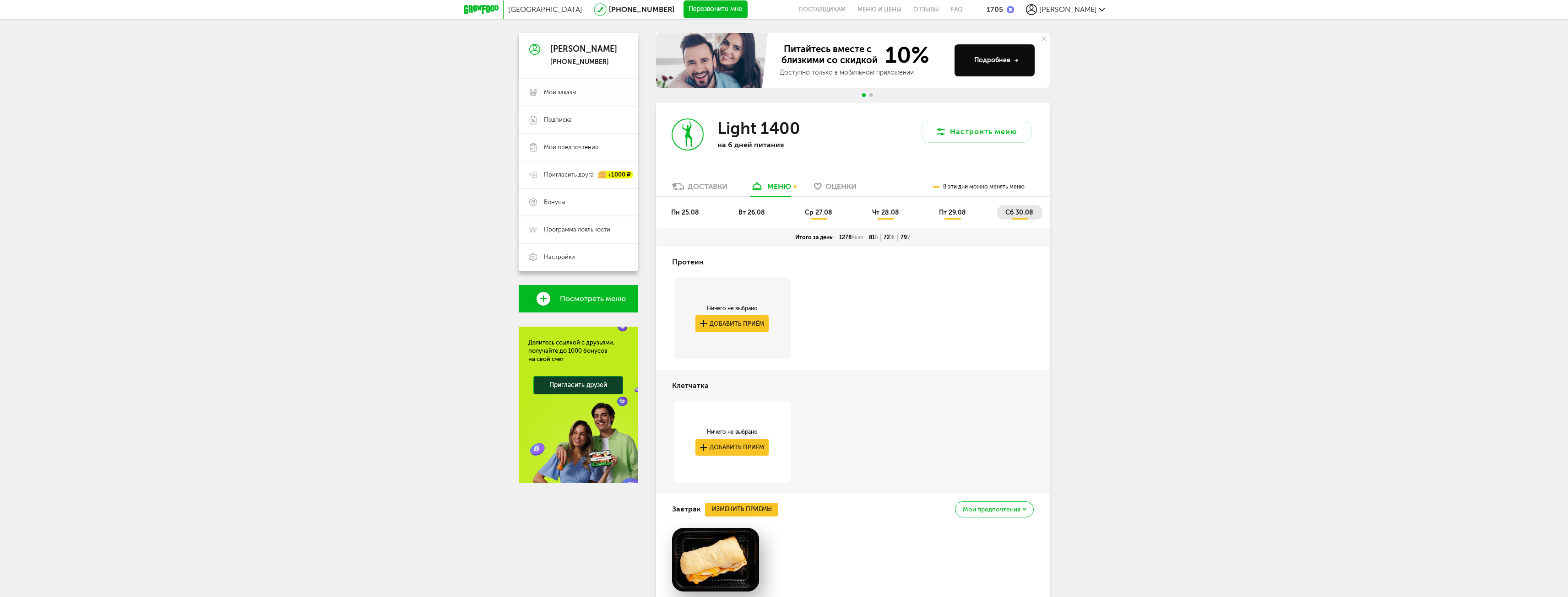
click at [578, 93] on span "Мои заказы" at bounding box center [586, 92] width 83 height 8
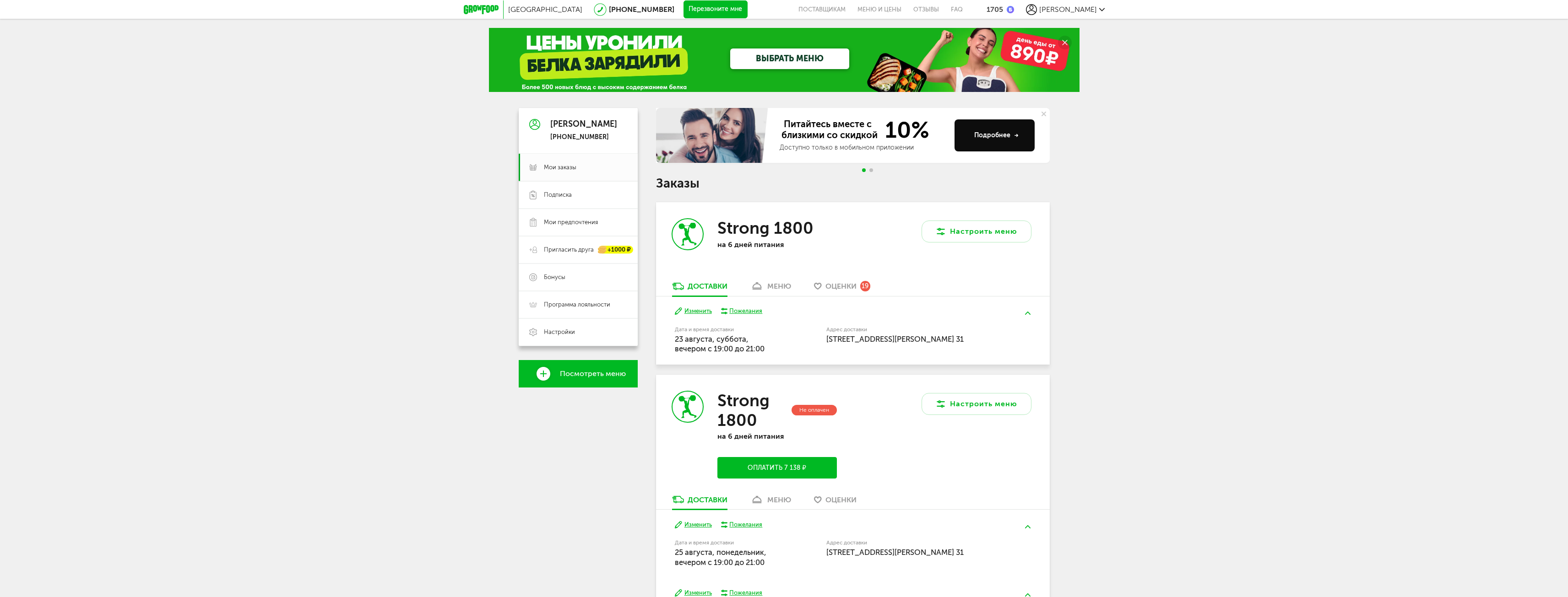
click at [769, 285] on div "меню" at bounding box center [779, 286] width 24 height 9
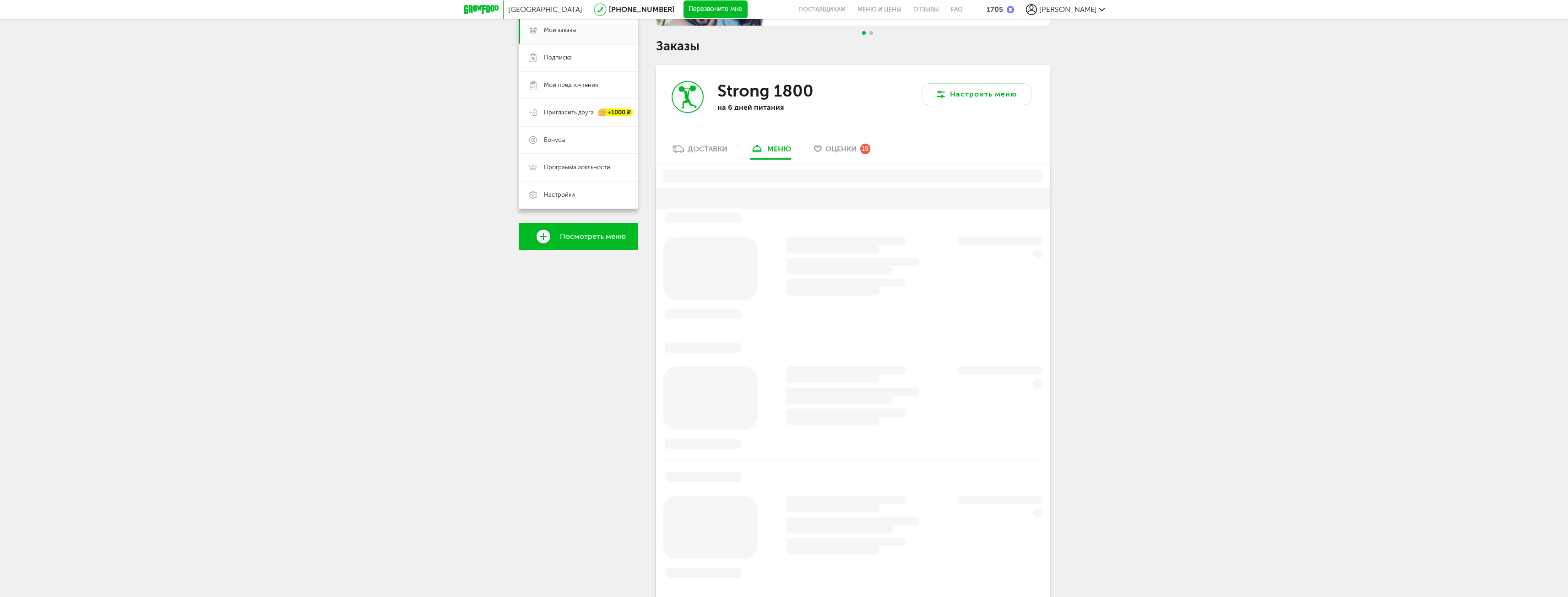
scroll to position [180, 0]
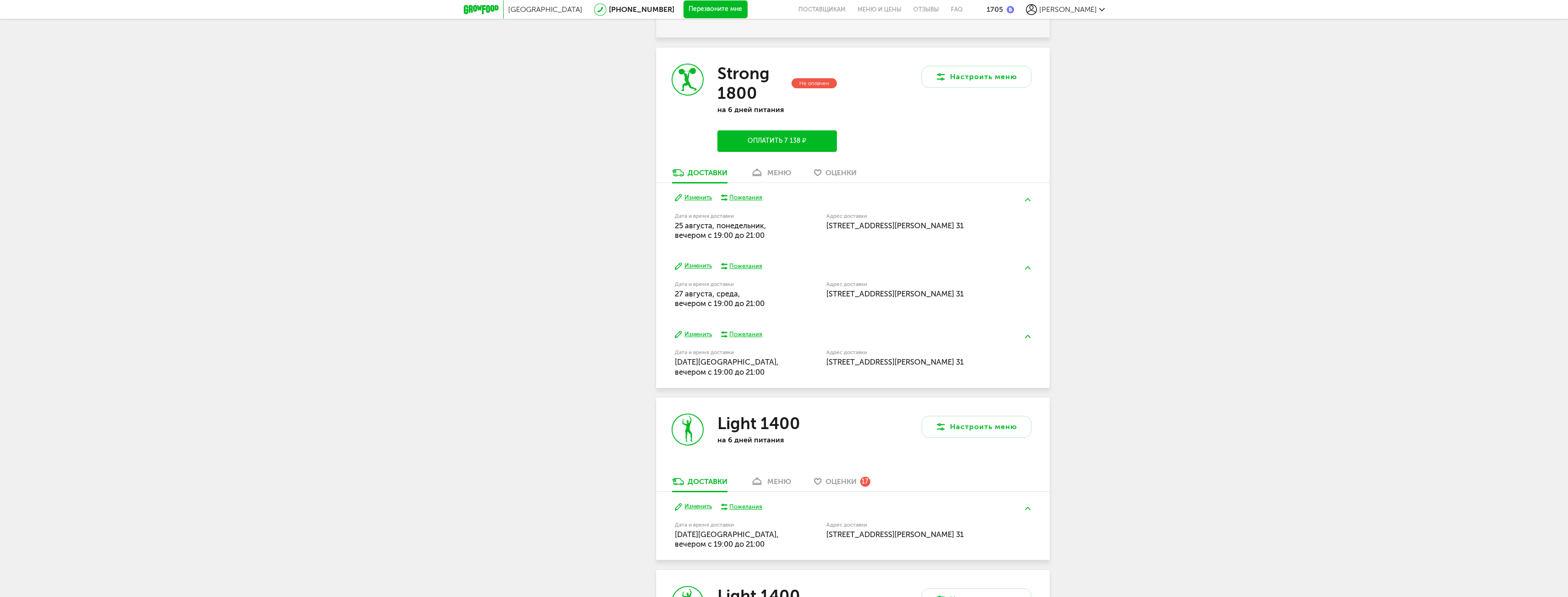
click at [778, 170] on div "меню" at bounding box center [779, 173] width 24 height 9
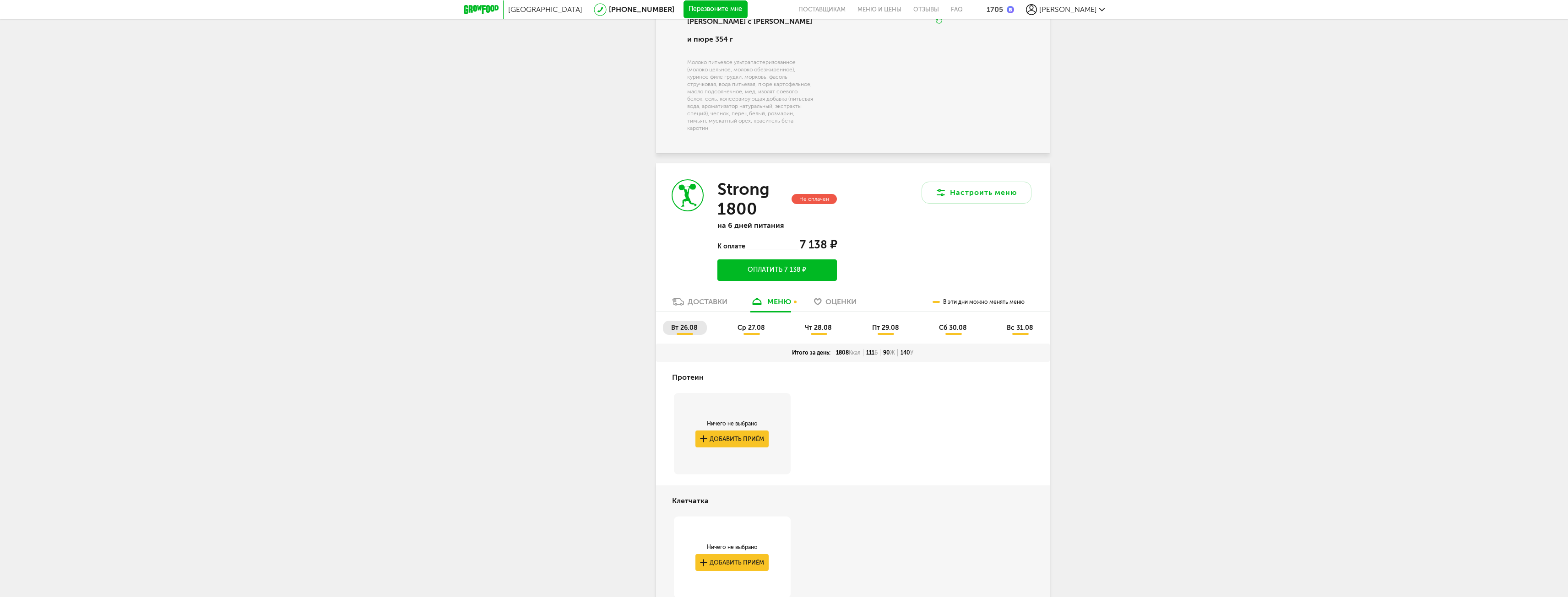
scroll to position [1418, 0]
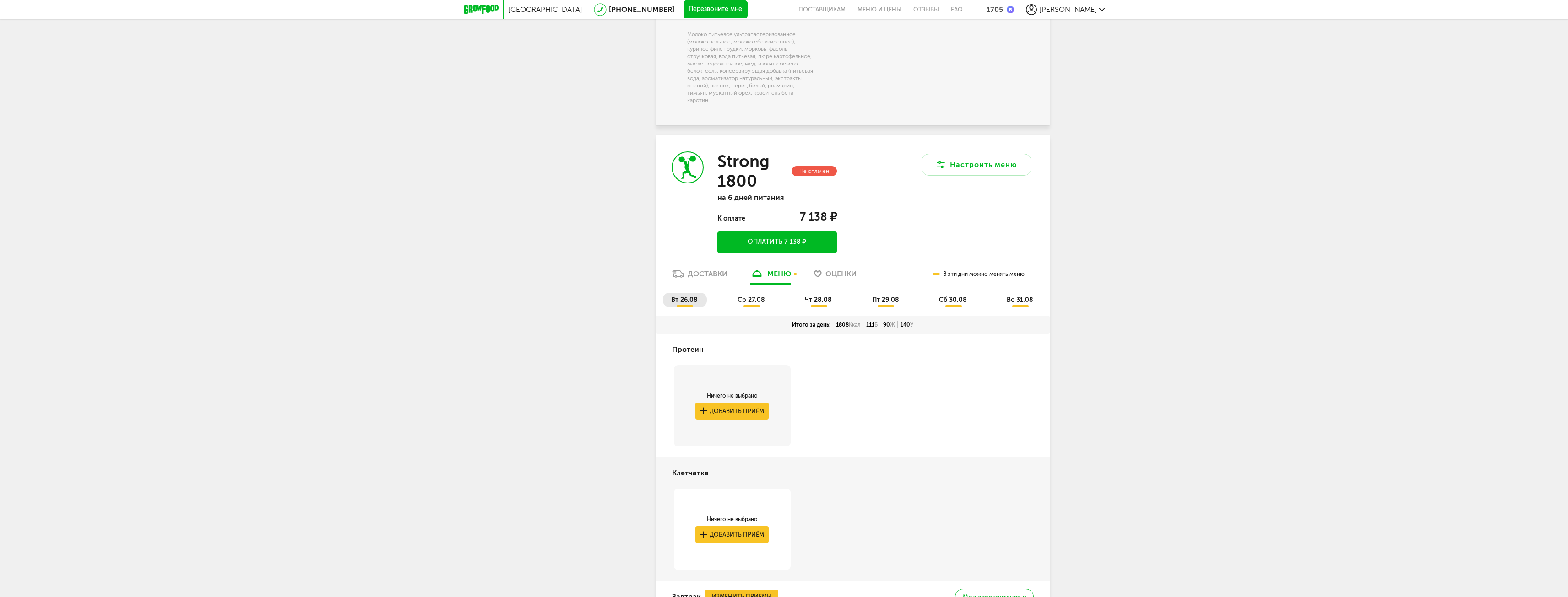
click at [683, 301] on li "вт 26.08" at bounding box center [685, 299] width 44 height 14
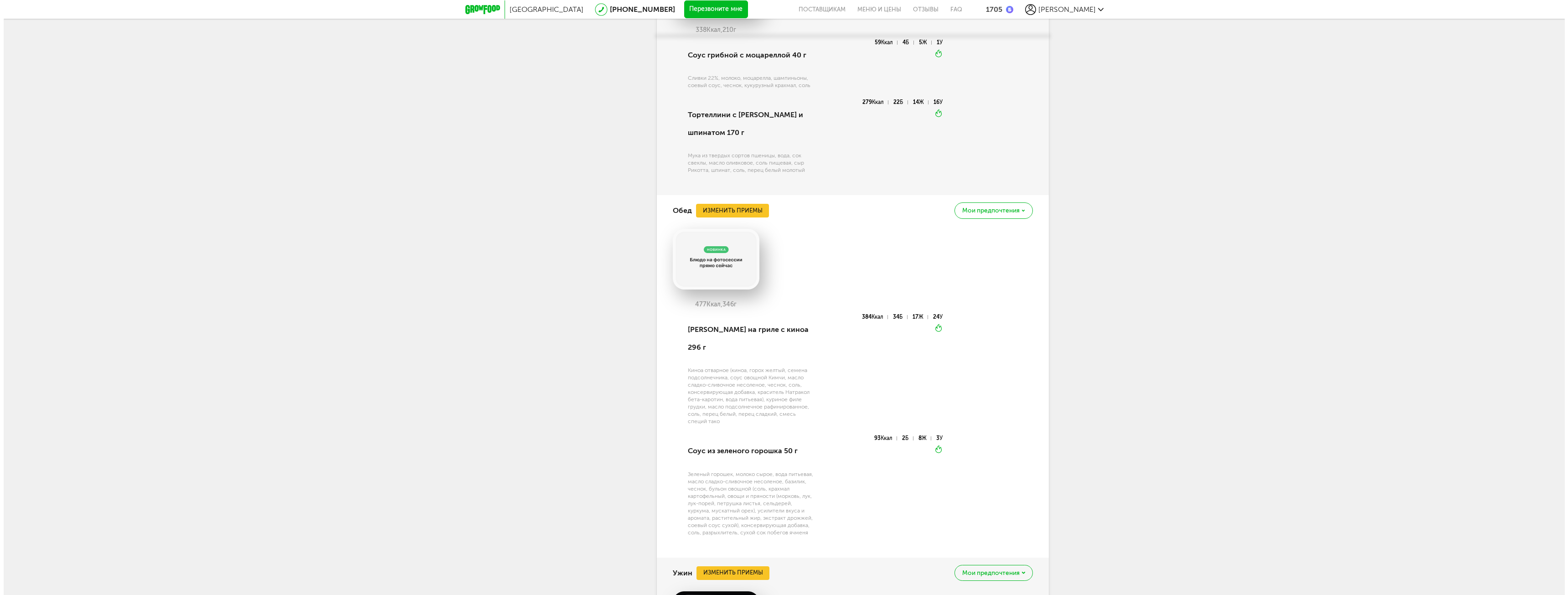
scroll to position [2326, 0]
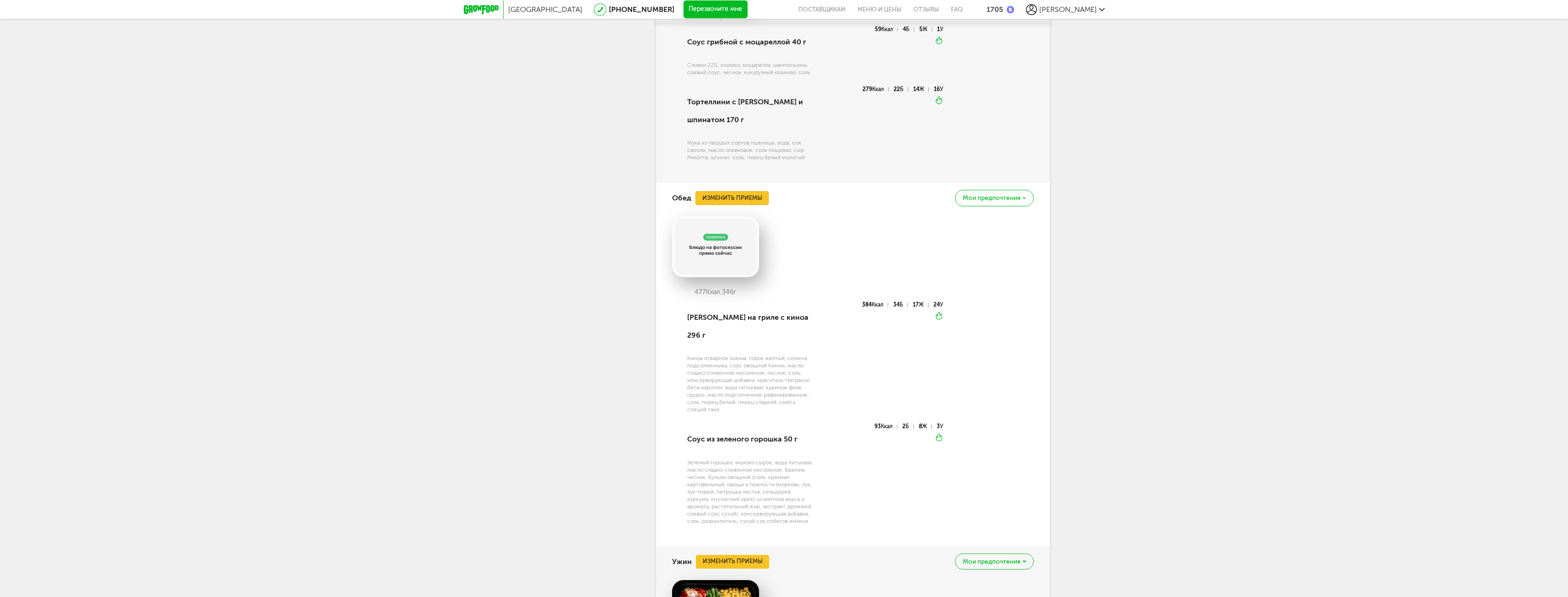
click at [734, 196] on button "Изменить приемы" at bounding box center [732, 198] width 73 height 13
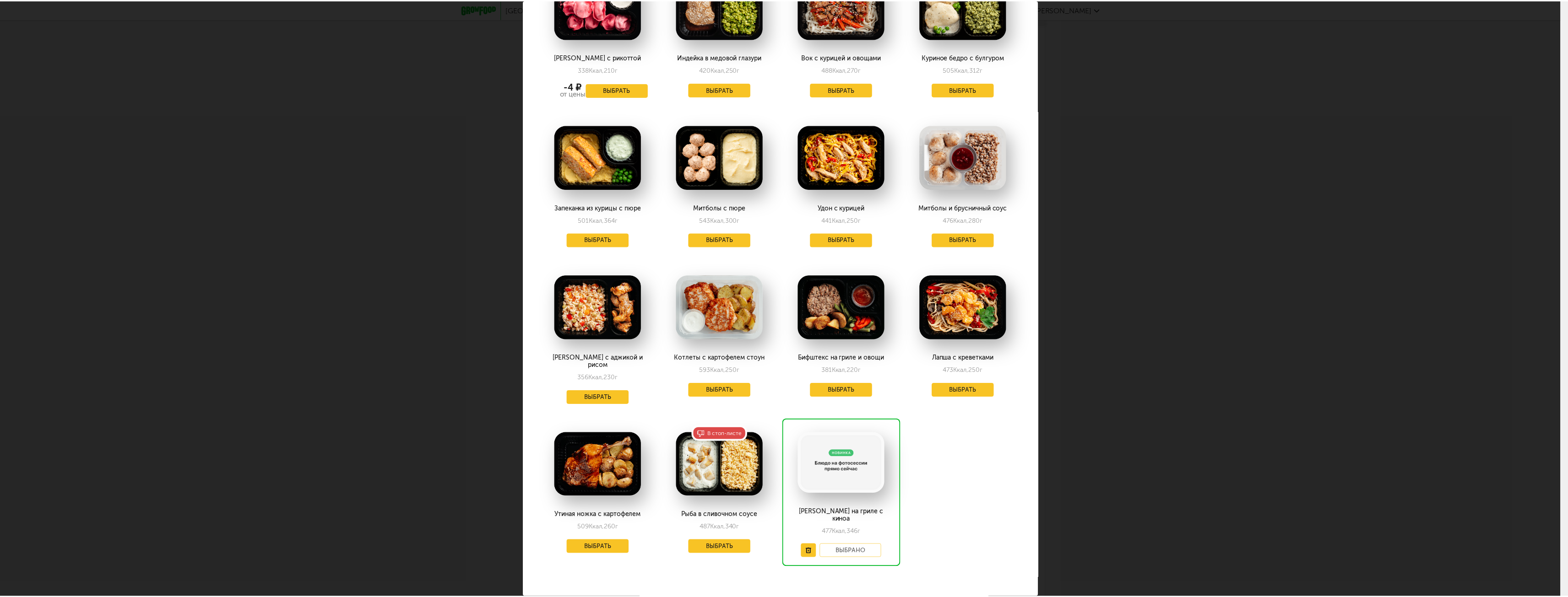
scroll to position [255, 0]
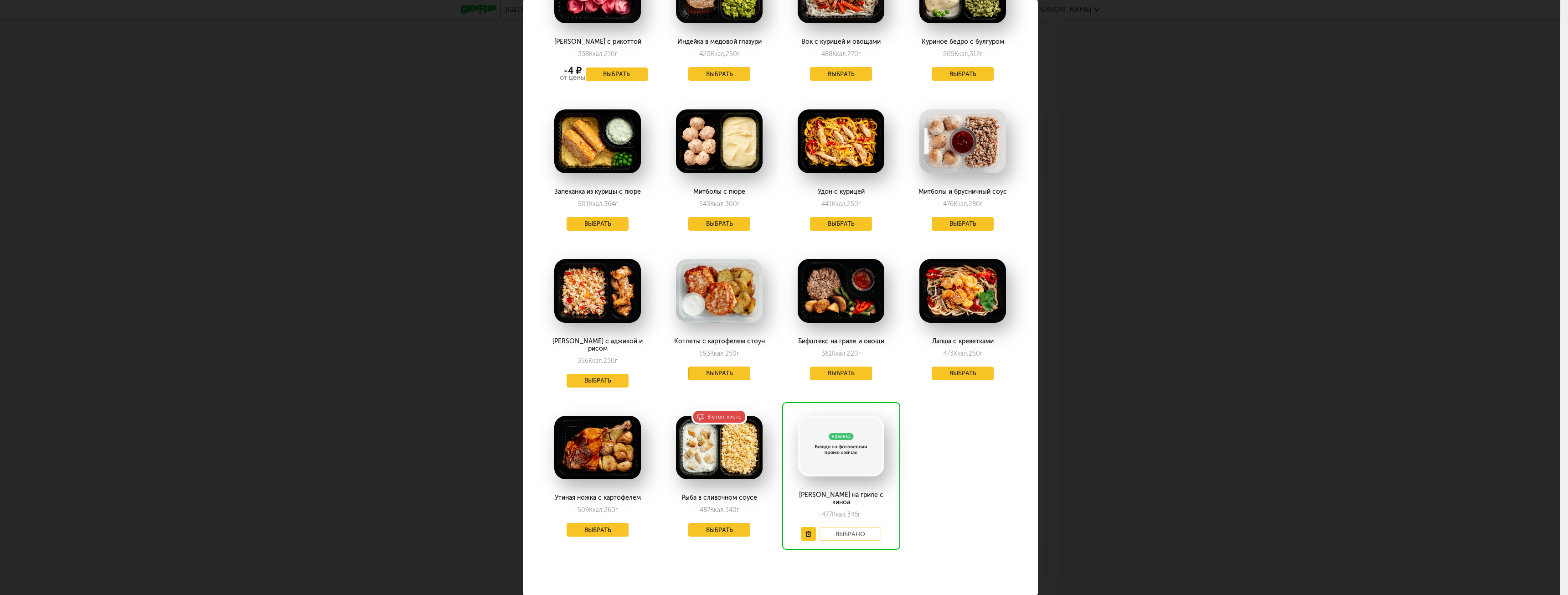
click at [723, 377] on button "Выбрать" at bounding box center [719, 373] width 62 height 13
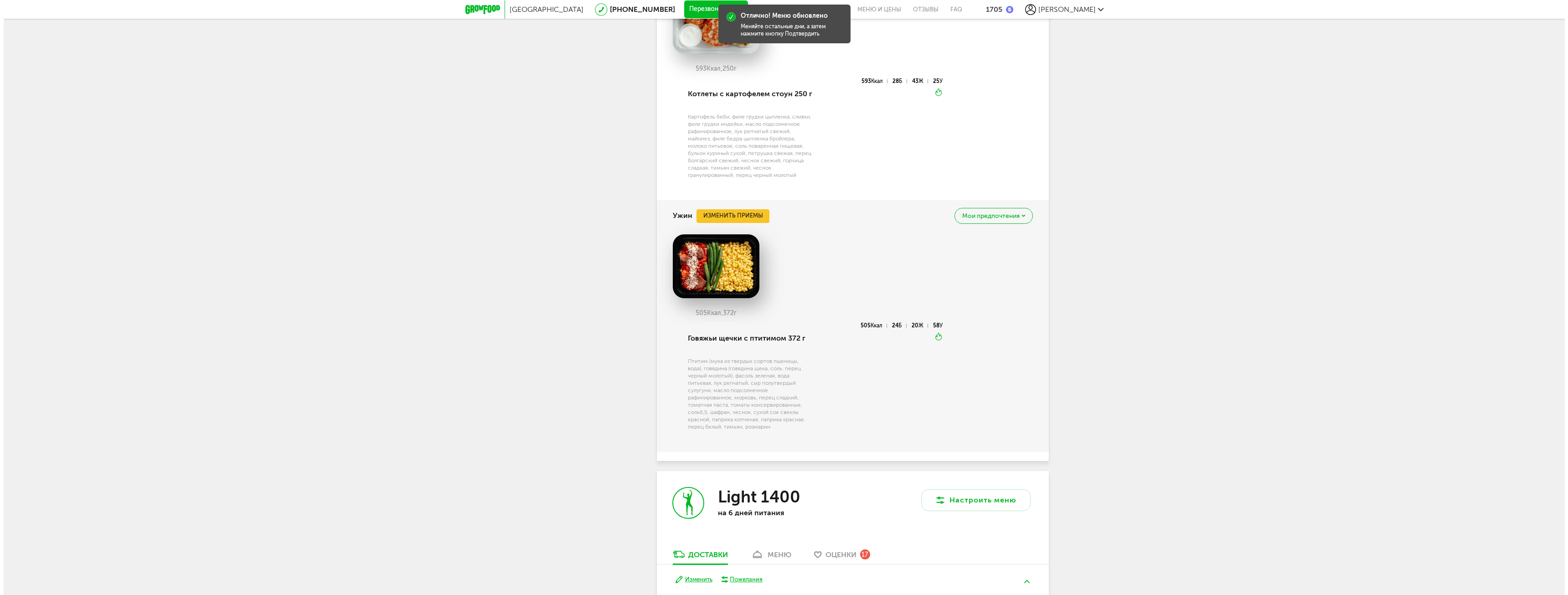
scroll to position [2554, 0]
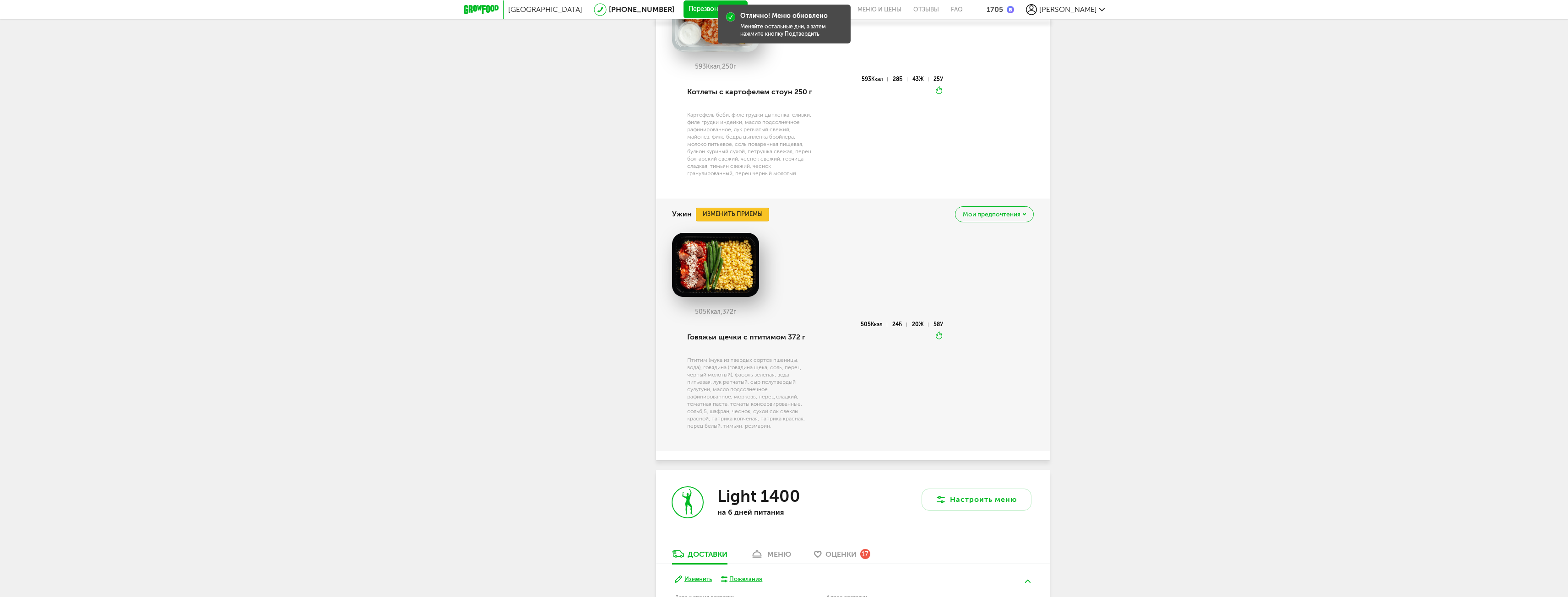
click at [731, 210] on button "Изменить приемы" at bounding box center [732, 214] width 73 height 13
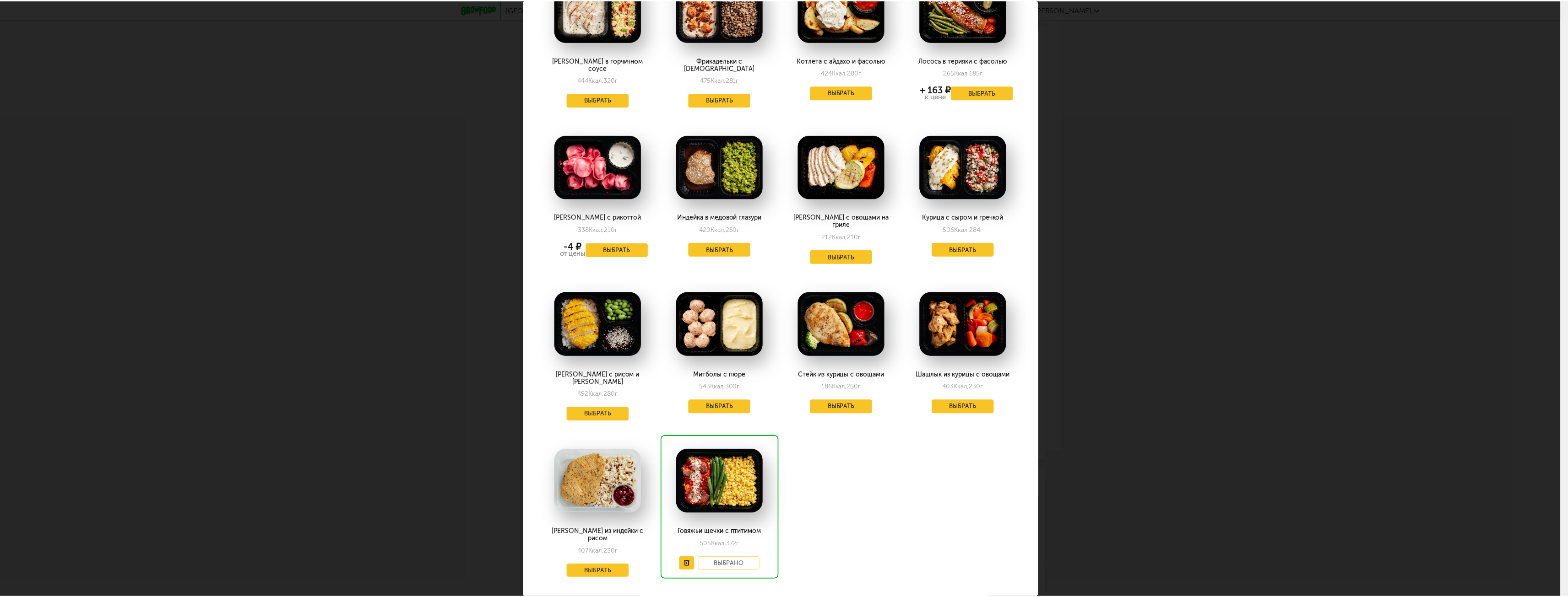
scroll to position [92, 0]
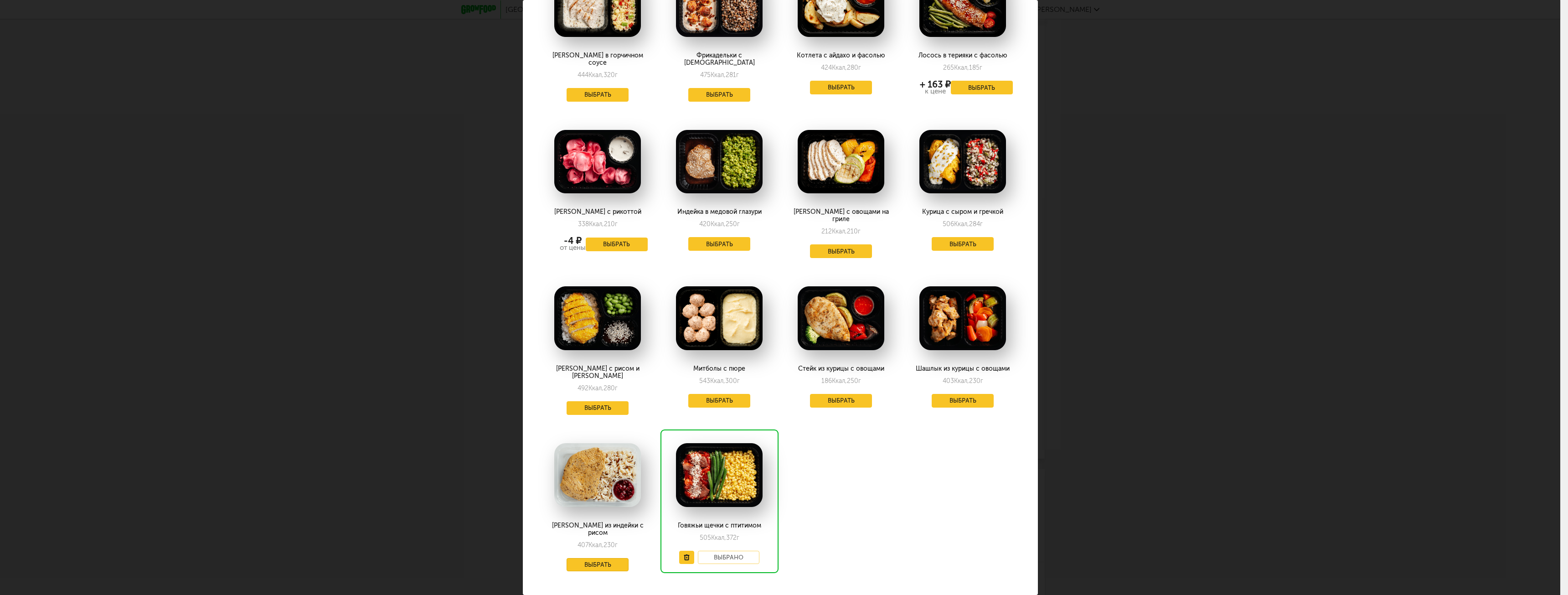
click at [575, 558] on button "Выбрать" at bounding box center [598, 565] width 62 height 13
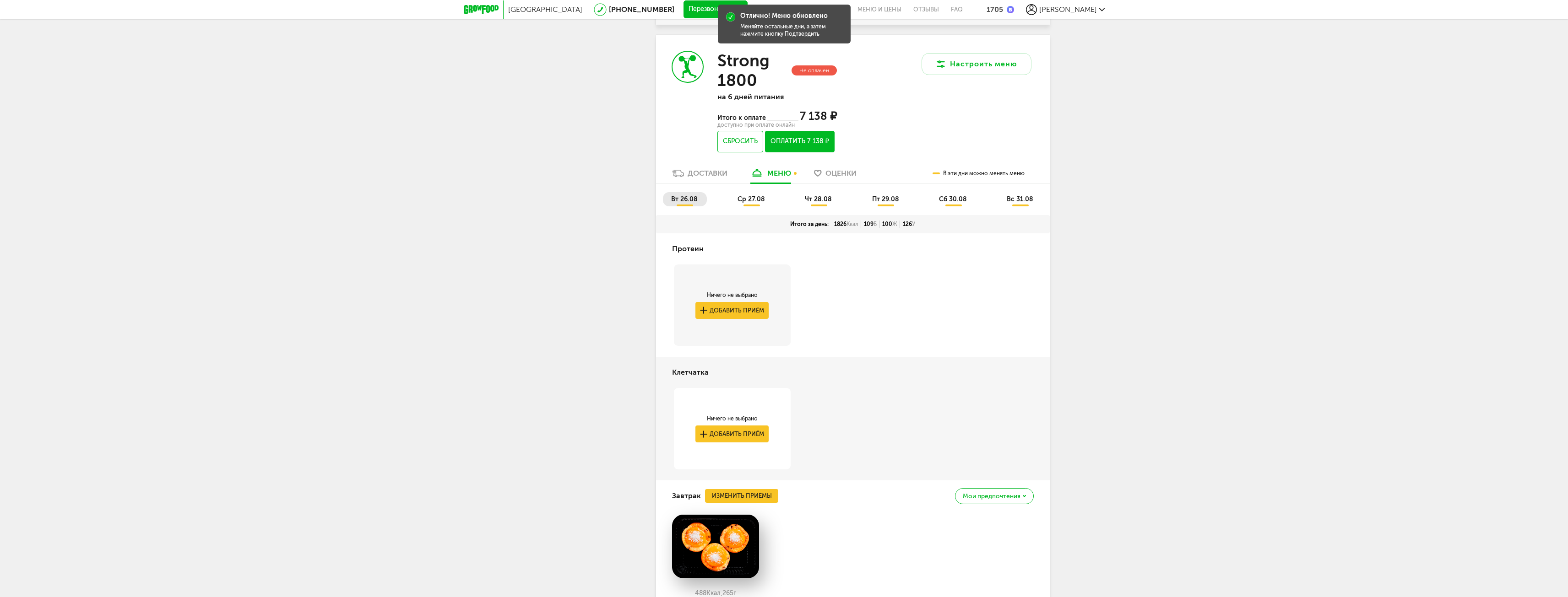
scroll to position [1464, 0]
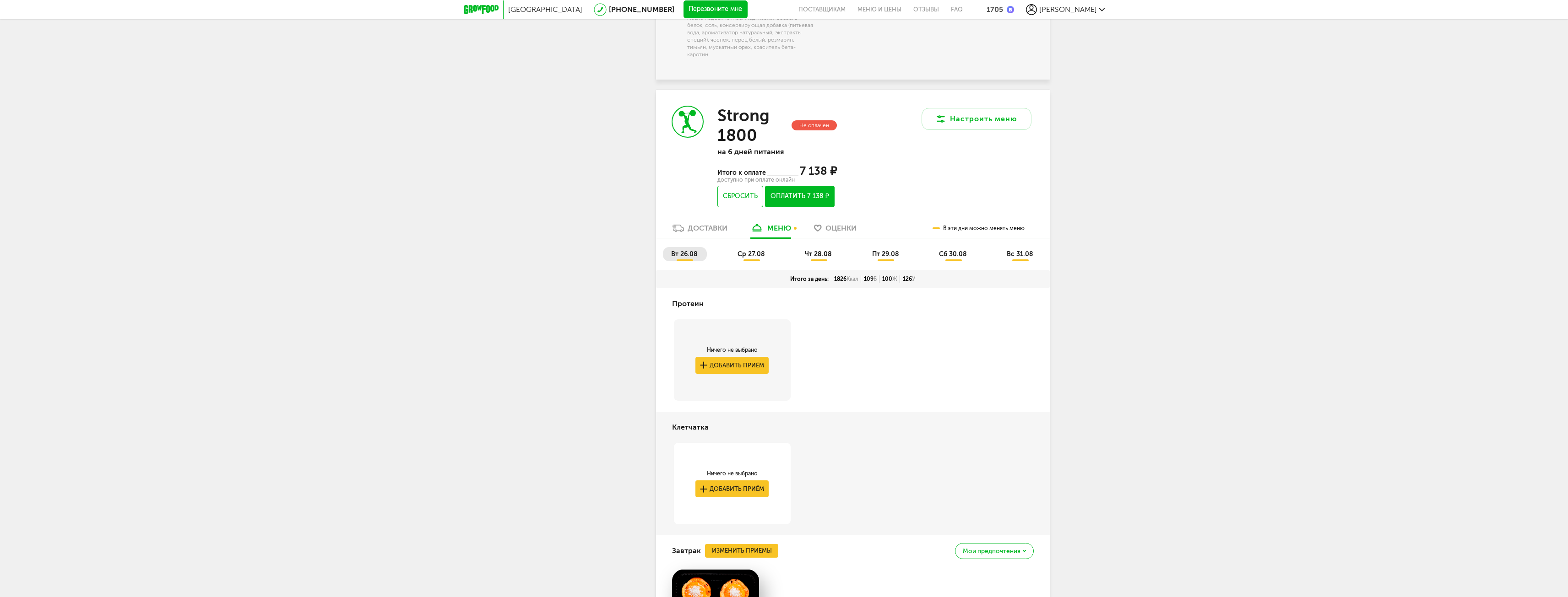
drag, startPoint x: 760, startPoint y: 250, endPoint x: 728, endPoint y: 284, distance: 46.7
click at [760, 251] on span "ср 27.08" at bounding box center [751, 254] width 28 height 8
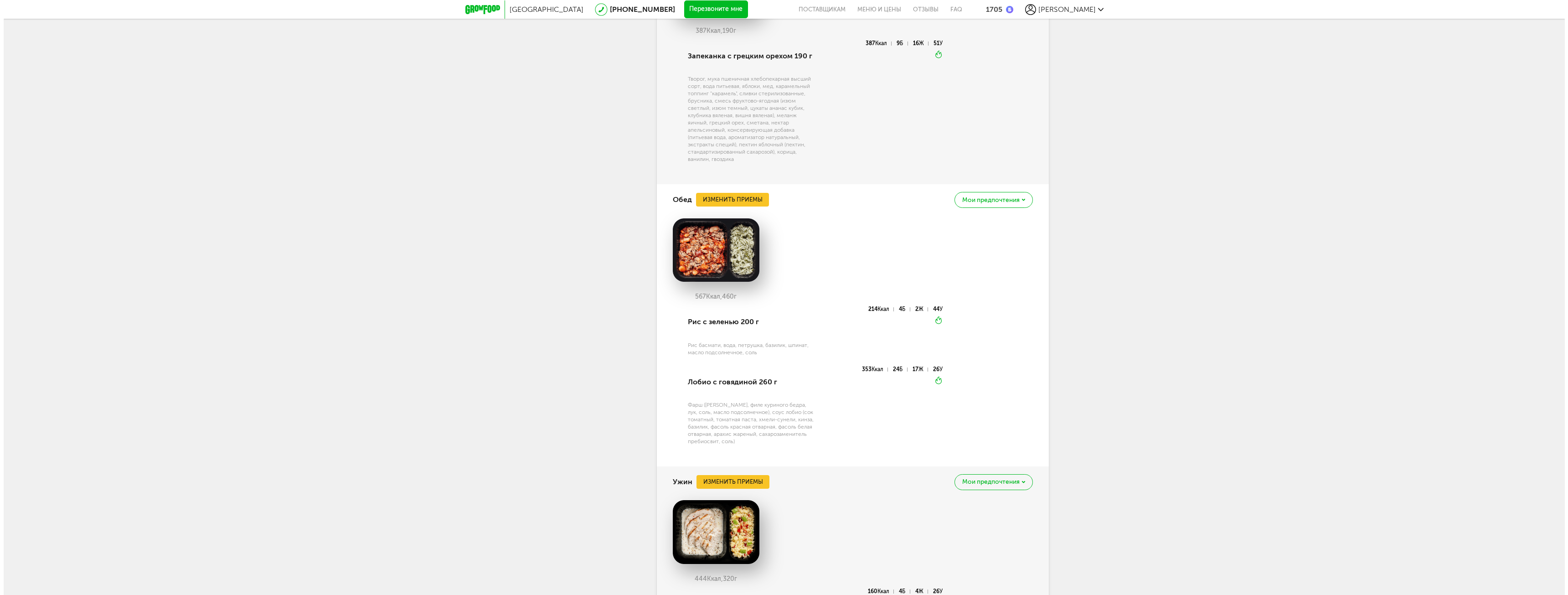
scroll to position [2280, 0]
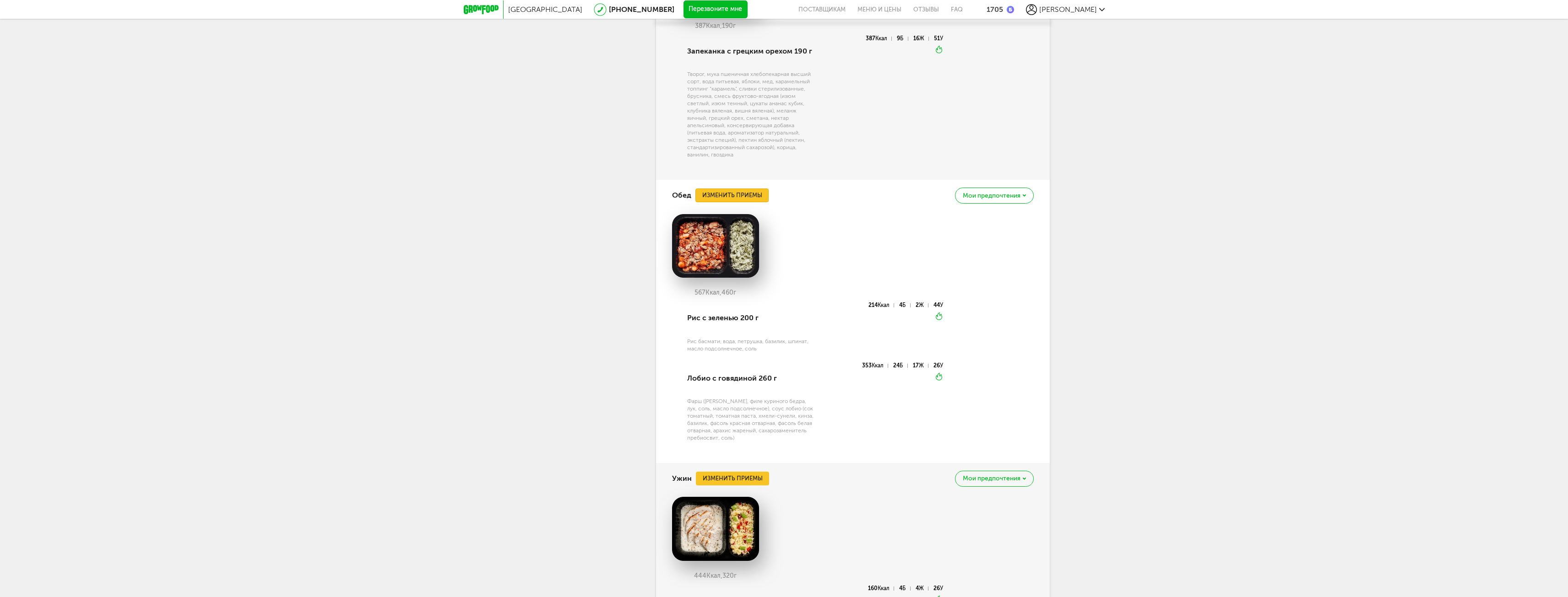
click at [731, 193] on button "Изменить приемы" at bounding box center [732, 196] width 73 height 13
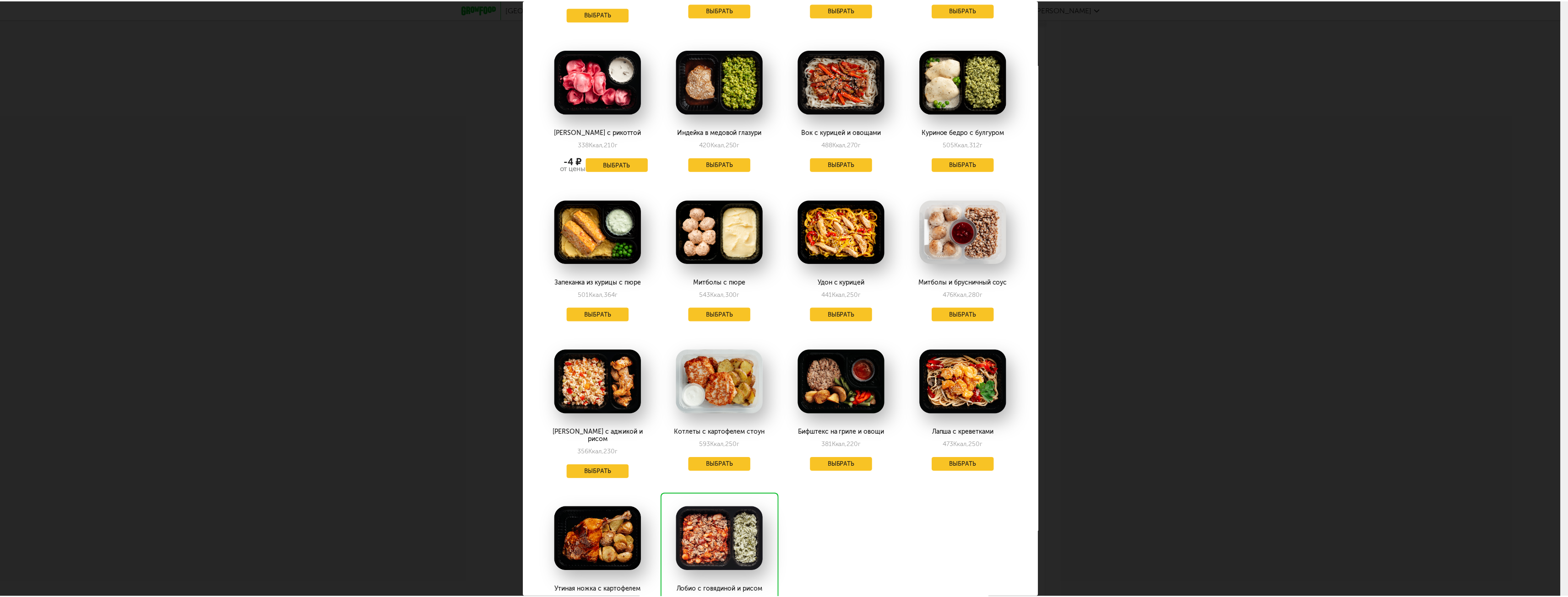
scroll to position [229, 0]
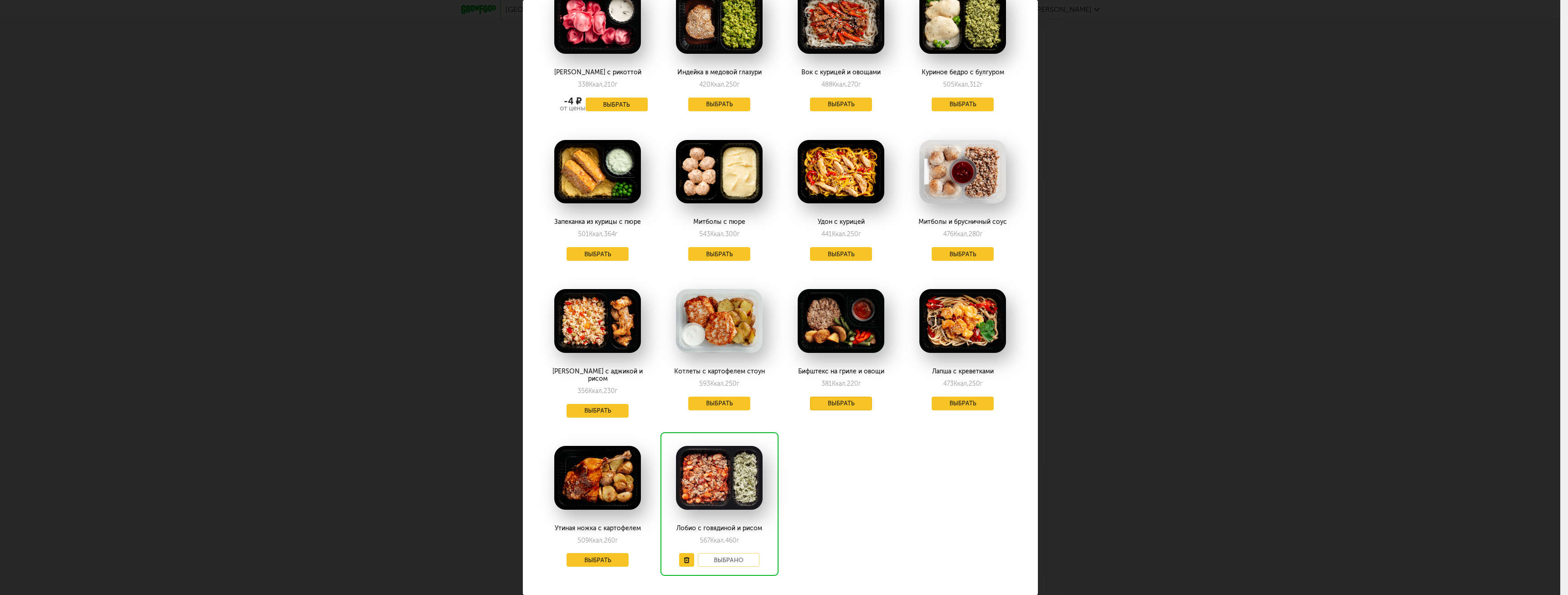
click at [847, 401] on button "Выбрать" at bounding box center [841, 403] width 62 height 13
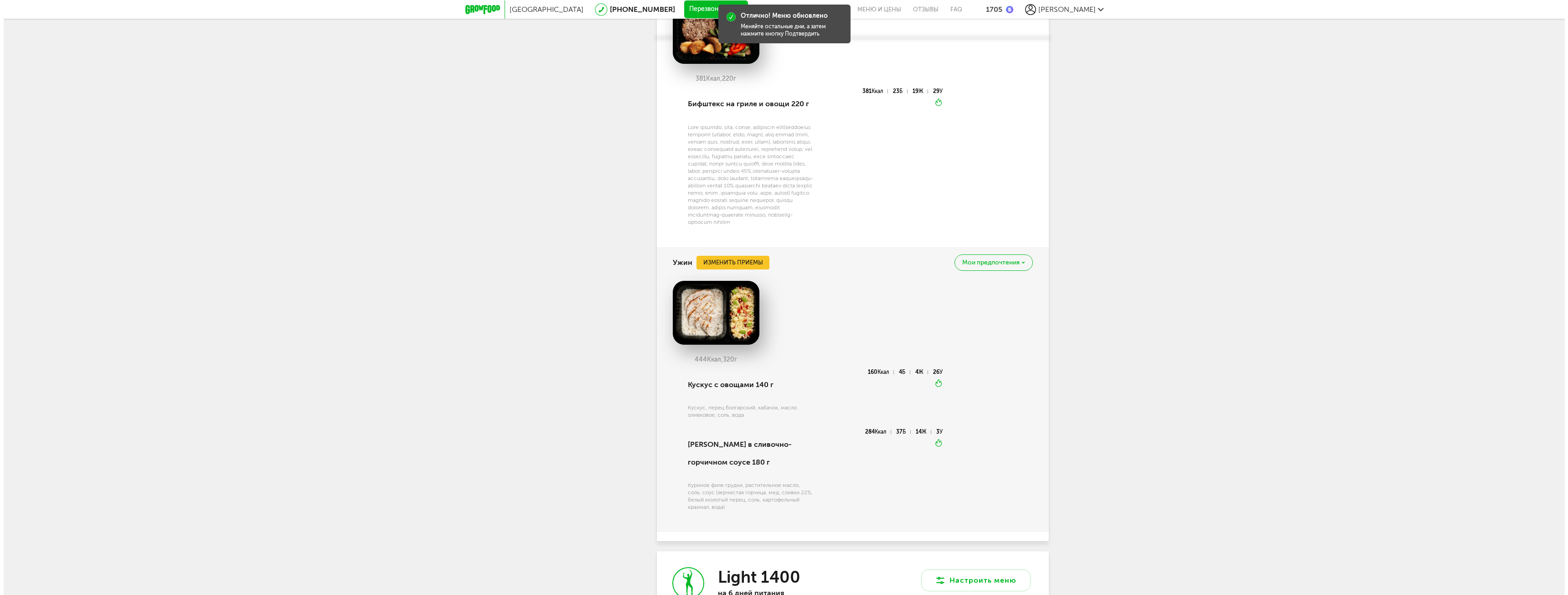
scroll to position [2509, 0]
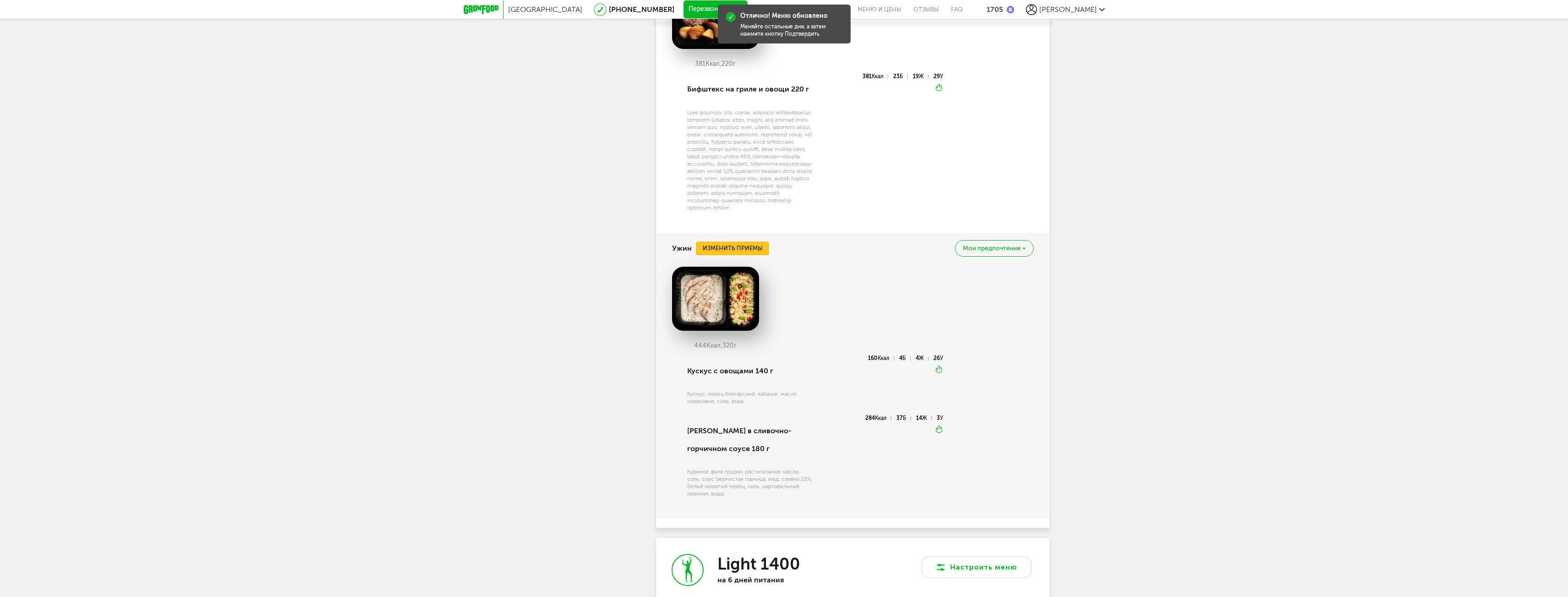
click at [754, 245] on div "Ужин Изменить приемы Мои предпочтения" at bounding box center [853, 248] width 362 height 31
click at [745, 254] on button "Изменить приемы" at bounding box center [732, 248] width 73 height 13
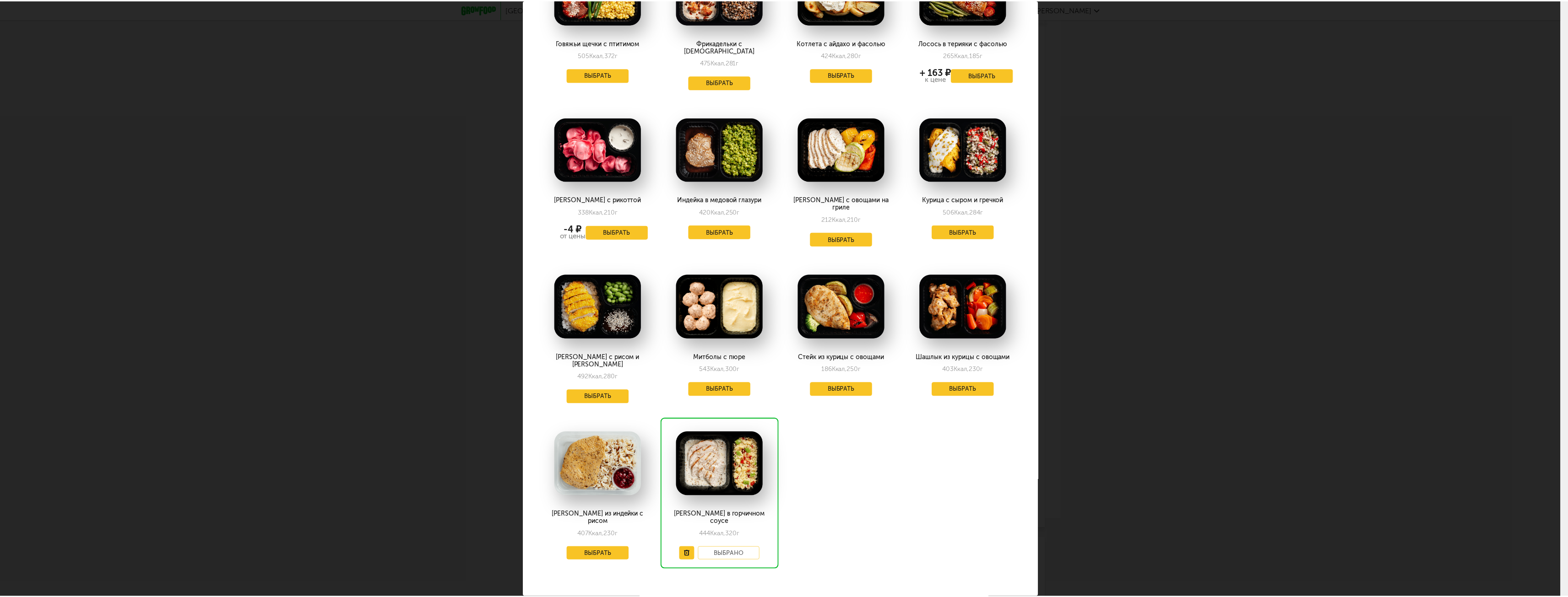
scroll to position [106, 0]
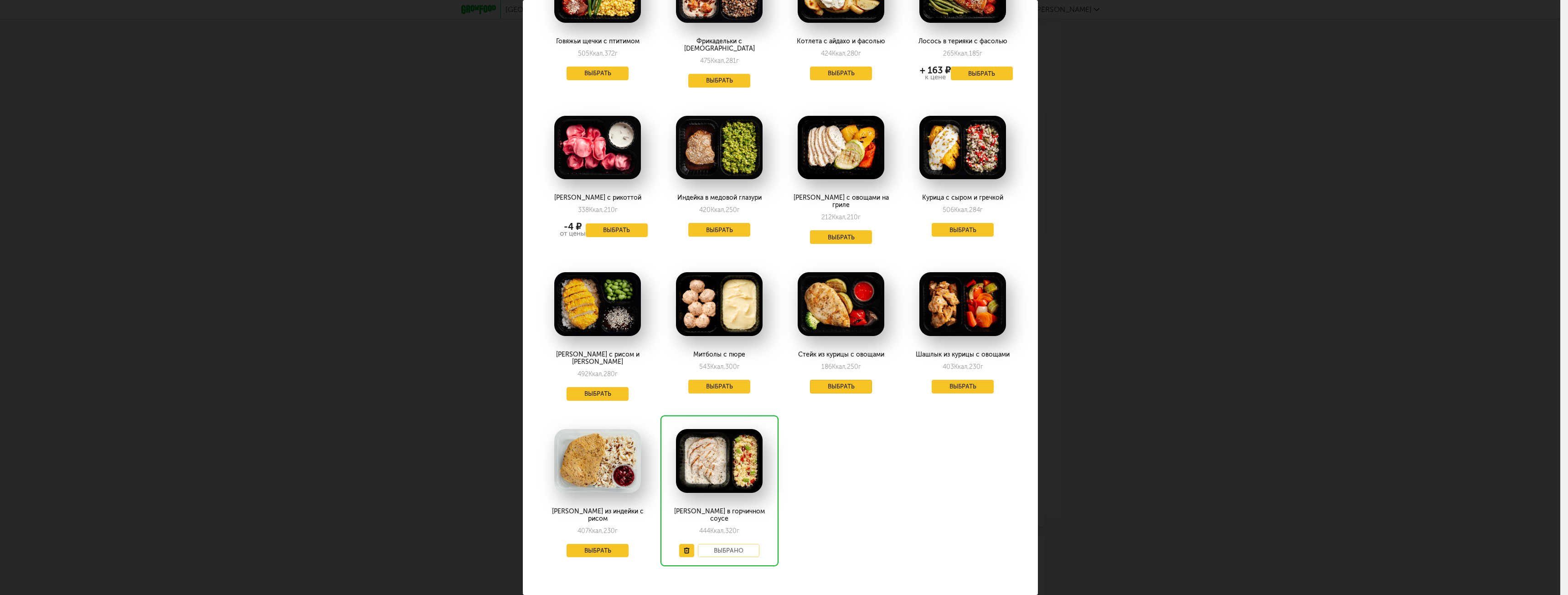
click at [837, 380] on button "Выбрать" at bounding box center [841, 387] width 62 height 13
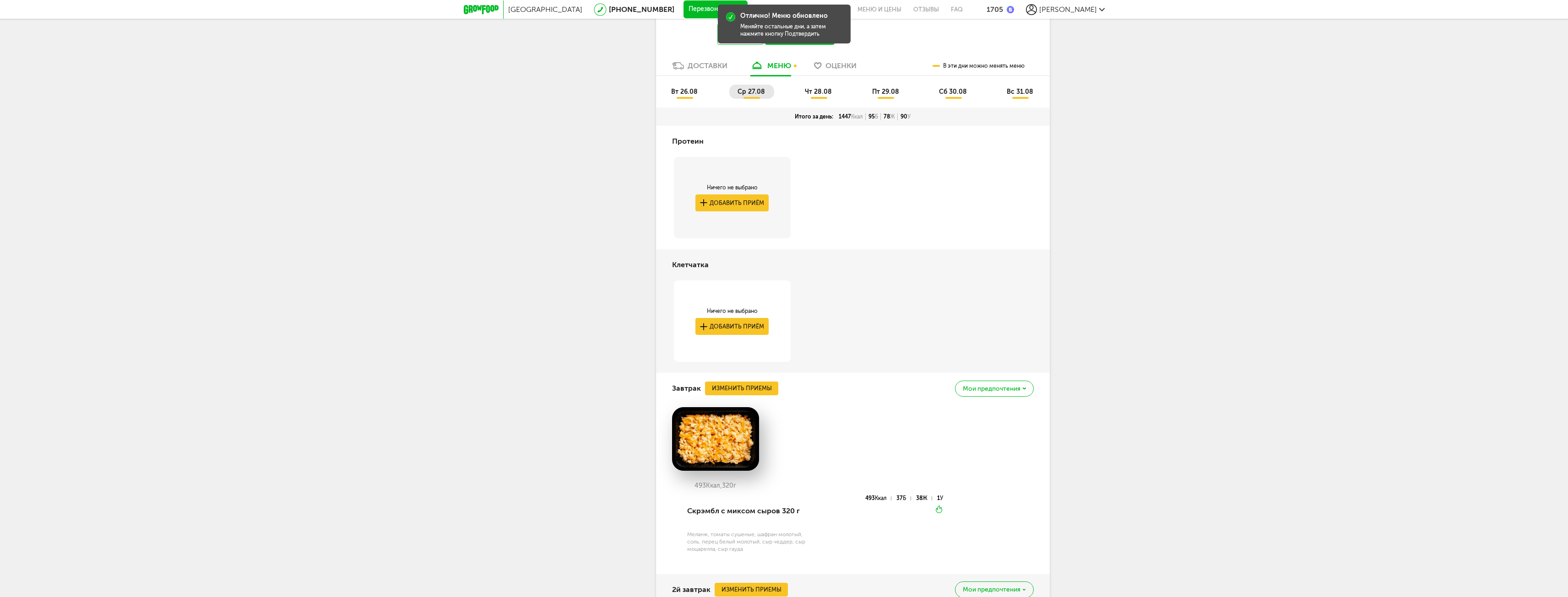
scroll to position [1418, 0]
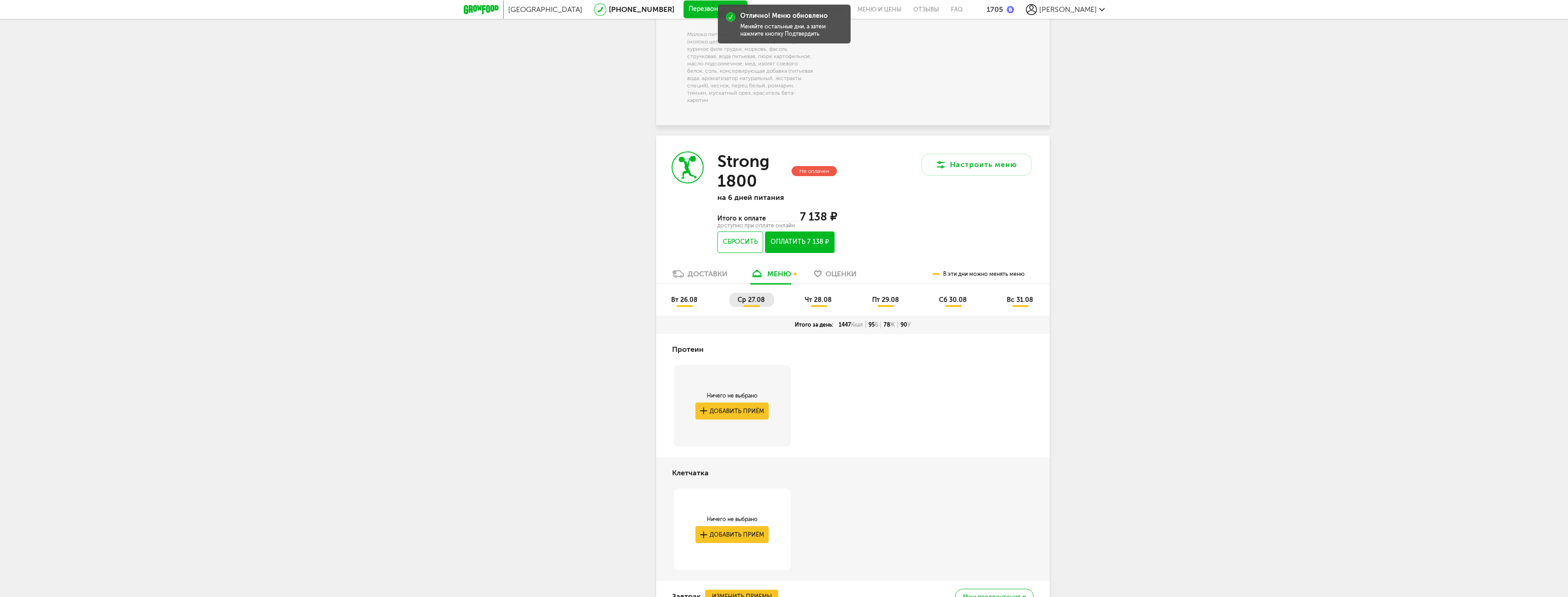
click at [815, 296] on span "чт 28.08" at bounding box center [818, 299] width 27 height 8
click at [894, 299] on span "пт 29.08" at bounding box center [886, 299] width 27 height 8
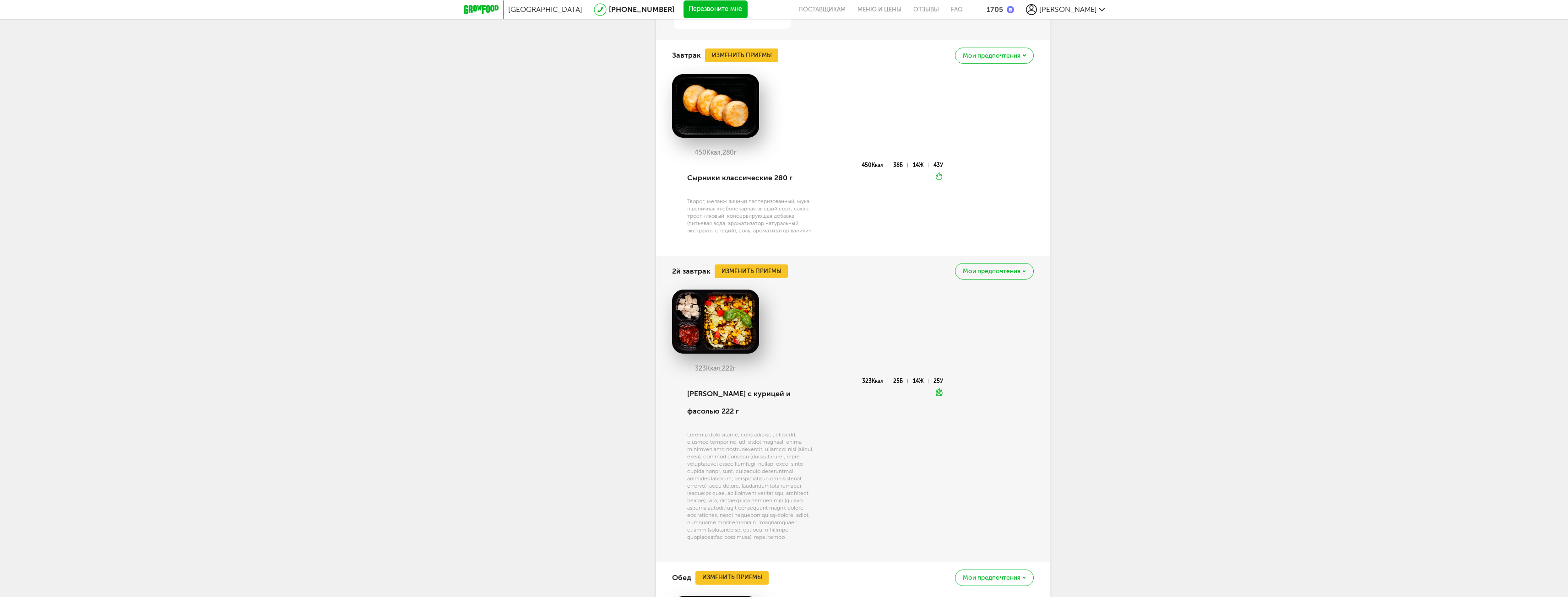
scroll to position [2013, 0]
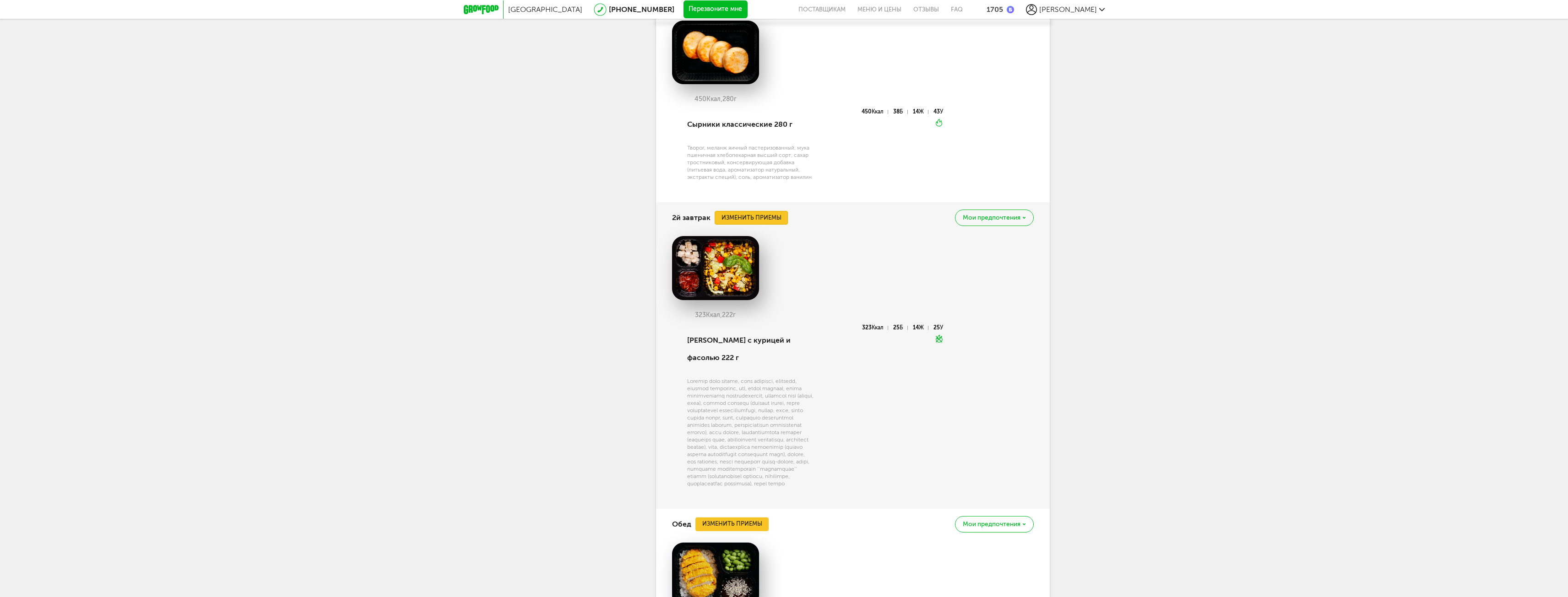
click at [764, 218] on button "Изменить приемы" at bounding box center [751, 218] width 73 height 13
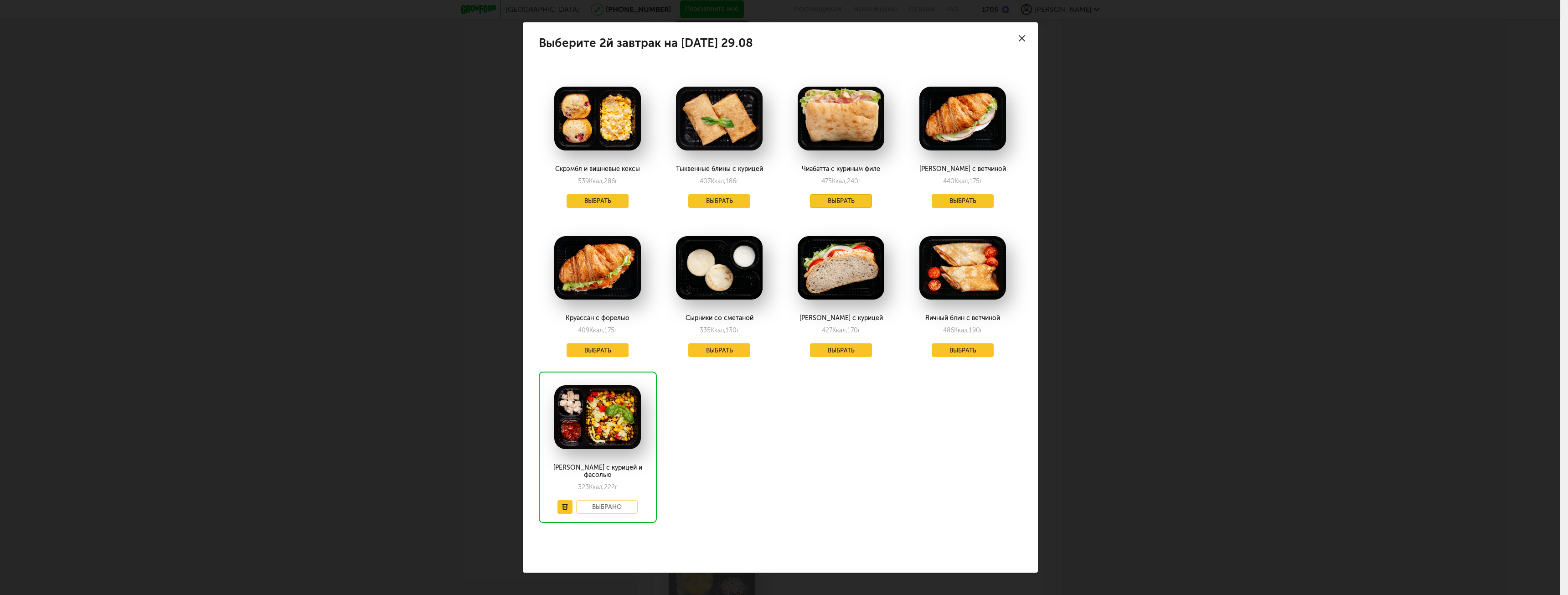
click at [835, 204] on button "Выбрать" at bounding box center [841, 201] width 62 height 13
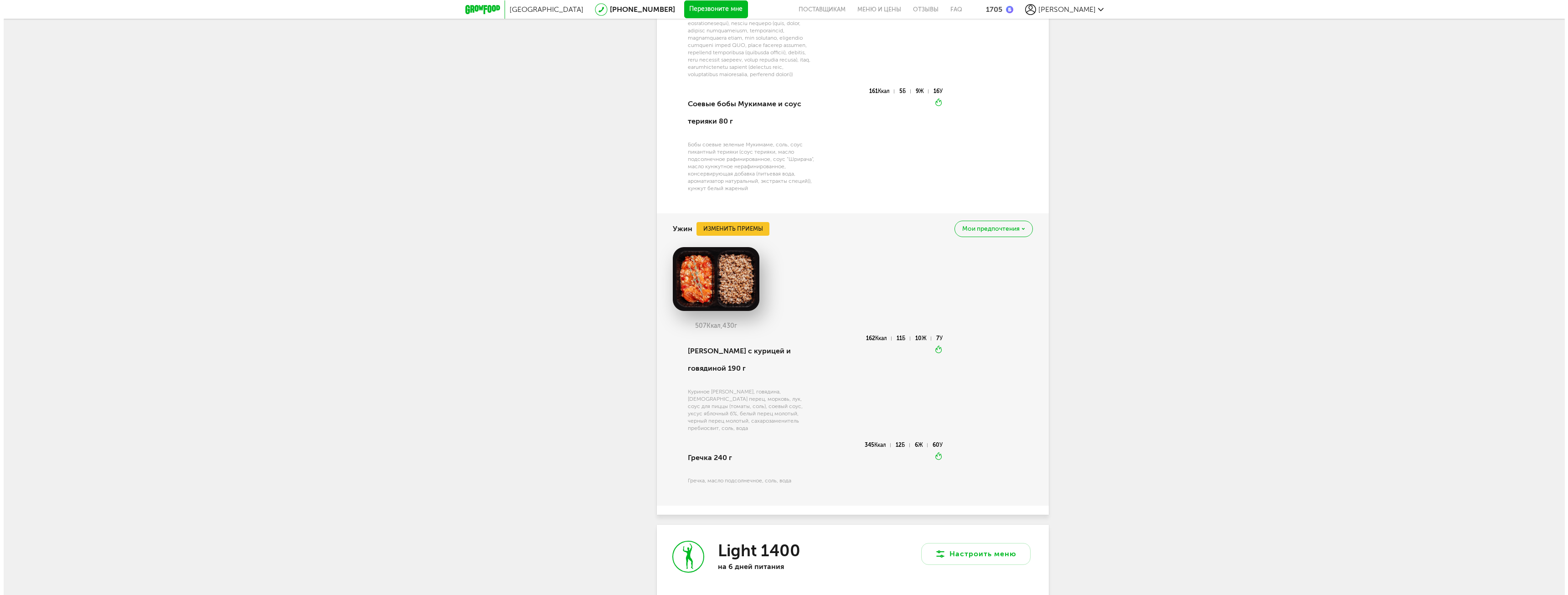
scroll to position [2736, 0]
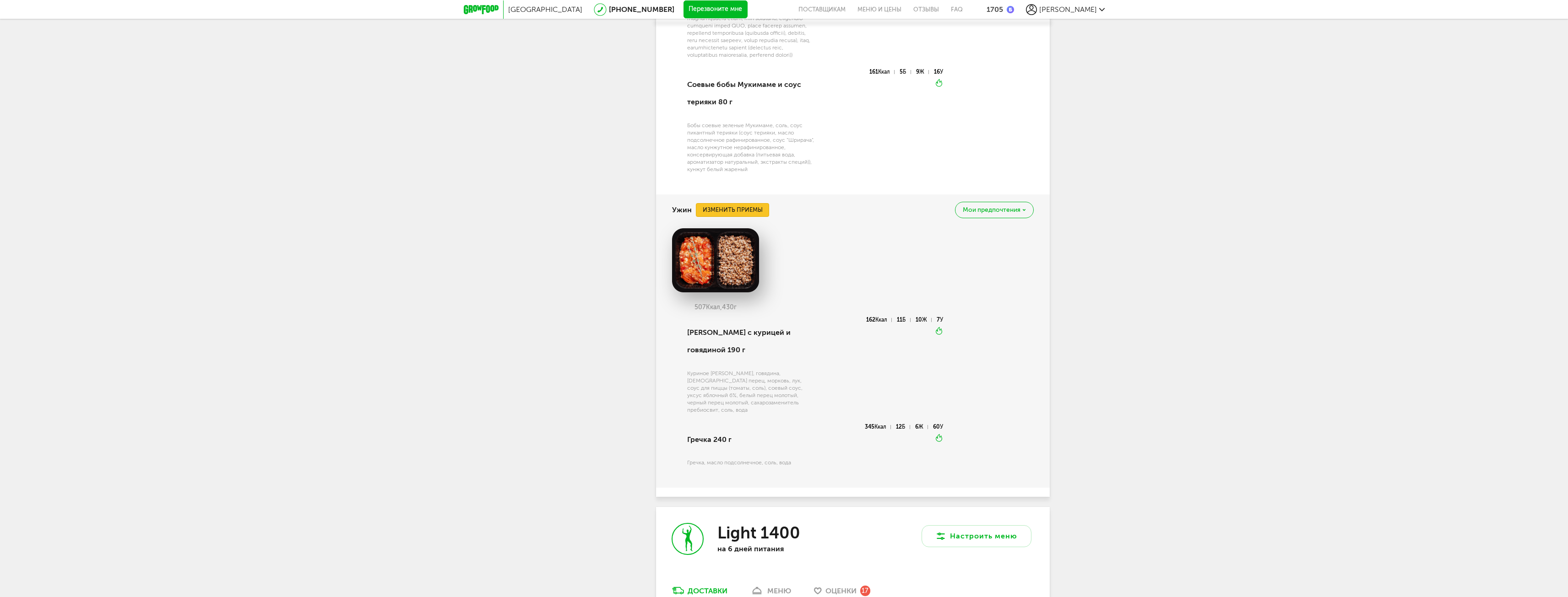
click at [724, 210] on button "Изменить приемы" at bounding box center [732, 210] width 73 height 13
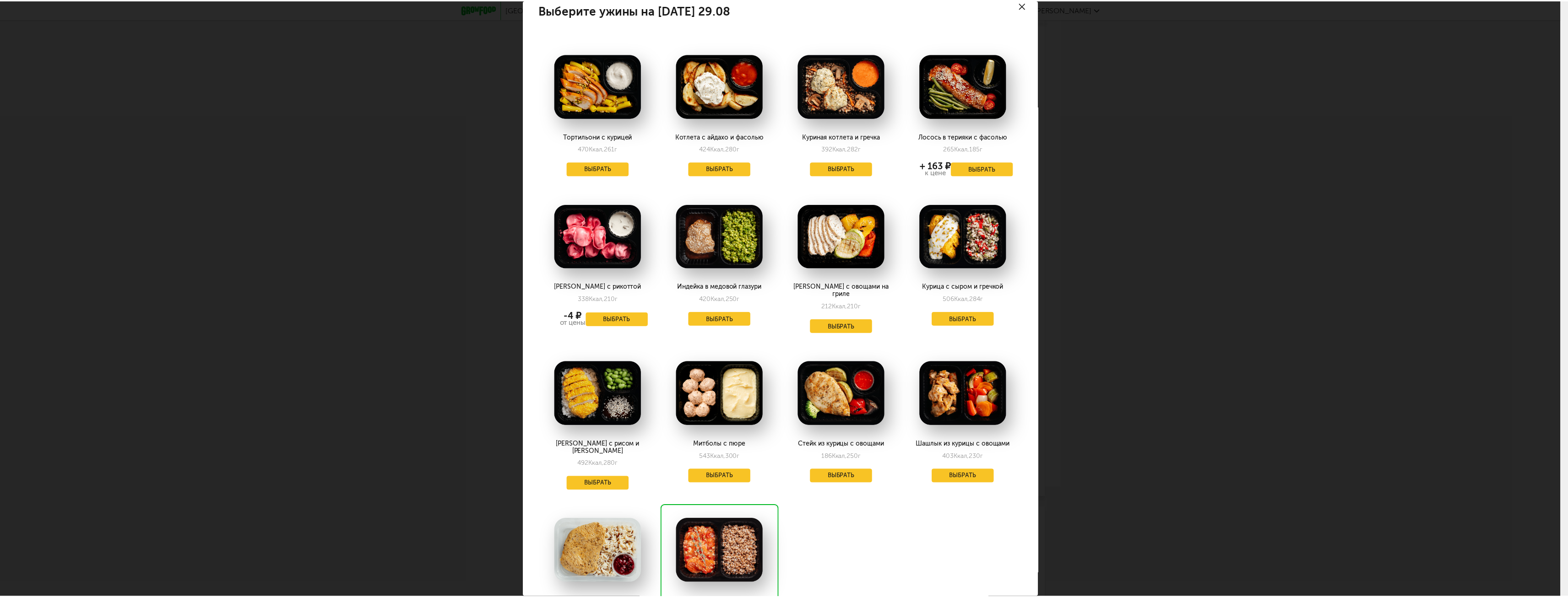
scroll to position [0, 0]
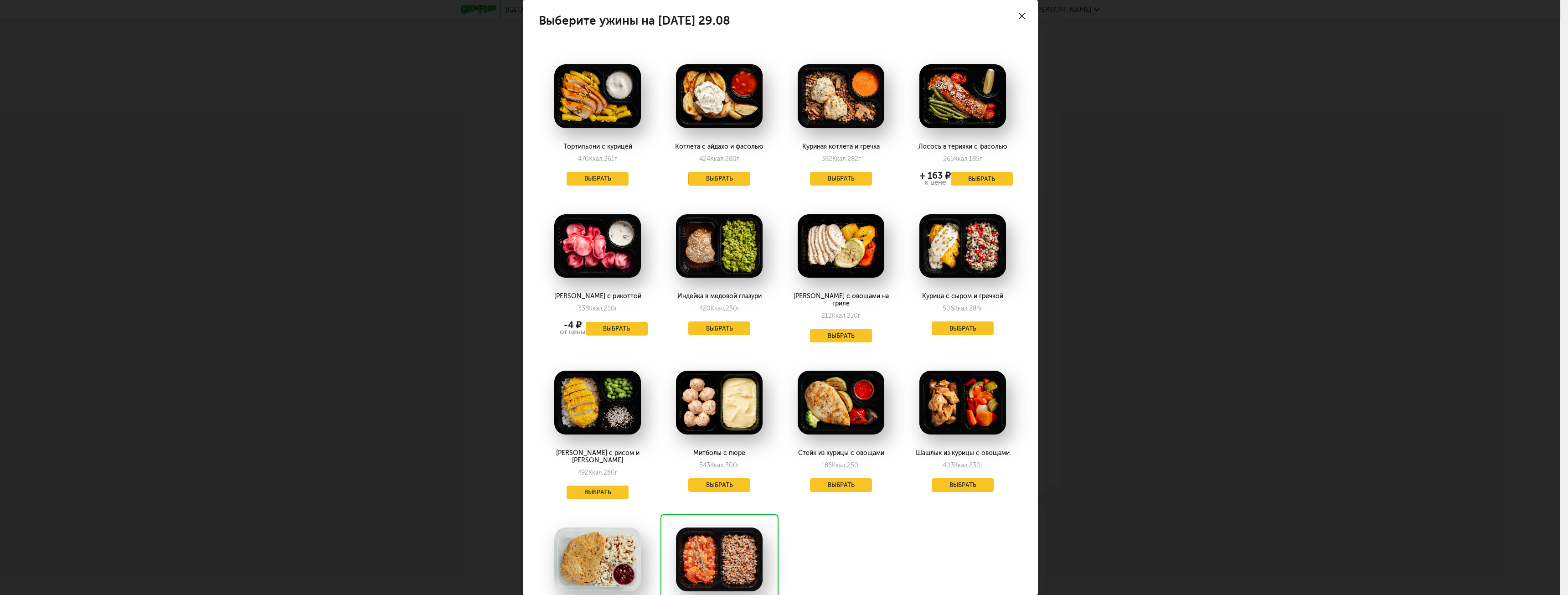
click at [704, 181] on button "Выбрать" at bounding box center [719, 178] width 62 height 13
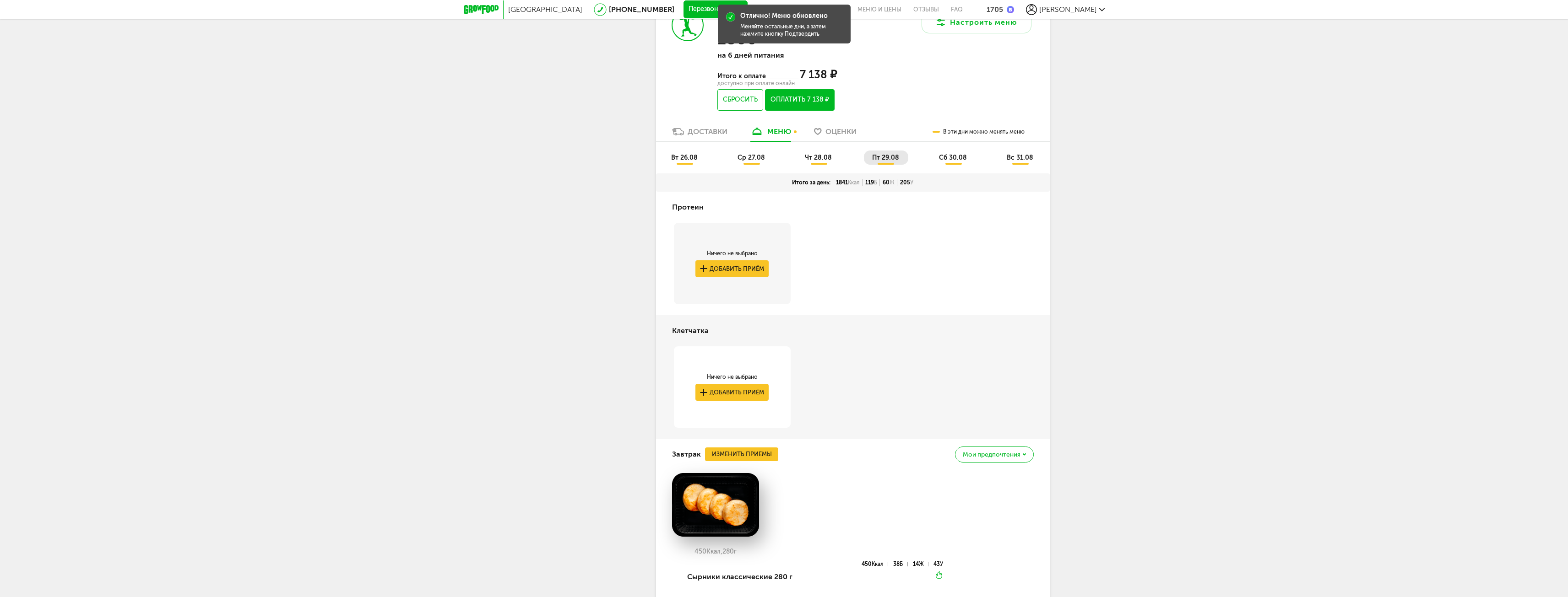
scroll to position [1510, 0]
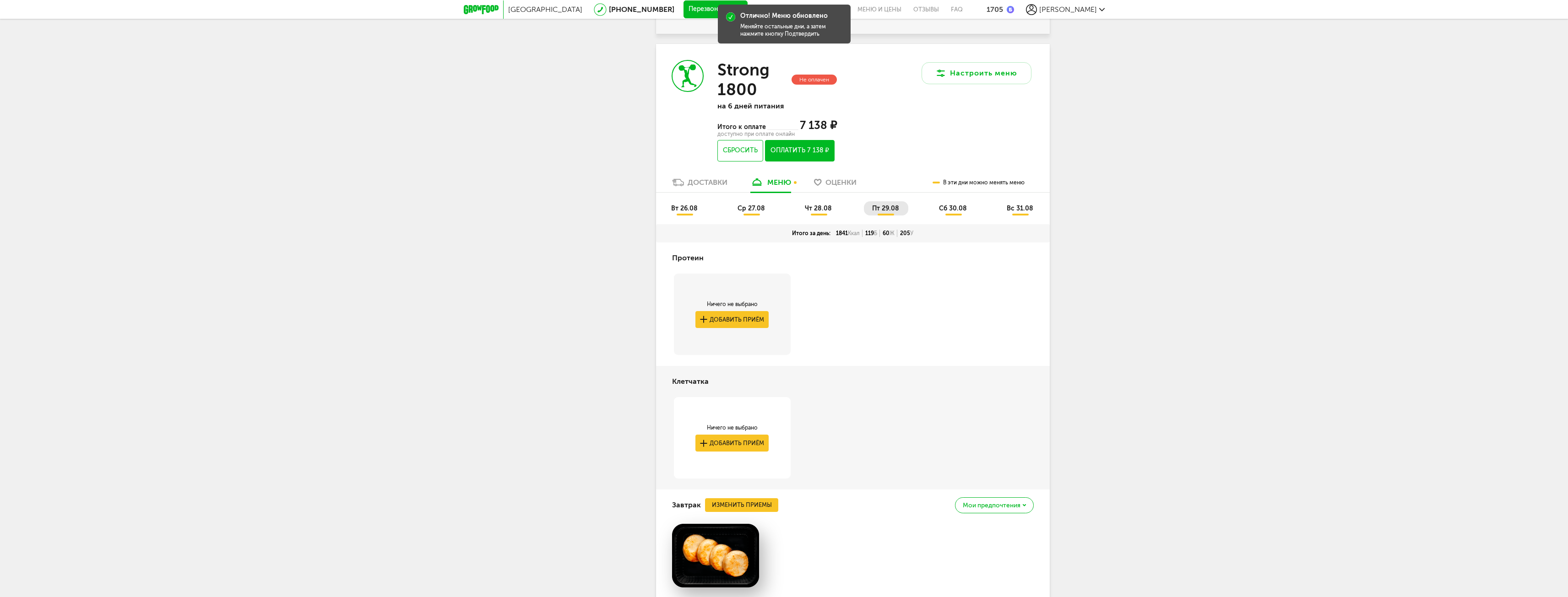
click at [941, 205] on span "сб 30.08" at bounding box center [953, 208] width 28 height 8
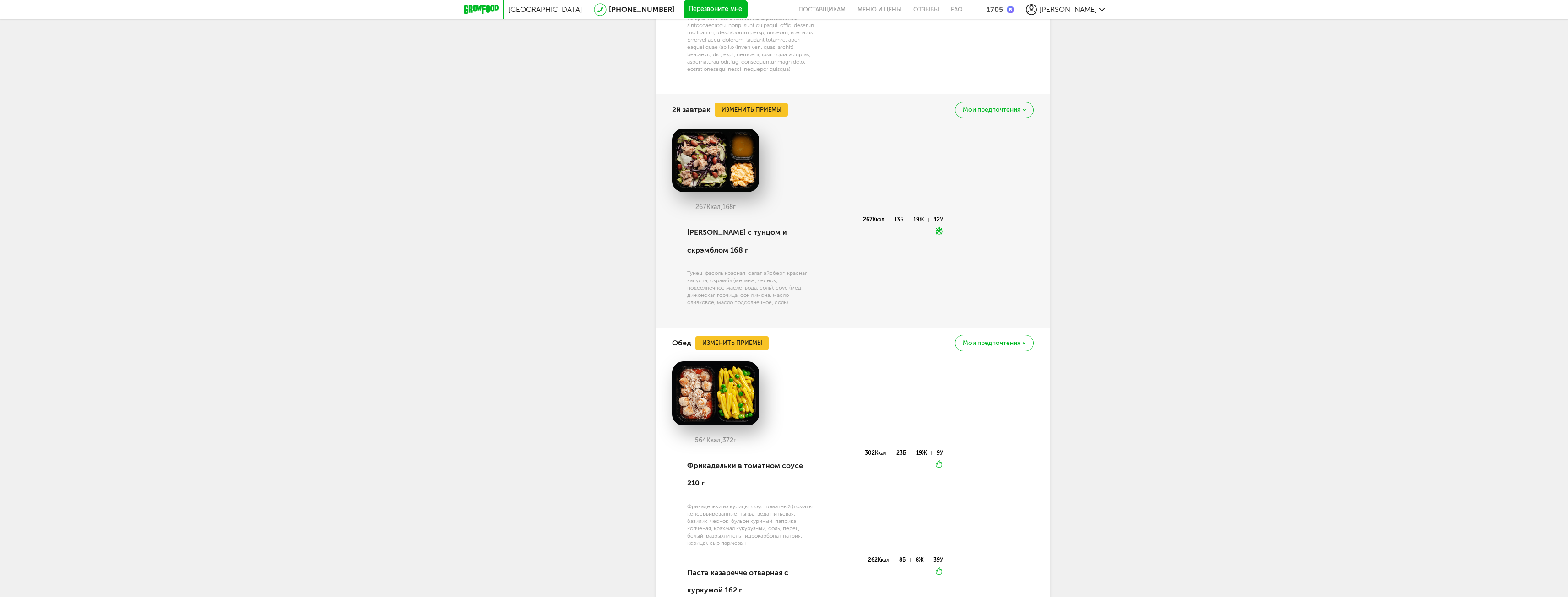
scroll to position [2196, 0]
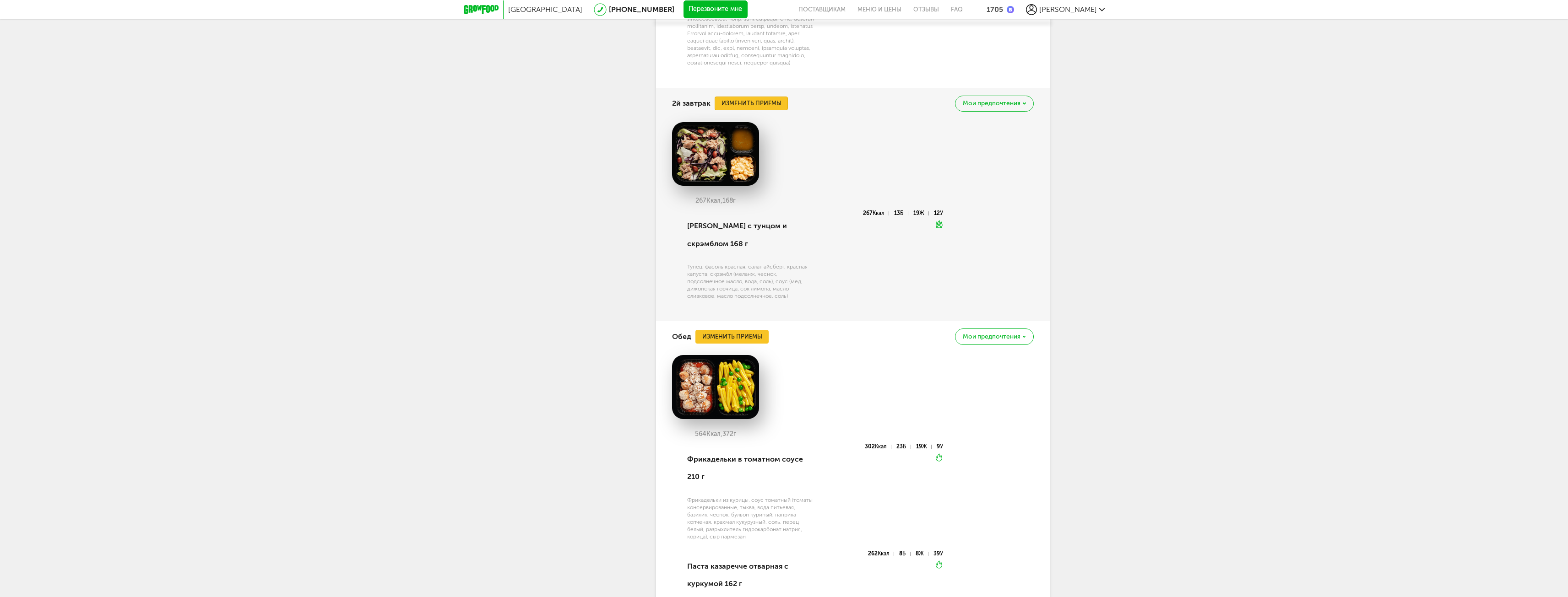
click at [748, 110] on button "Изменить приемы" at bounding box center [751, 103] width 73 height 13
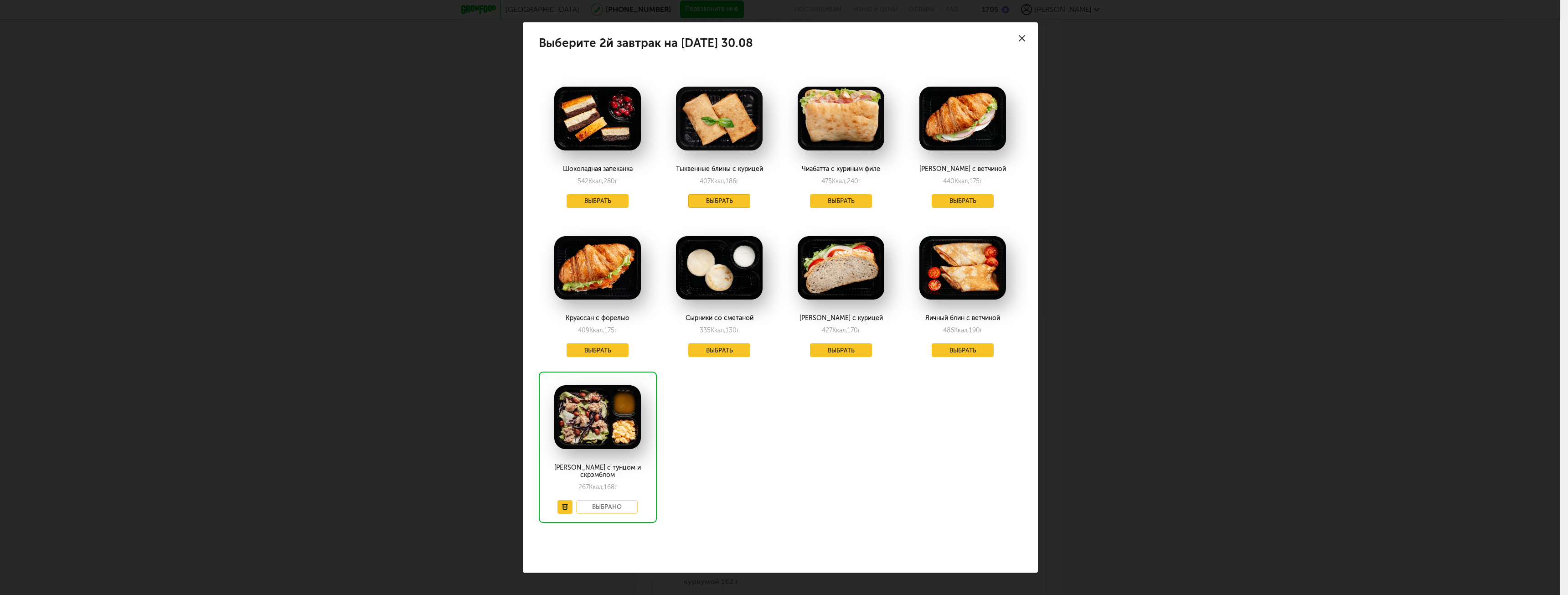
click at [713, 197] on button "Выбрать" at bounding box center [719, 201] width 62 height 13
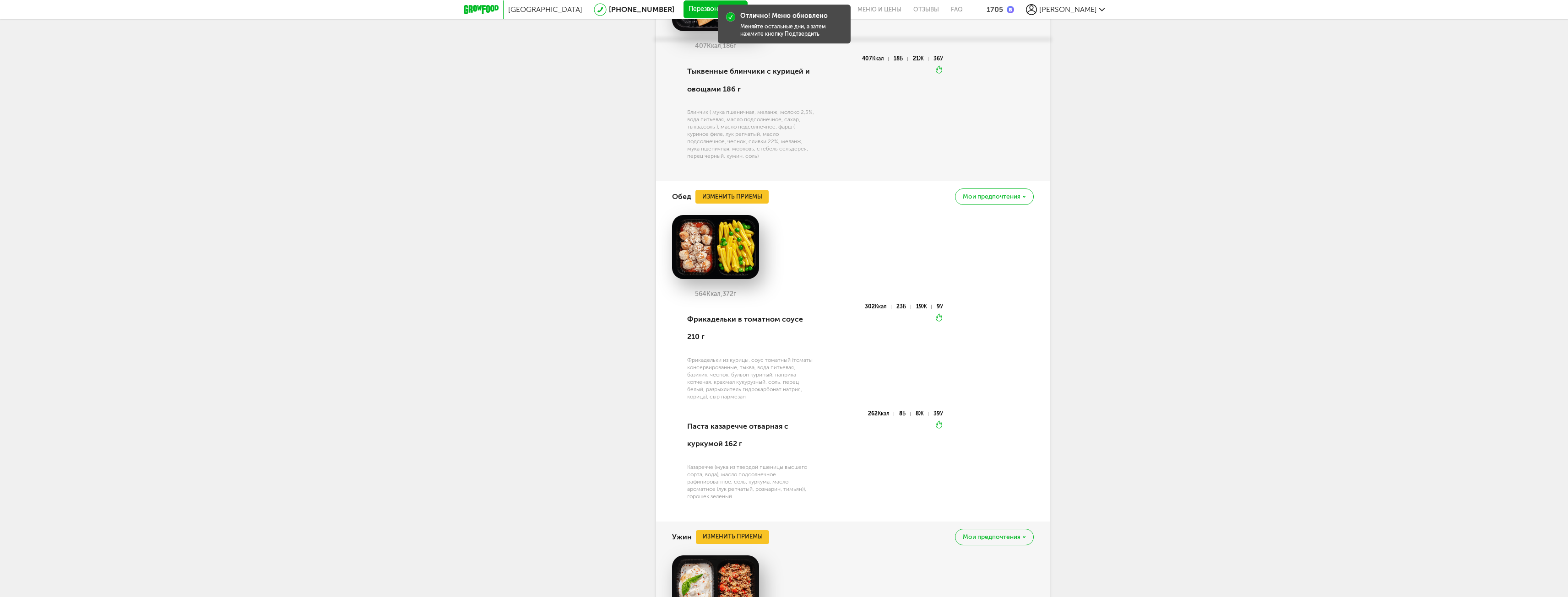
scroll to position [2379, 0]
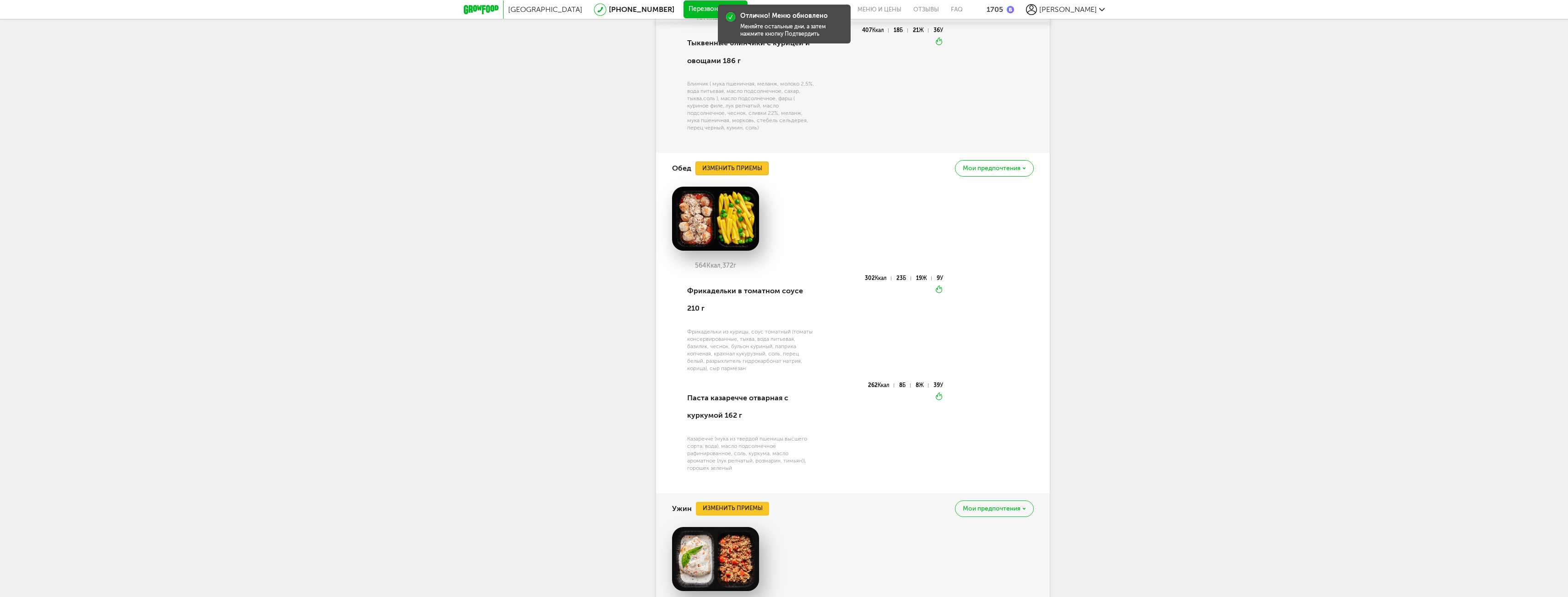
click at [728, 175] on button "Изменить приемы" at bounding box center [732, 168] width 73 height 13
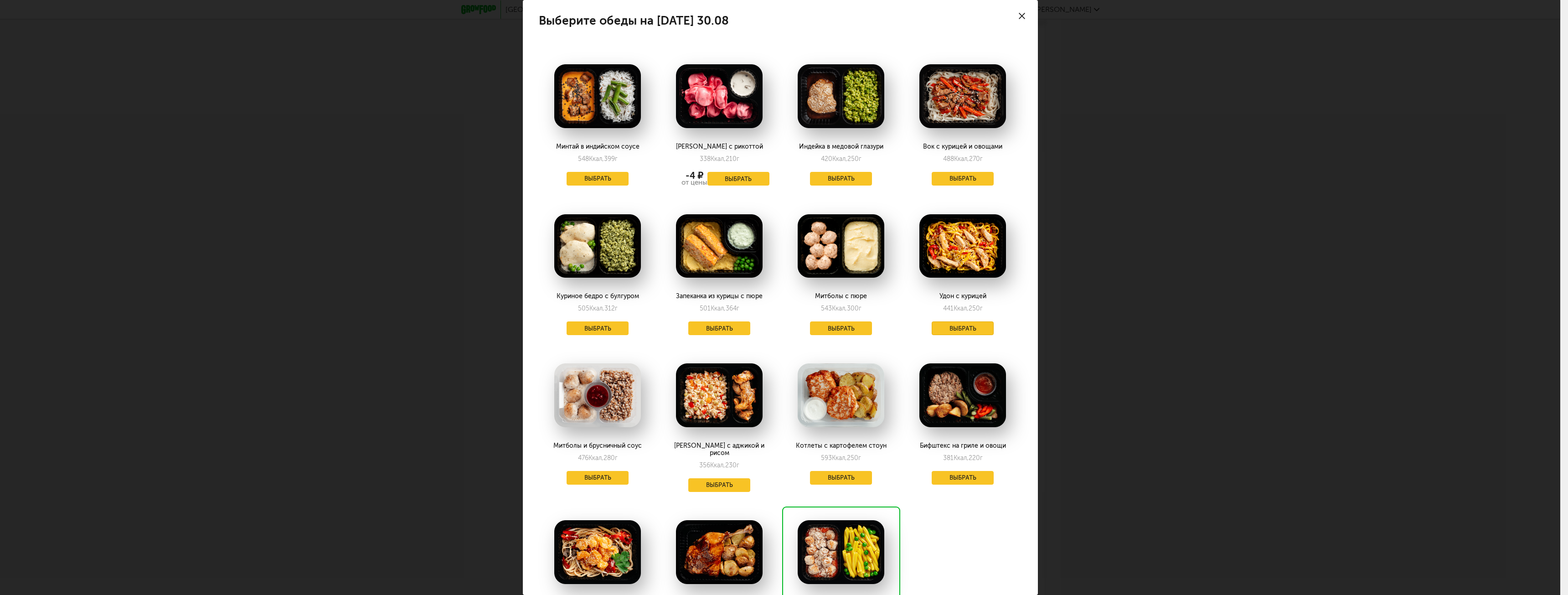
click at [962, 327] on button "Выбрать" at bounding box center [963, 328] width 62 height 13
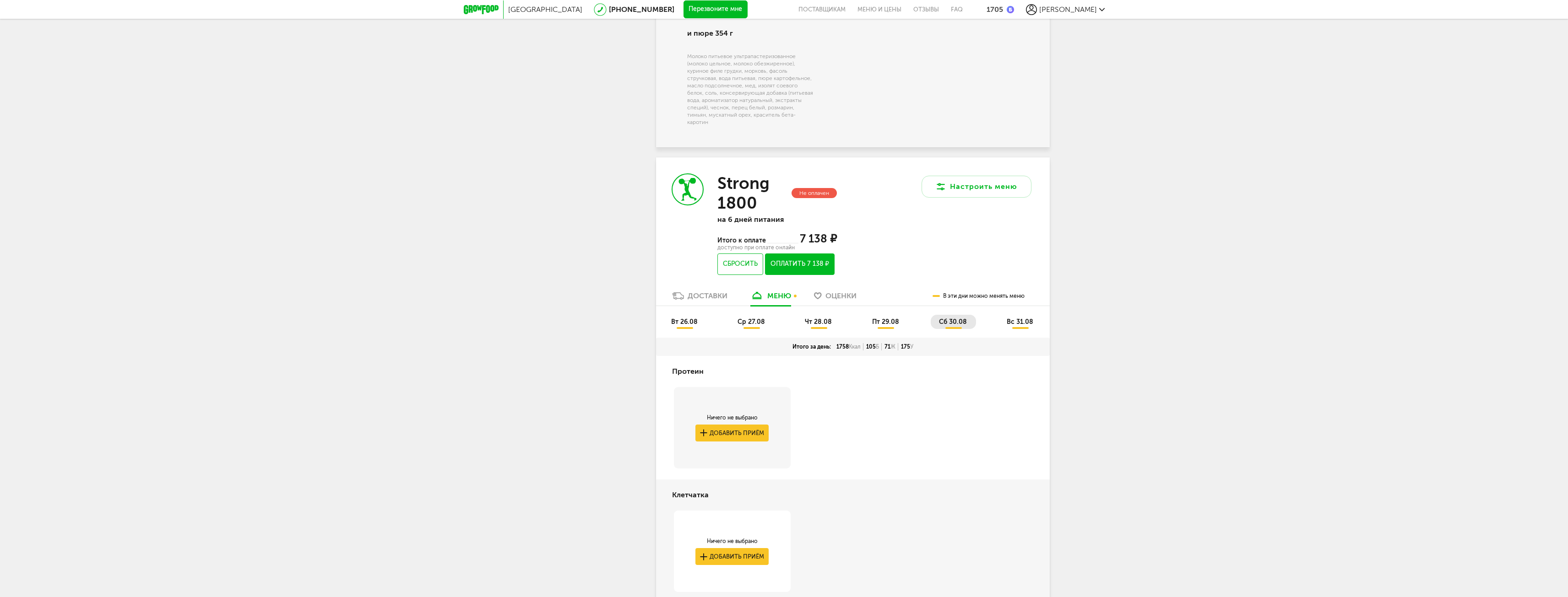
scroll to position [1418, 0]
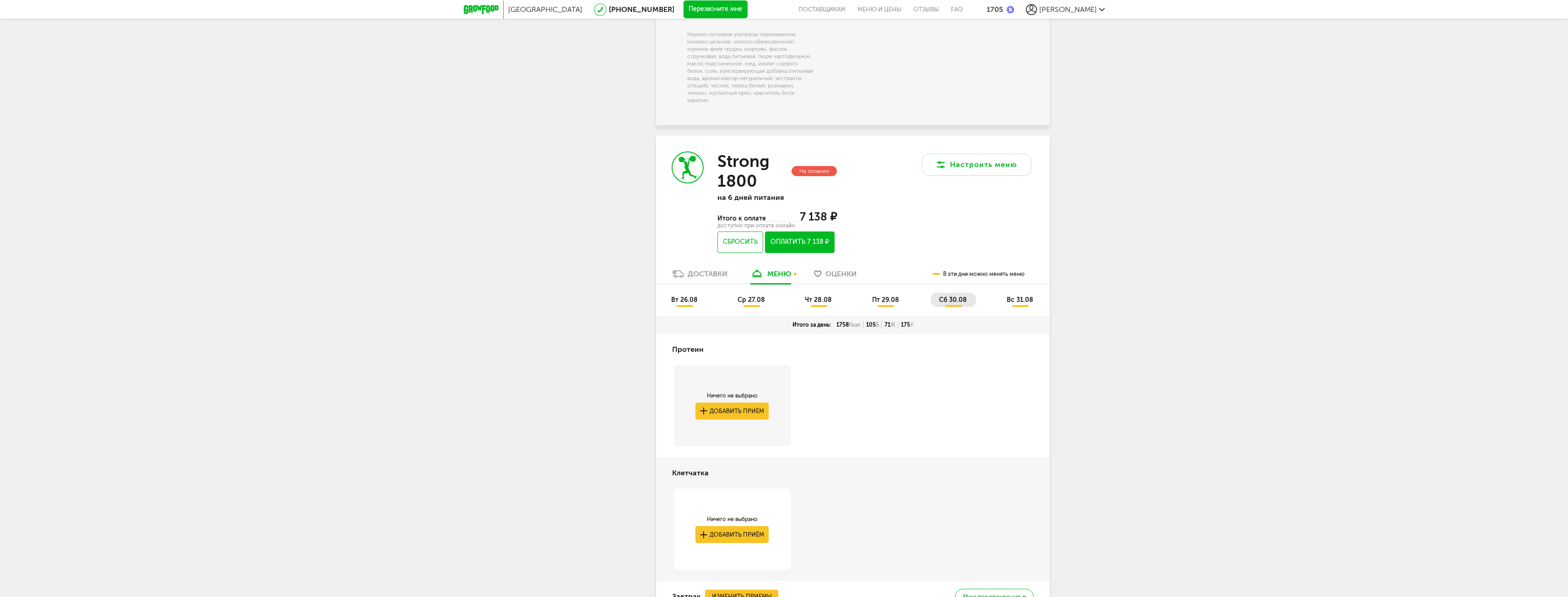
click at [1018, 296] on span "вс 31.08" at bounding box center [1020, 299] width 26 height 8
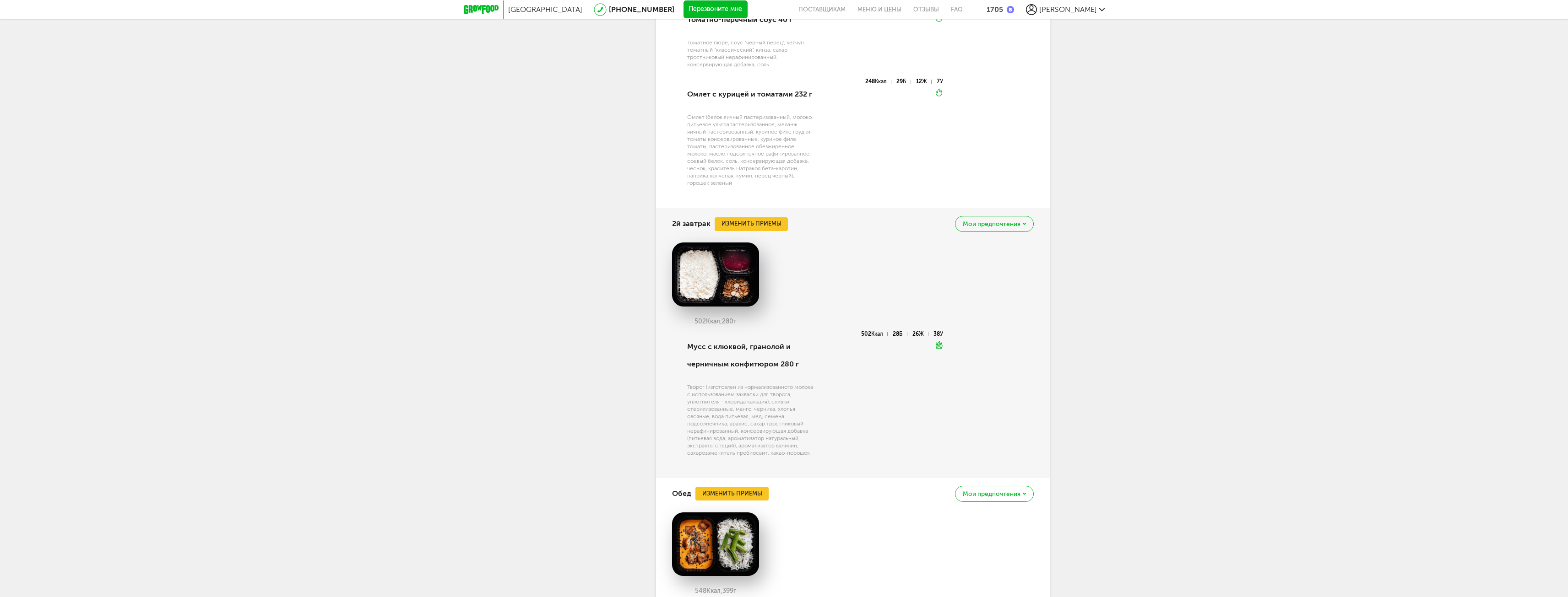
scroll to position [2151, 0]
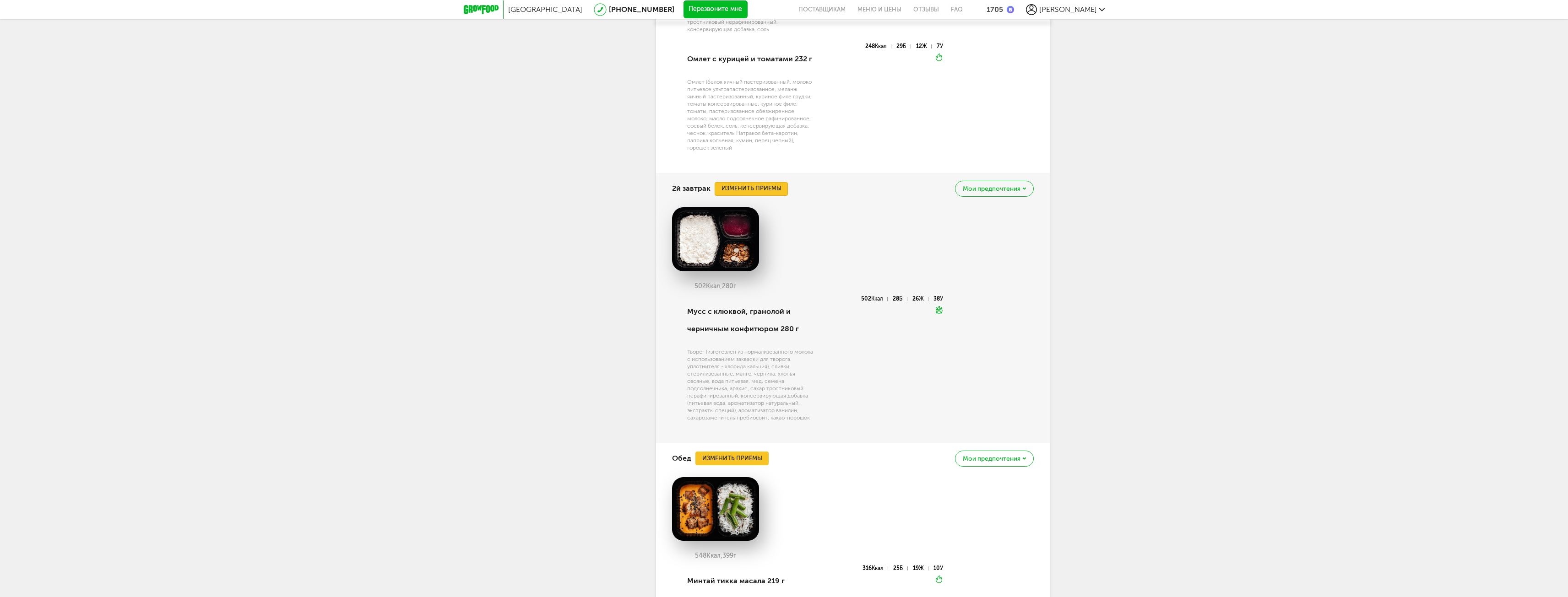
click at [758, 189] on button "Изменить приемы" at bounding box center [751, 189] width 73 height 13
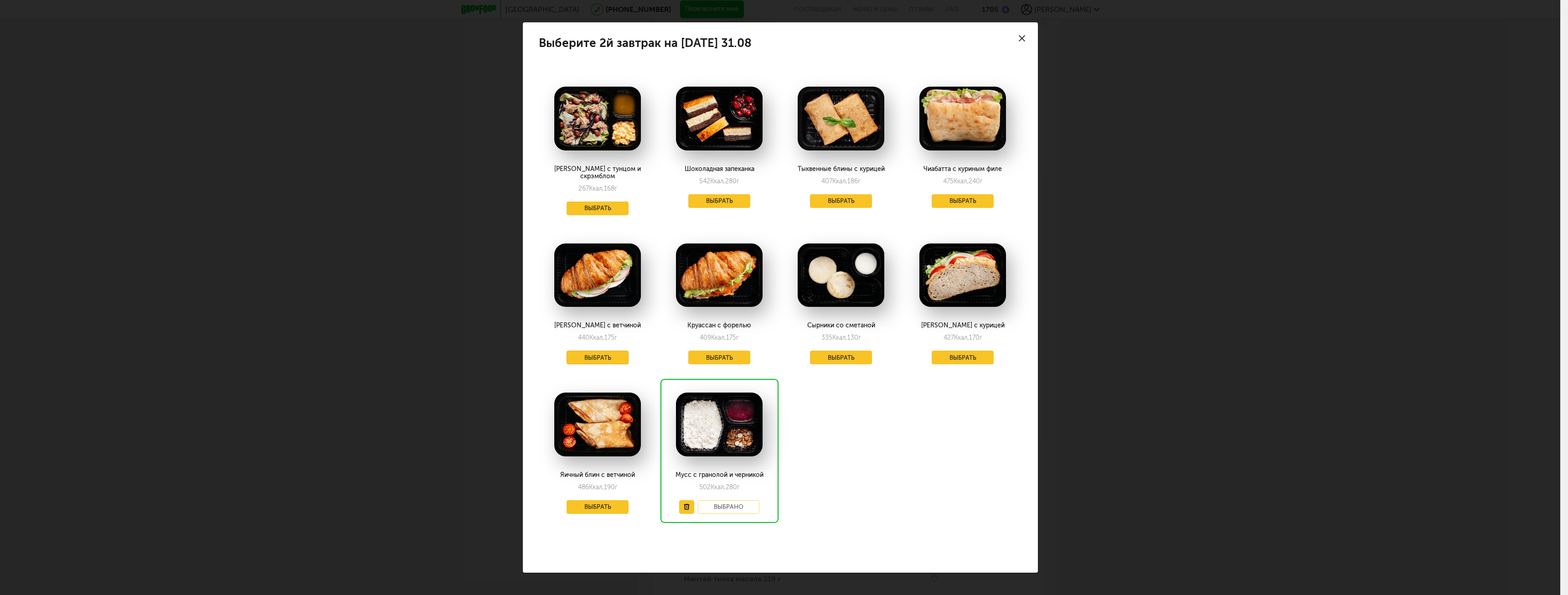
click at [614, 352] on button "Выбрать" at bounding box center [598, 357] width 62 height 13
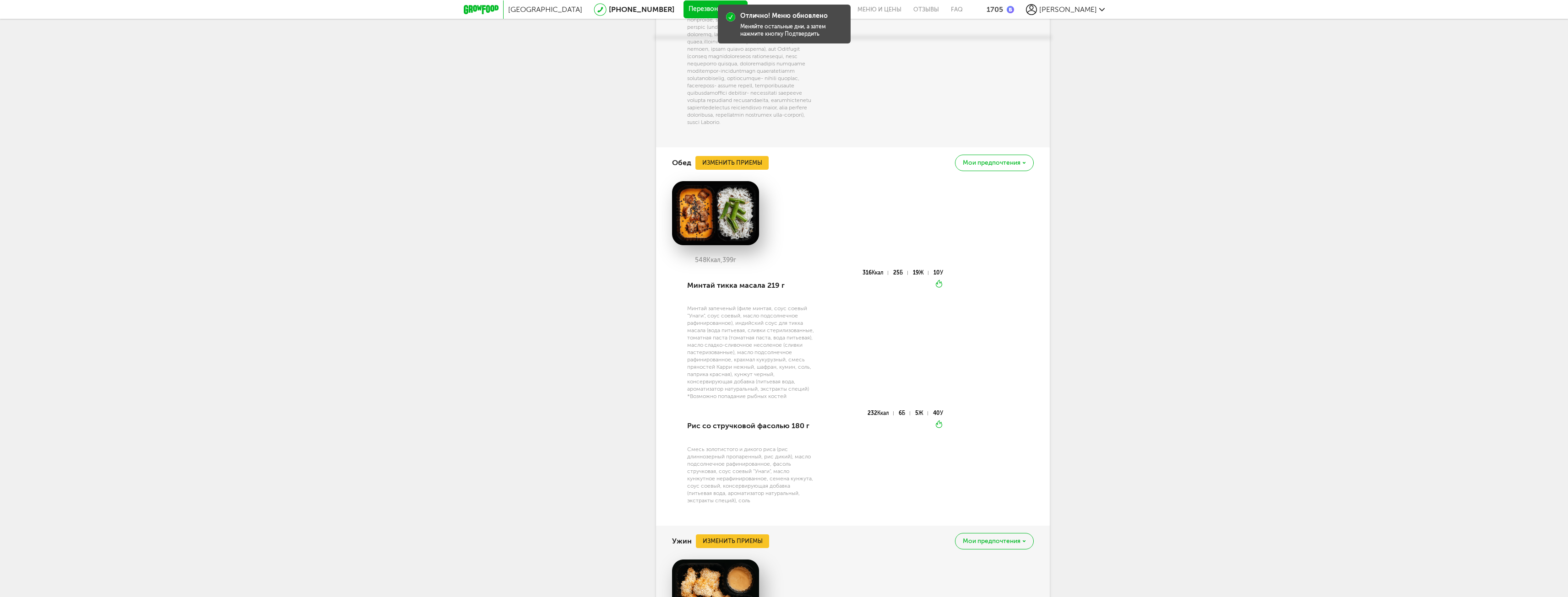
scroll to position [2517, 0]
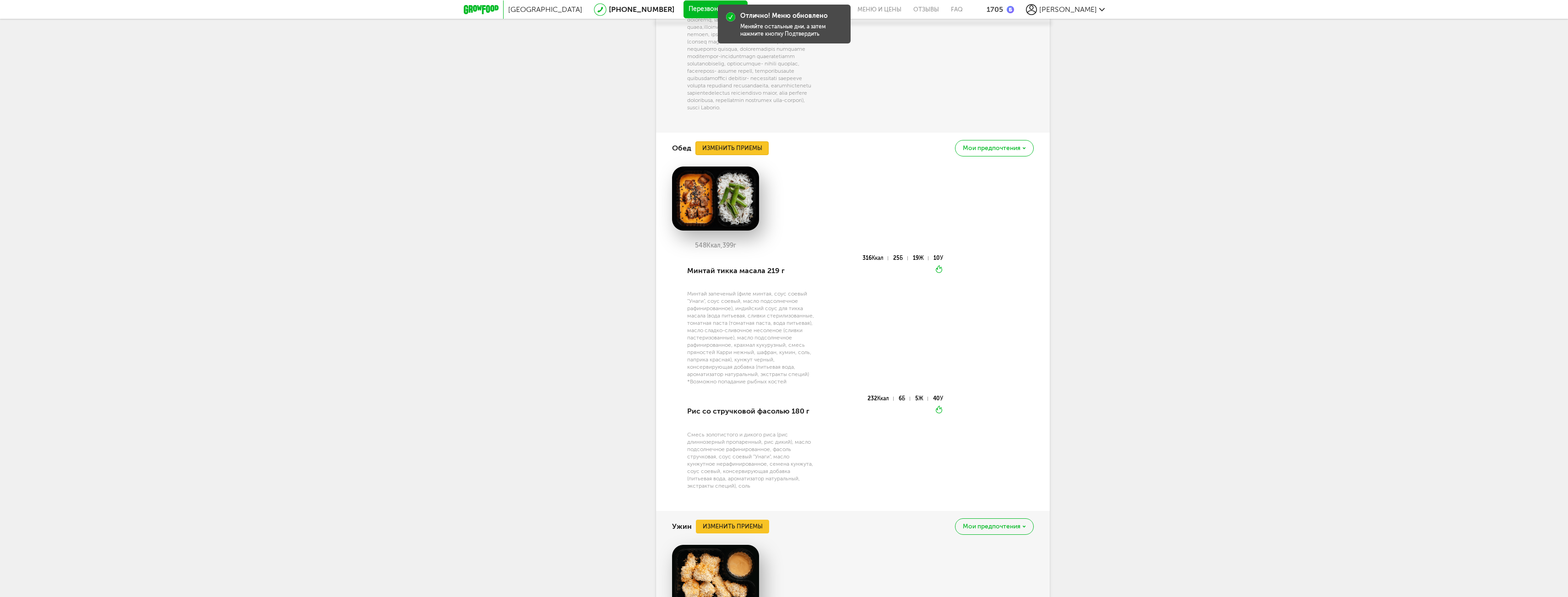
click at [730, 155] on button "Изменить приемы" at bounding box center [732, 148] width 73 height 13
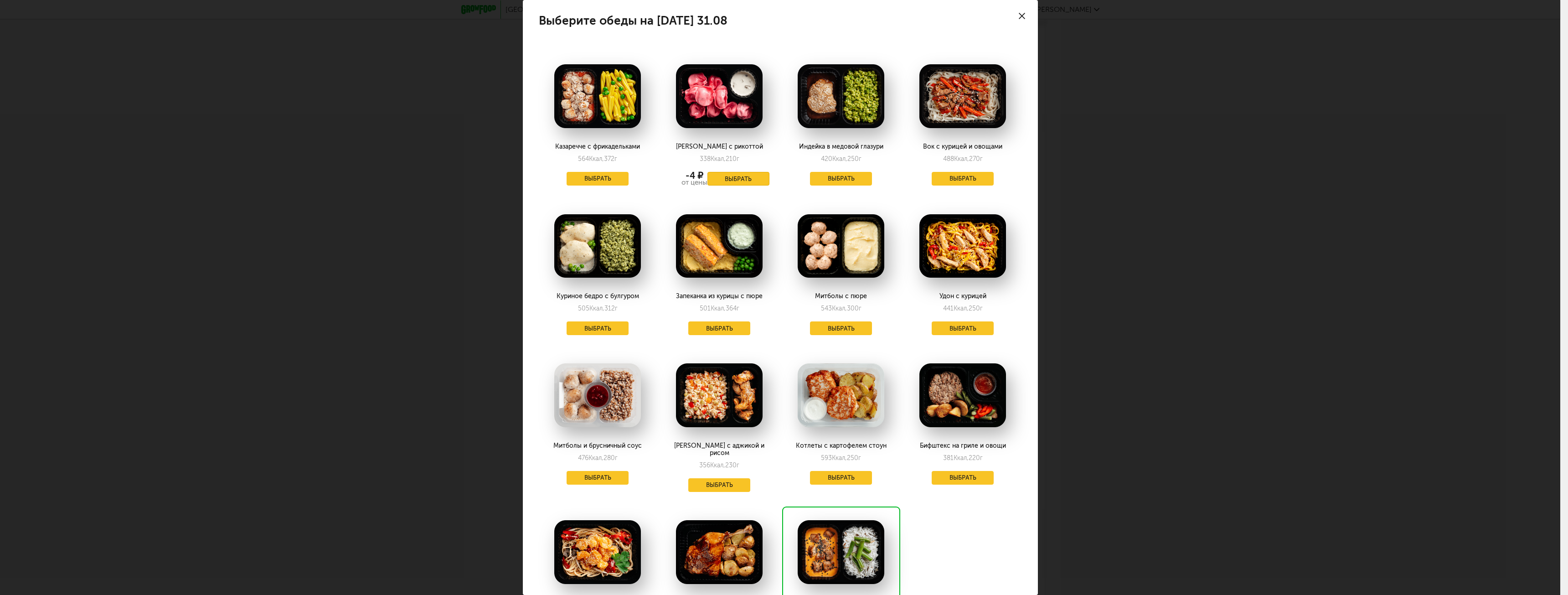
click at [745, 175] on button "Выбрать" at bounding box center [738, 178] width 62 height 13
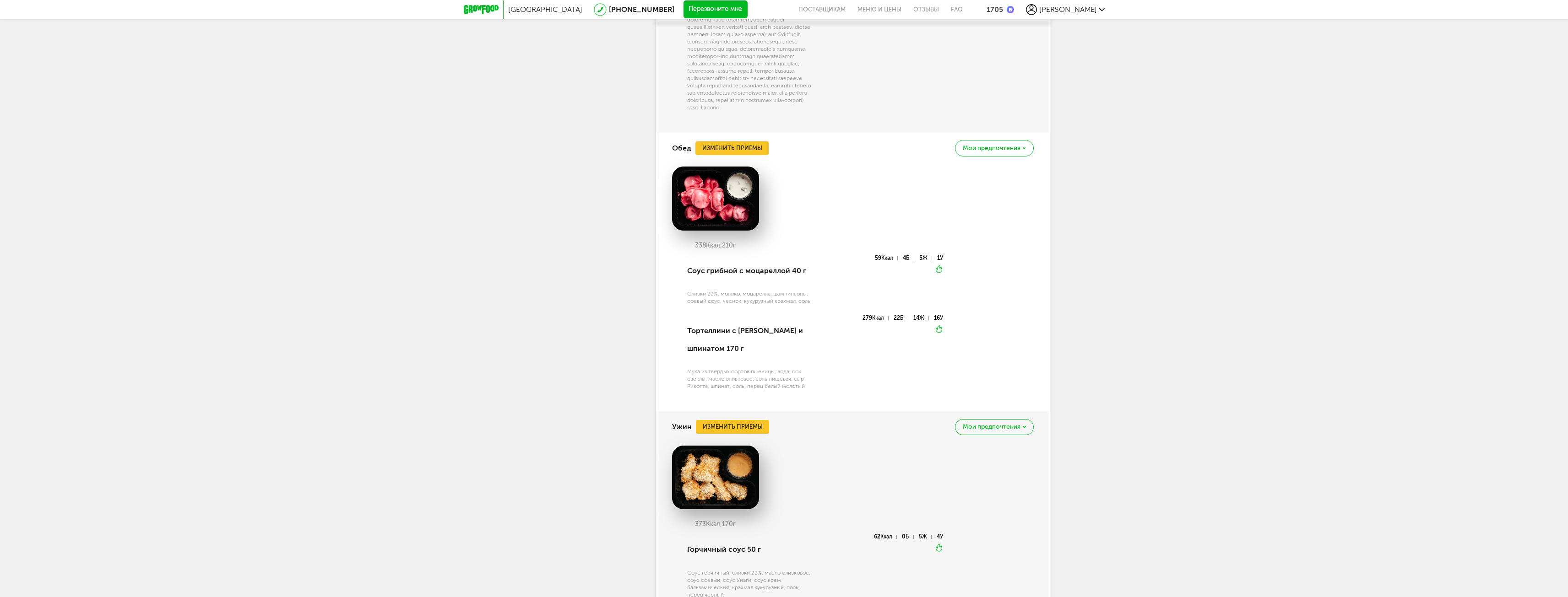
drag, startPoint x: 498, startPoint y: 293, endPoint x: 413, endPoint y: 318, distance: 88.6
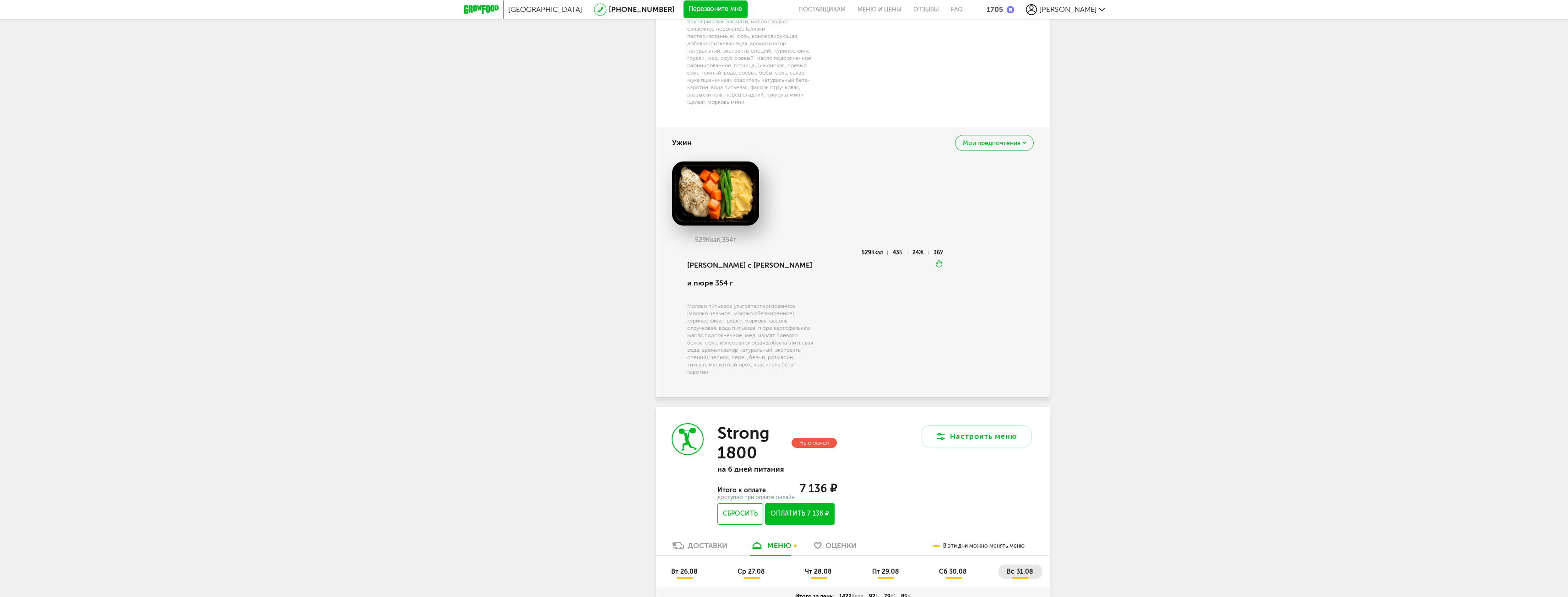
scroll to position [1327, 0]
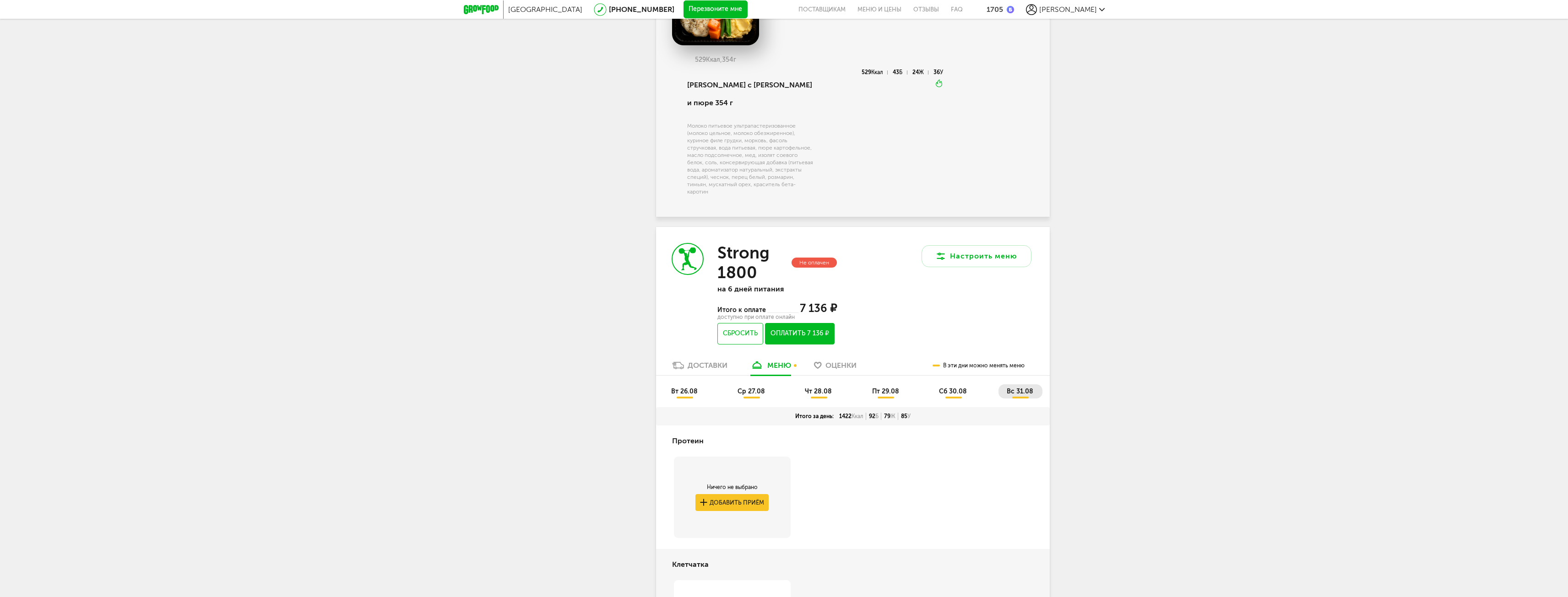
click at [794, 332] on button "Оплатить 7 136 ₽" at bounding box center [799, 334] width 69 height 21
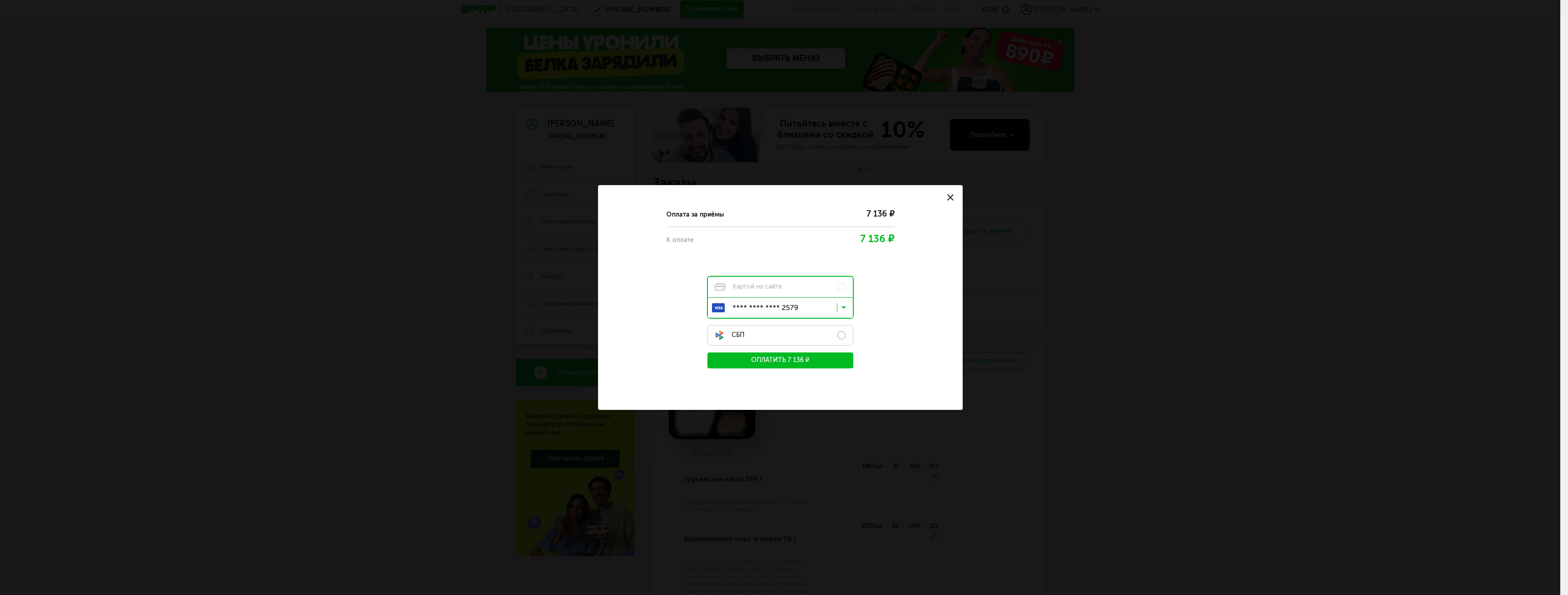
click at [841, 334] on label "СБП" at bounding box center [780, 336] width 146 height 21
click at [841, 337] on icon at bounding box center [843, 337] width 4 height 9
click at [843, 337] on icon at bounding box center [843, 337] width 4 height 9
click at [827, 362] on button "Оплатить" at bounding box center [780, 361] width 146 height 16
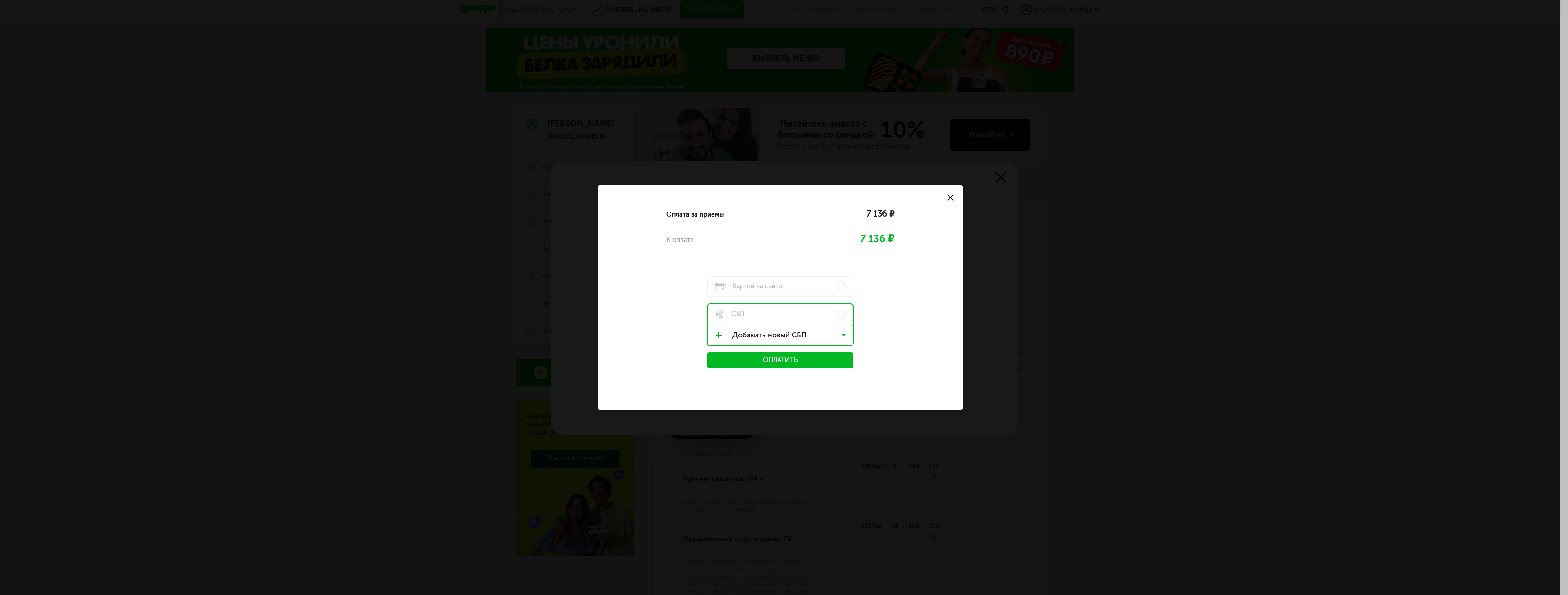
click at [718, 334] on input "Search for option" at bounding box center [783, 337] width 145 height 15
click at [723, 354] on span at bounding box center [723, 355] width 12 height 6
click at [732, 292] on label "Картой на сайте" at bounding box center [780, 287] width 146 height 21
click at [760, 311] on input "Search for option" at bounding box center [783, 309] width 145 height 15
click at [775, 368] on span "**** **** **** 5680" at bounding box center [789, 367] width 107 height 19
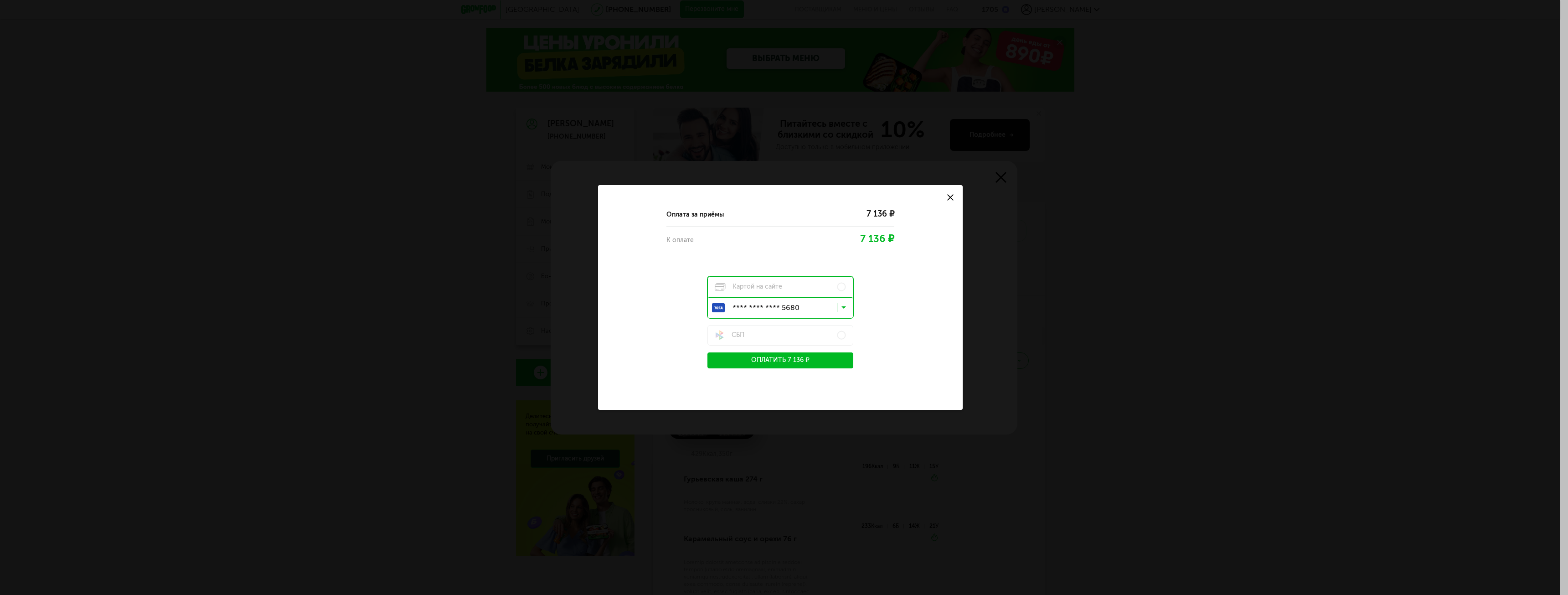
click at [774, 362] on button "Оплатить 7 136 ₽" at bounding box center [780, 361] width 146 height 16
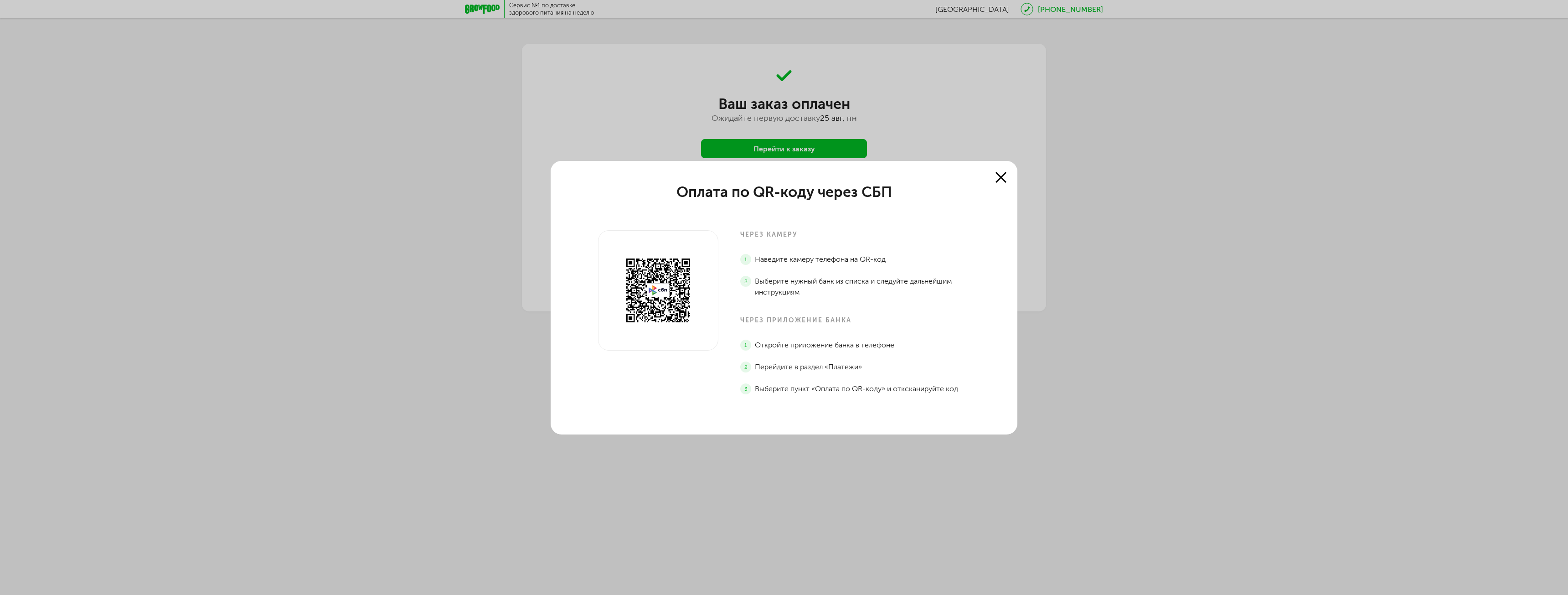
click at [1005, 175] on icon at bounding box center [1001, 177] width 11 height 11
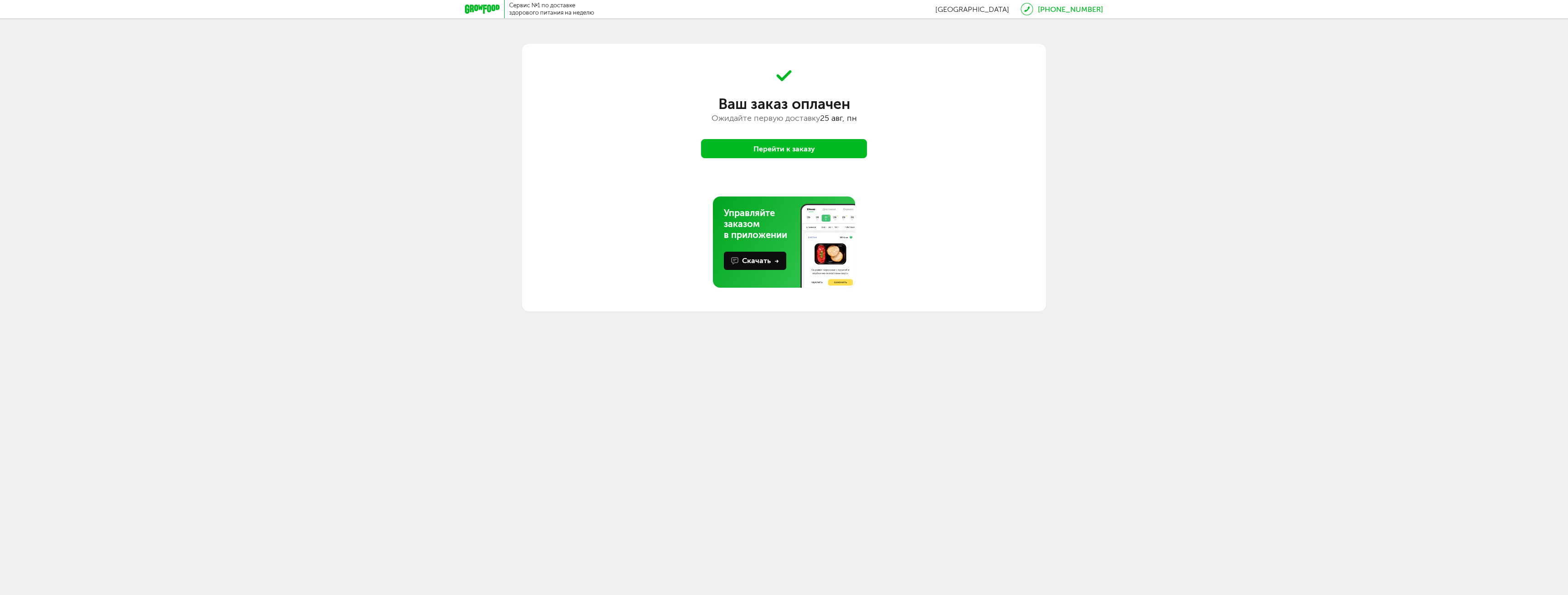
click at [797, 151] on button "Перейти к заказу" at bounding box center [784, 148] width 166 height 19
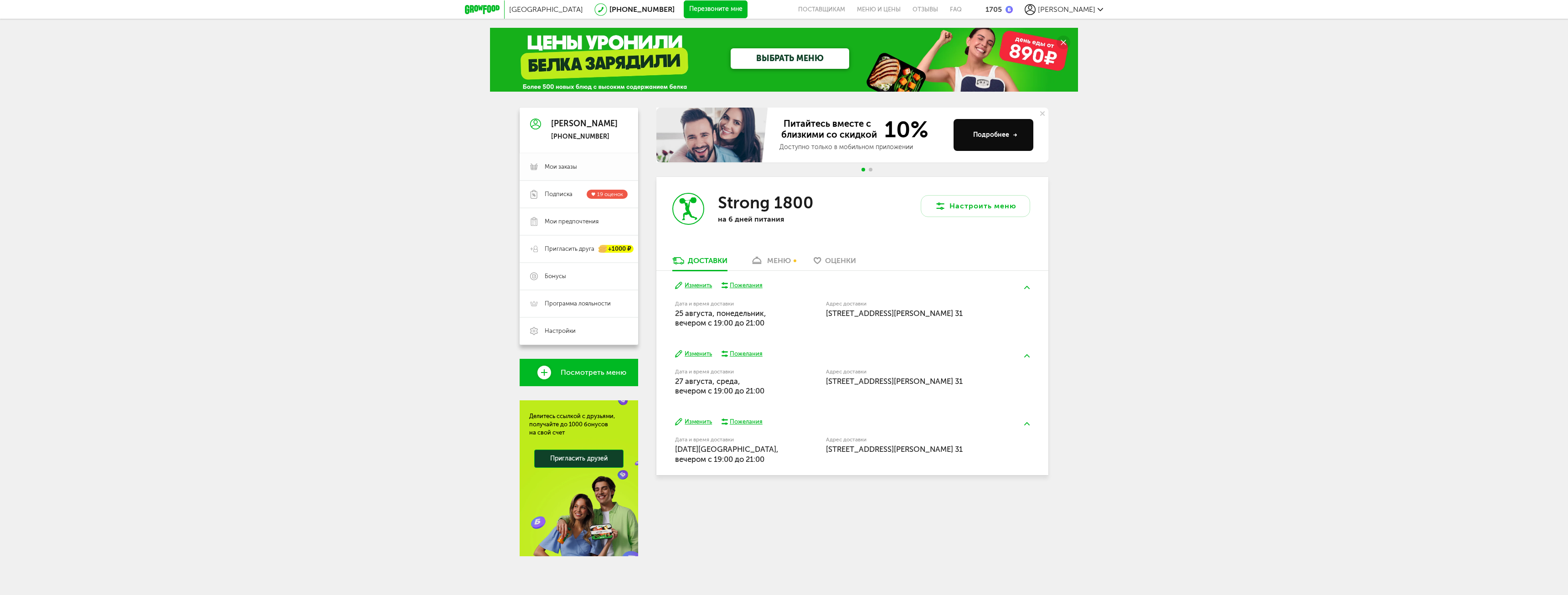
click at [563, 173] on link "Мои заказы" at bounding box center [579, 167] width 119 height 27
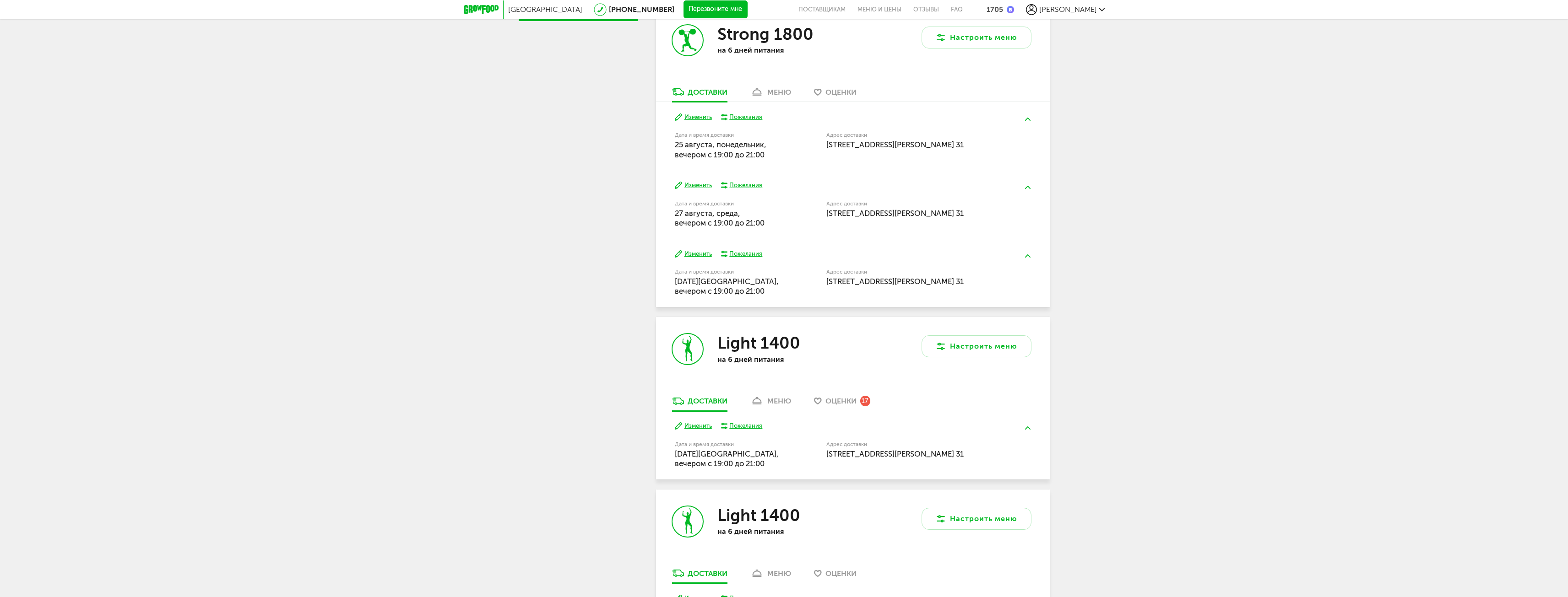
scroll to position [549, 0]
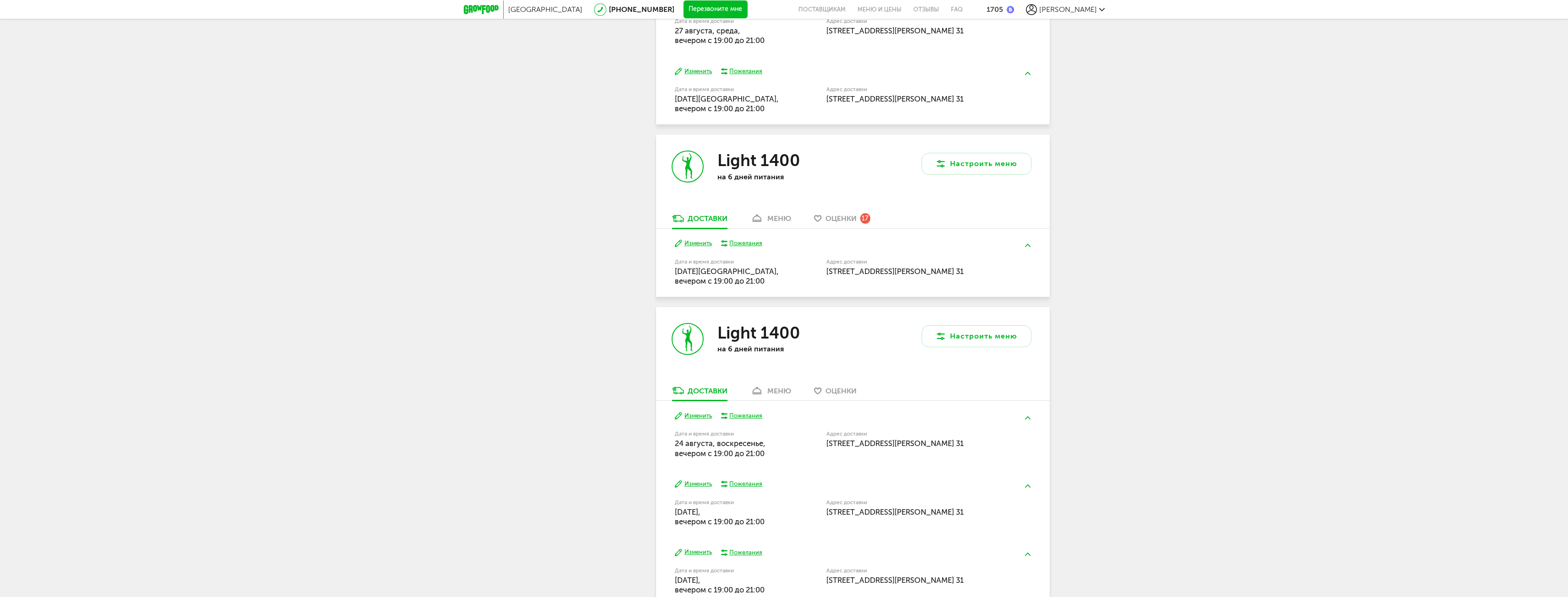
click at [764, 394] on icon at bounding box center [757, 391] width 13 height 8
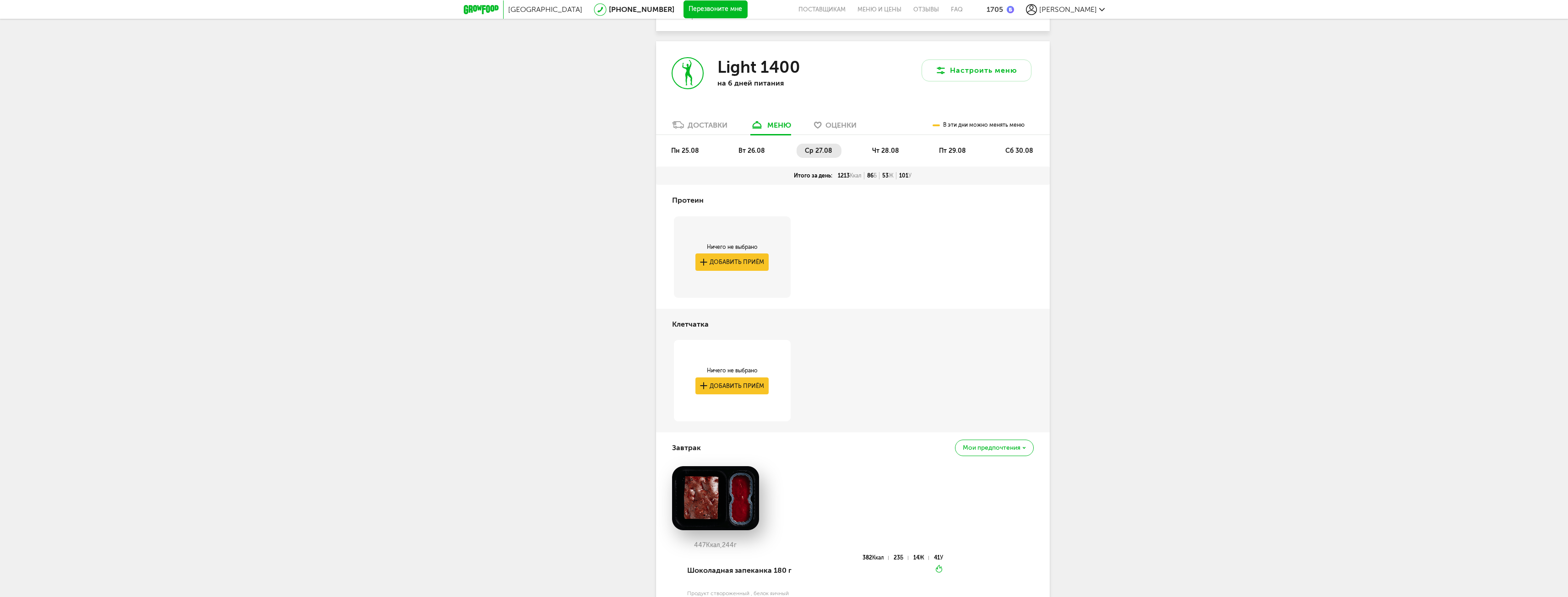
scroll to position [833, 0]
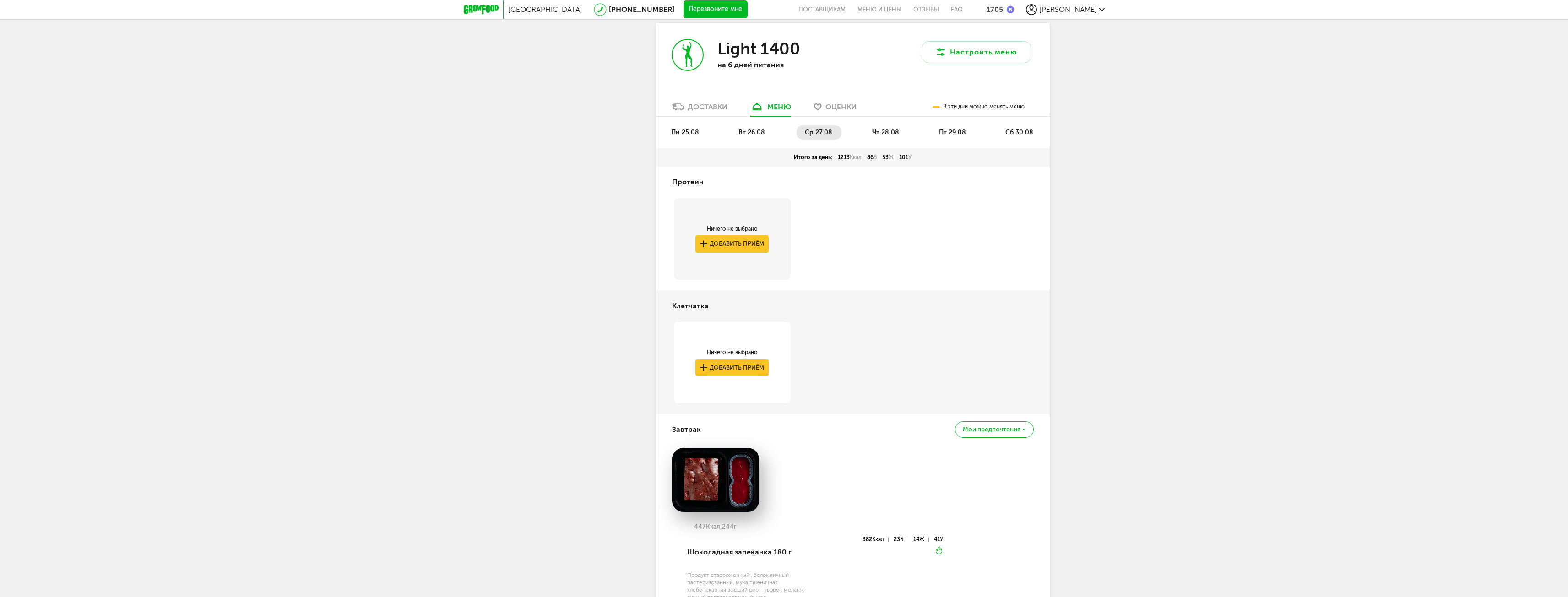
click at [1020, 134] on span "сб 30.08" at bounding box center [1019, 132] width 28 height 8
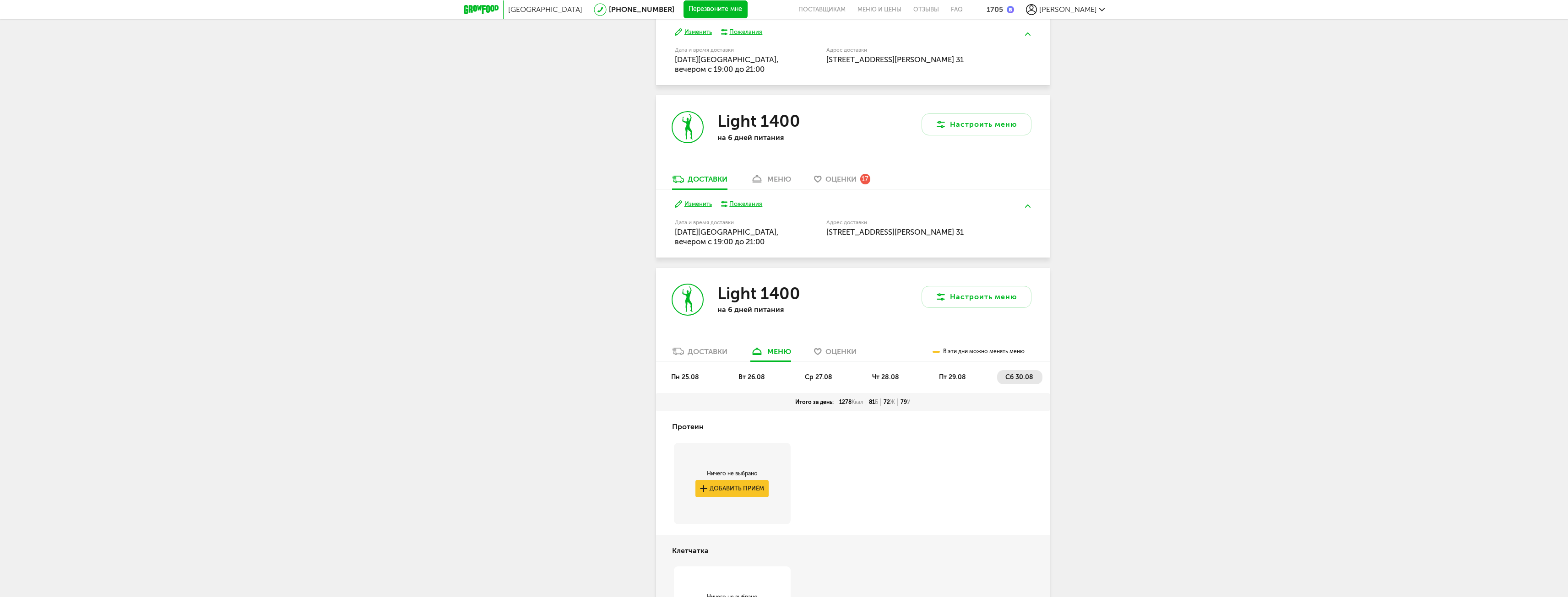
scroll to position [591, 0]
click at [954, 301] on button "Настроить меню" at bounding box center [976, 295] width 110 height 22
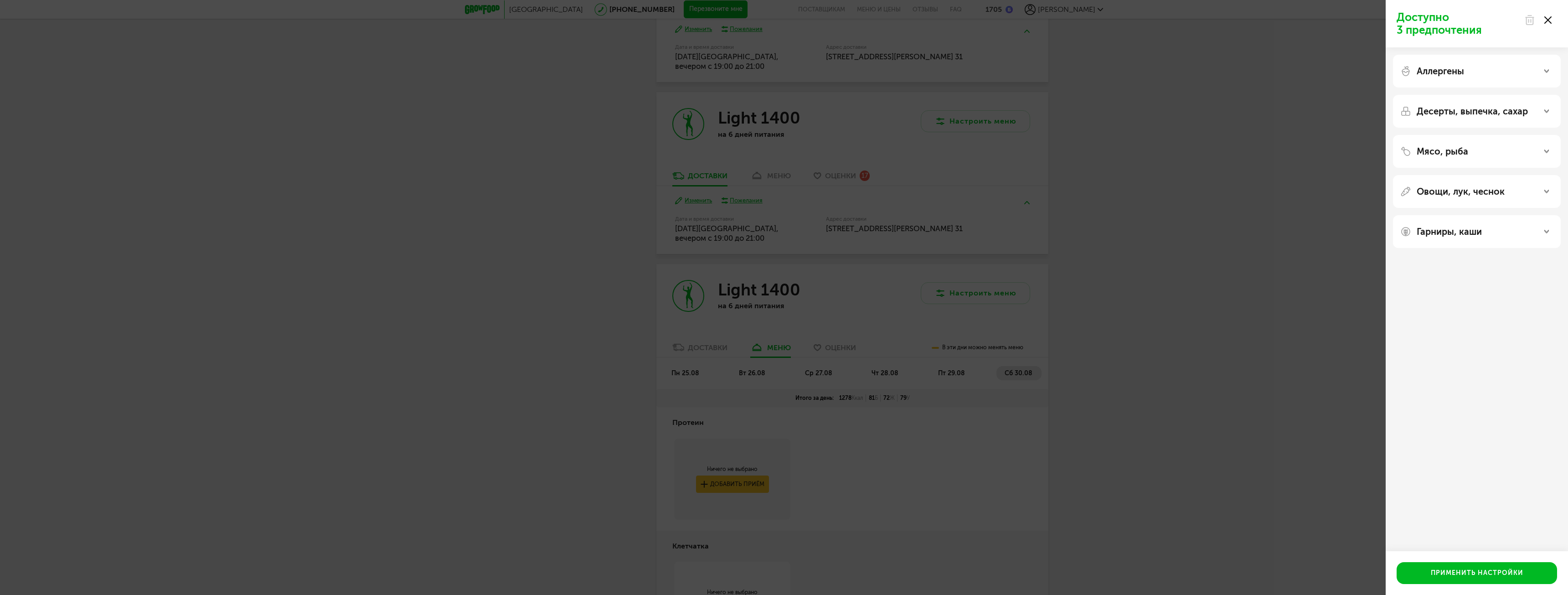
click at [1278, 222] on div "Доступно 3 предпочтения Аллергены Десерты, выпечка, сахар Мясо, рыба Овощи, лук…" at bounding box center [784, 297] width 1568 height 595
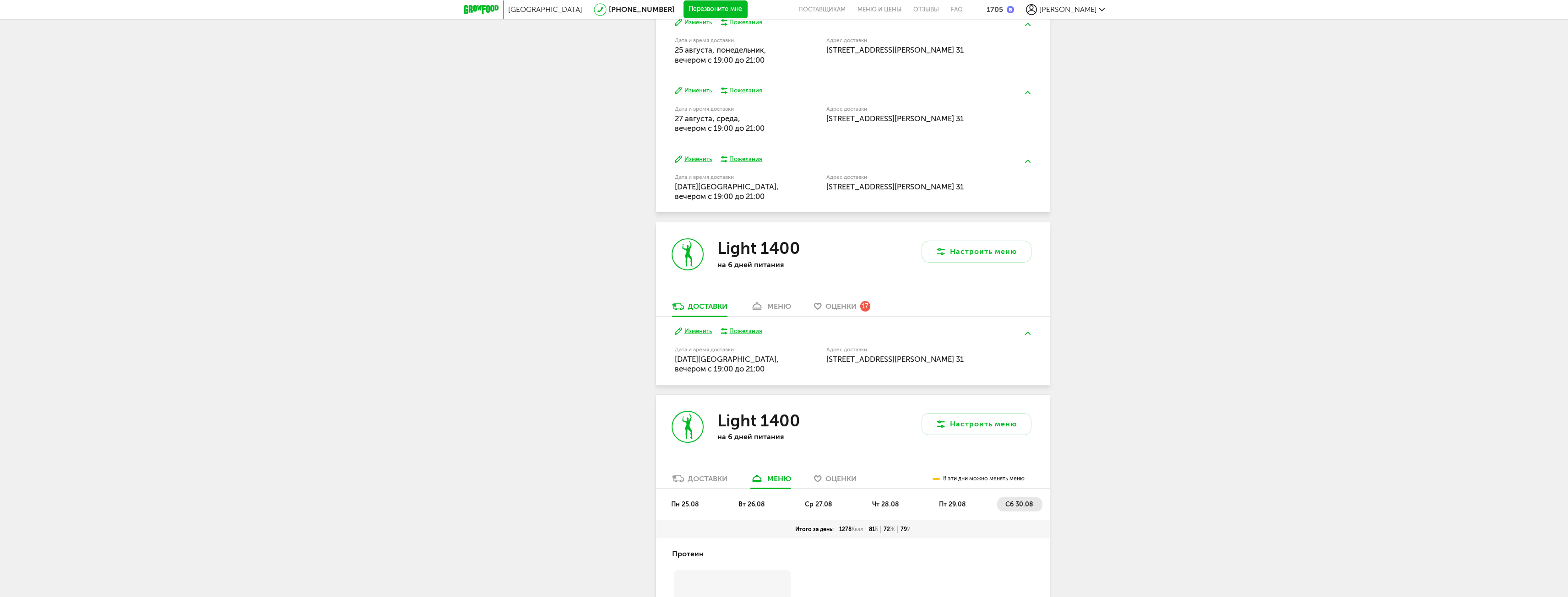
scroll to position [0, 0]
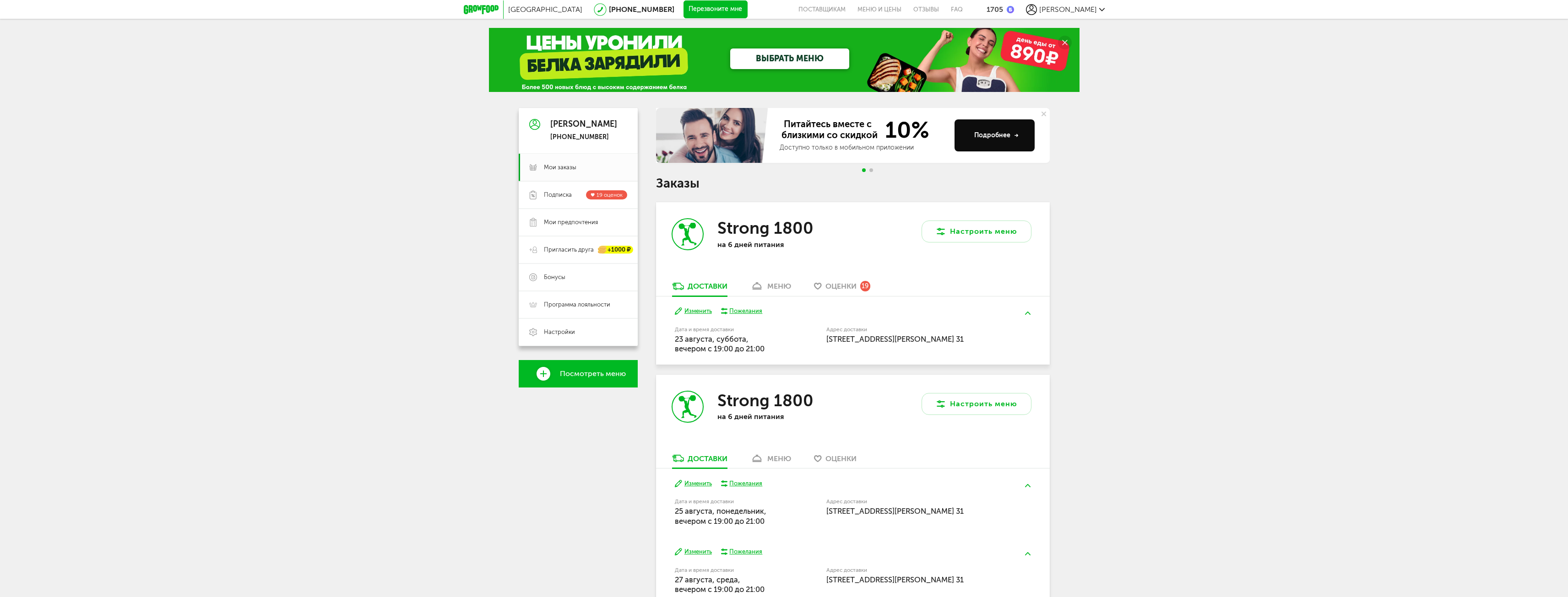
drag, startPoint x: 486, startPoint y: 303, endPoint x: 503, endPoint y: 150, distance: 153.9
click at [562, 164] on span "Мои заказы" at bounding box center [560, 167] width 32 height 8
click at [785, 458] on div "меню" at bounding box center [779, 459] width 24 height 9
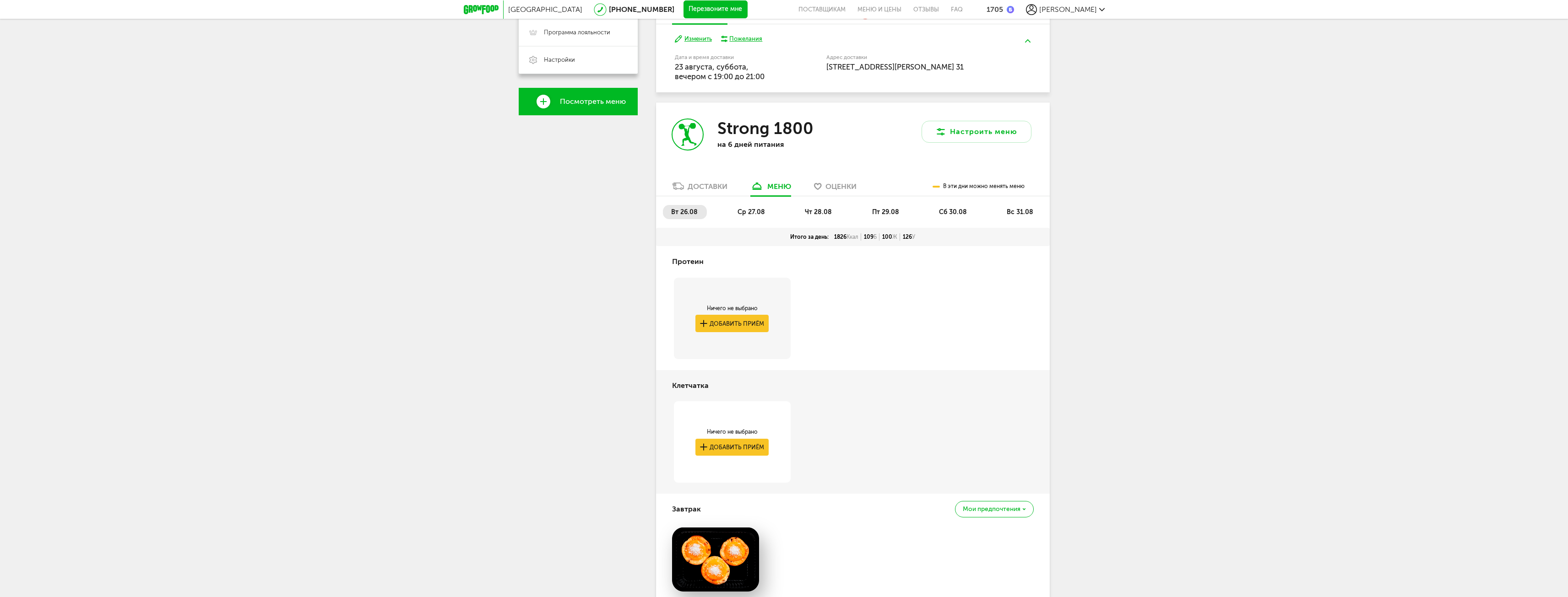
scroll to position [352, 0]
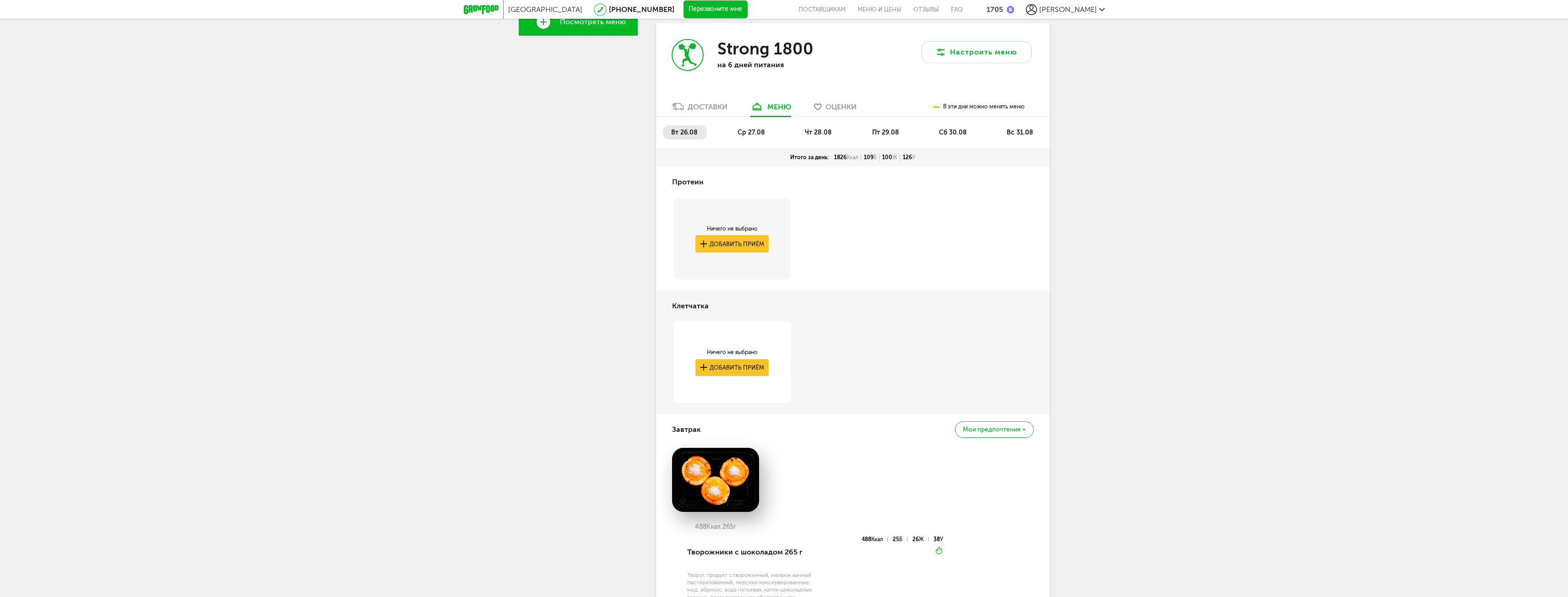
click at [1031, 133] on span "вс 31.08" at bounding box center [1020, 132] width 26 height 8
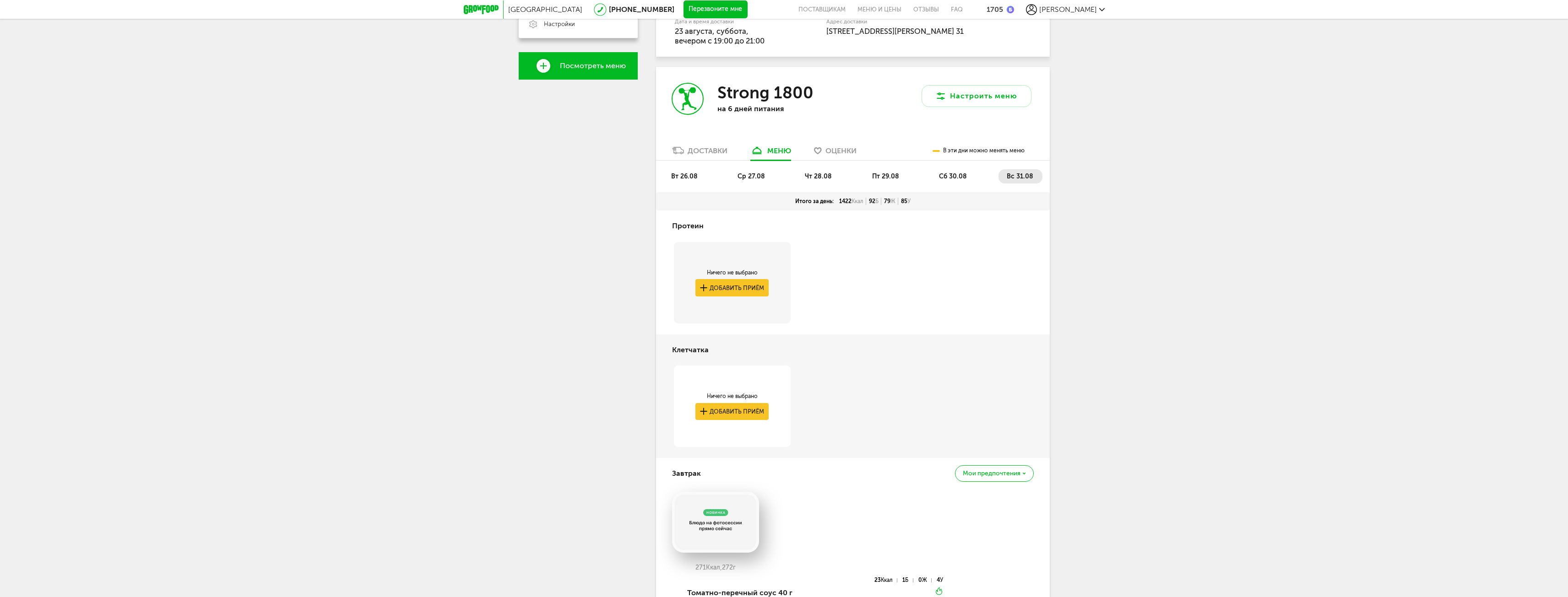
scroll to position [306, 0]
click at [948, 175] on span "сб 30.08" at bounding box center [953, 178] width 28 height 8
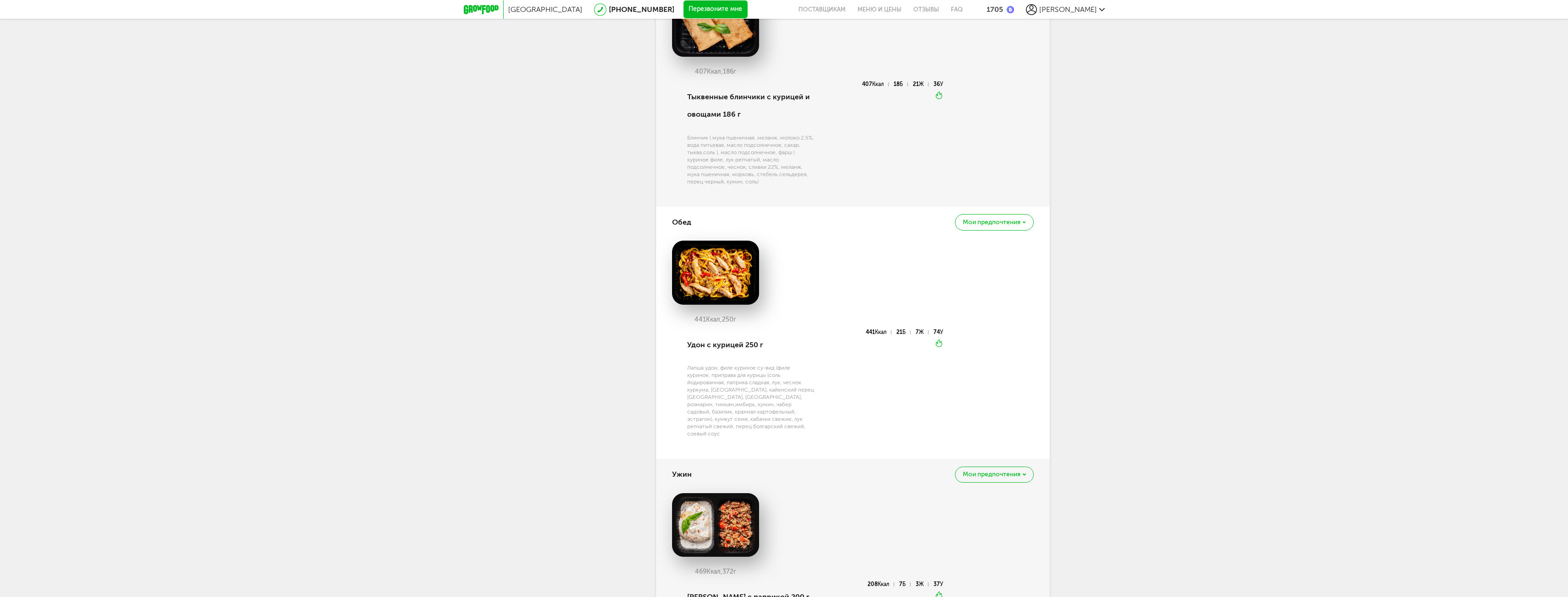
scroll to position [1267, 0]
